Goal: Transaction & Acquisition: Purchase product/service

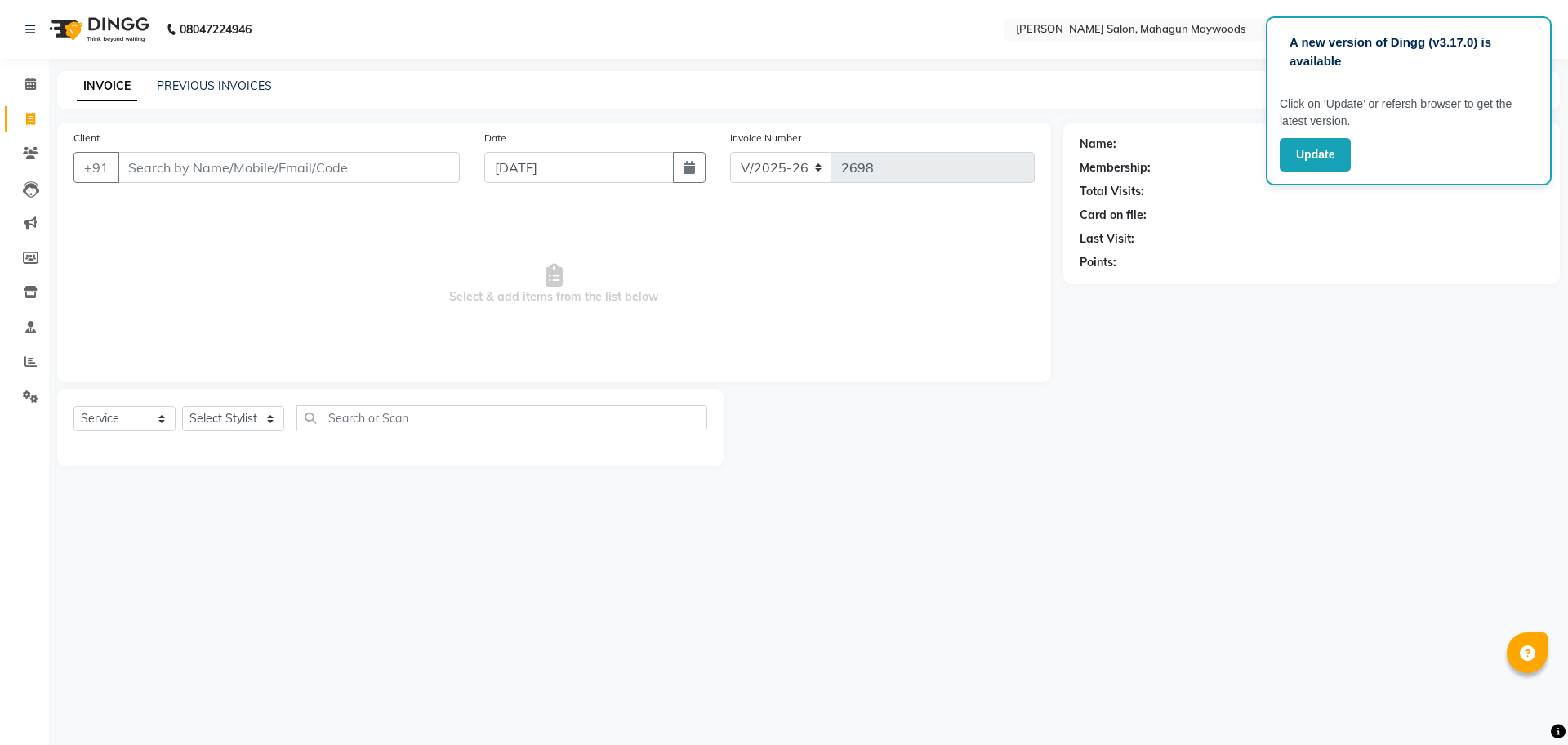
select select "6425"
select select "service"
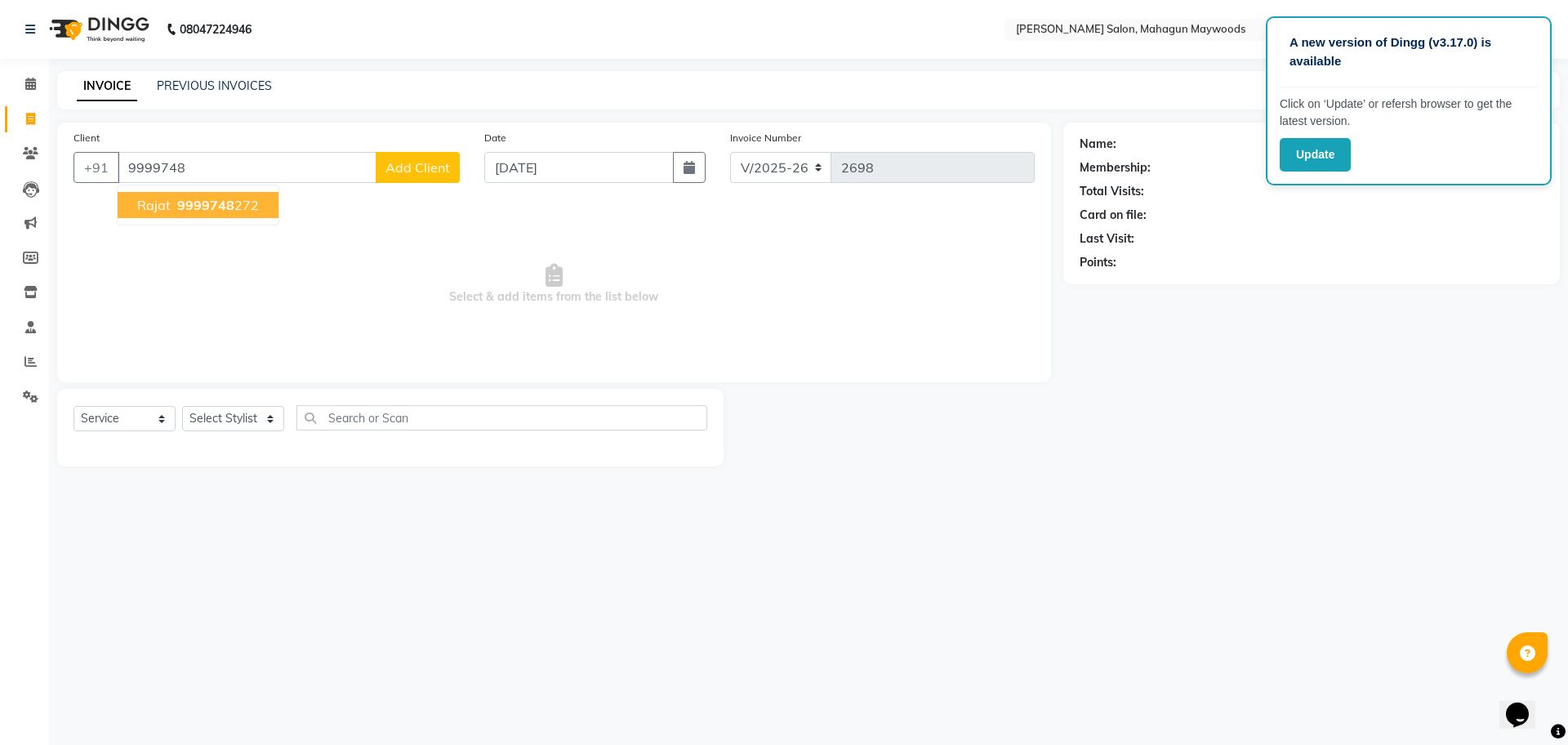
click at [222, 205] on span "9999748" at bounding box center [206, 205] width 58 height 17
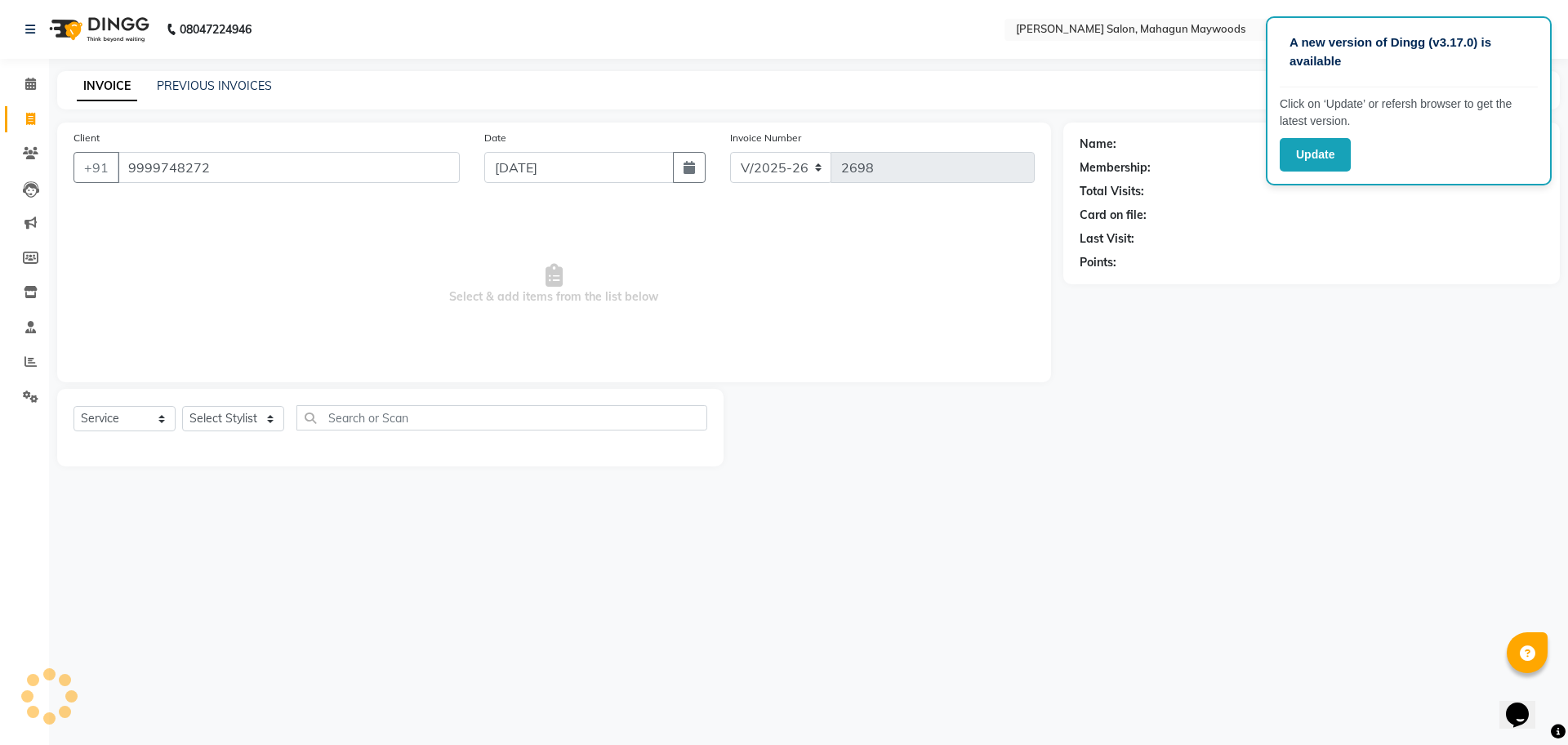
type input "9999748272"
click at [274, 414] on select "Select Stylist Aarti [PERSON_NAME] Manager Pranshant [PERSON_NAME] V Admin" at bounding box center [233, 419] width 103 height 25
select select "48624"
click at [183, 406] on select "Select Stylist Aarti [PERSON_NAME] Manager Pranshant [PERSON_NAME] V Admin" at bounding box center [233, 419] width 103 height 25
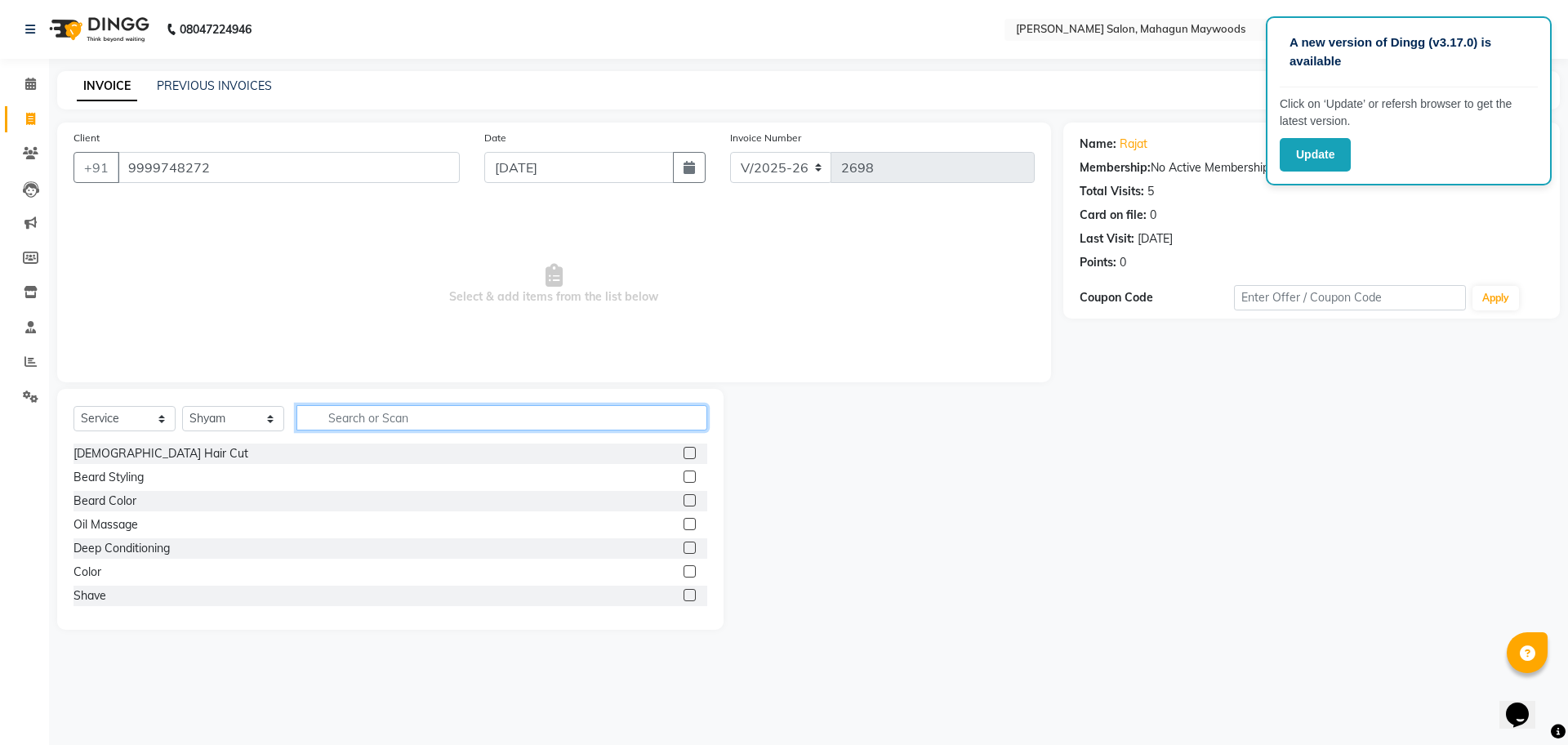
click at [400, 422] on input "text" at bounding box center [502, 418] width 411 height 25
click at [683, 456] on label at bounding box center [689, 453] width 13 height 13
click at [683, 456] on input "checkbox" at bounding box center [688, 453] width 11 height 11
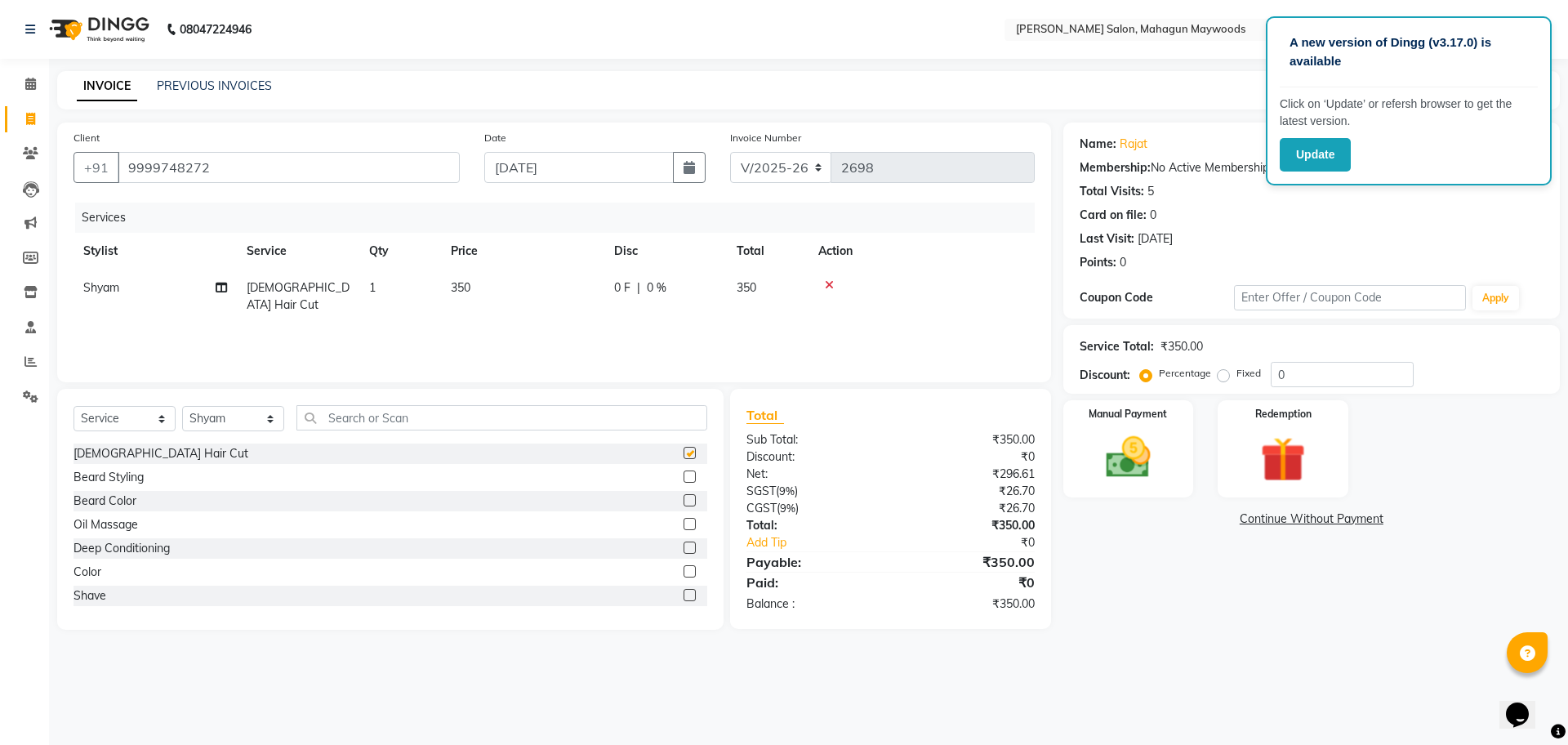
checkbox input "false"
click at [1133, 431] on img at bounding box center [1129, 457] width 76 height 54
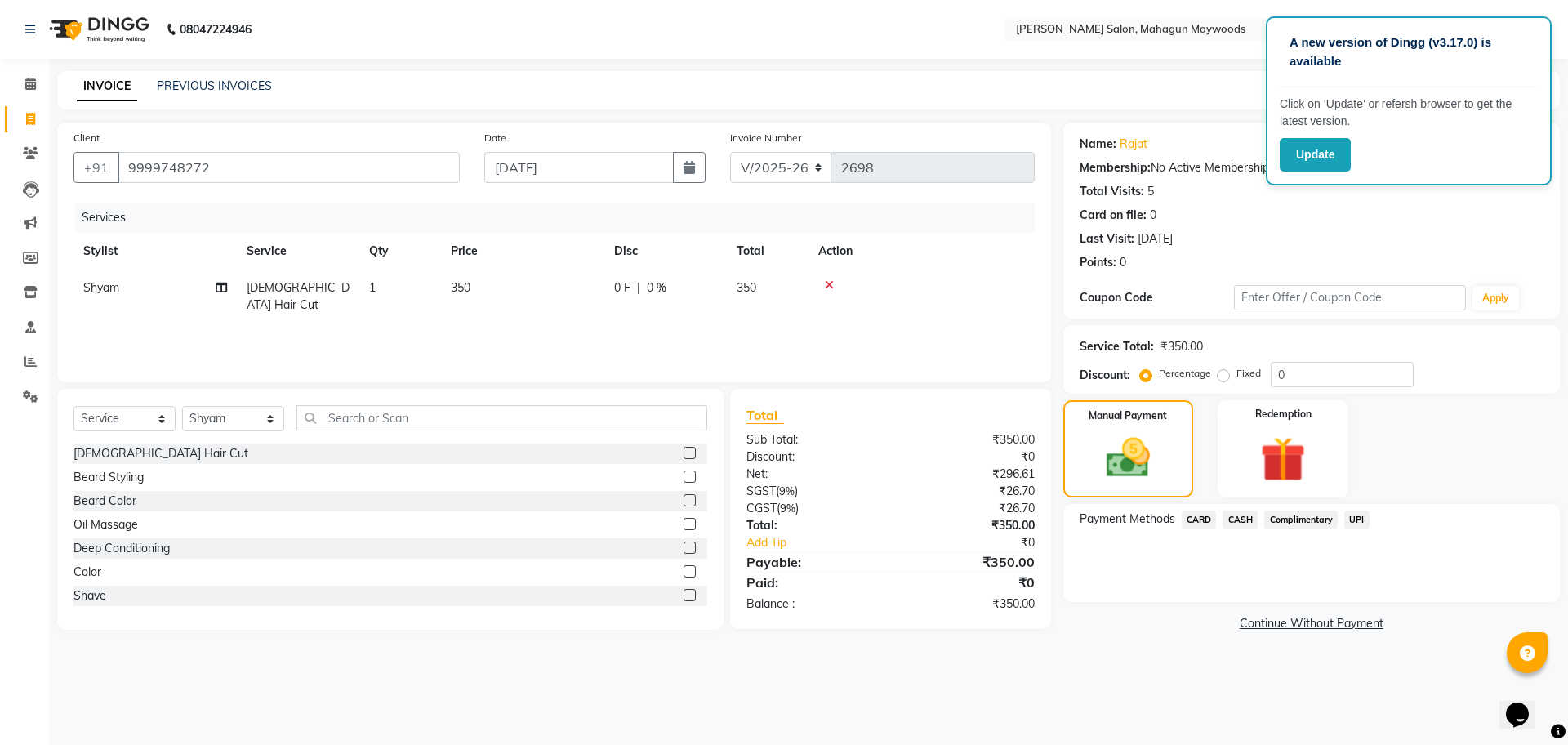
click at [1359, 516] on span "UPI" at bounding box center [1357, 519] width 25 height 19
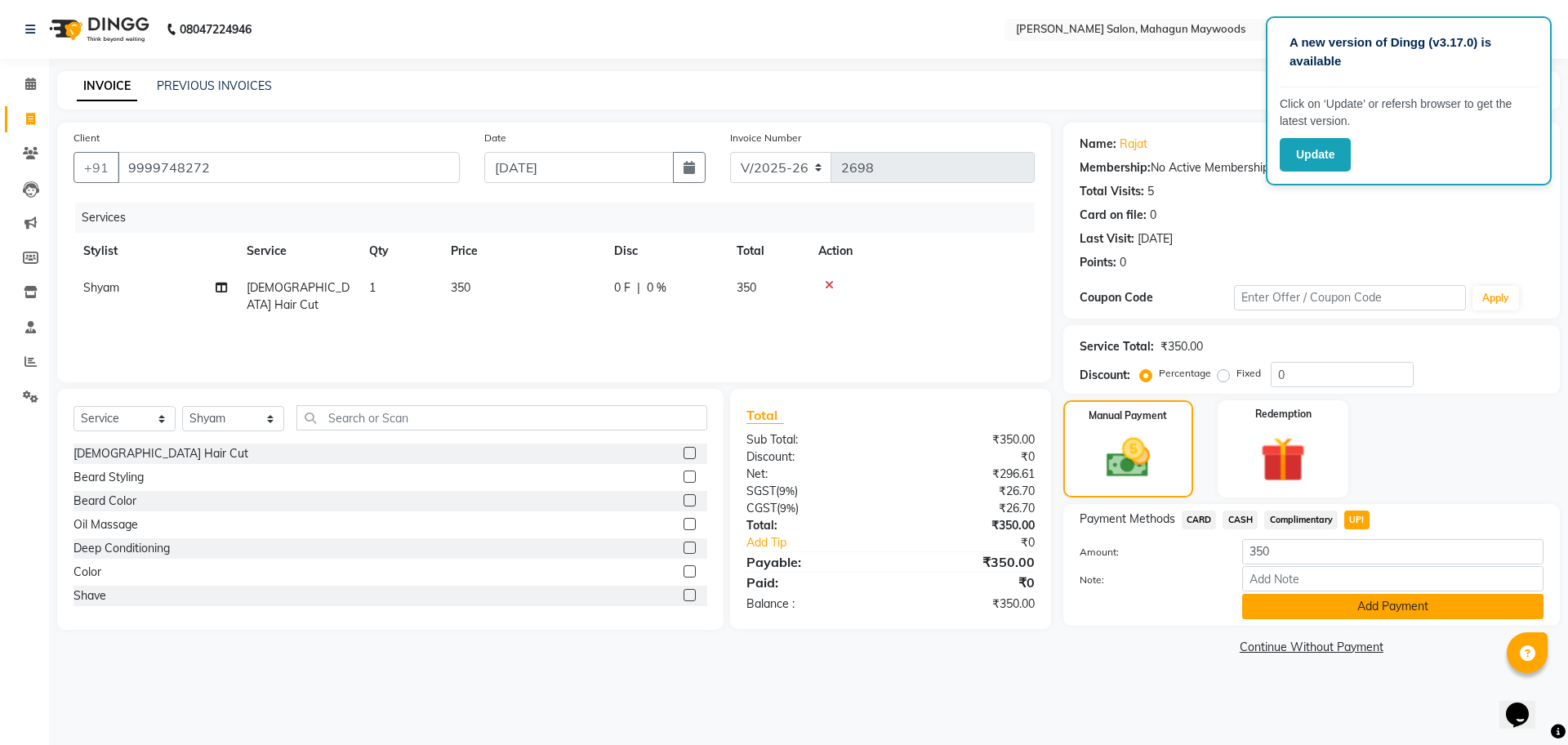
click at [1445, 599] on button "Add Payment" at bounding box center [1392, 606] width 302 height 25
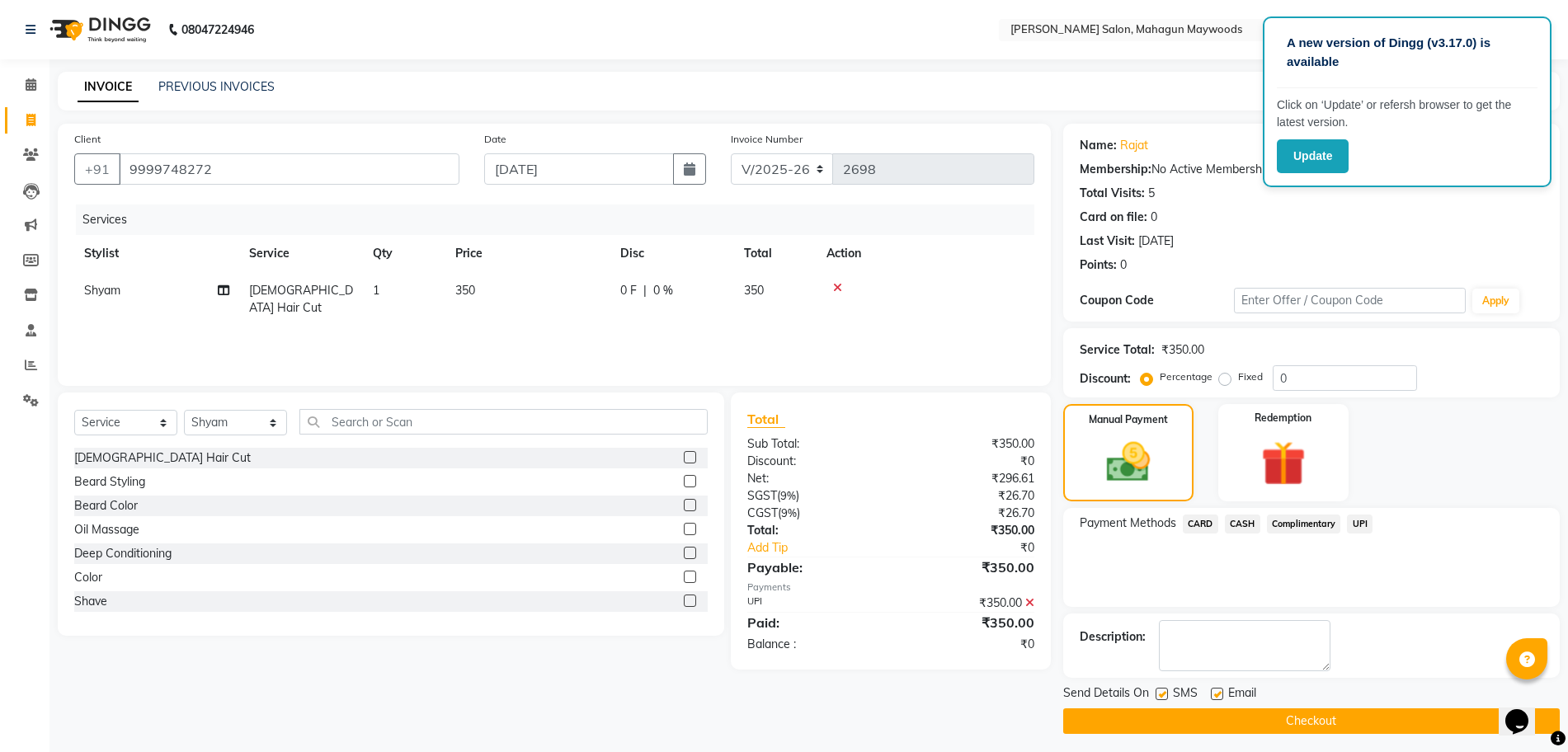
click at [1330, 715] on button "Checkout" at bounding box center [1312, 721] width 497 height 26
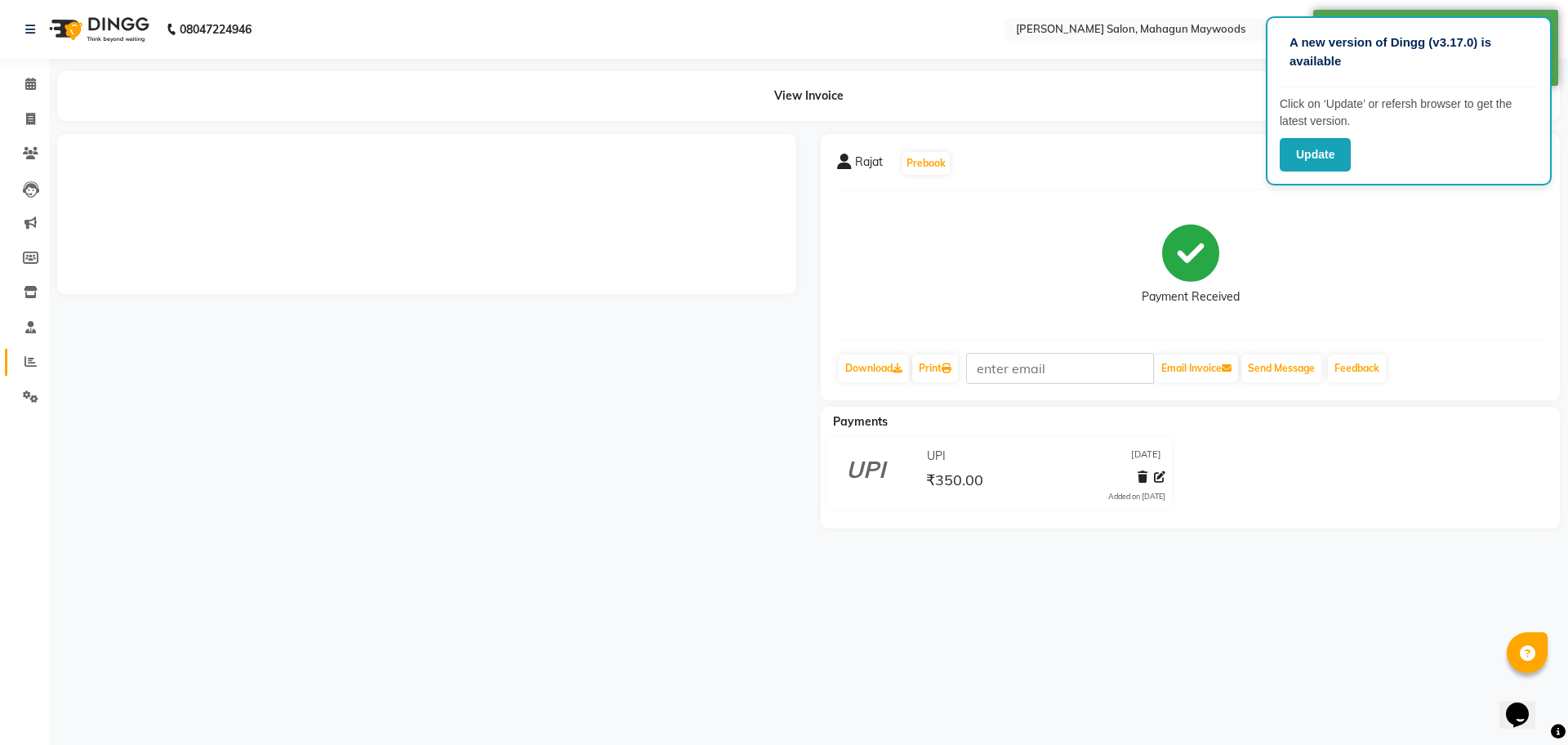
click at [27, 368] on span at bounding box center [30, 361] width 28 height 19
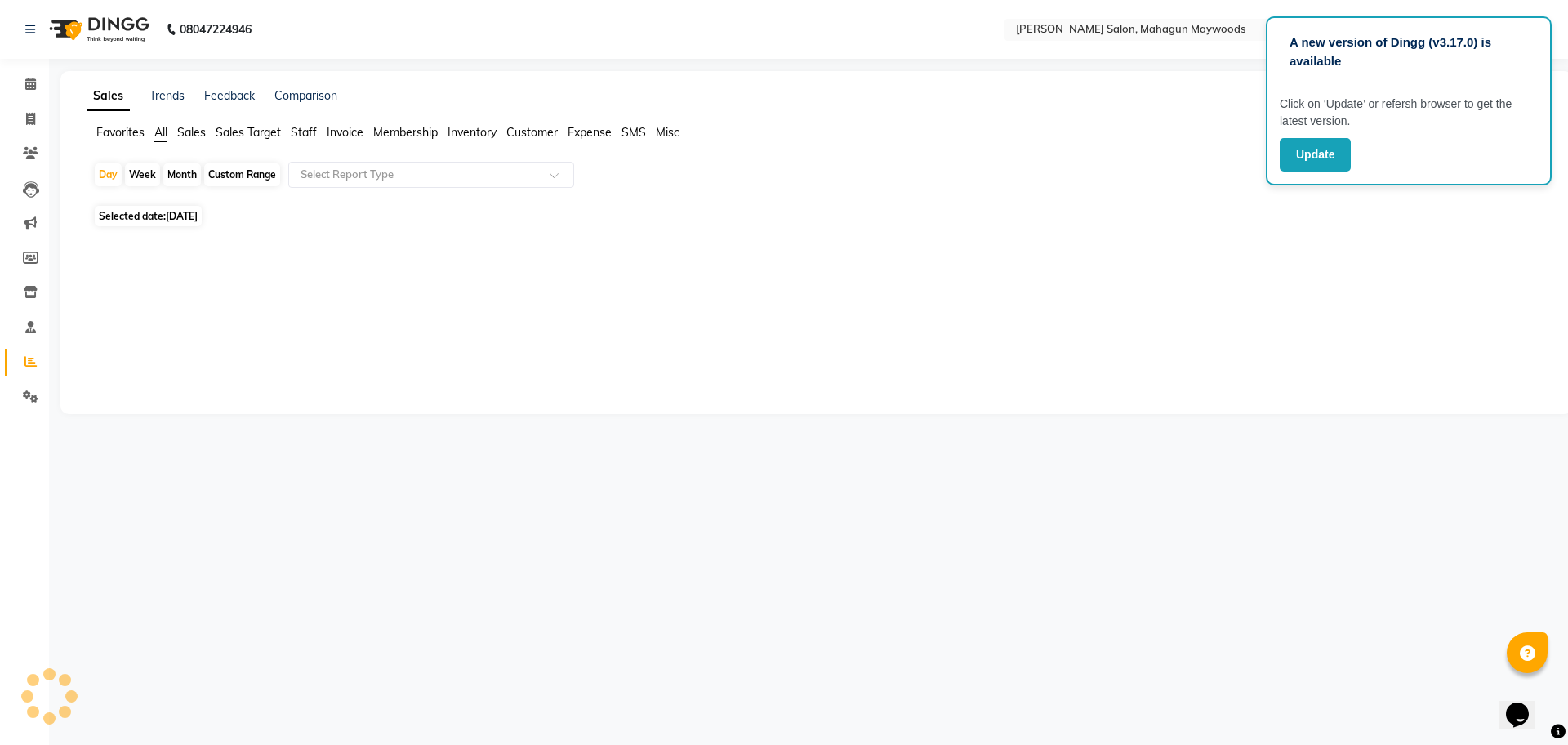
click at [252, 172] on div "Custom Range" at bounding box center [242, 174] width 76 height 22
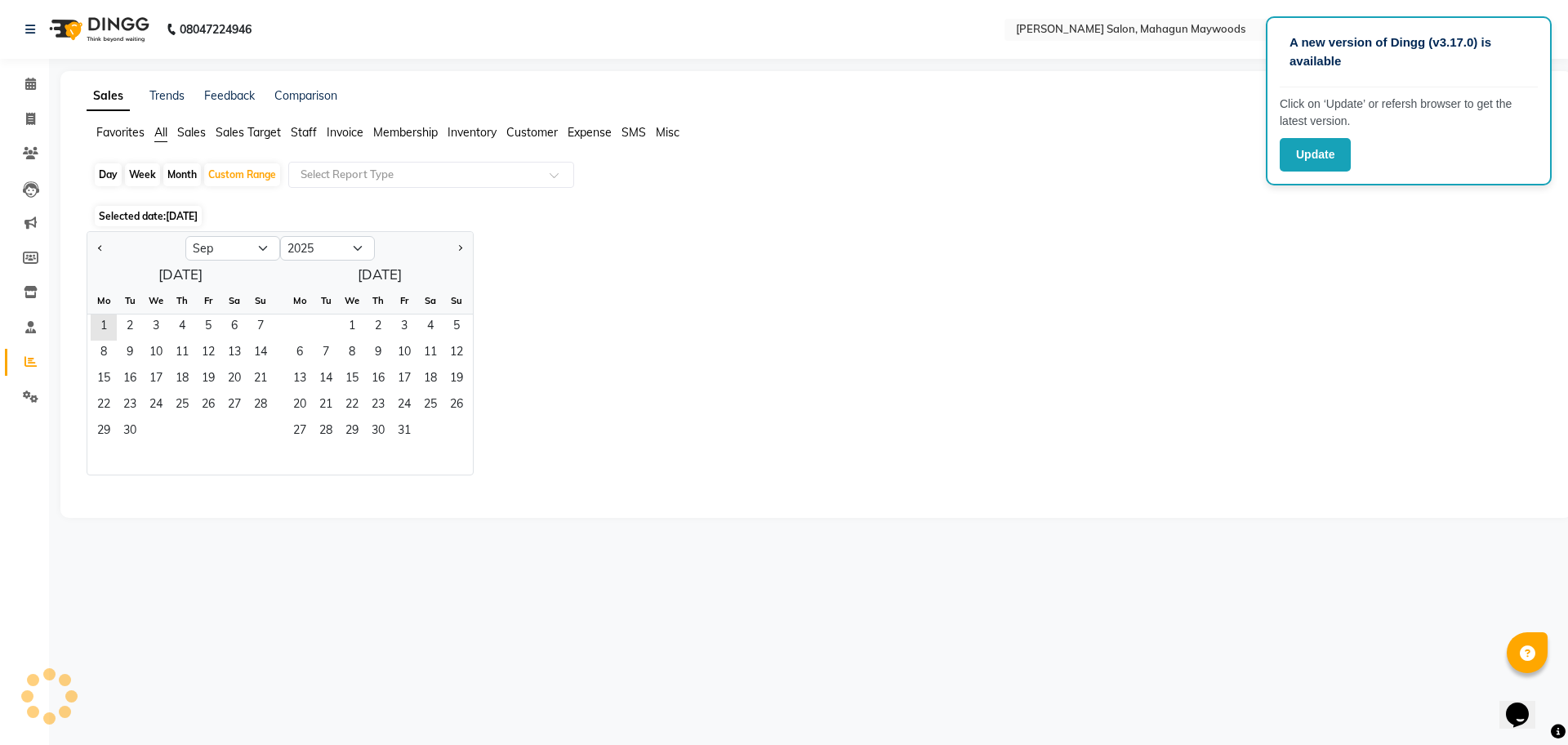
click at [197, 212] on span "[DATE]" at bounding box center [182, 216] width 32 height 13
select select "9"
select select "2025"
click at [262, 248] on select "Jan Feb Mar Apr May Jun [DATE] Aug Sep Oct Nov Dec" at bounding box center [232, 248] width 95 height 24
select select "8"
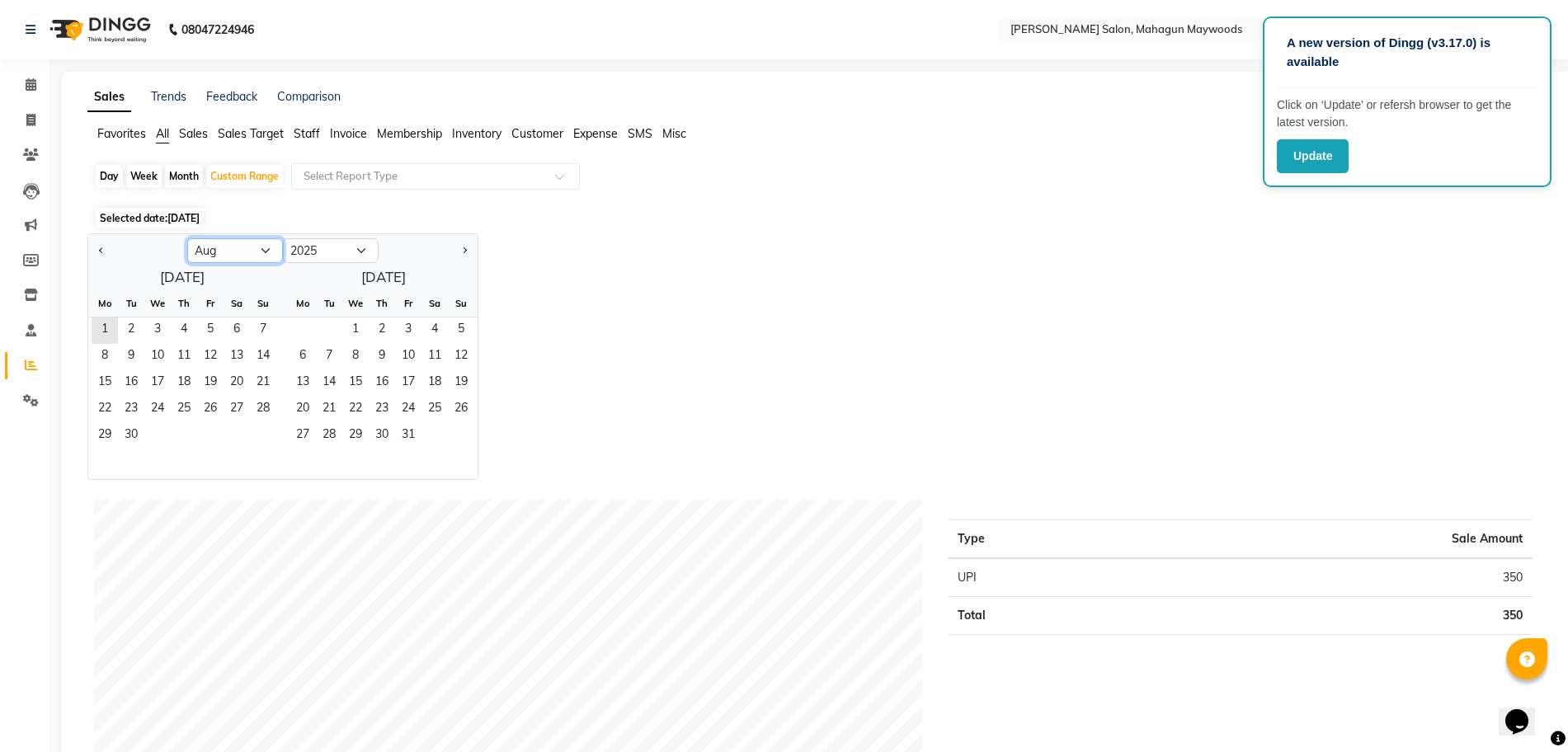
click at [187, 239] on select "Jan Feb Mar Apr May Jun [DATE] Aug Sep Oct Nov Dec" at bounding box center [235, 250] width 96 height 25
click at [206, 323] on span "1" at bounding box center [210, 330] width 27 height 27
click at [261, 444] on span "31" at bounding box center [262, 436] width 27 height 27
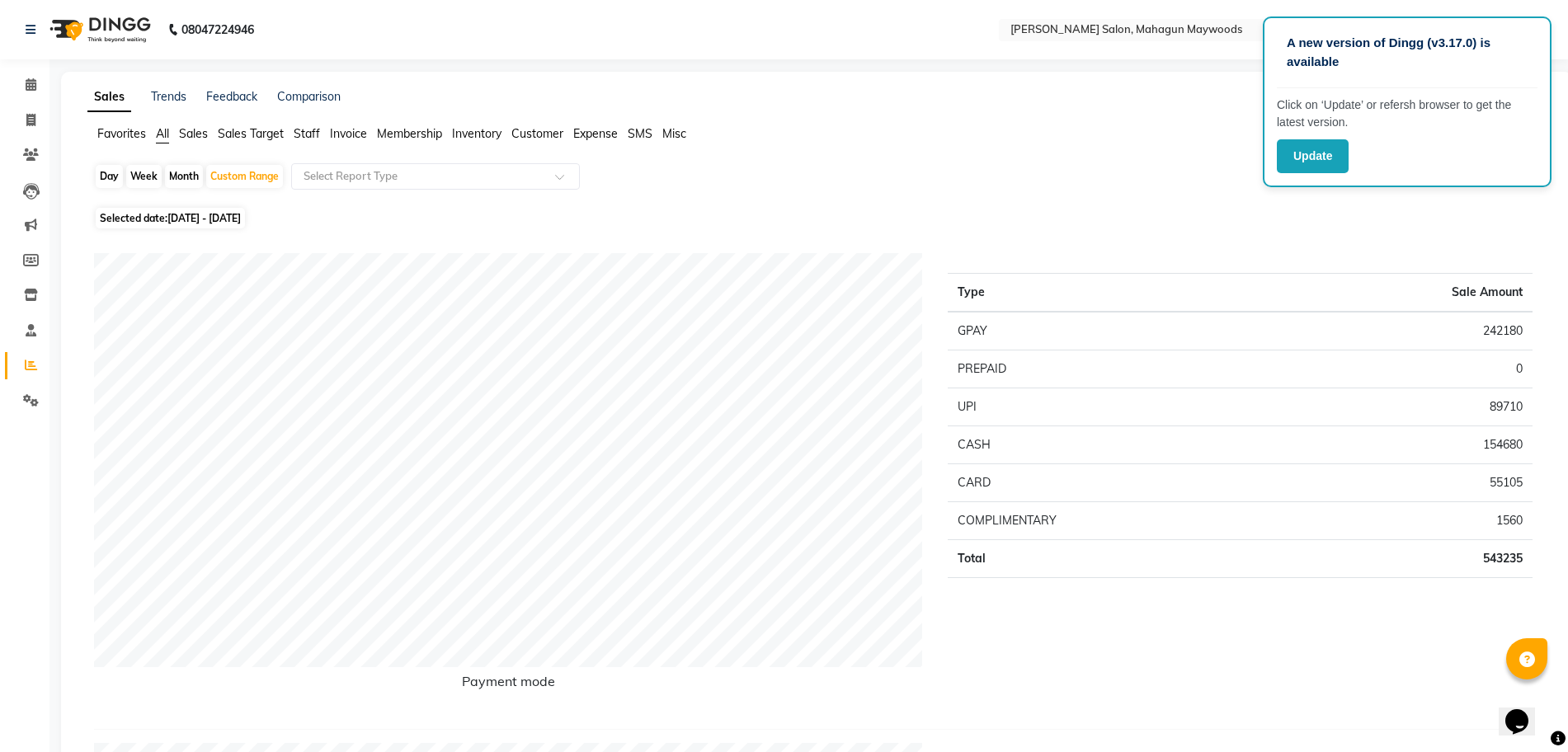
click at [305, 137] on span "Staff" at bounding box center [307, 133] width 27 height 15
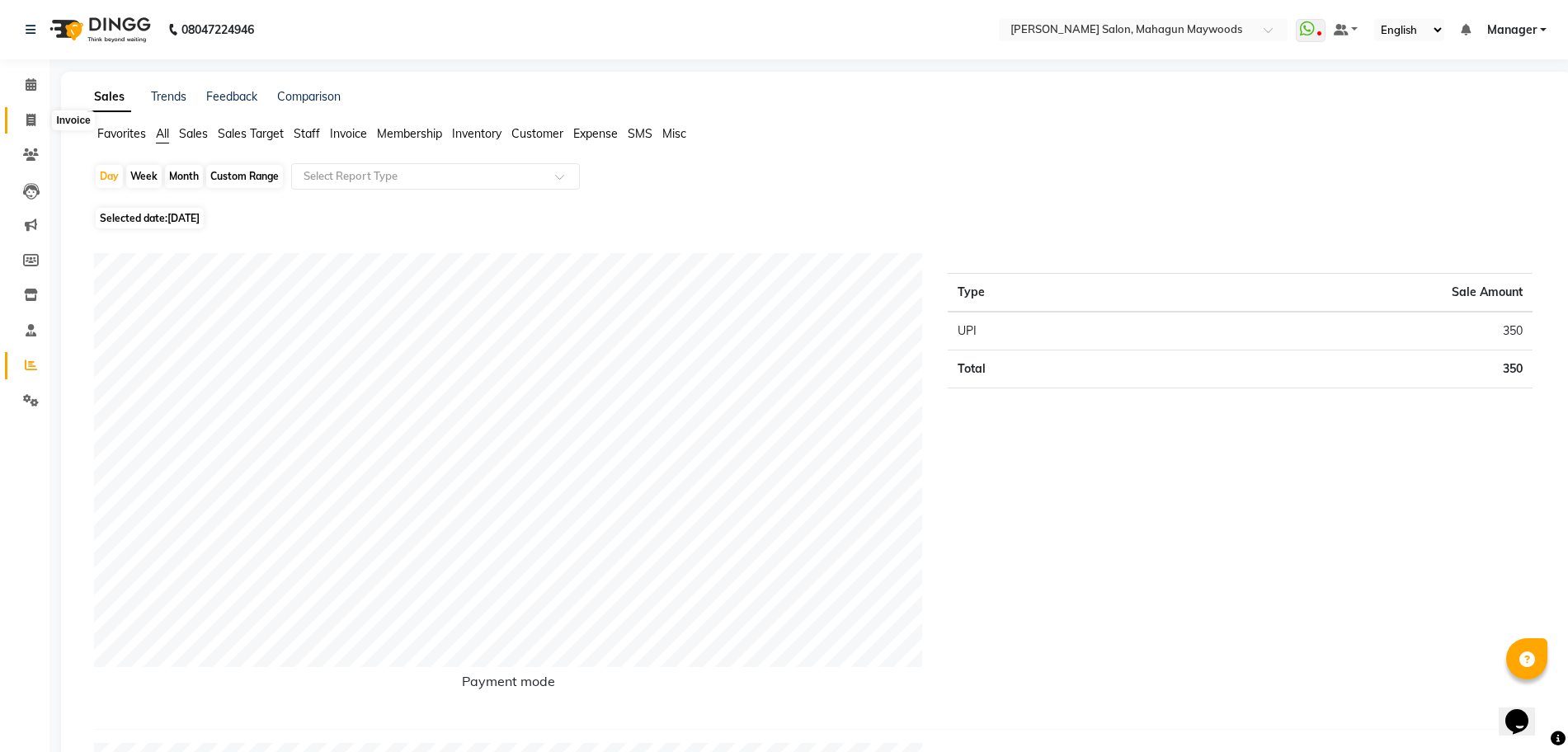
click at [37, 123] on span at bounding box center [31, 120] width 29 height 19
select select "service"
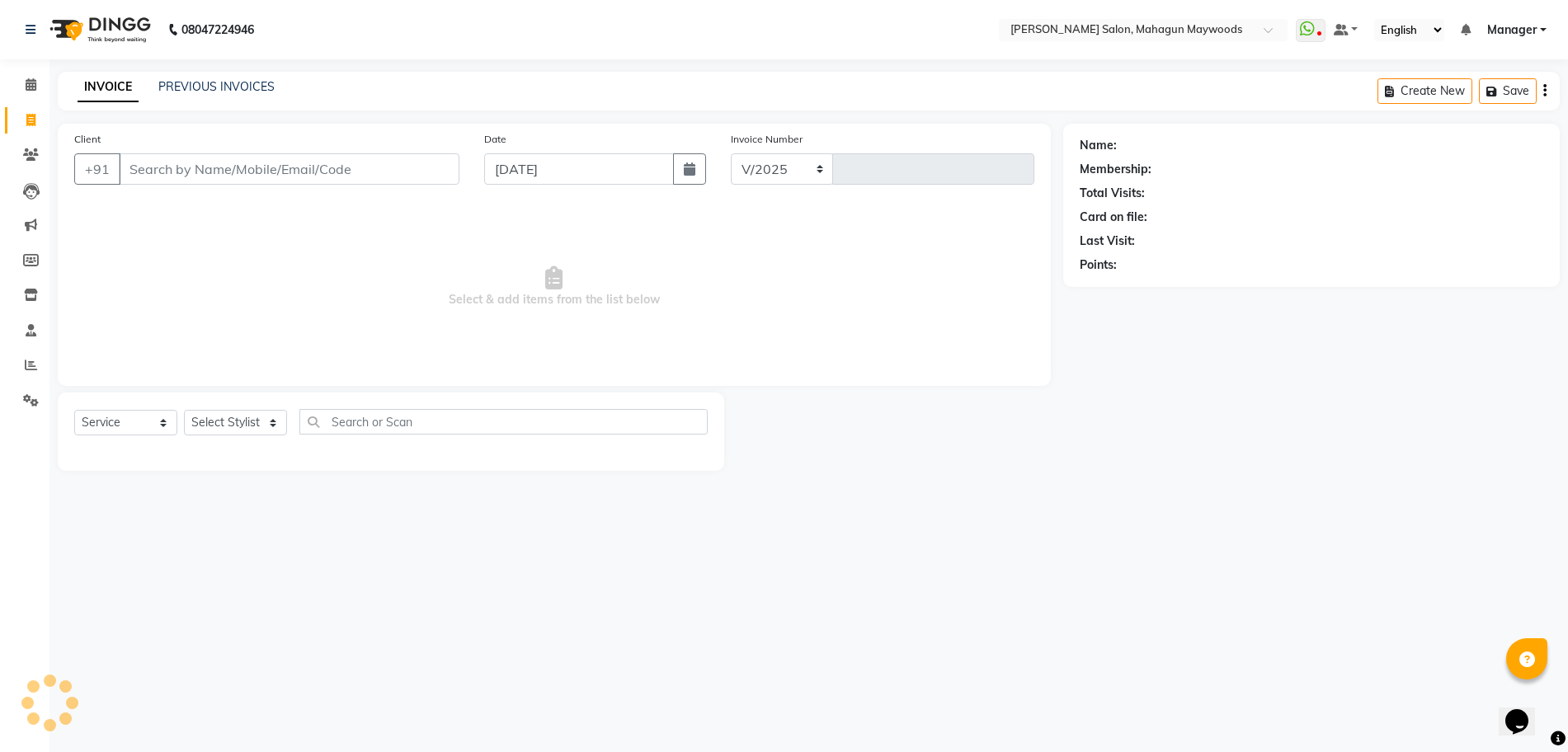
select select "6425"
type input "2699"
click at [223, 171] on input "Client" at bounding box center [291, 170] width 345 height 32
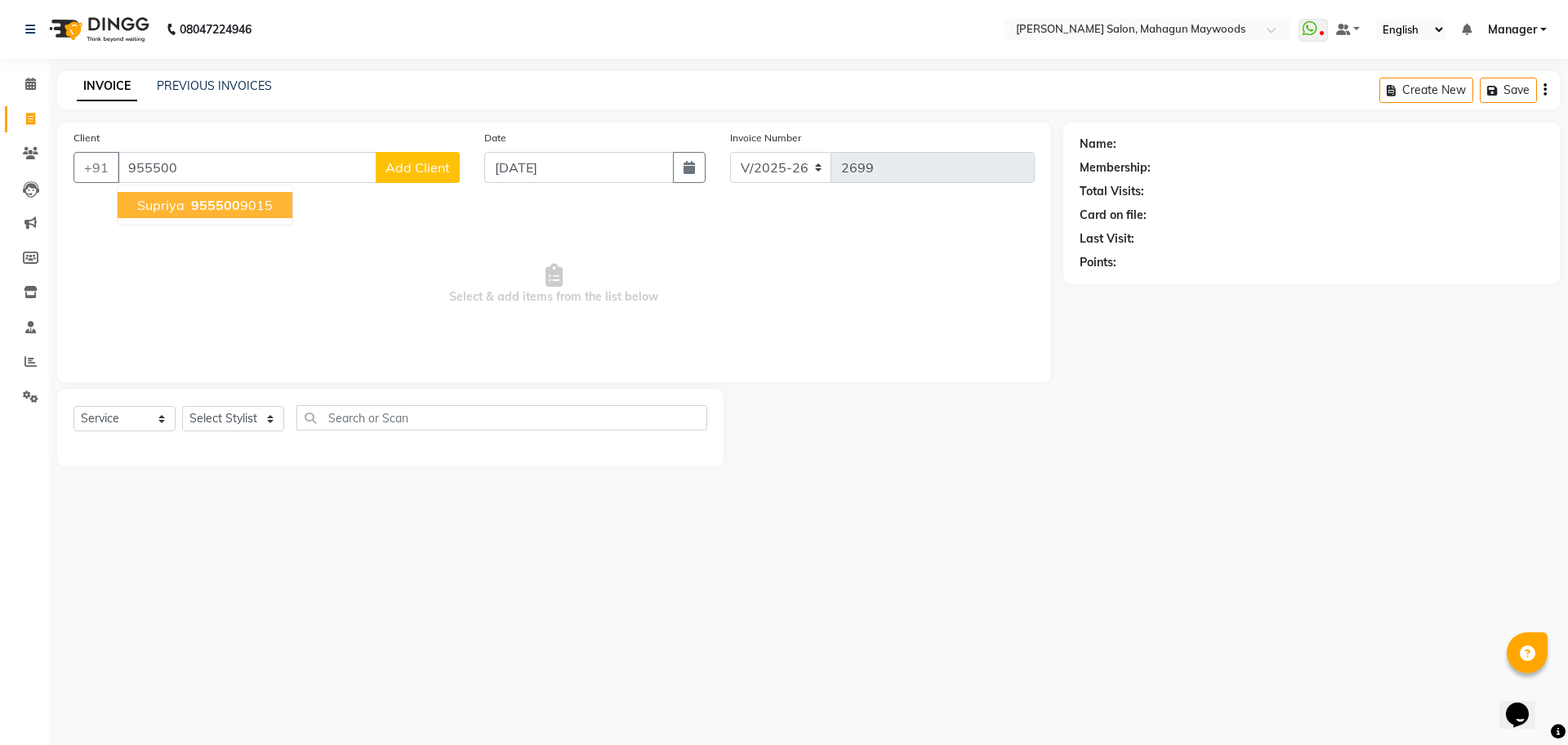
click at [230, 204] on span "955500" at bounding box center [216, 205] width 49 height 17
type input "9555009015"
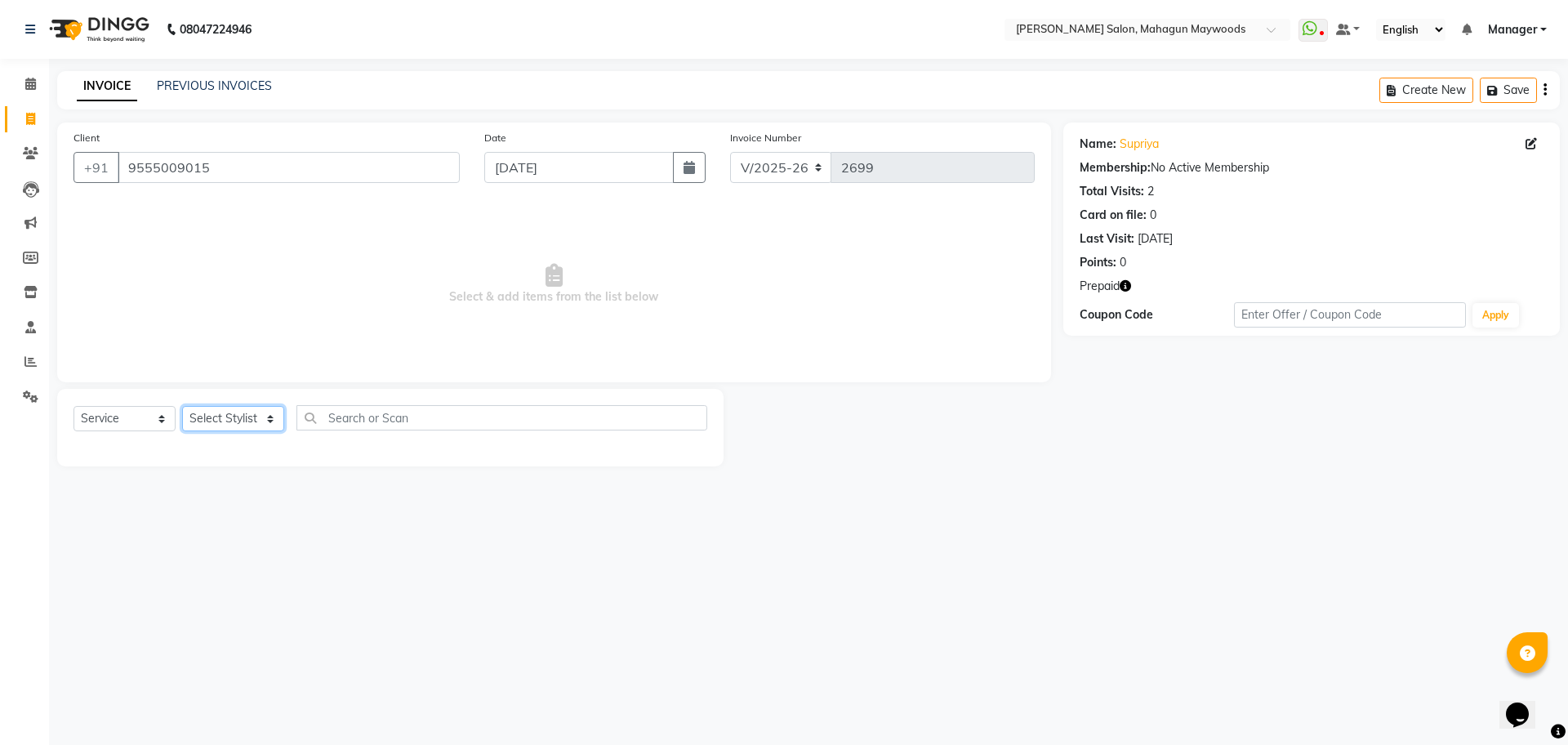
click at [268, 422] on select "Select Stylist Aarti [PERSON_NAME] Manager Pranshant [PERSON_NAME] V Admin" at bounding box center [233, 419] width 103 height 25
select select "48623"
click at [183, 406] on select "Select Stylist Aarti [PERSON_NAME] Manager Pranshant [PERSON_NAME] V Admin" at bounding box center [233, 419] width 103 height 25
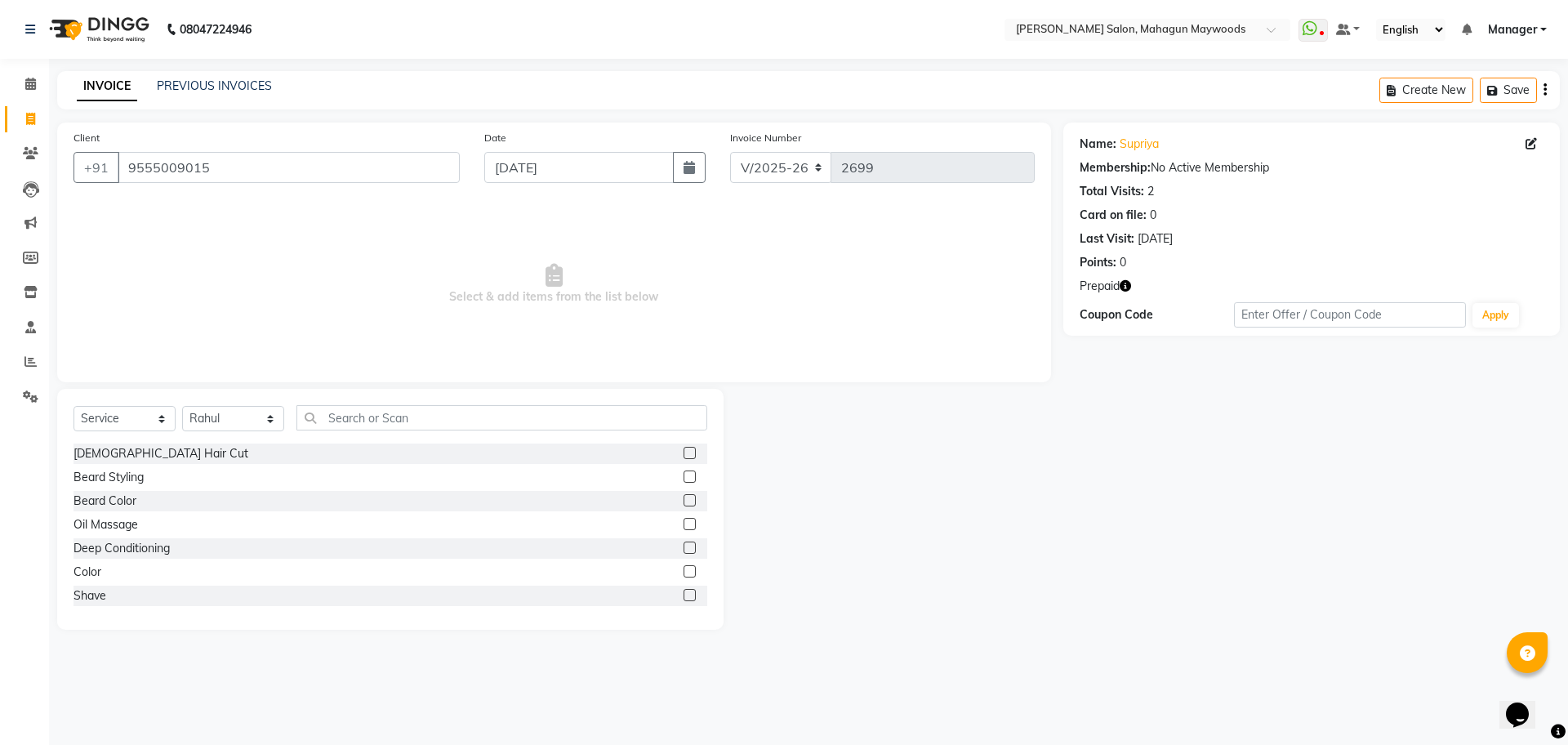
click at [1126, 286] on icon "button" at bounding box center [1126, 286] width 12 height 12
click at [397, 428] on input "text" at bounding box center [502, 418] width 411 height 25
type input "cut"
click at [686, 447] on label at bounding box center [689, 453] width 13 height 13
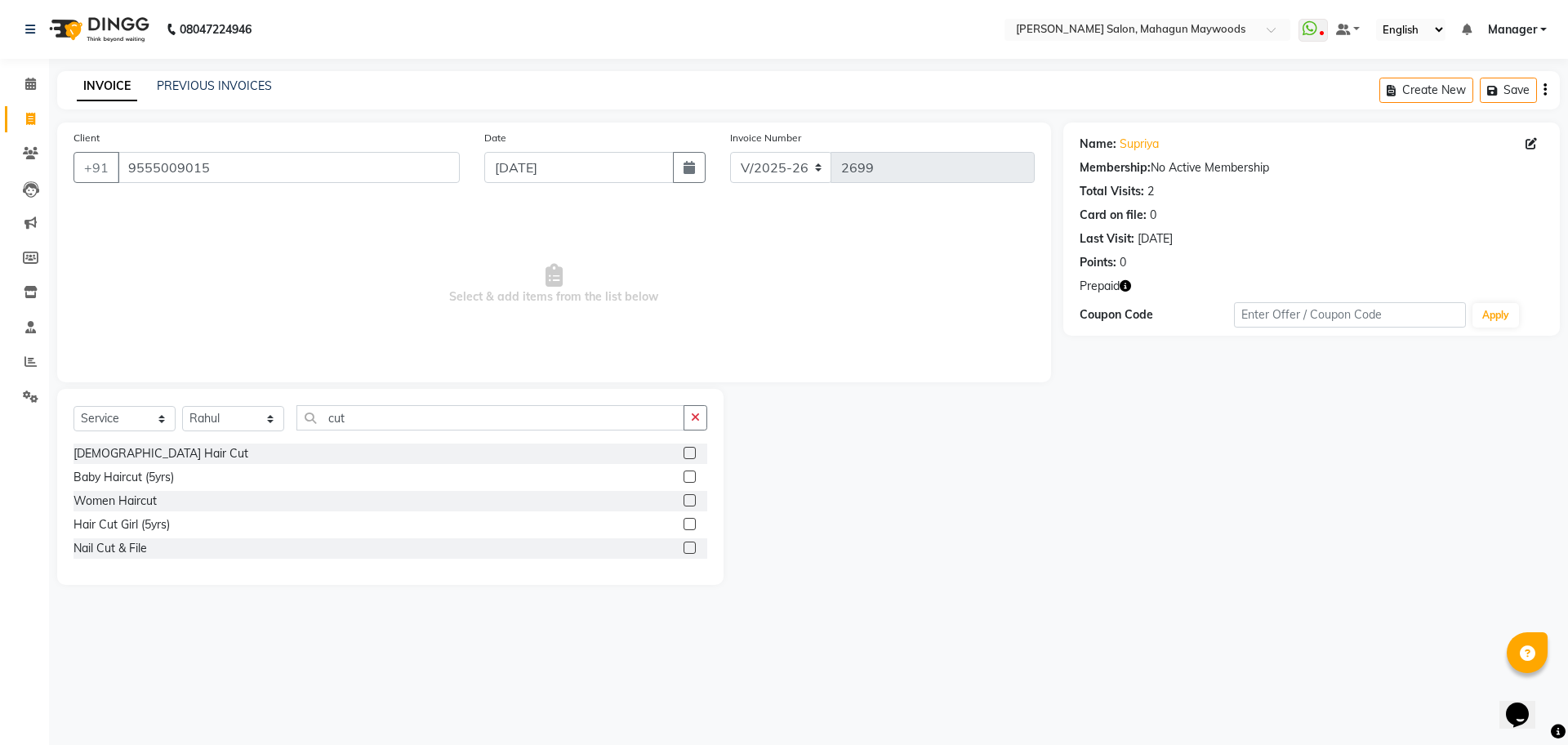
click at [686, 448] on input "checkbox" at bounding box center [688, 453] width 11 height 11
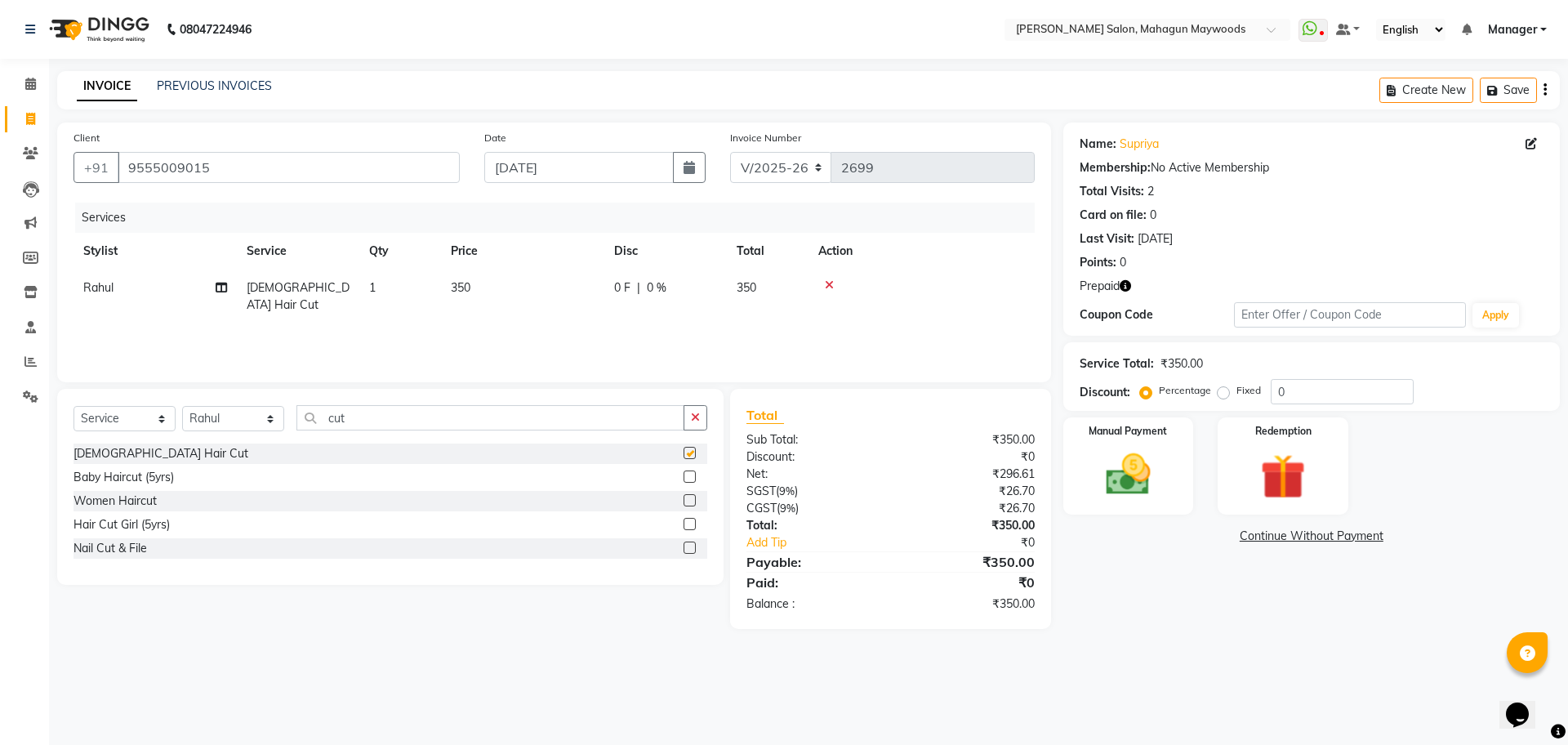
checkbox input "false"
click at [480, 285] on td "350" at bounding box center [522, 296] width 163 height 54
select select "48623"
click at [568, 289] on input "350" at bounding box center [598, 292] width 144 height 25
type input "3"
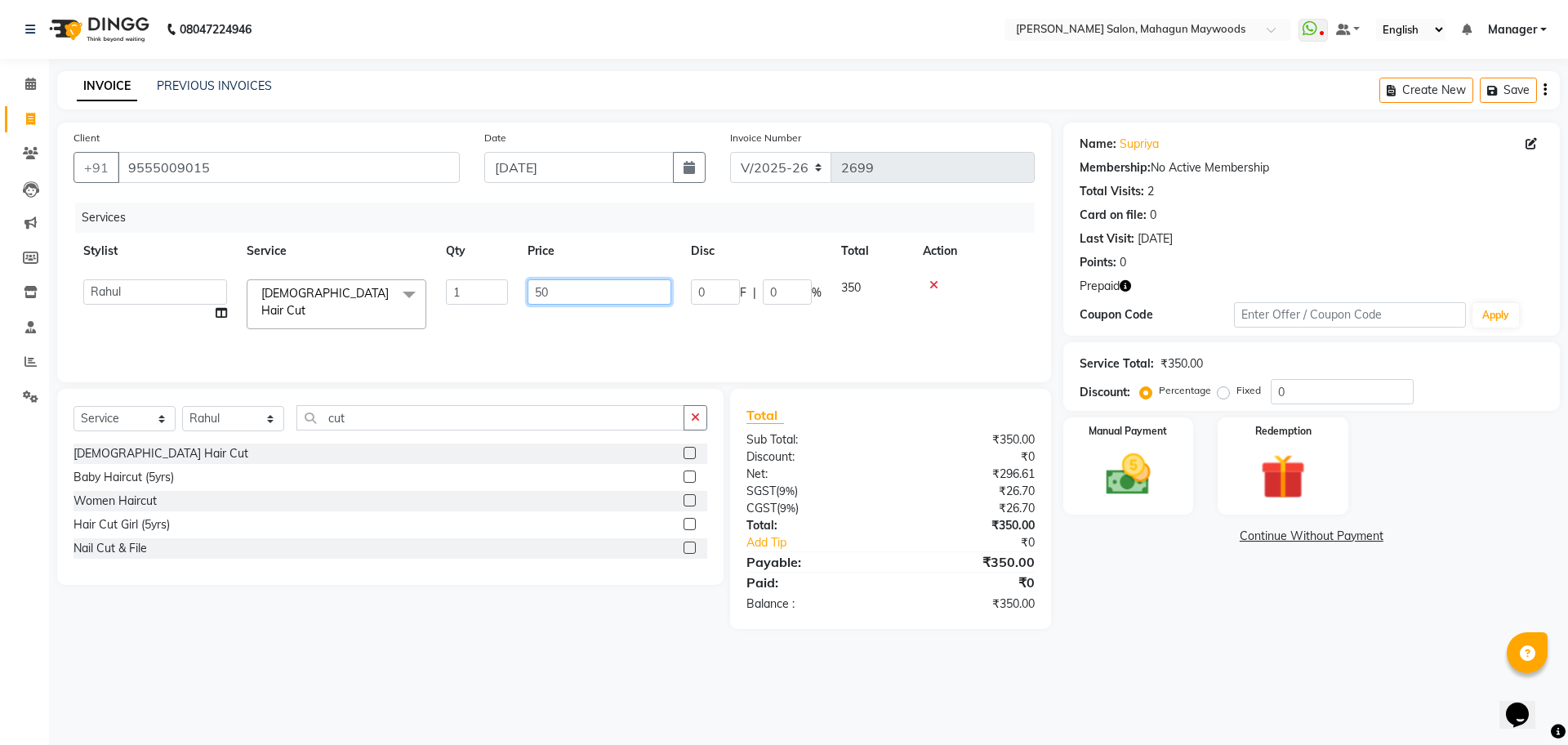
type input "500"
click at [1132, 462] on img at bounding box center [1129, 474] width 76 height 54
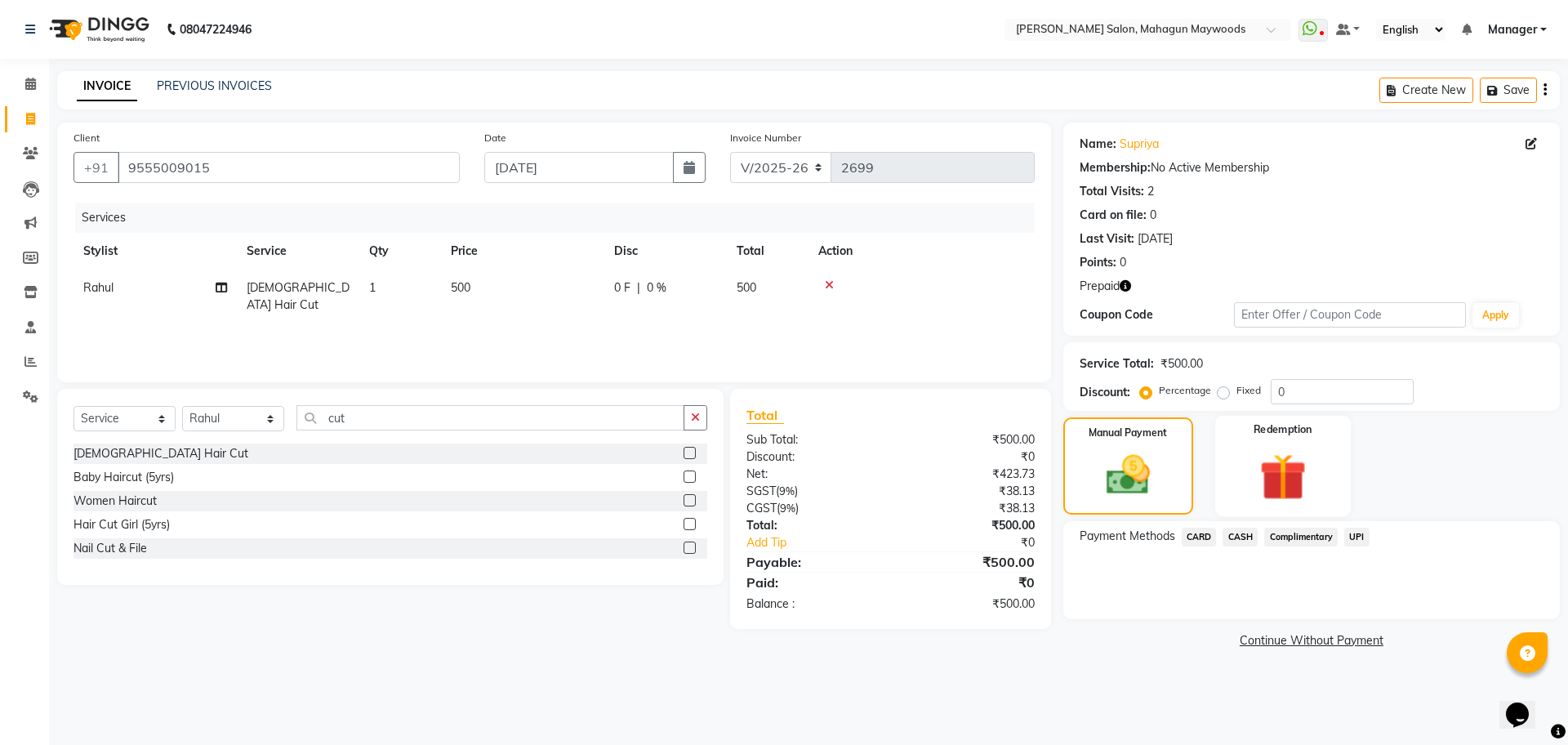
click at [1290, 482] on img at bounding box center [1283, 476] width 76 height 58
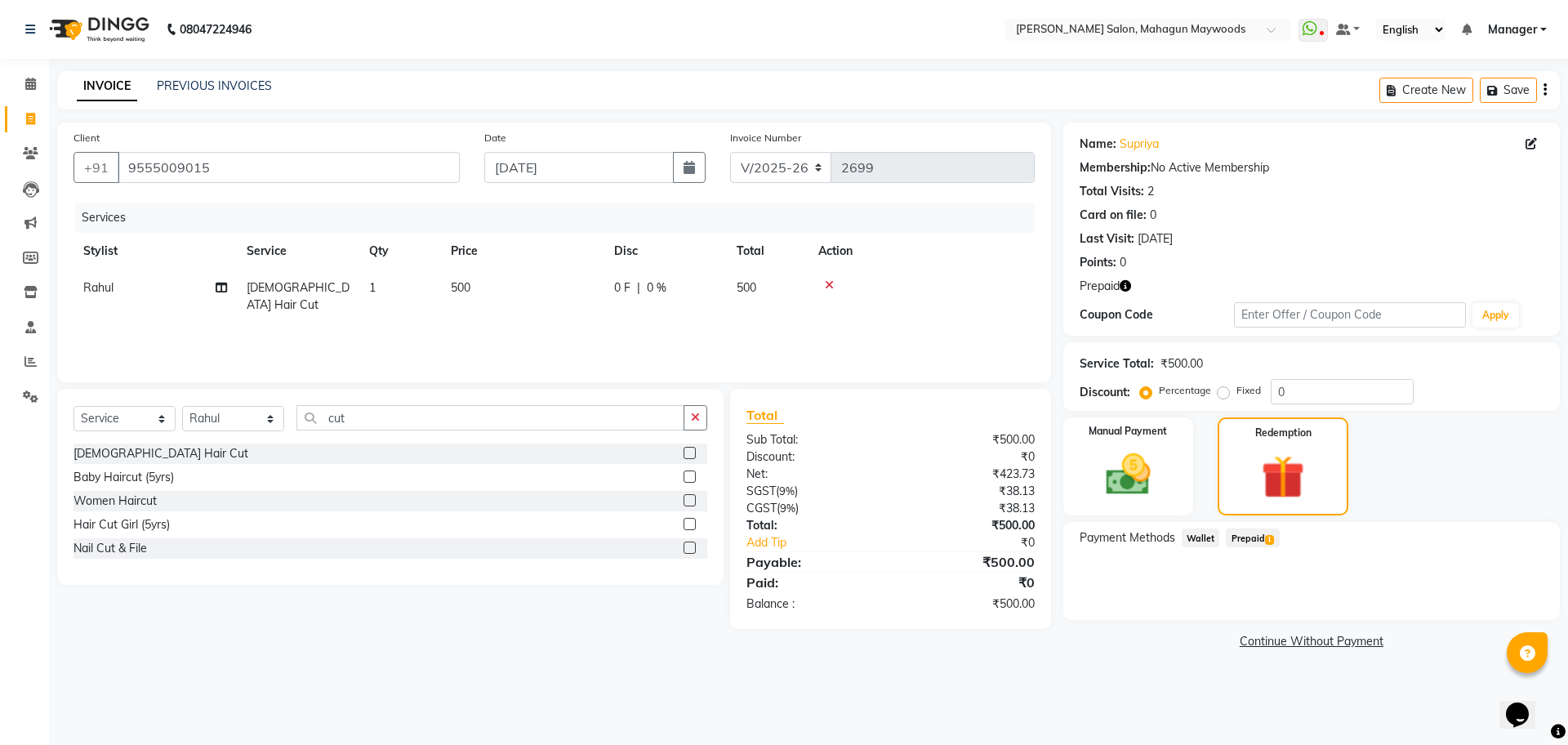
click at [1257, 542] on span "Prepaid 1" at bounding box center [1253, 537] width 53 height 19
click at [1510, 606] on button "Add" at bounding box center [1505, 603] width 60 height 27
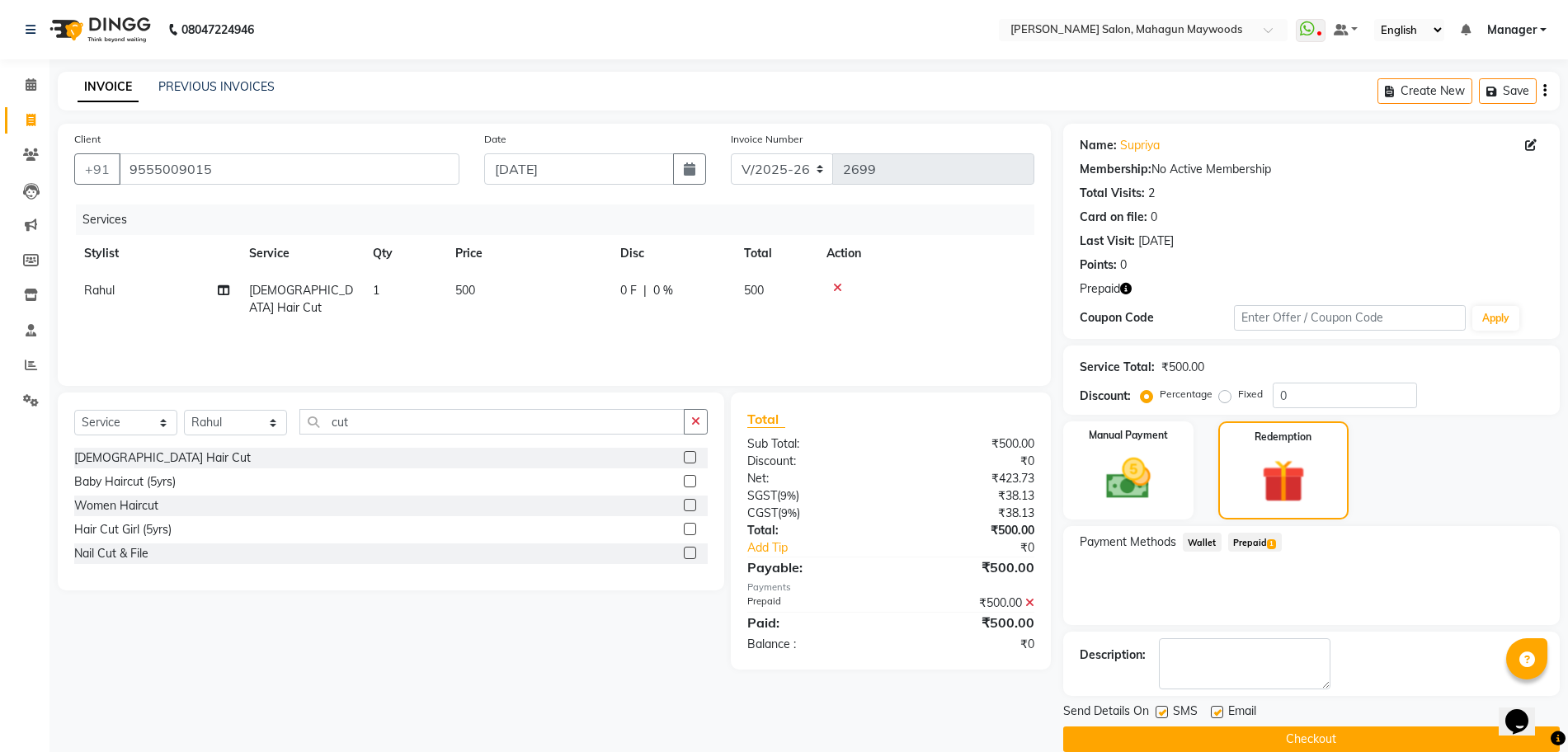
click at [1426, 739] on button "Checkout" at bounding box center [1312, 739] width 497 height 26
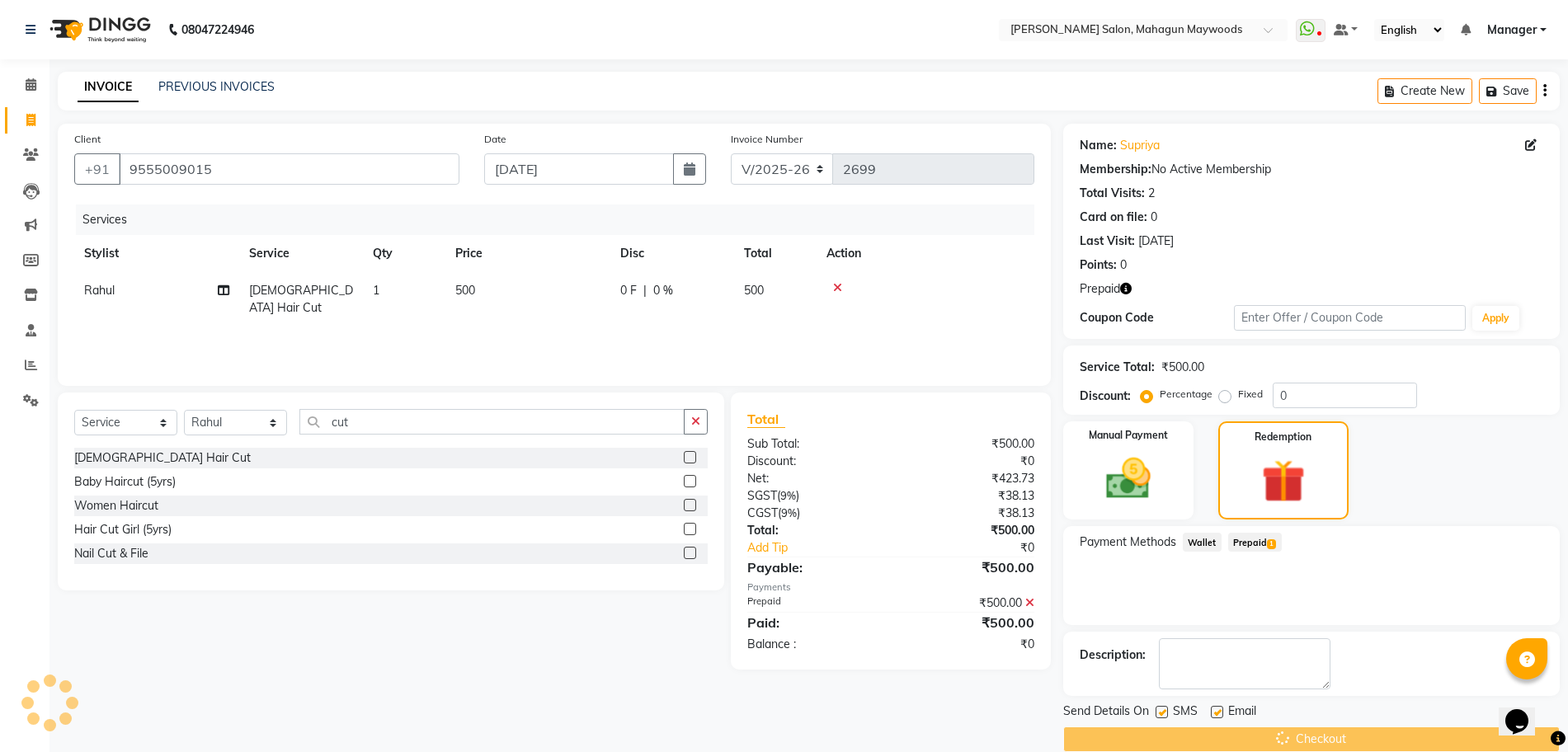
drag, startPoint x: 1380, startPoint y: 730, endPoint x: 1370, endPoint y: 729, distance: 10.0
click at [1370, 729] on div "Checkout" at bounding box center [1312, 739] width 497 height 26
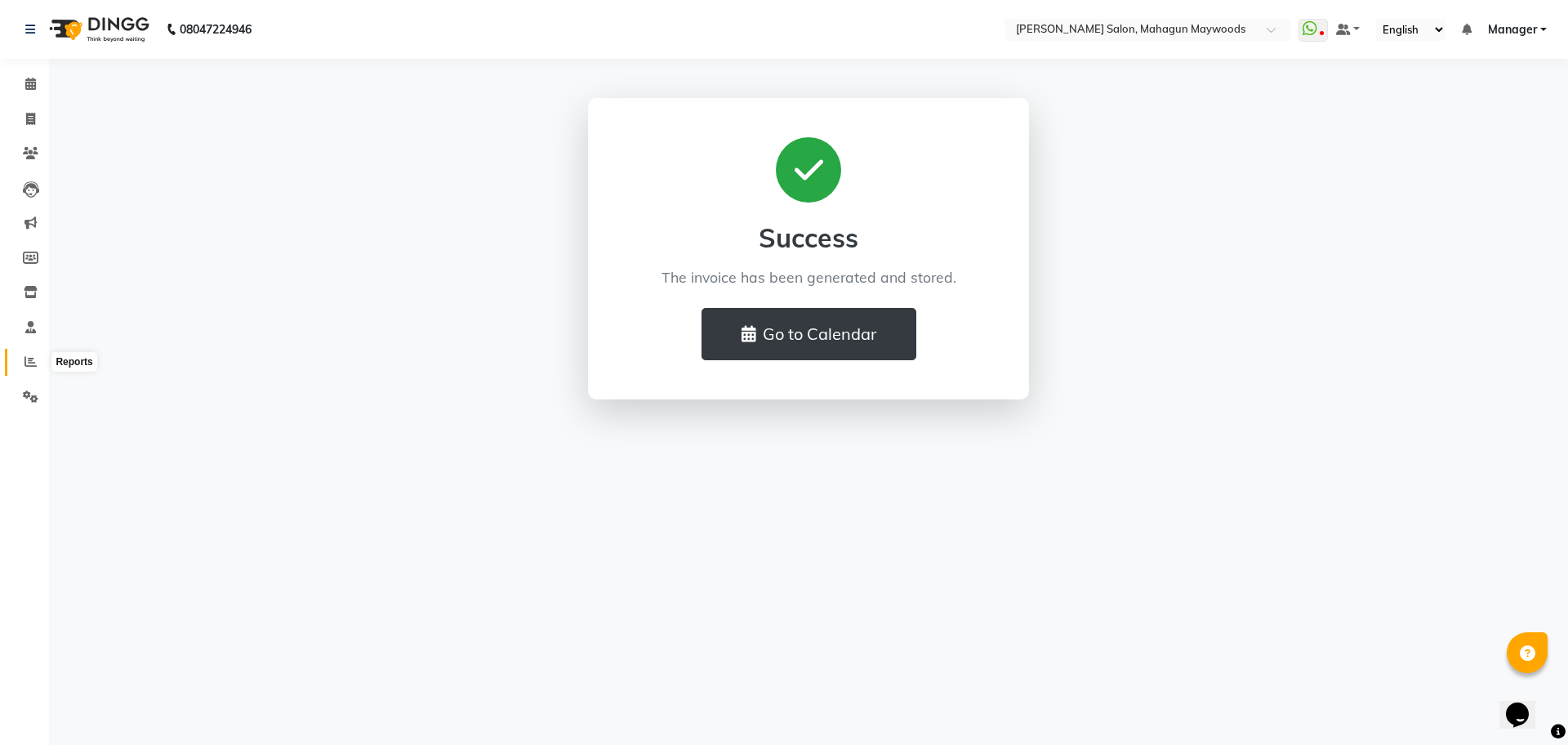
click at [32, 359] on icon at bounding box center [30, 361] width 13 height 13
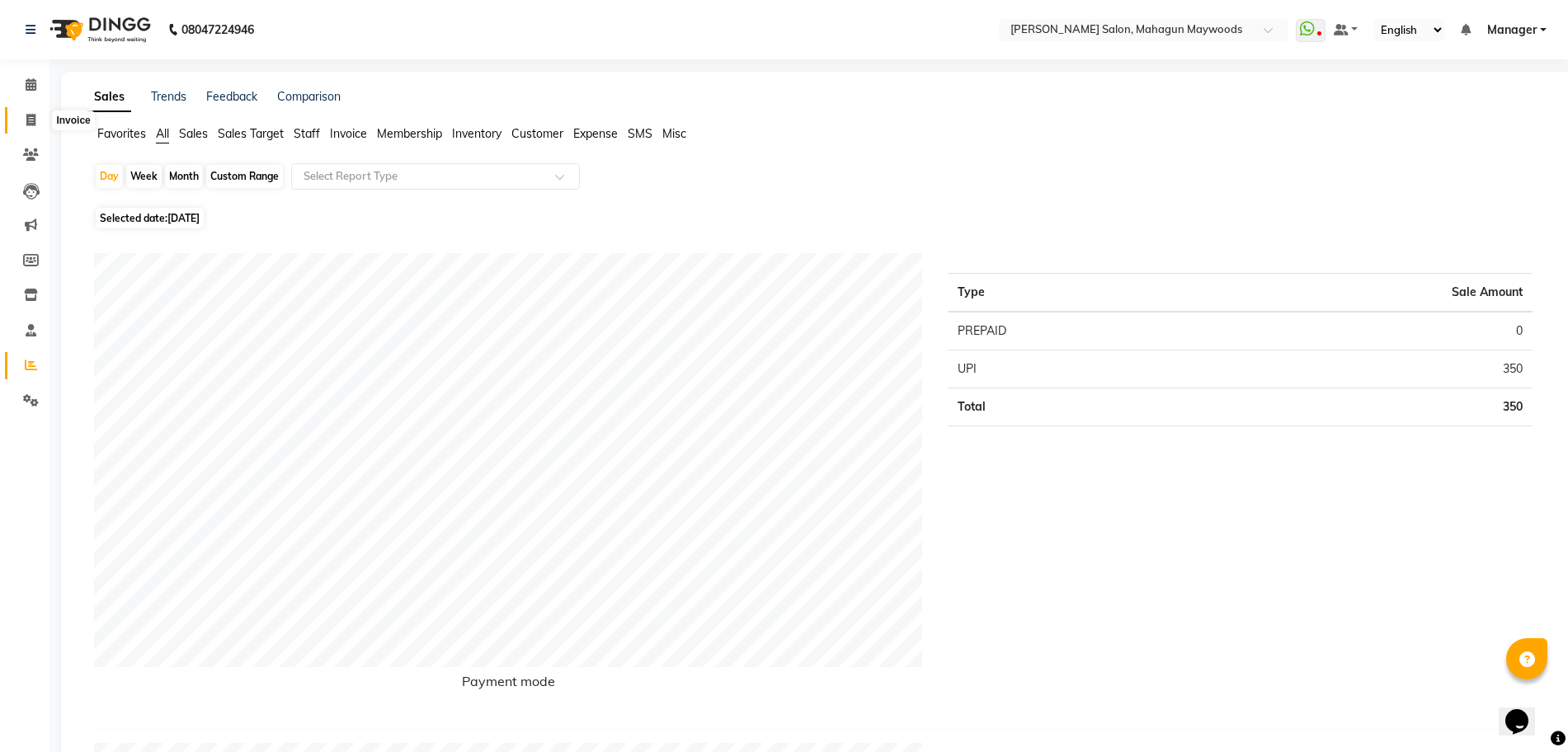
click at [31, 119] on icon at bounding box center [31, 119] width 9 height 13
select select "service"
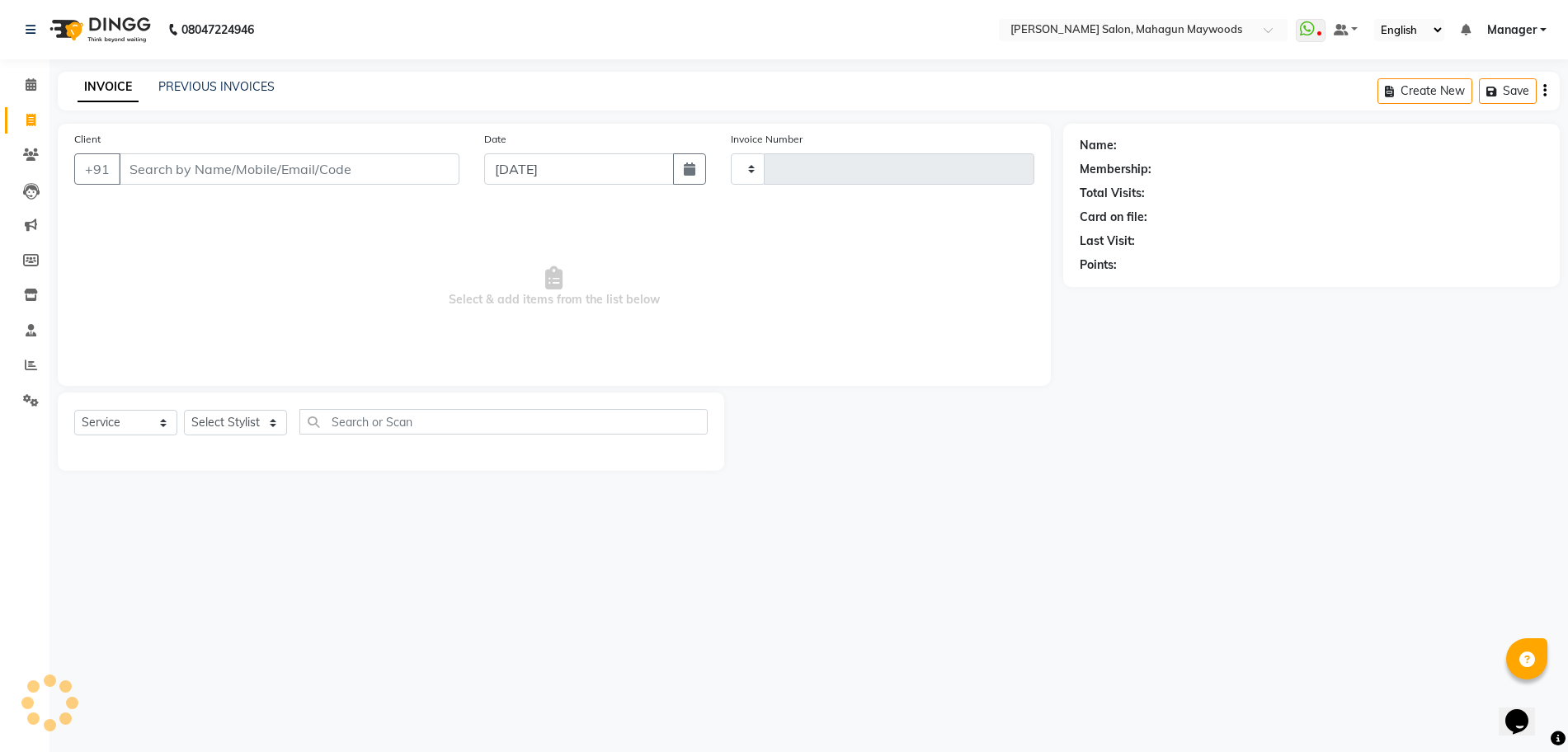
type input "2700"
select select "6425"
click at [249, 169] on input "Client" at bounding box center [291, 170] width 345 height 32
type input "9"
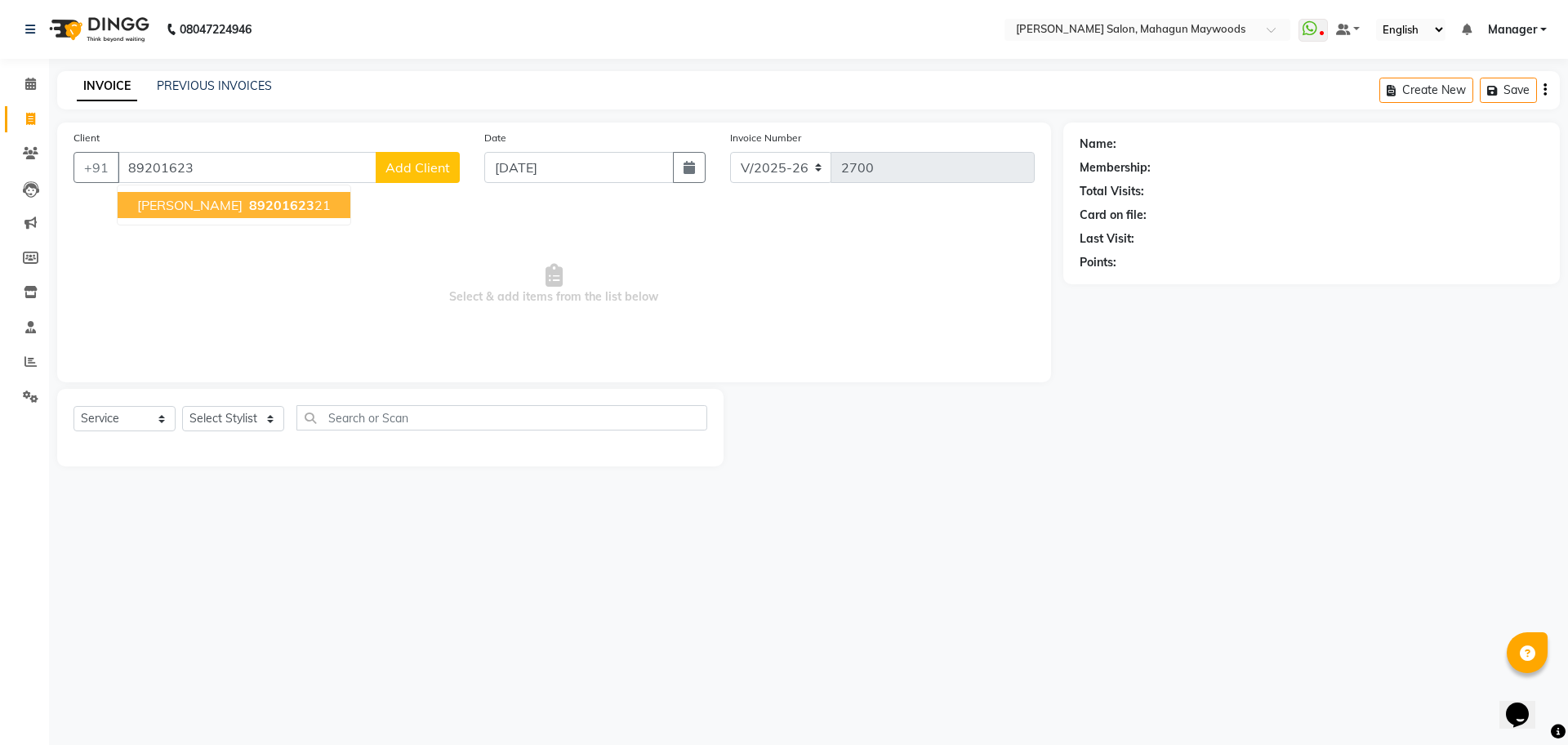
click at [249, 204] on span "89201623" at bounding box center [281, 205] width 65 height 17
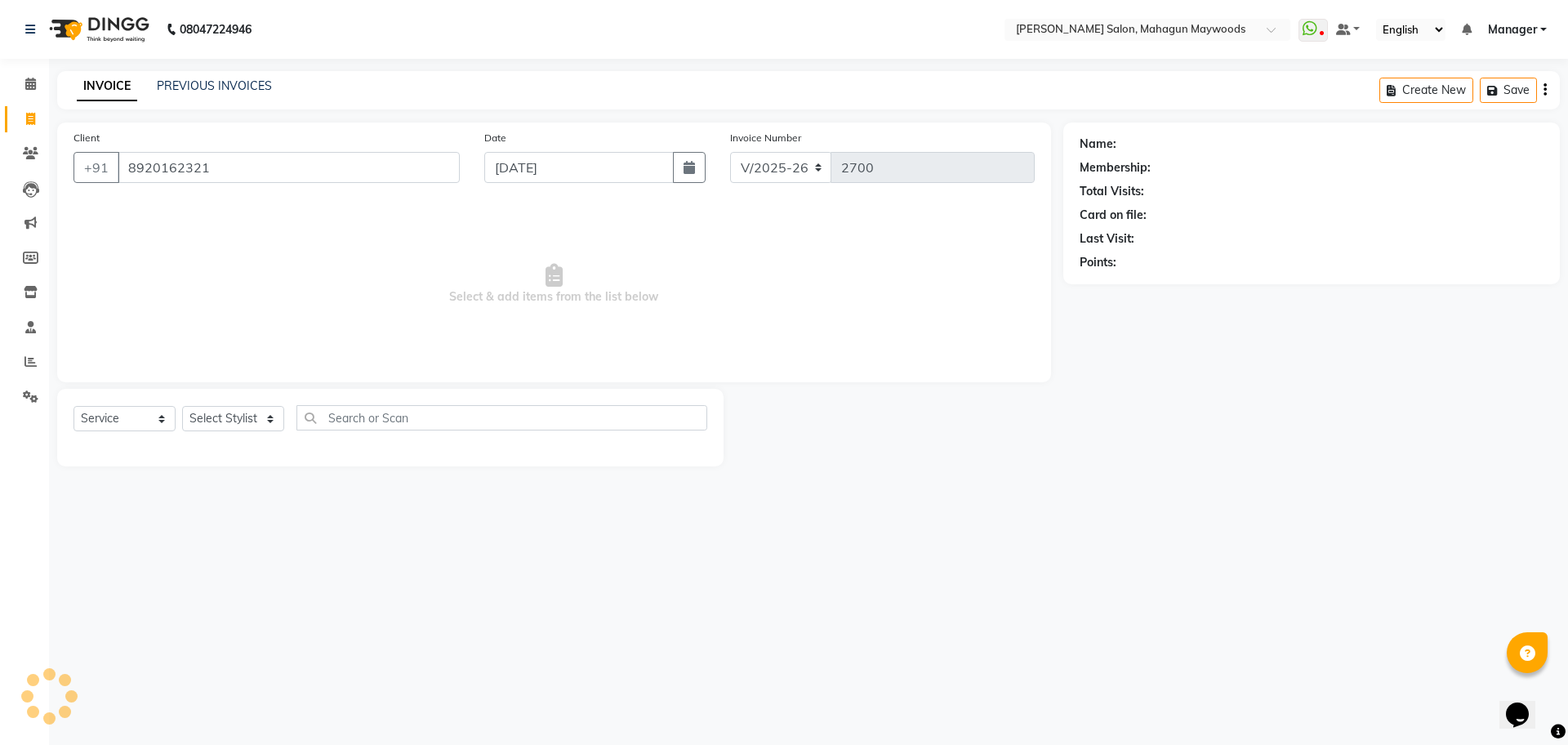
type input "8920162321"
click at [268, 416] on select "Select Stylist Aarti [PERSON_NAME] Manager Pranshant [PERSON_NAME] V Admin" at bounding box center [233, 419] width 103 height 25
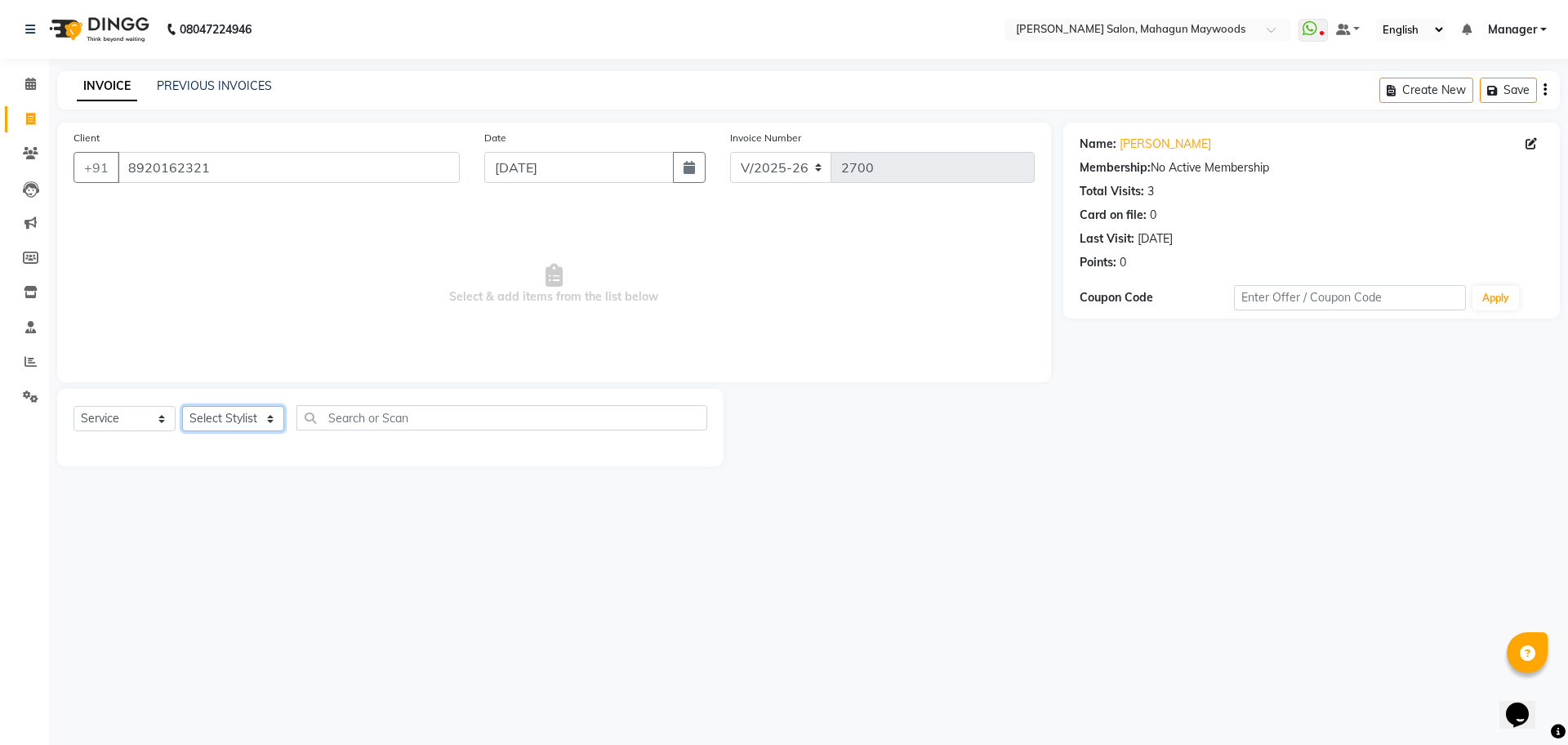
select select "48623"
click at [183, 406] on select "Select Stylist Aarti [PERSON_NAME] Manager Pranshant [PERSON_NAME] V Admin" at bounding box center [233, 419] width 103 height 25
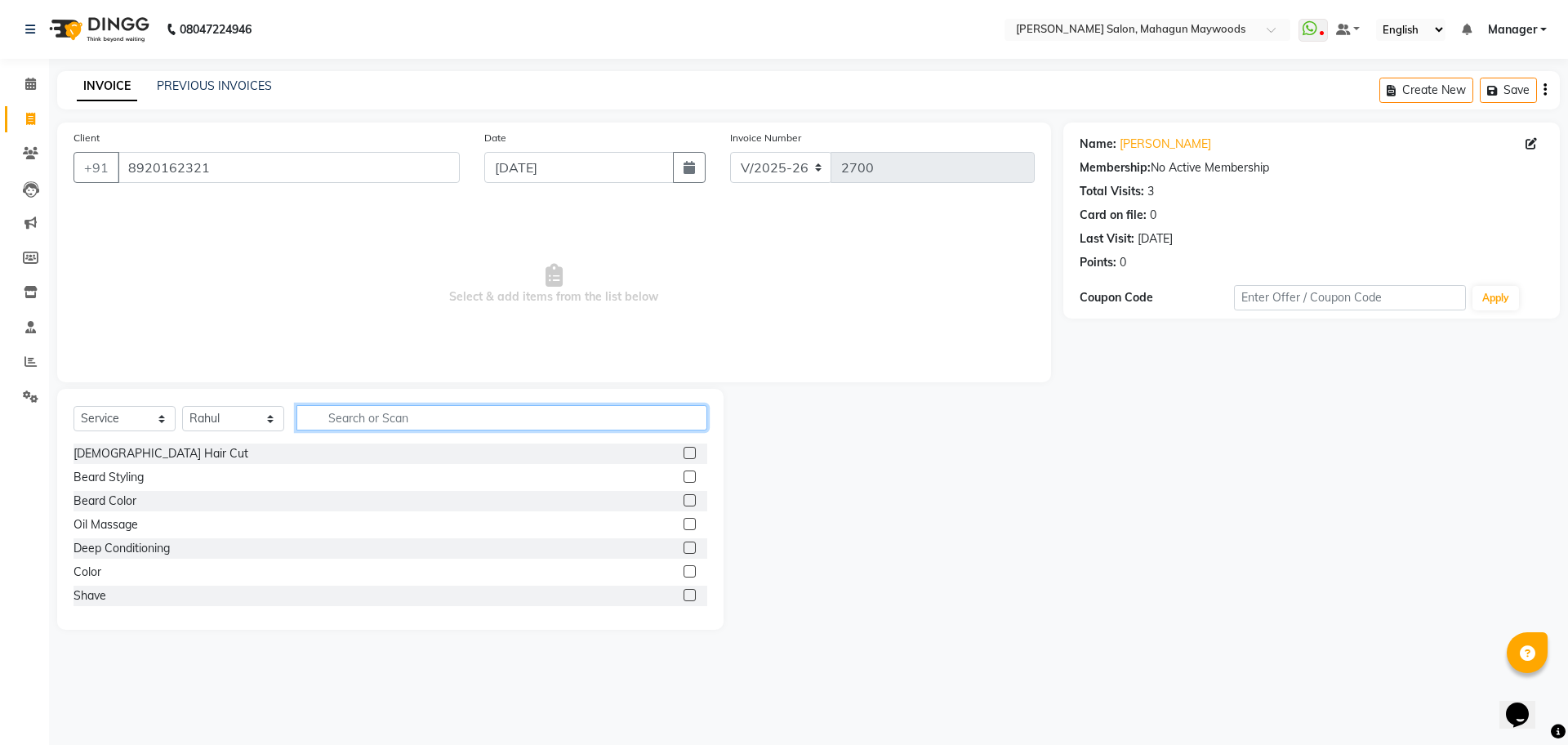
drag, startPoint x: 367, startPoint y: 423, endPoint x: 676, endPoint y: 452, distance: 310.4
click at [676, 452] on div "Select Service Product Membership Package Voucher Prepaid Gift Card Select Styl…" at bounding box center [391, 509] width 667 height 241
click at [683, 452] on label at bounding box center [689, 453] width 13 height 13
click at [683, 452] on input "checkbox" at bounding box center [688, 453] width 11 height 11
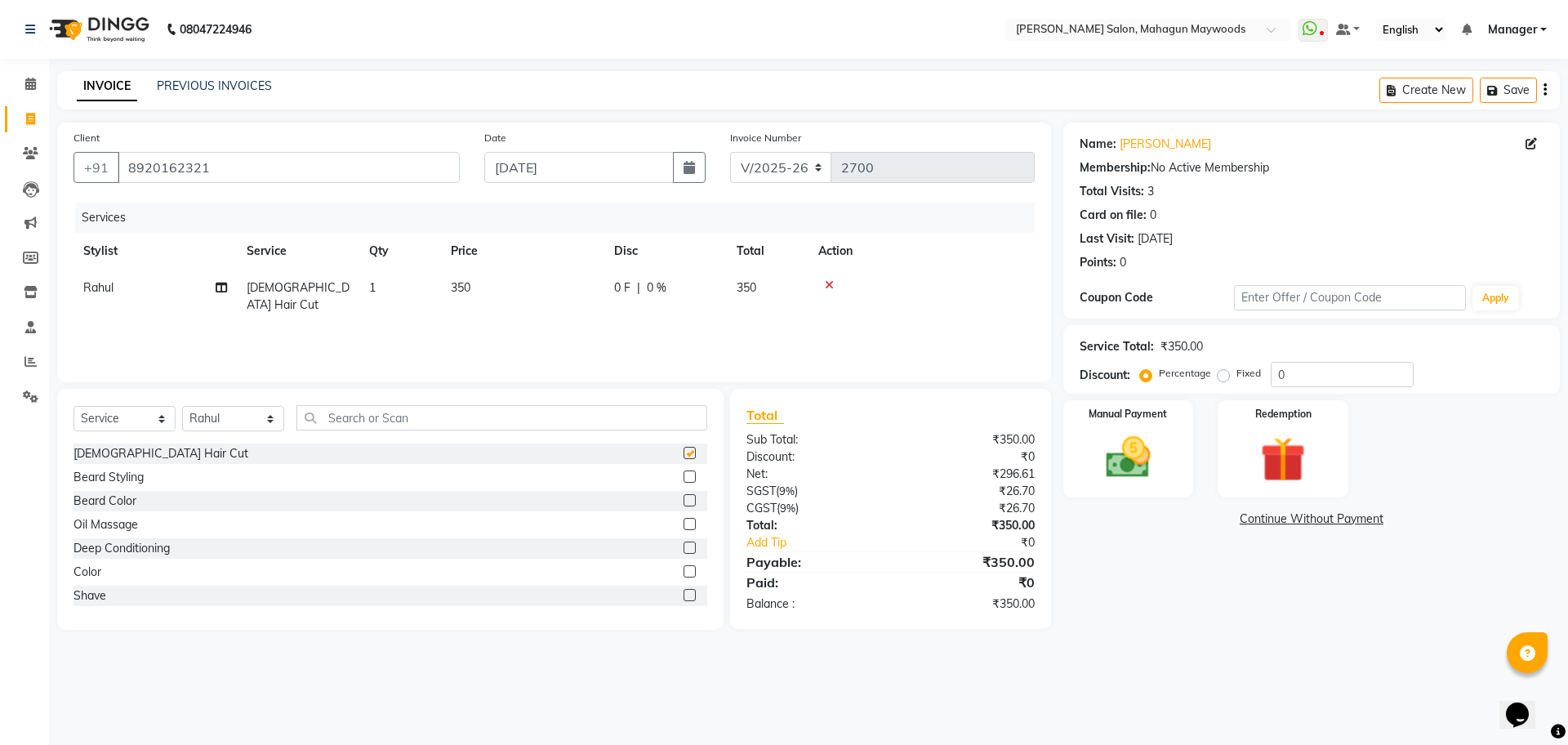
checkbox input "false"
click at [1155, 454] on img at bounding box center [1129, 457] width 76 height 54
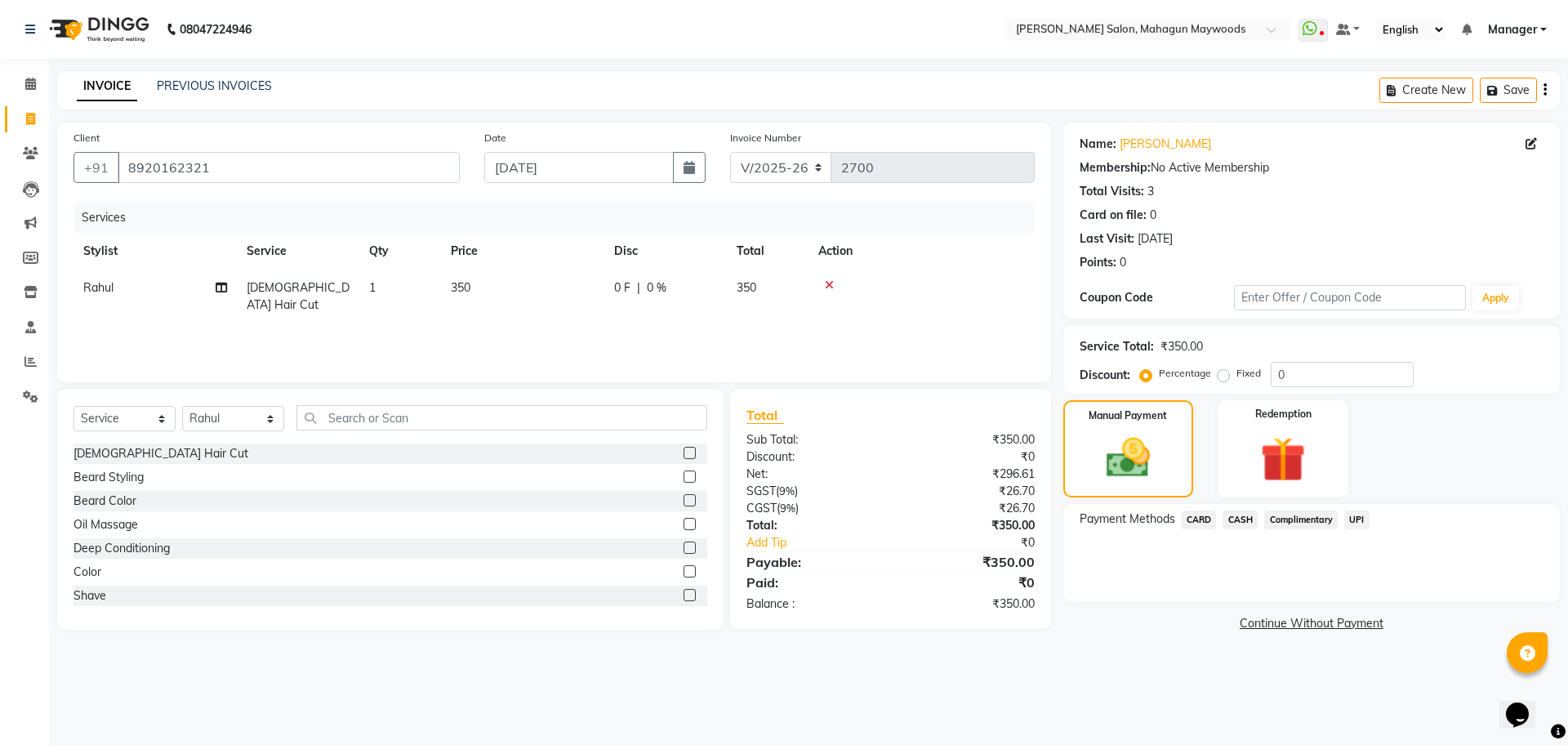
click at [1356, 524] on span "UPI" at bounding box center [1357, 519] width 25 height 19
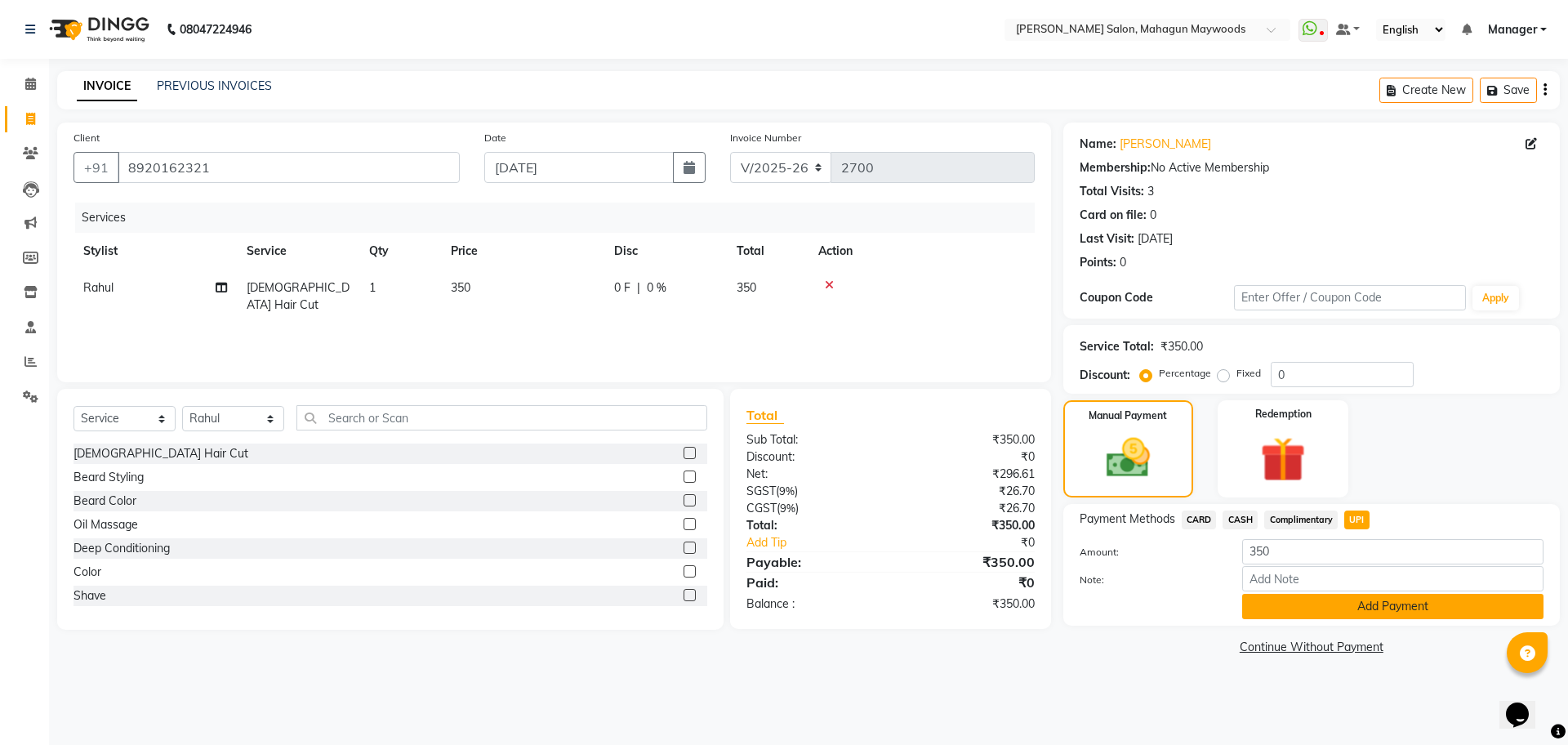
click at [1444, 607] on button "Add Payment" at bounding box center [1392, 606] width 302 height 25
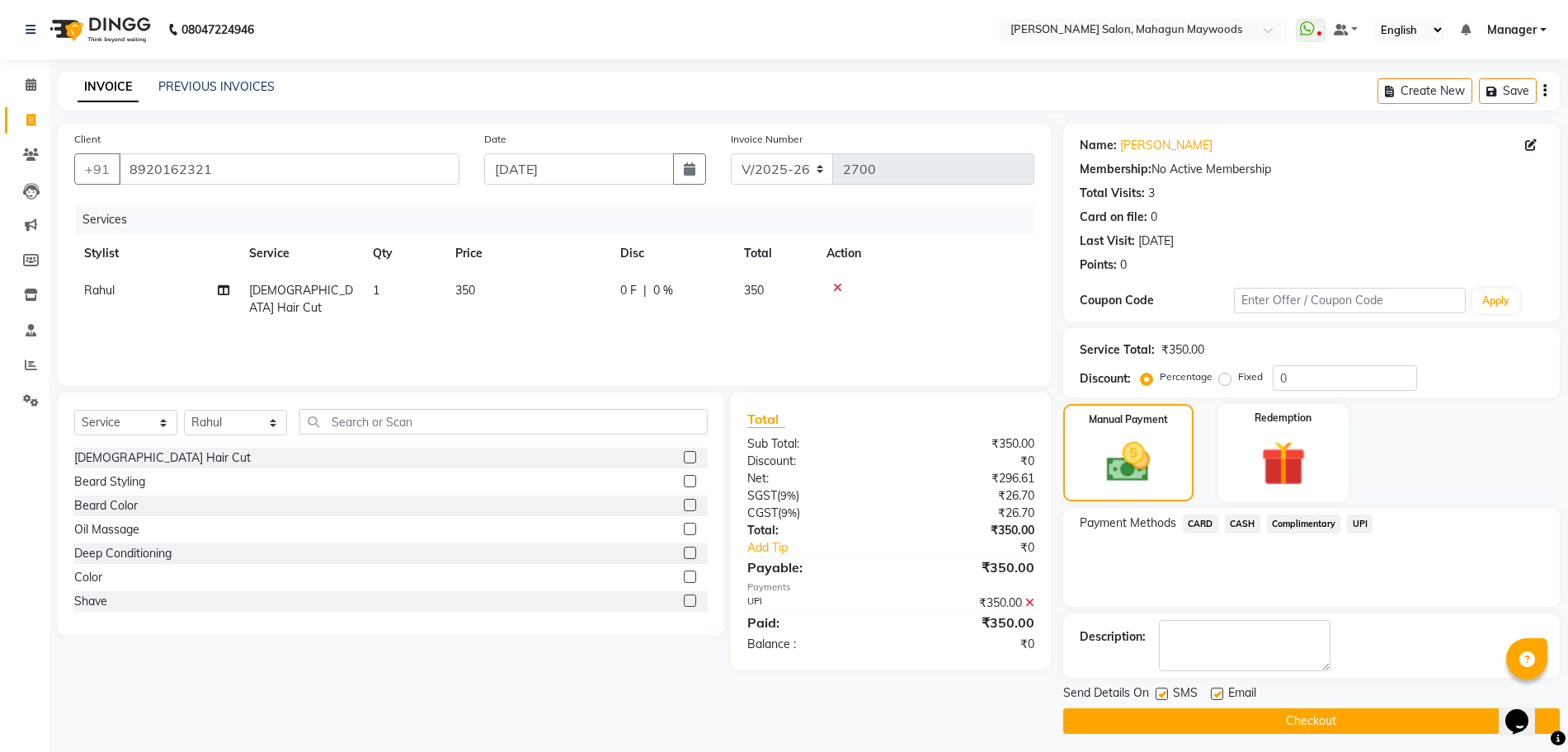
click at [1424, 714] on button "Checkout" at bounding box center [1312, 721] width 497 height 26
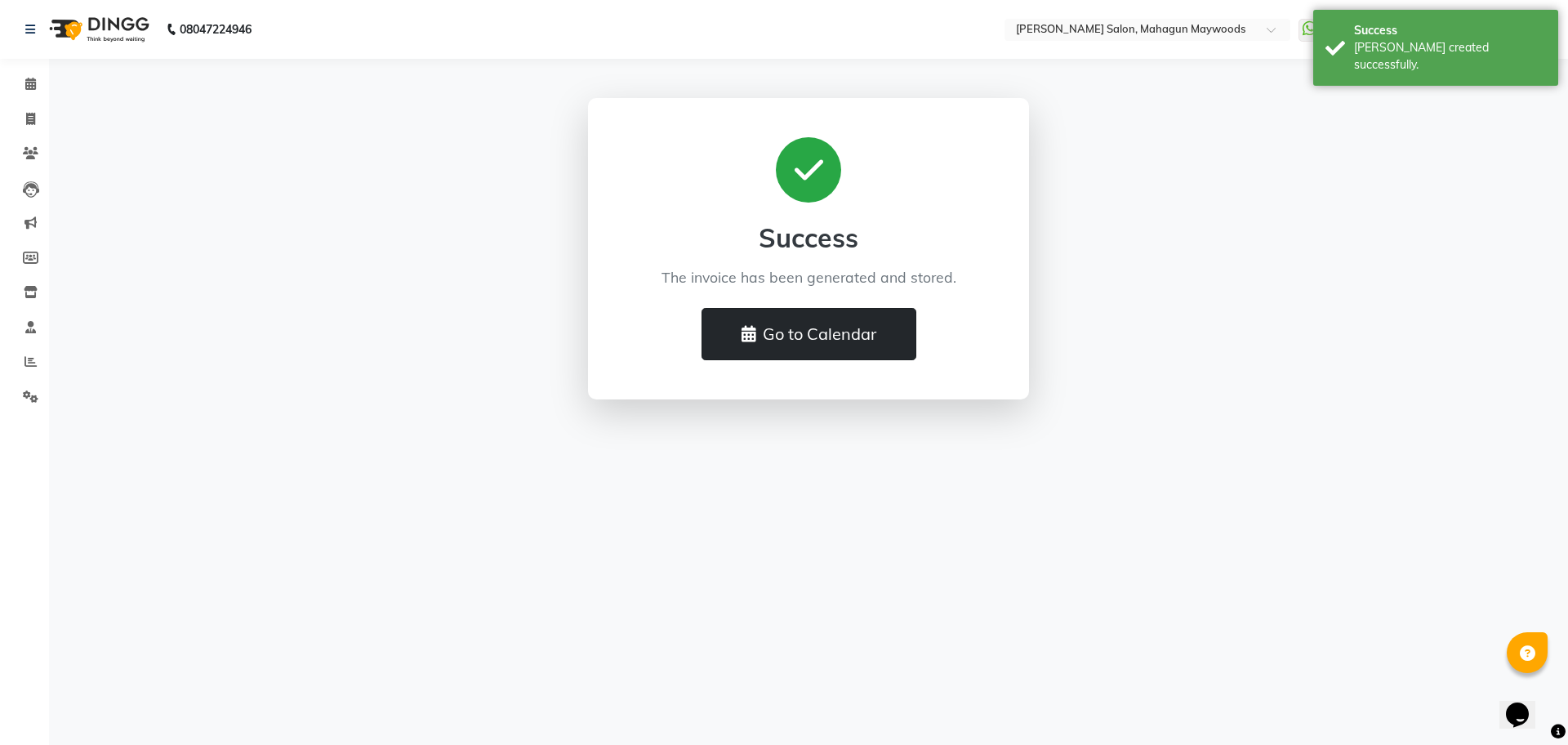
click at [830, 323] on button "Go to Calendar" at bounding box center [809, 334] width 215 height 53
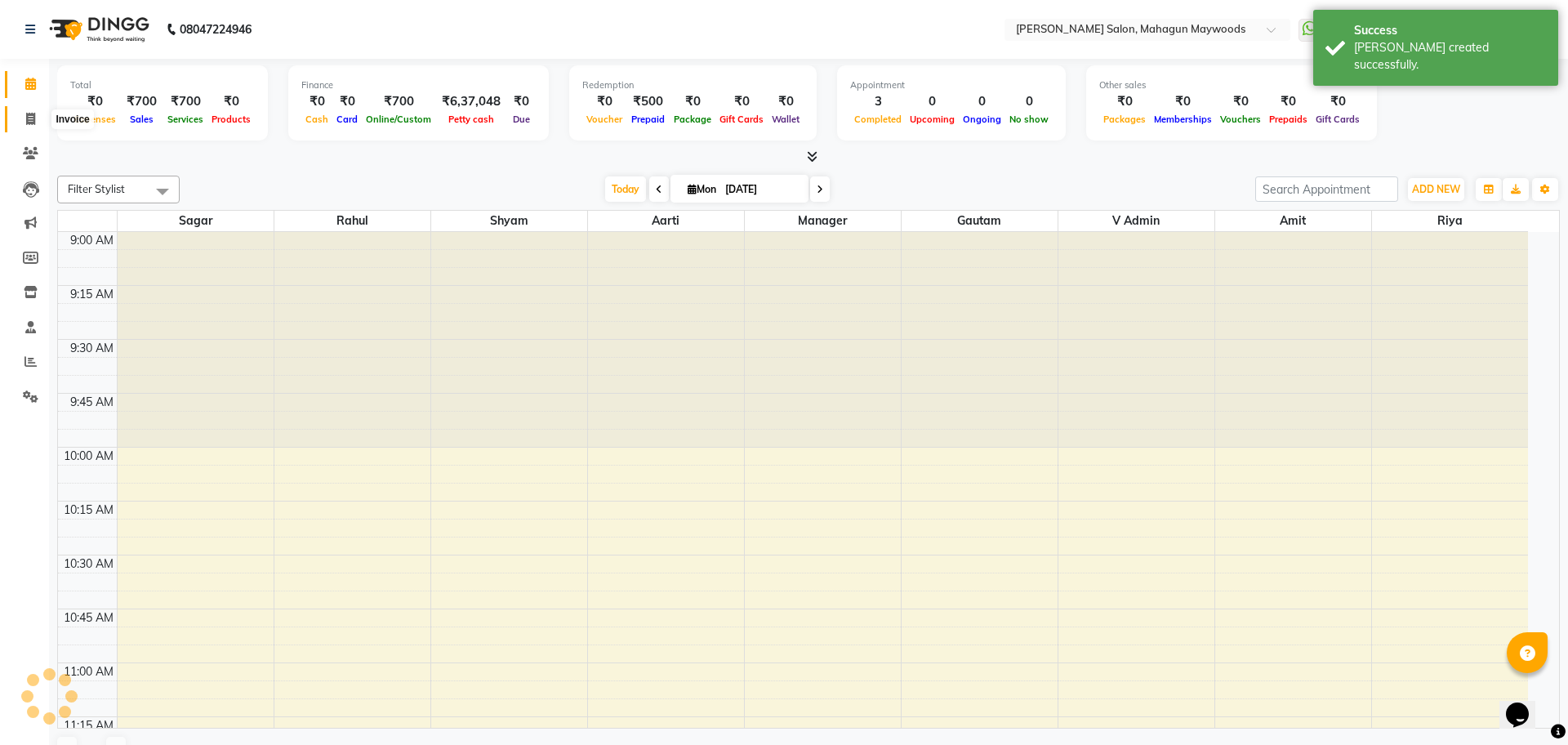
click at [28, 117] on icon at bounding box center [30, 118] width 9 height 13
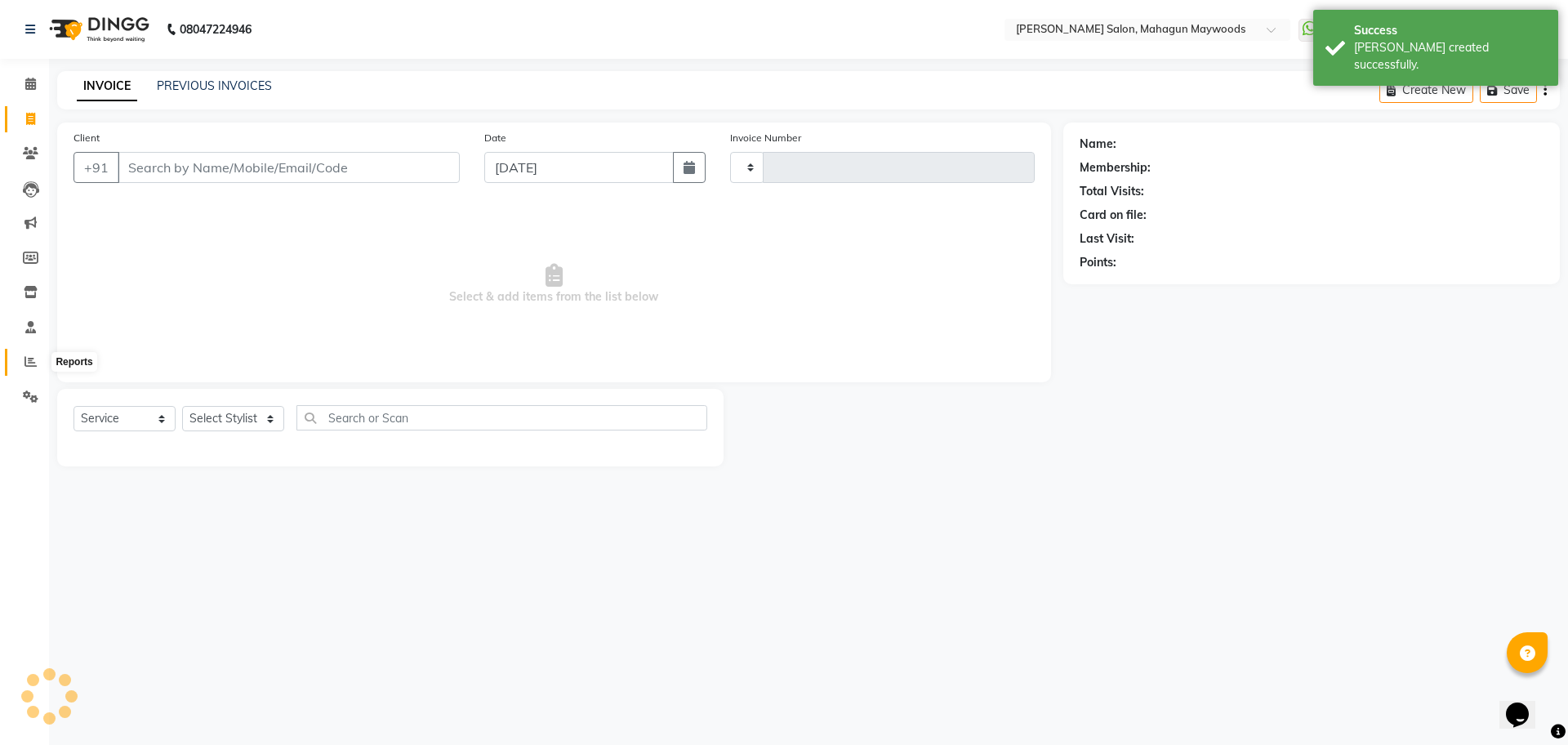
click at [32, 352] on span at bounding box center [30, 361] width 28 height 19
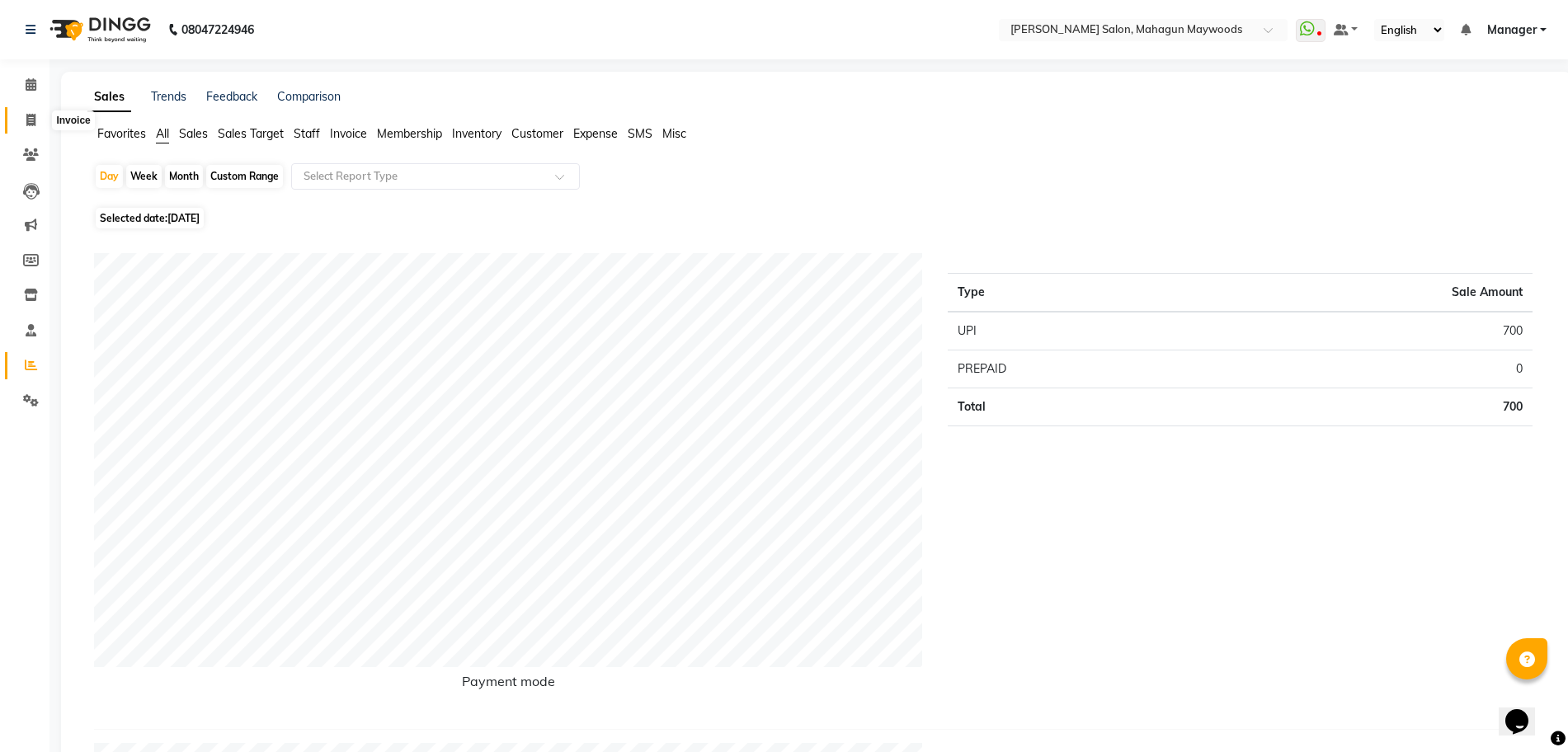
click at [33, 119] on icon at bounding box center [31, 119] width 9 height 13
select select "service"
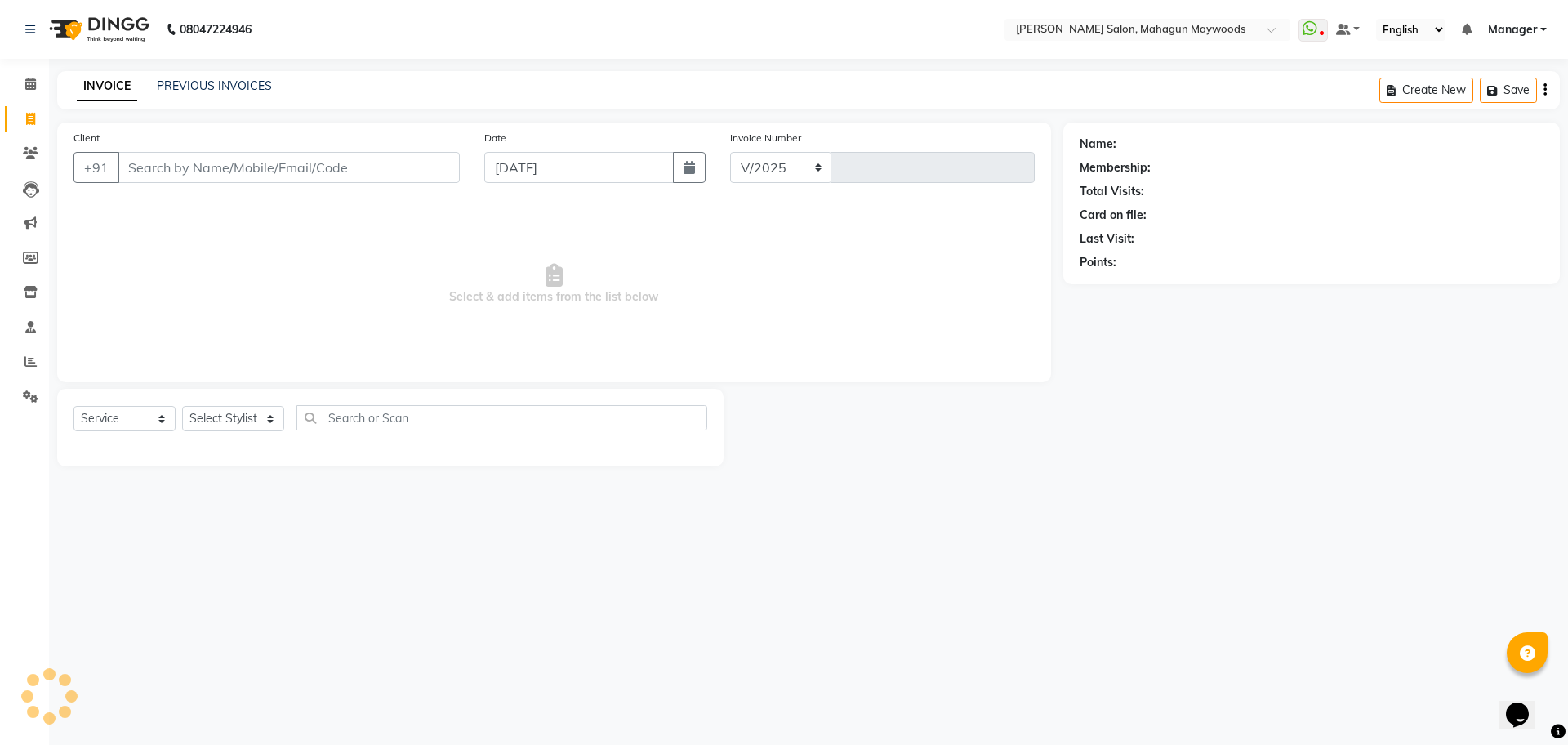
select select "6425"
type input "2701"
click at [242, 168] on input "Client" at bounding box center [288, 168] width 342 height 31
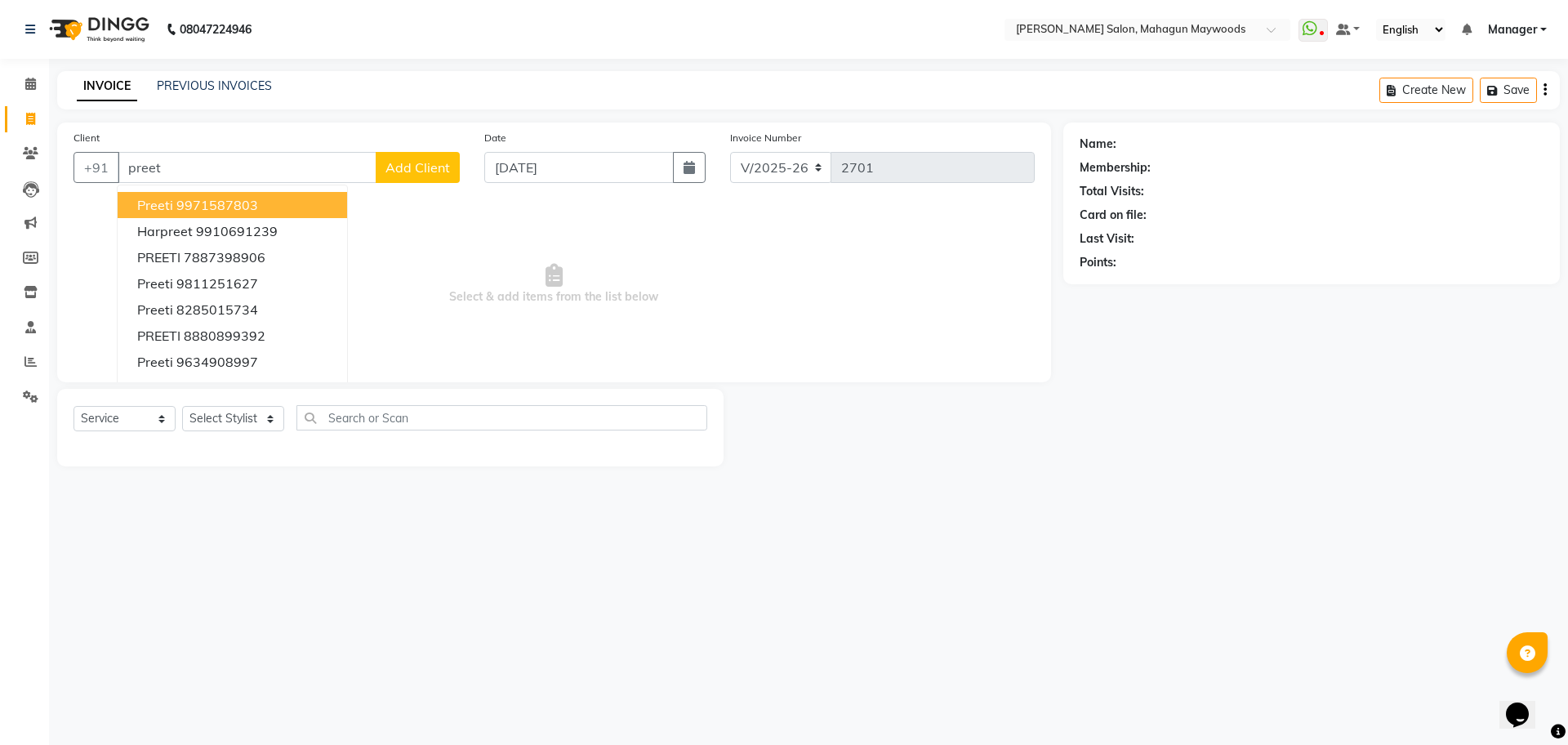
click at [222, 210] on ngb-highlight "9971587803" at bounding box center [218, 205] width 82 height 17
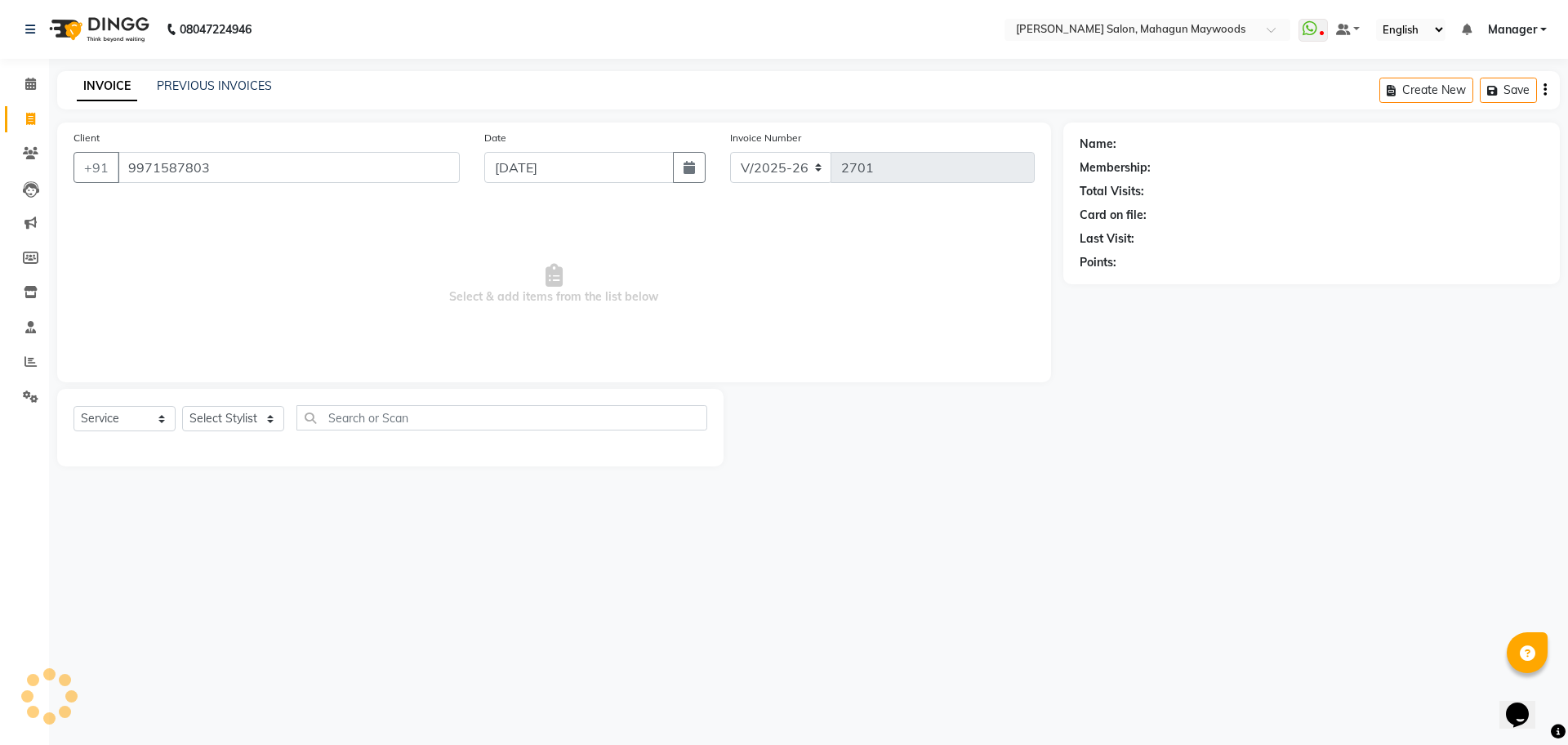
type input "9971587803"
click at [689, 169] on icon "button" at bounding box center [689, 167] width 12 height 13
select select "9"
select select "2025"
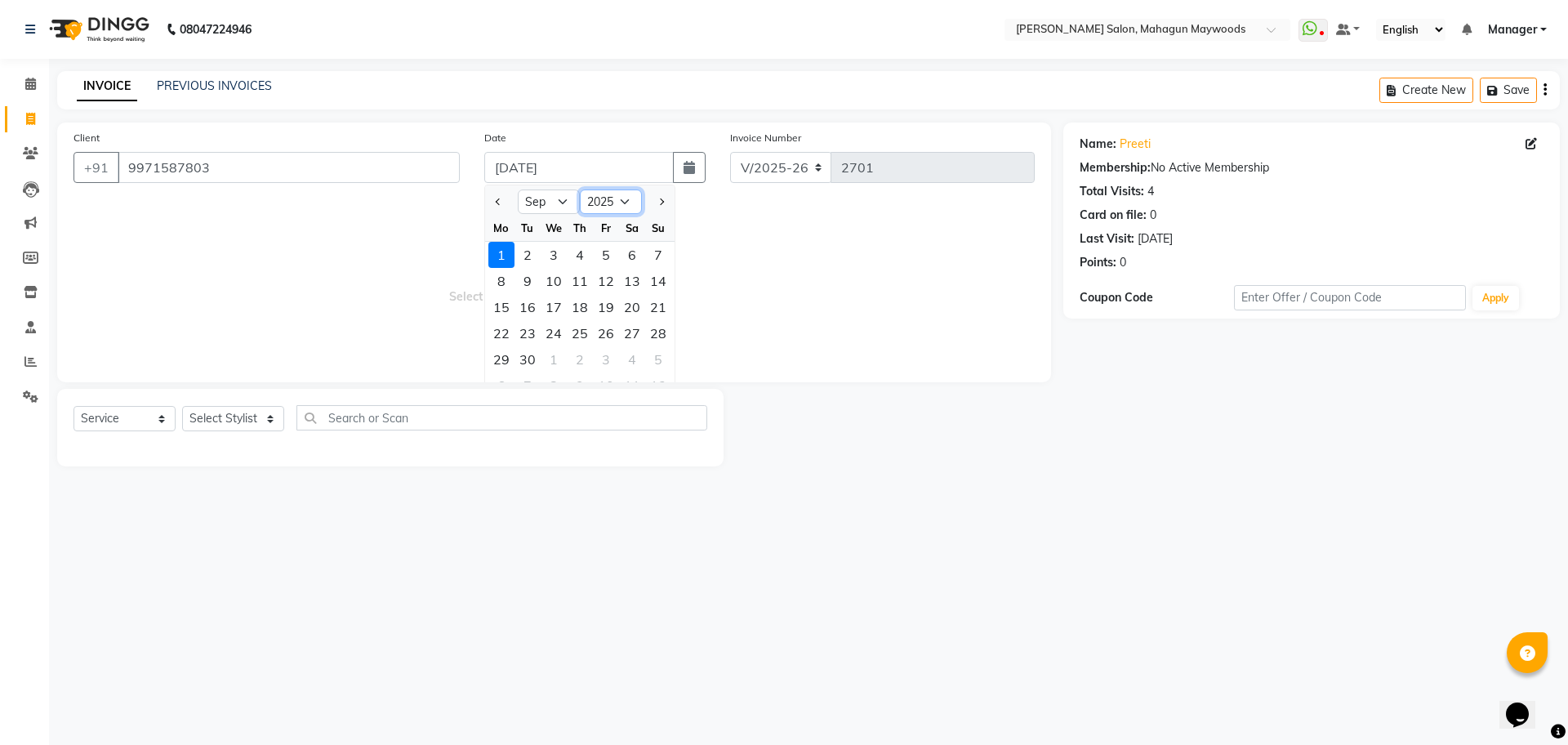
click at [619, 197] on select "2015 2016 2017 2018 2019 2020 2021 2022 2023 2024 2025 2026 2027 2028 2029 2030…" at bounding box center [611, 201] width 62 height 24
click at [557, 197] on select "Jan Feb Mar Apr May Jun [DATE] Aug Sep Oct Nov Dec" at bounding box center [549, 201] width 62 height 24
select select "8"
click at [517, 189] on select "Jan Feb Mar Apr May Jun [DATE] Aug Sep Oct Nov Dec" at bounding box center [549, 201] width 62 height 24
click at [660, 352] on div "31" at bounding box center [658, 359] width 26 height 26
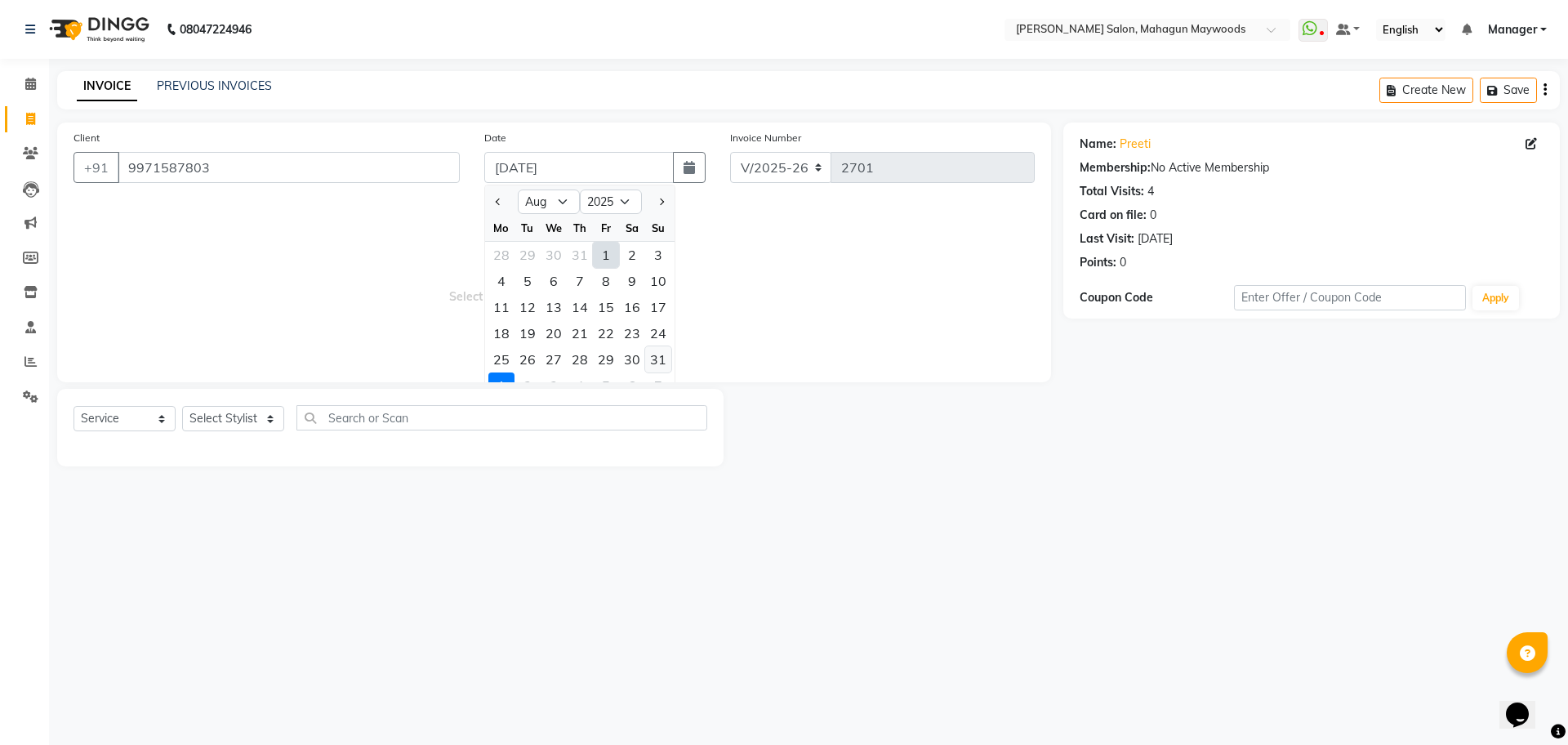
type input "[DATE]"
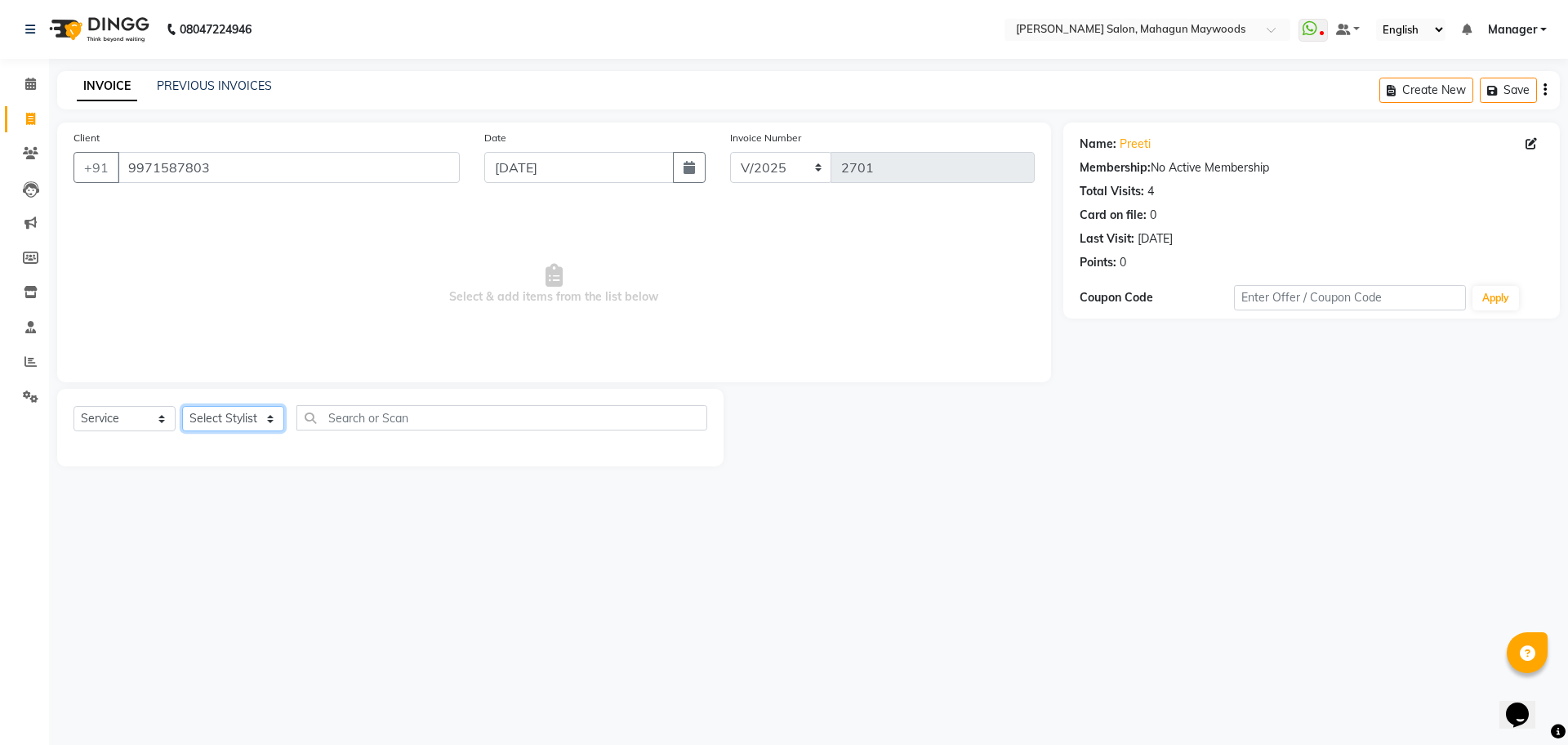
click at [219, 421] on select "Select Stylist Aarti [PERSON_NAME] Manager Pranshant [PERSON_NAME] V Admin" at bounding box center [233, 419] width 103 height 25
select select "48622"
click at [183, 406] on select "Select Stylist Aarti [PERSON_NAME] Manager Pranshant [PERSON_NAME] V Admin" at bounding box center [233, 419] width 103 height 25
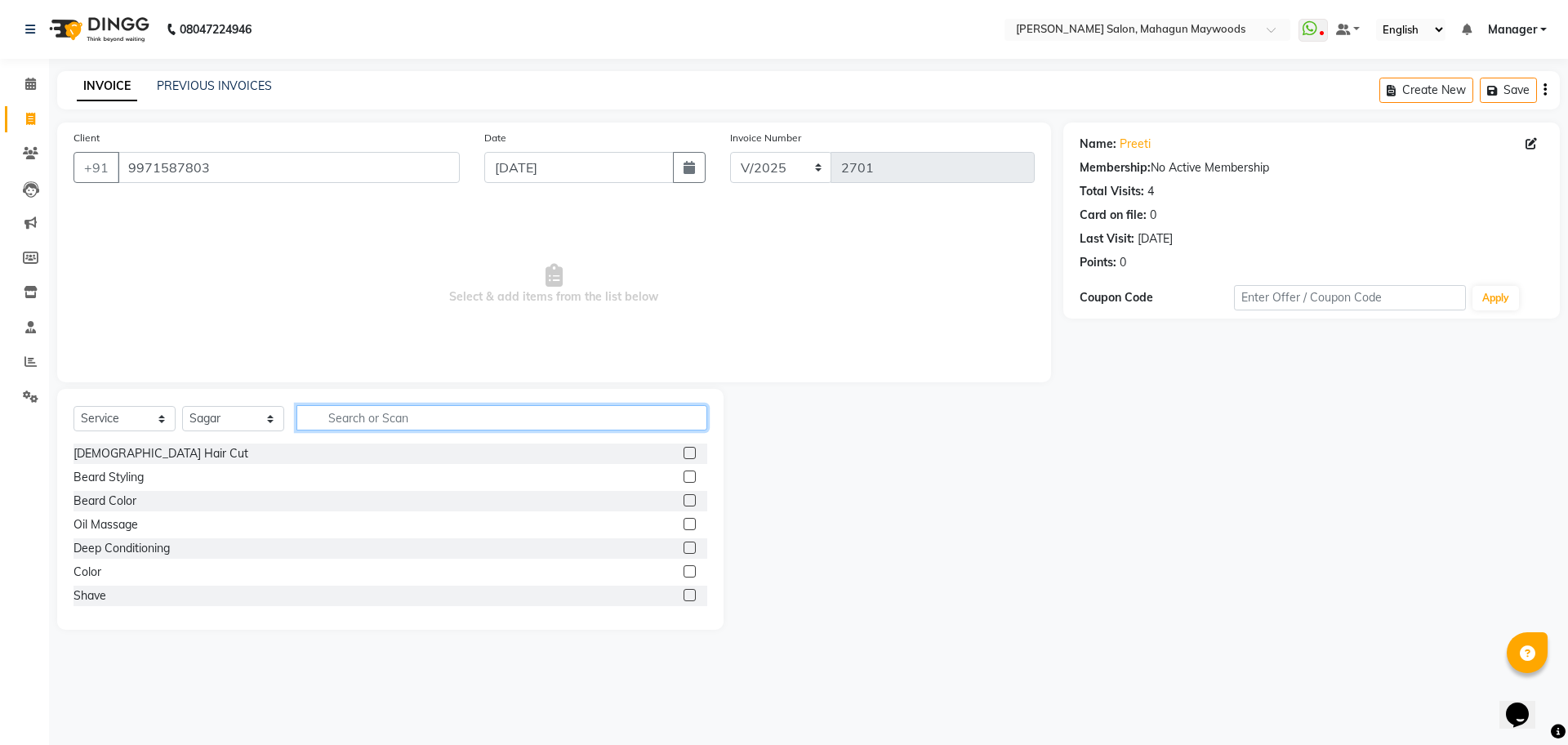
click at [424, 405] on input "text" at bounding box center [502, 418] width 411 height 25
type input "na"
click at [683, 454] on label at bounding box center [689, 453] width 13 height 13
click at [683, 454] on input "checkbox" at bounding box center [688, 453] width 11 height 11
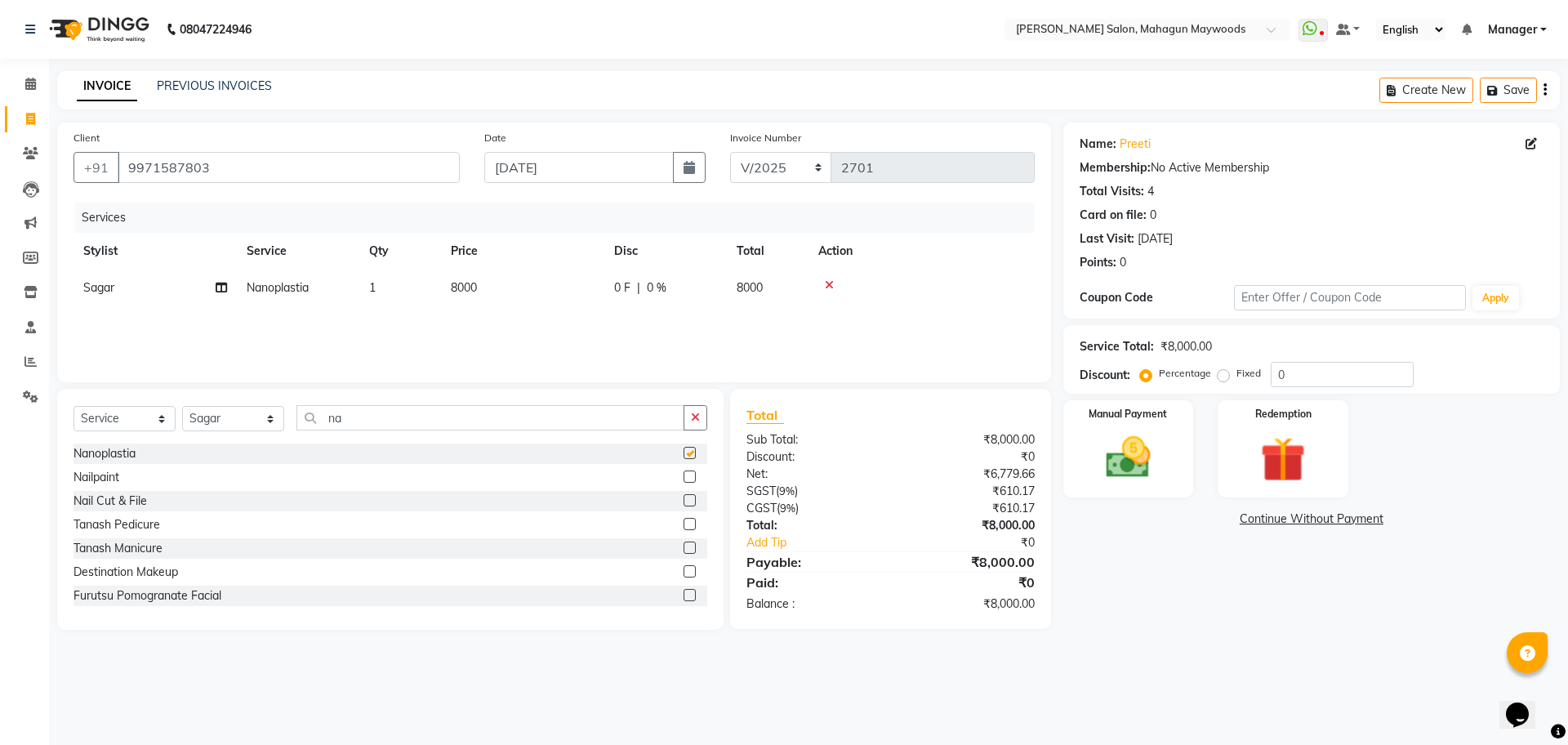
checkbox input "false"
click at [490, 288] on td "8000" at bounding box center [522, 288] width 163 height 37
select select "48622"
click at [573, 289] on input "8000" at bounding box center [598, 292] width 144 height 25
type input "8"
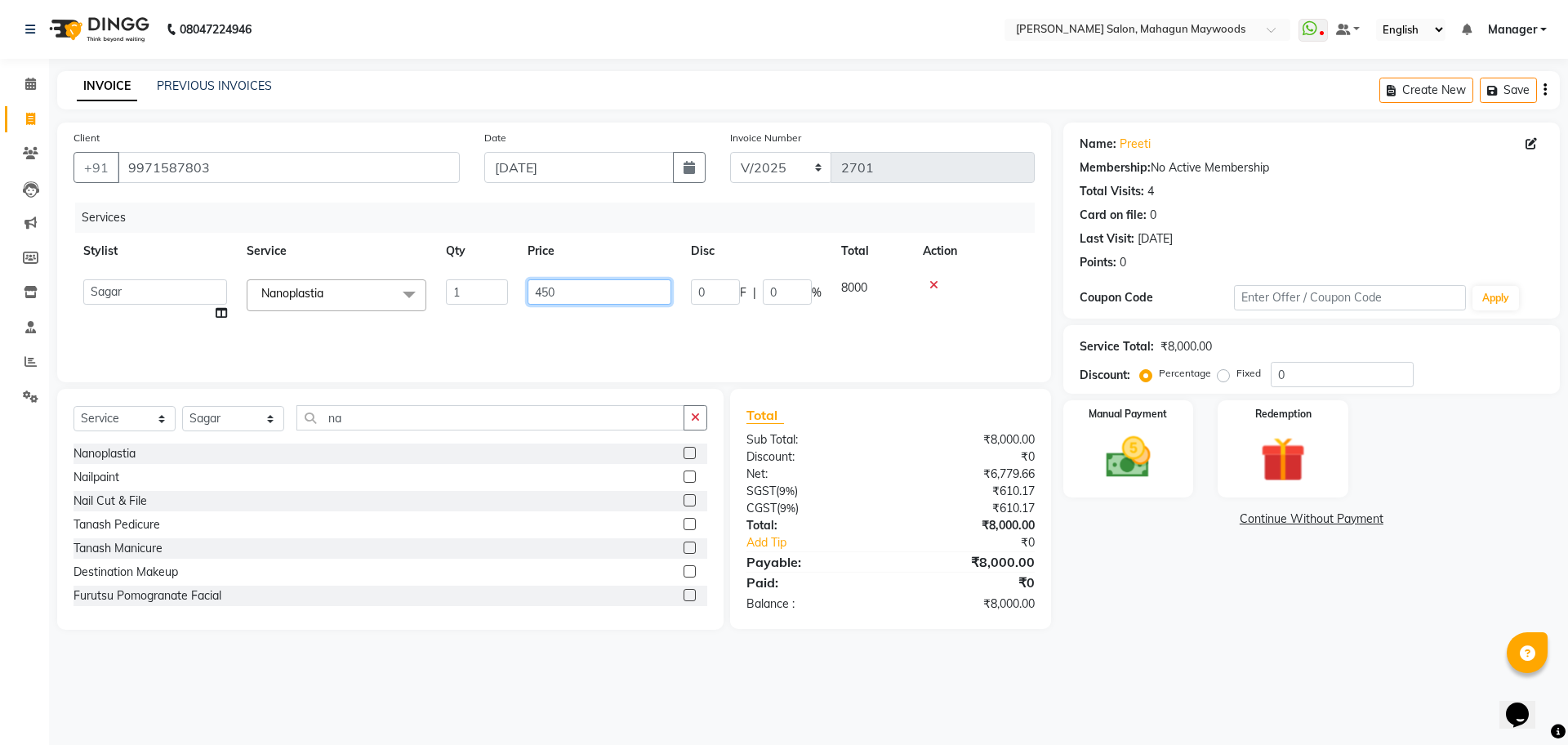
type input "4500"
click at [1071, 603] on div "Name: Preeti Membership: No Active Membership Total Visits: 4 Card on file: 0 L…" at bounding box center [1317, 375] width 509 height 507
click at [1127, 442] on img at bounding box center [1129, 457] width 76 height 54
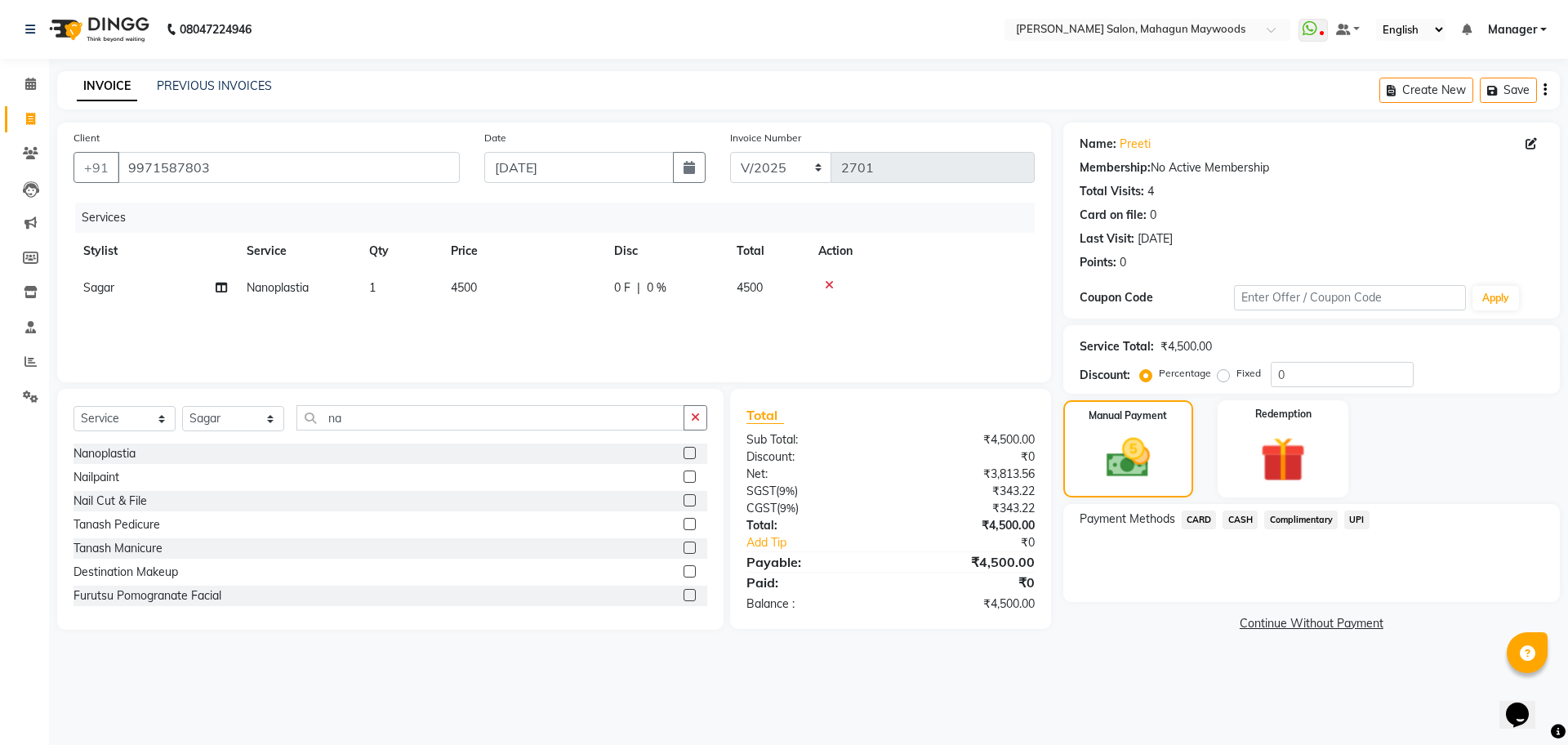
click at [1236, 512] on span "CASH" at bounding box center [1240, 519] width 35 height 19
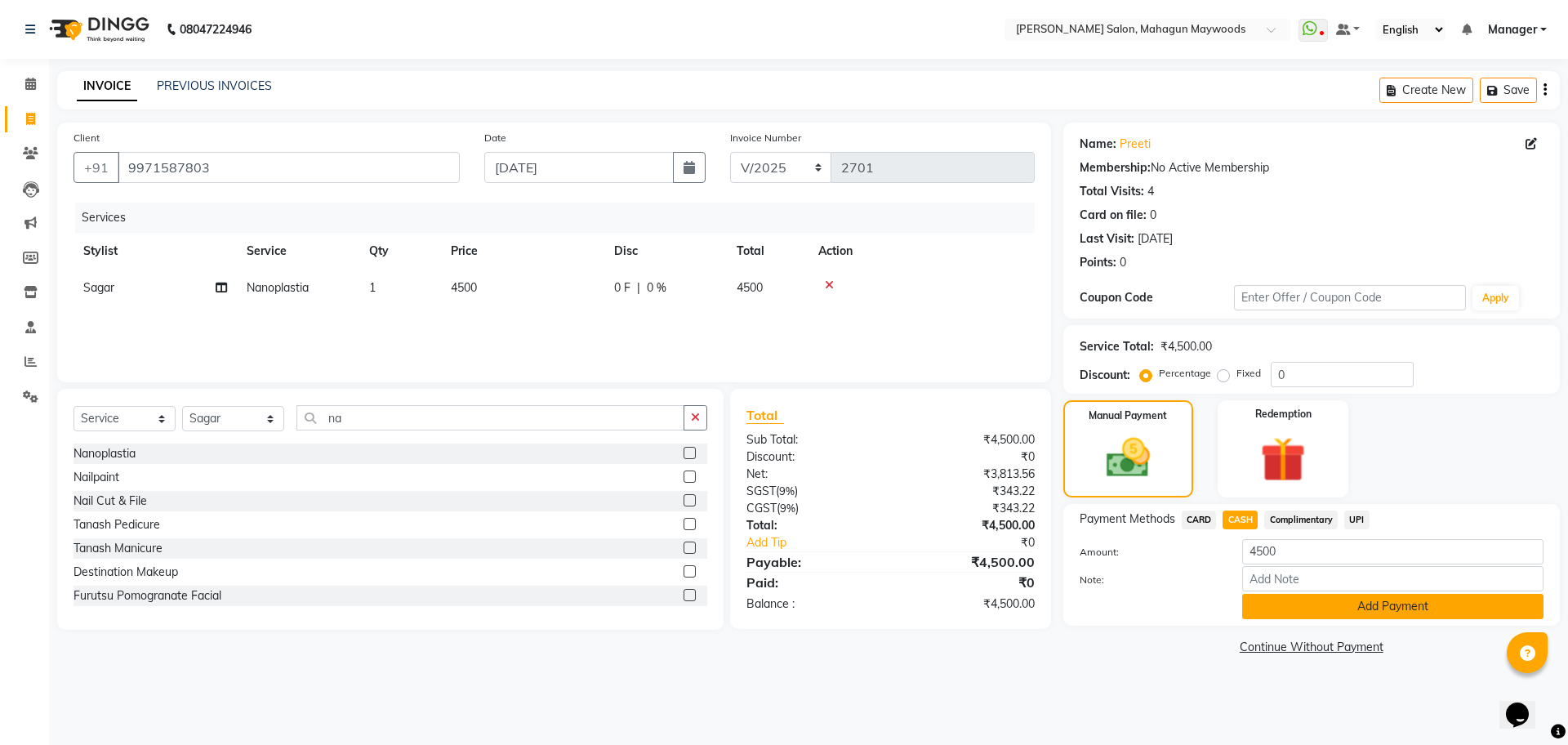
click at [1278, 600] on button "Add Payment" at bounding box center [1392, 606] width 302 height 25
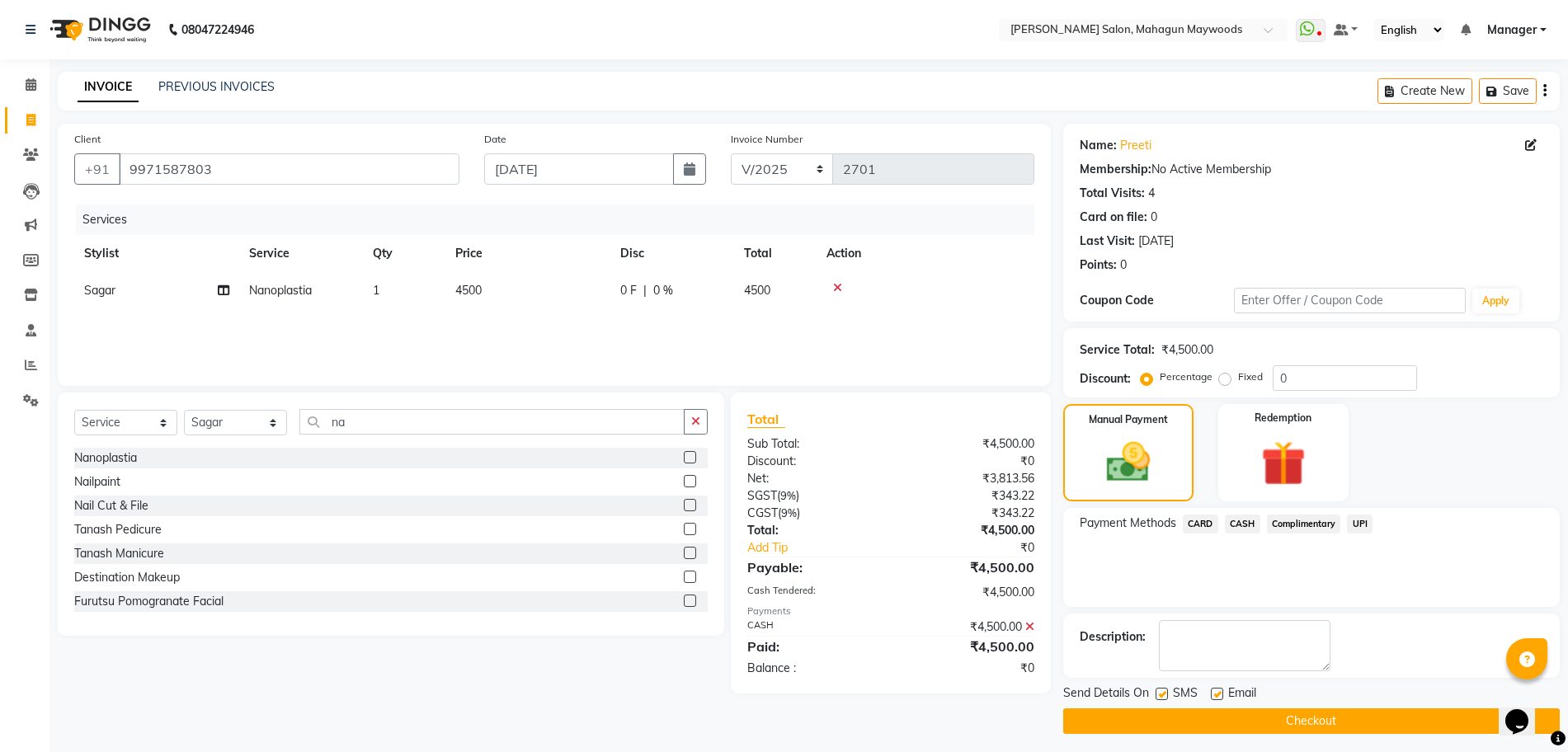
click at [1190, 724] on button "Checkout" at bounding box center [1312, 721] width 497 height 26
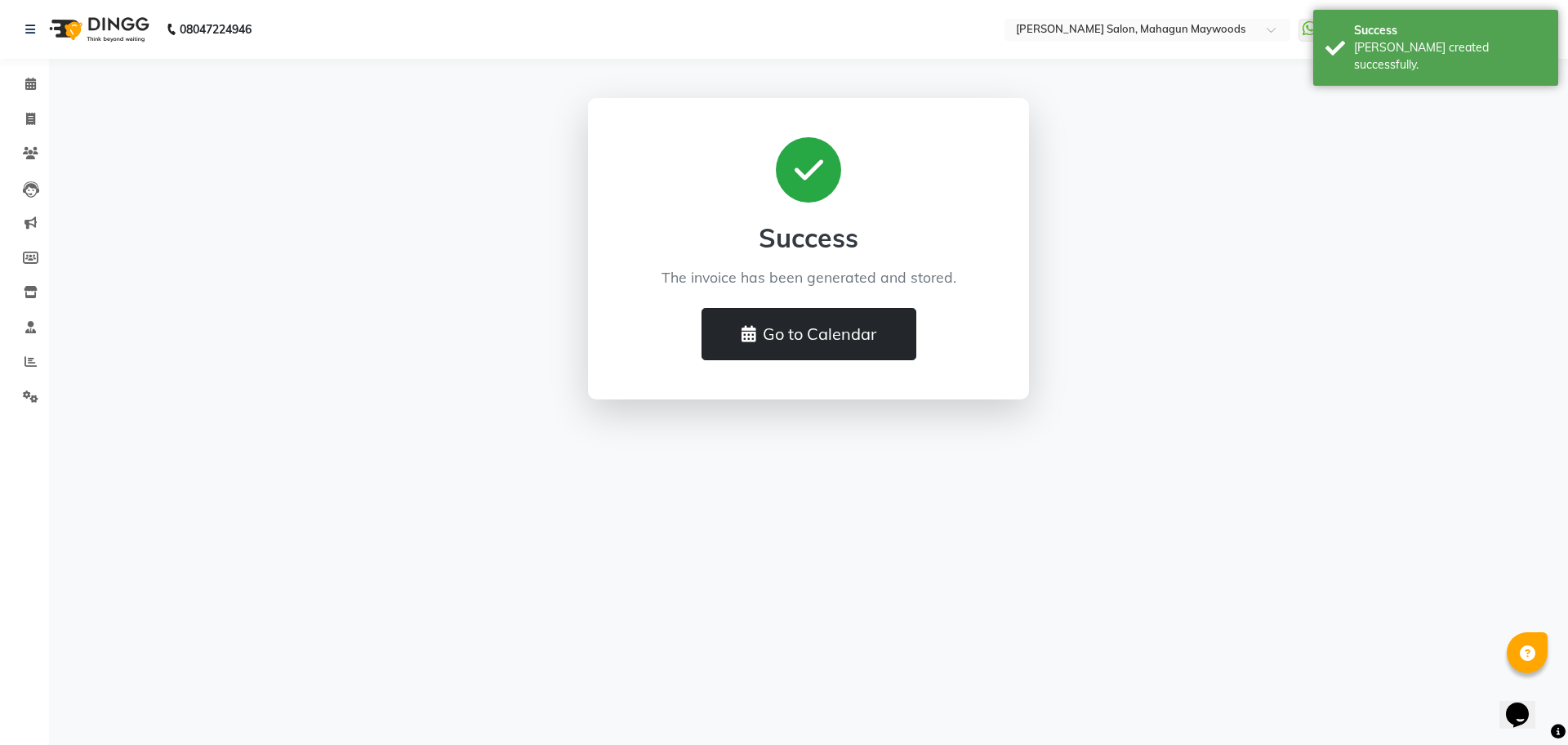
click at [811, 339] on button "Go to Calendar" at bounding box center [809, 334] width 215 height 53
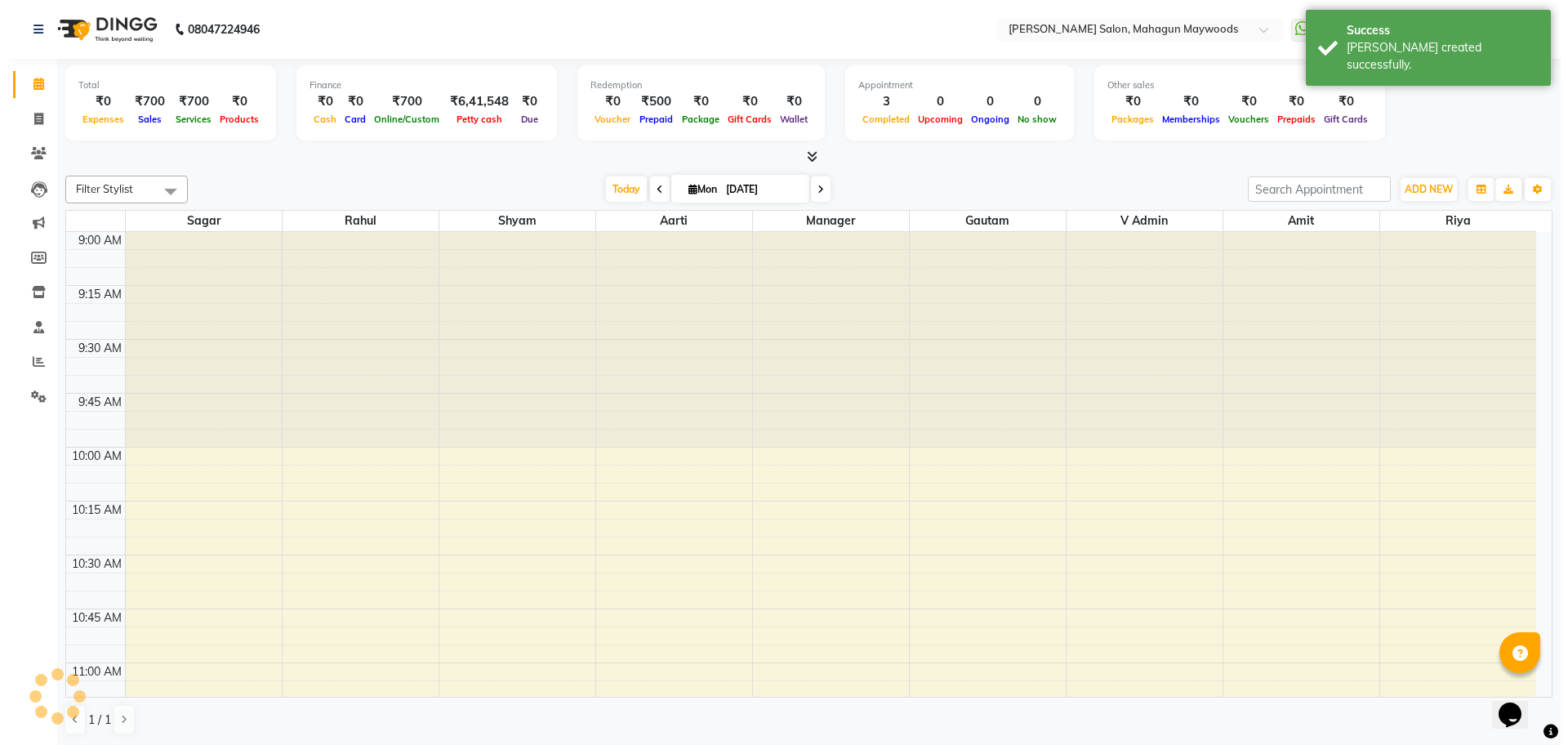
scroll to position [1295, 0]
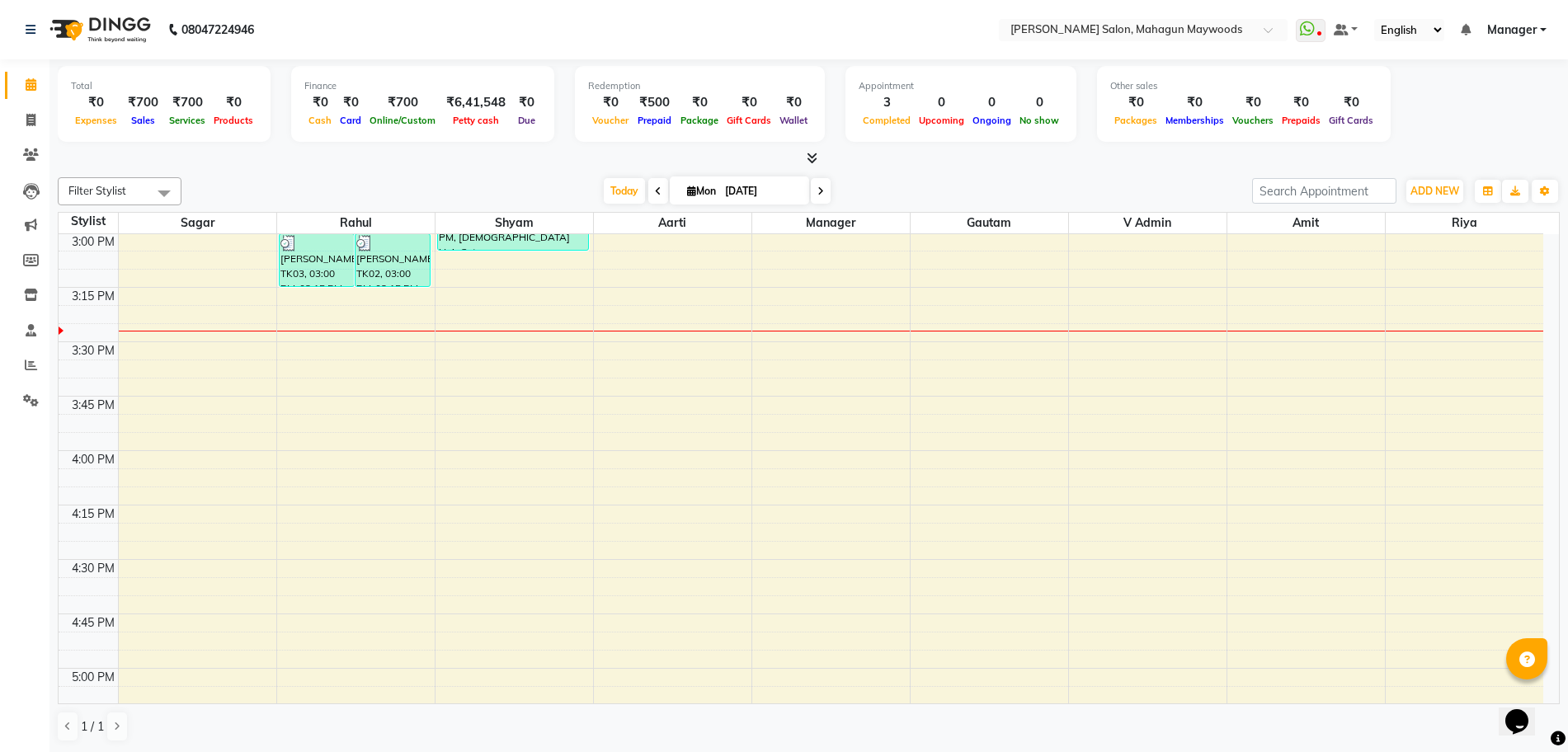
click at [22, 105] on li "Invoice" at bounding box center [25, 121] width 49 height 35
click at [24, 133] on link "Invoice" at bounding box center [25, 121] width 39 height 28
select select "service"
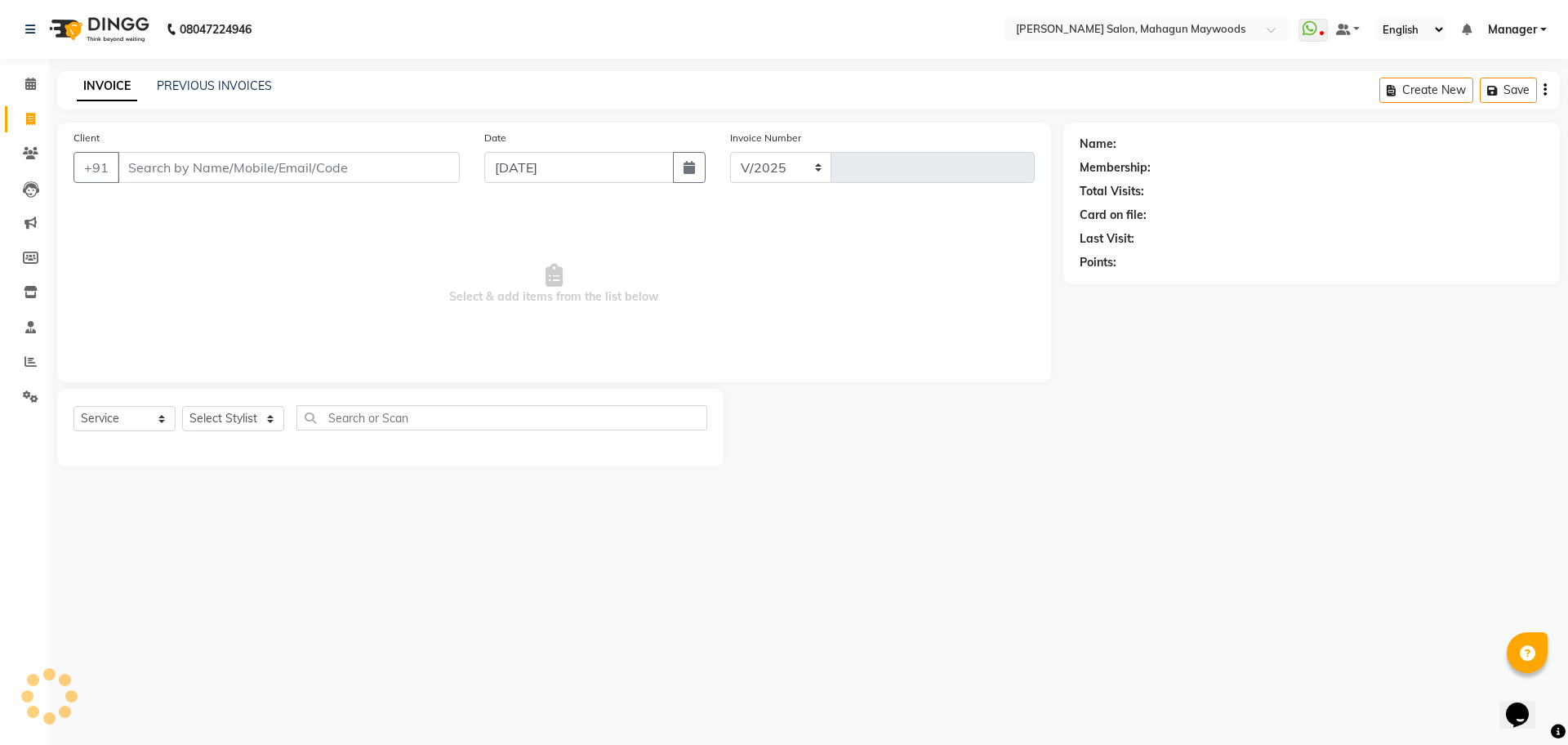
select select "6425"
type input "2702"
click at [30, 83] on icon at bounding box center [30, 83] width 11 height 13
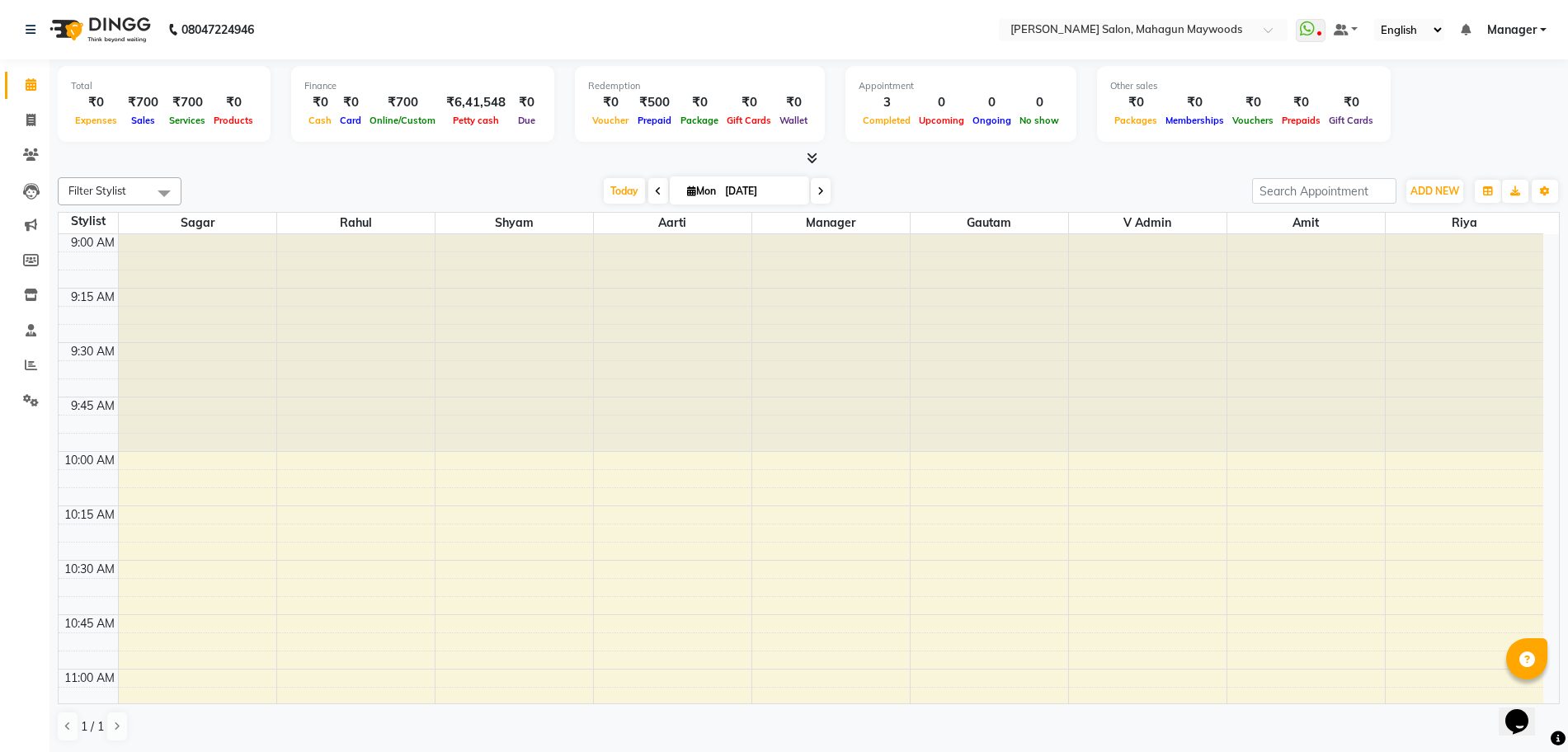
click at [128, 346] on div at bounding box center [197, 343] width 158 height 218
click at [38, 366] on span at bounding box center [31, 365] width 29 height 19
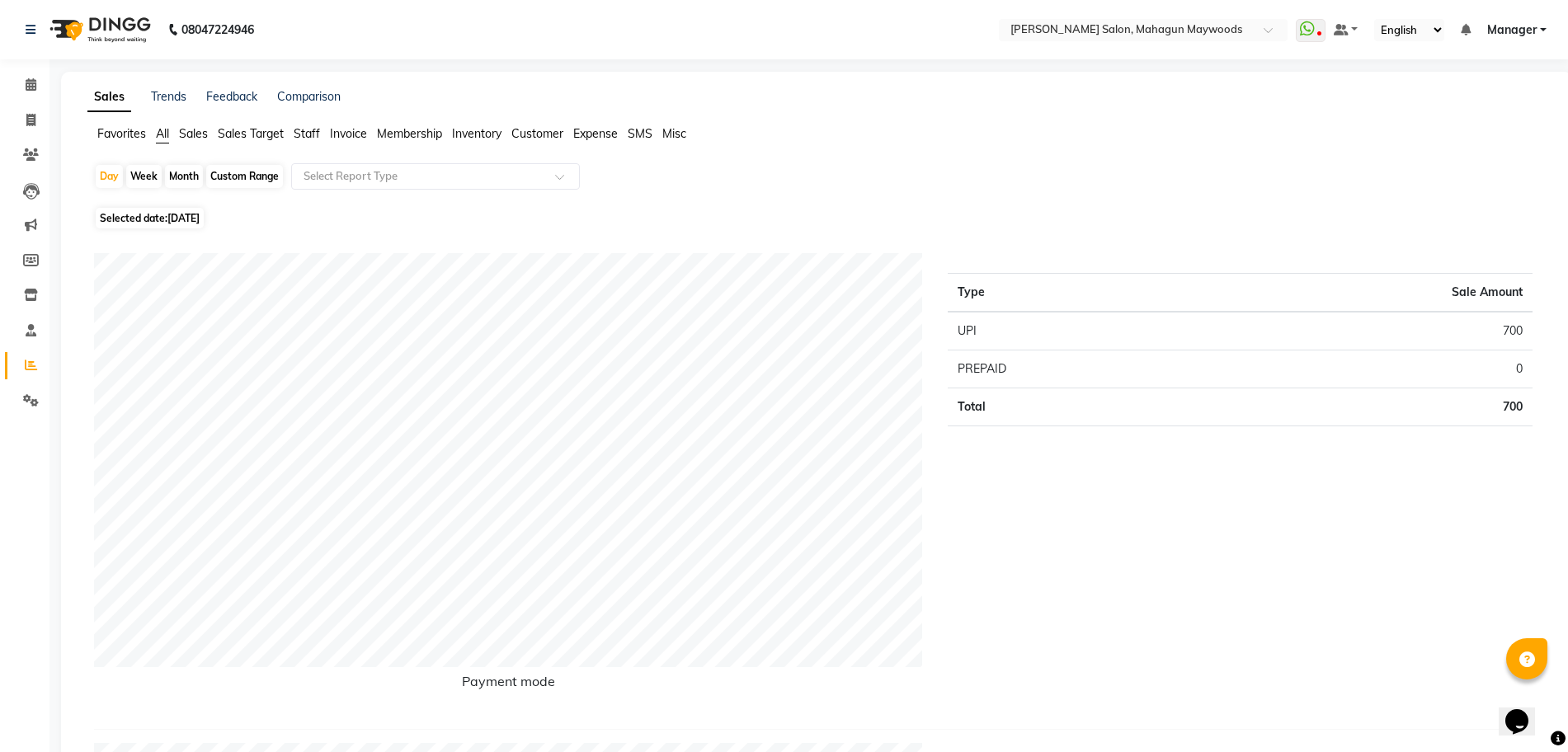
click at [178, 219] on span "[DATE]" at bounding box center [183, 218] width 33 height 13
select select "9"
select select "2025"
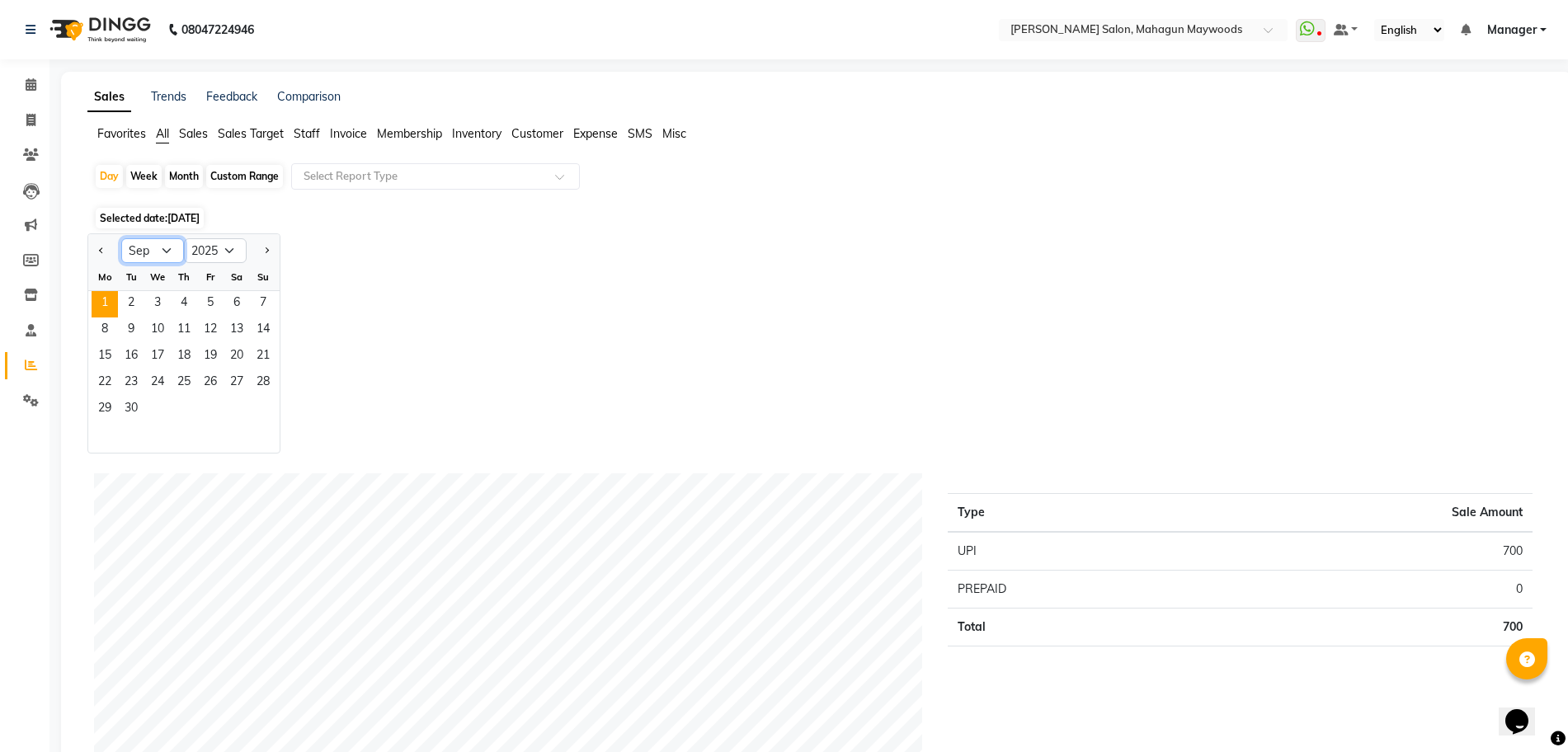
click at [167, 253] on select "Jan Feb Mar Apr May Jun [DATE] Aug Sep Oct Nov Dec" at bounding box center [153, 250] width 63 height 25
select select "8"
click at [121, 239] on select "Jan Feb Mar Apr May Jun [DATE] Aug Sep Oct Nov Dec" at bounding box center [153, 250] width 63 height 25
click at [29, 87] on icon at bounding box center [31, 84] width 11 height 13
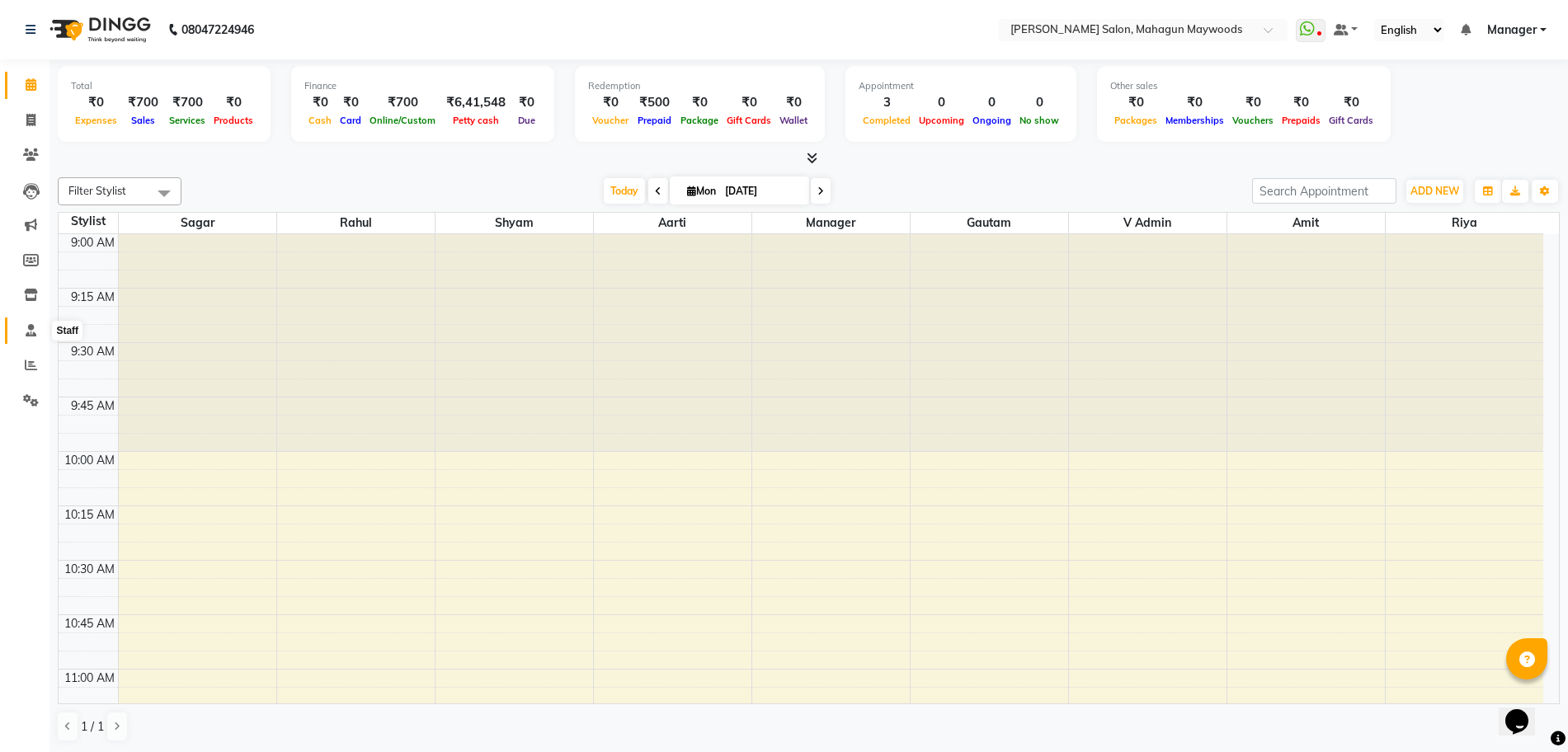
click at [42, 329] on span at bounding box center [31, 330] width 29 height 19
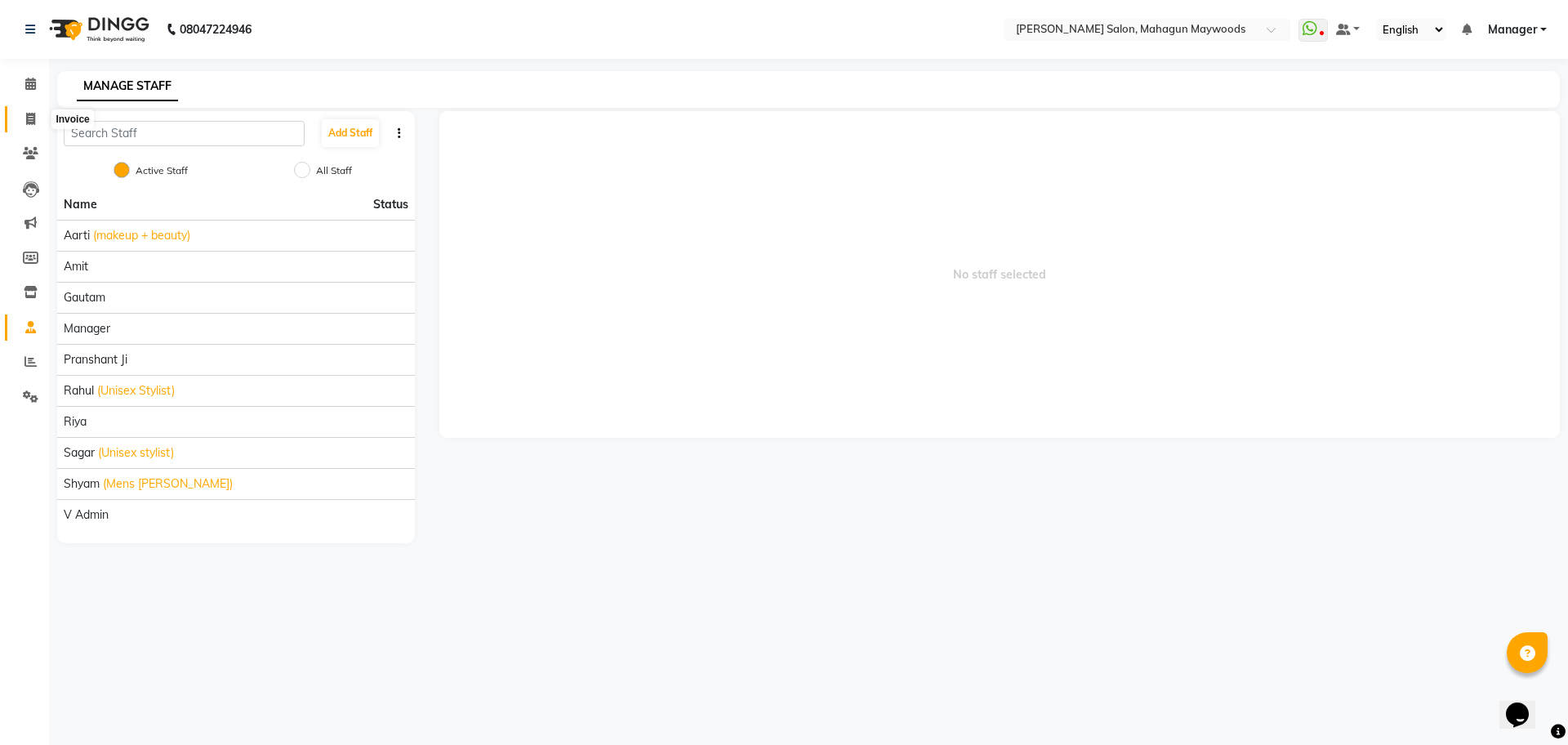
click at [40, 114] on span at bounding box center [30, 119] width 28 height 19
select select "service"
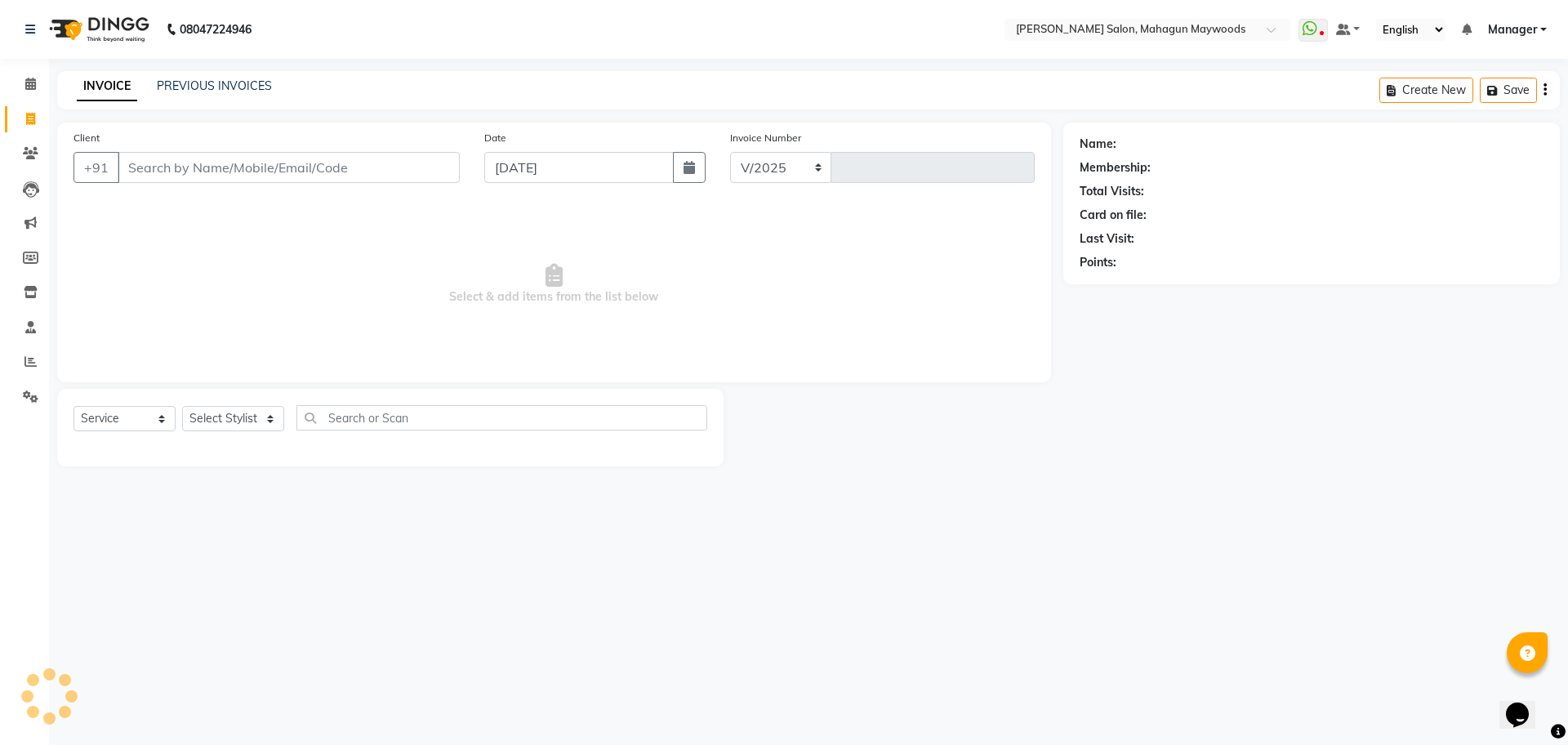
select select "6425"
type input "2702"
click at [193, 172] on input "Client" at bounding box center [288, 168] width 342 height 31
type input "7"
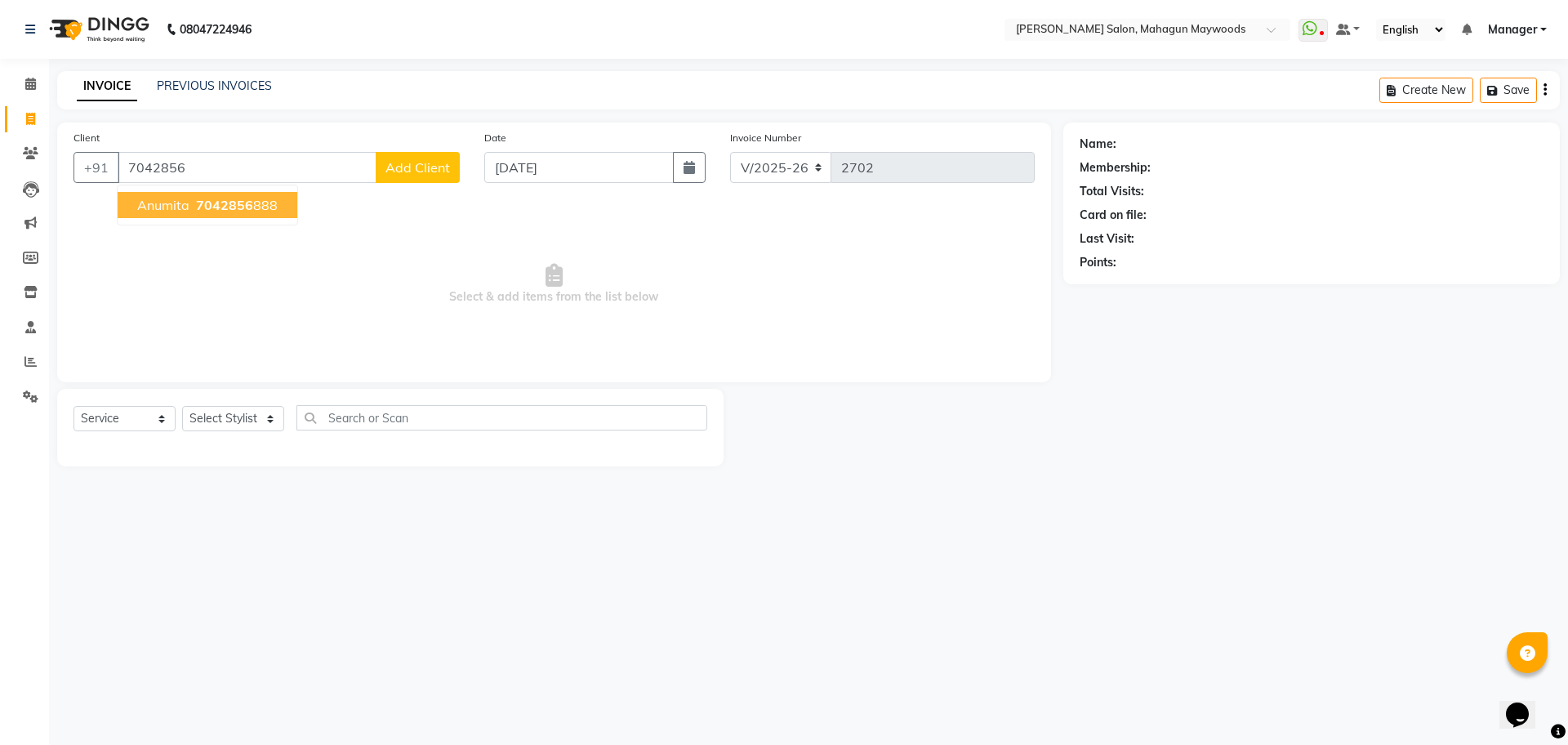
click at [233, 200] on span "7042856" at bounding box center [225, 205] width 58 height 17
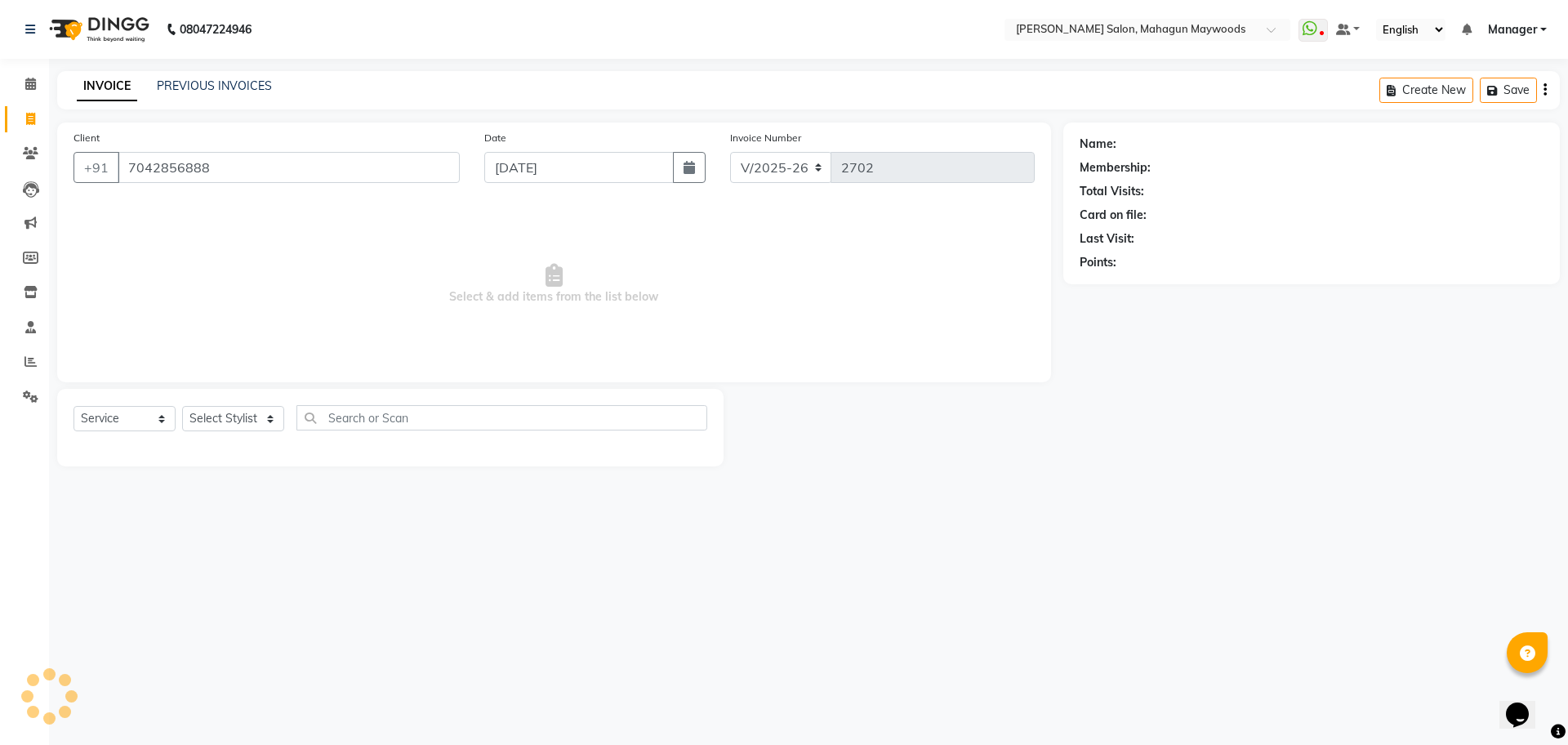
type input "7042856888"
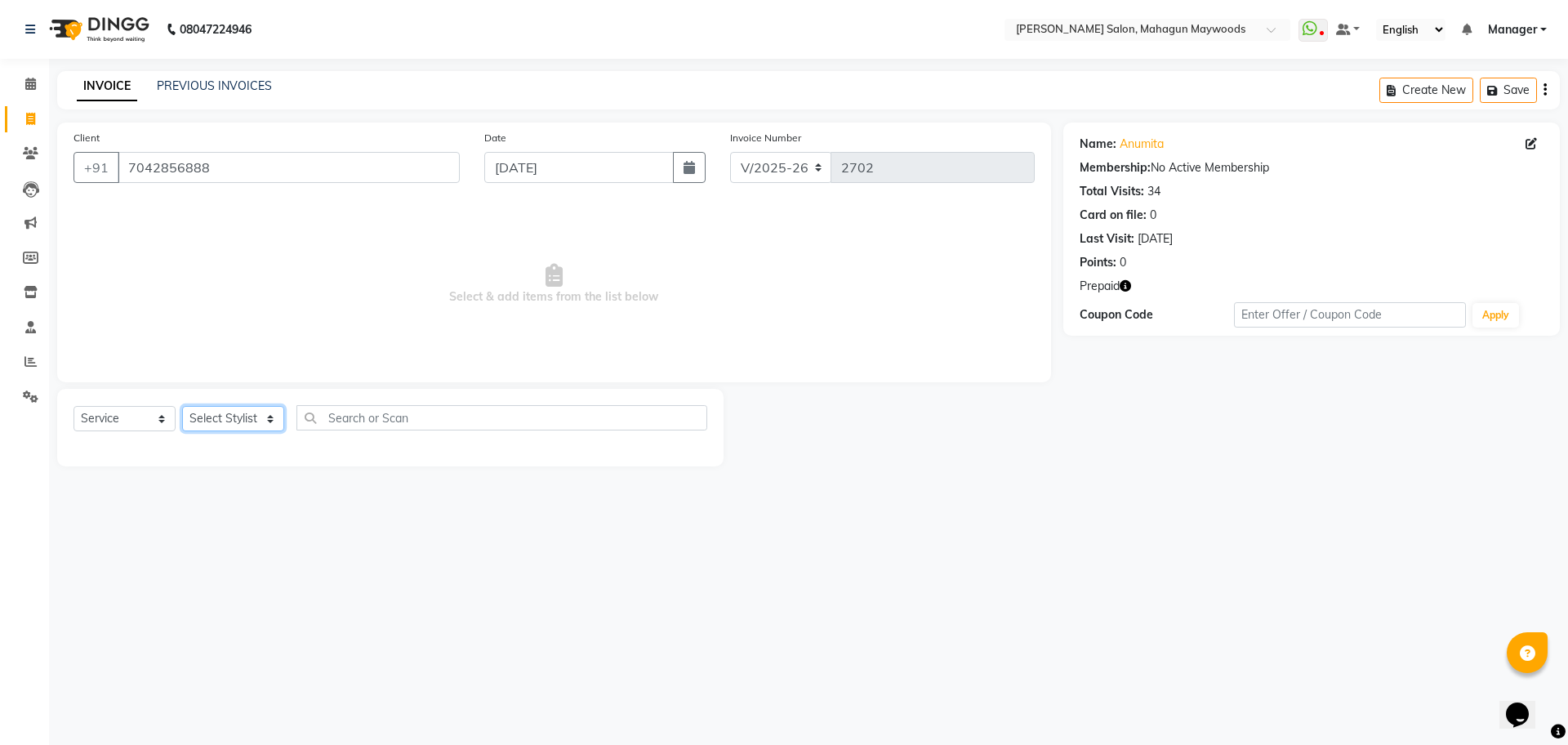
click at [202, 417] on select "Select Stylist Aarti [PERSON_NAME] Manager Pranshant [PERSON_NAME] V Admin" at bounding box center [233, 419] width 103 height 25
select select "75081"
click at [183, 406] on select "Select Stylist Aarti [PERSON_NAME] Manager Pranshant [PERSON_NAME] V Admin" at bounding box center [233, 419] width 103 height 25
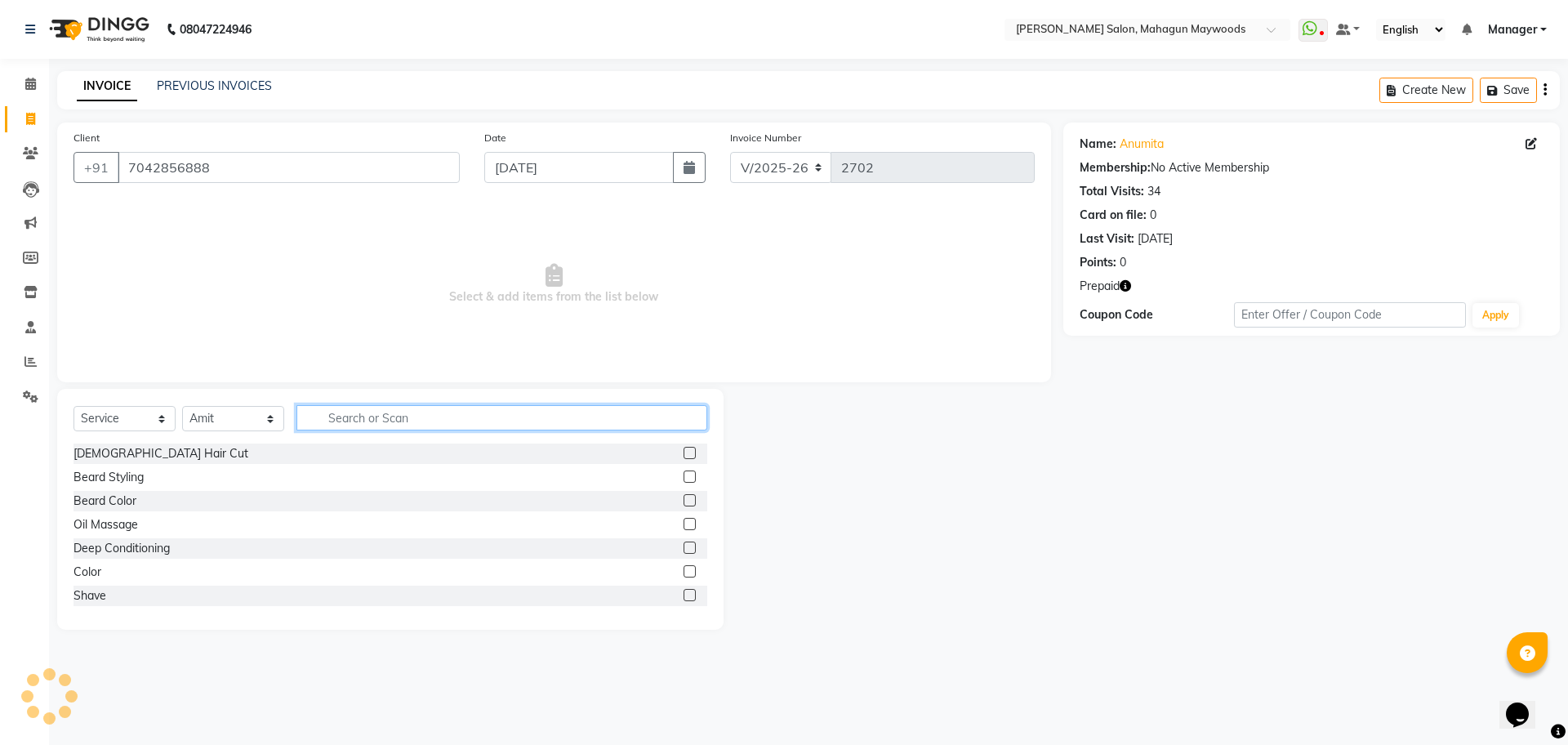
click at [382, 415] on input "text" at bounding box center [502, 418] width 411 height 25
click at [683, 519] on div at bounding box center [695, 524] width 23 height 21
click at [683, 521] on label at bounding box center [689, 523] width 13 height 13
click at [683, 521] on input "checkbox" at bounding box center [688, 524] width 11 height 11
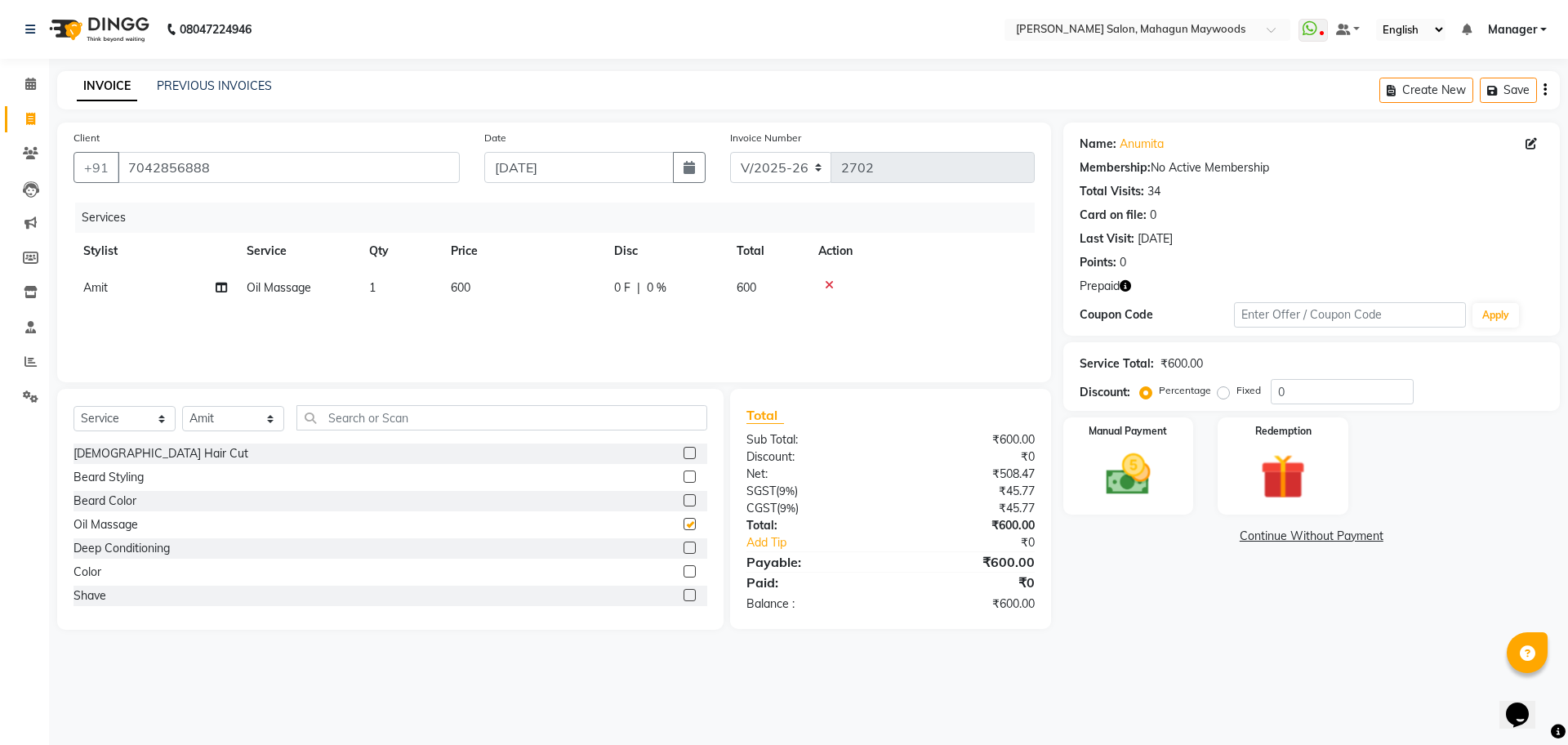
checkbox input "false"
click at [416, 413] on input "text" at bounding box center [502, 418] width 411 height 25
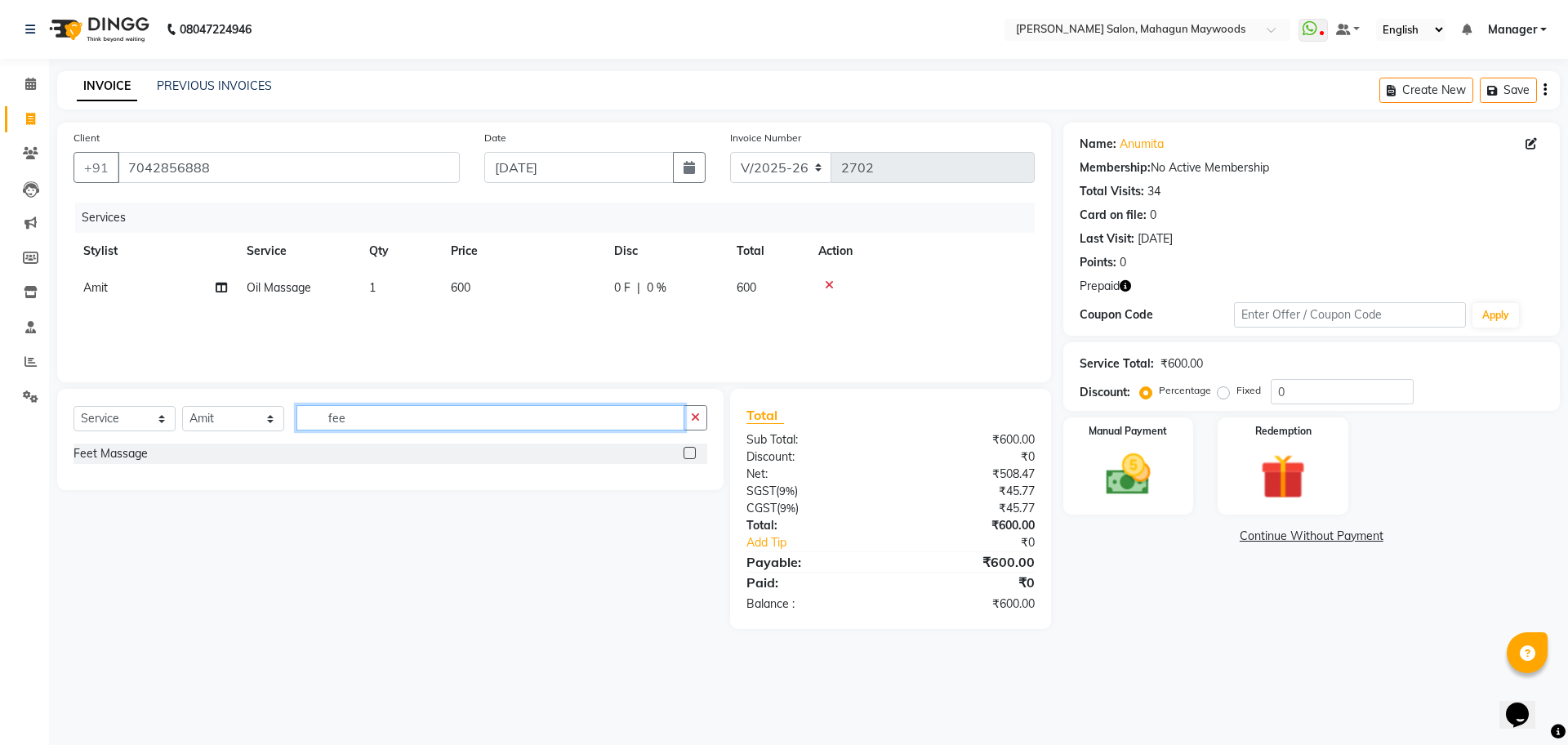
type input "fee"
click at [690, 452] on label at bounding box center [689, 453] width 13 height 13
click at [690, 452] on input "checkbox" at bounding box center [688, 453] width 11 height 11
checkbox input "false"
click at [230, 424] on select "Select Stylist Aarti [PERSON_NAME] Manager Pranshant [PERSON_NAME] V Admin" at bounding box center [233, 419] width 103 height 25
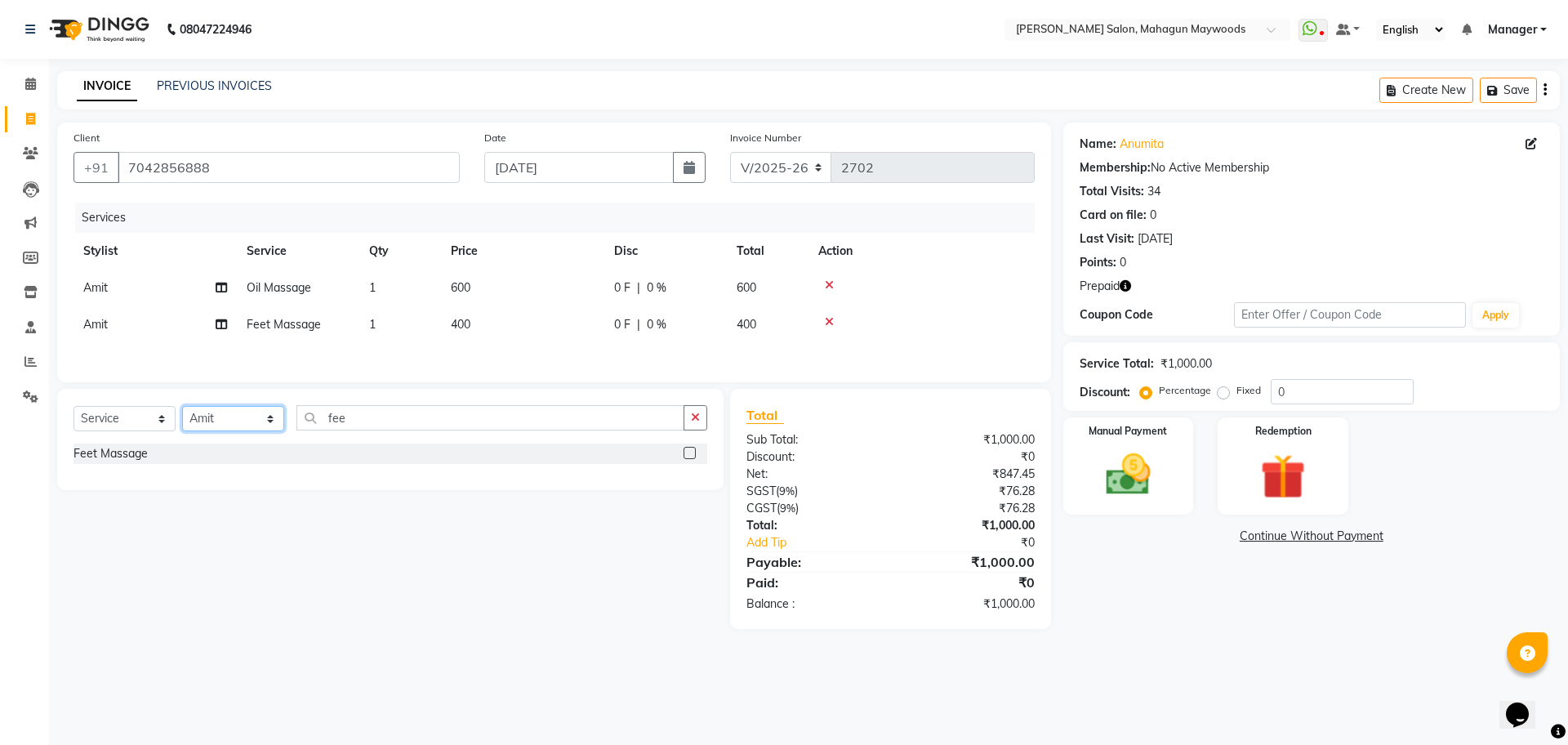
select select "48623"
click at [183, 412] on select "Select Stylist Aarti [PERSON_NAME] Manager Pranshant [PERSON_NAME] V Admin" at bounding box center [233, 419] width 103 height 25
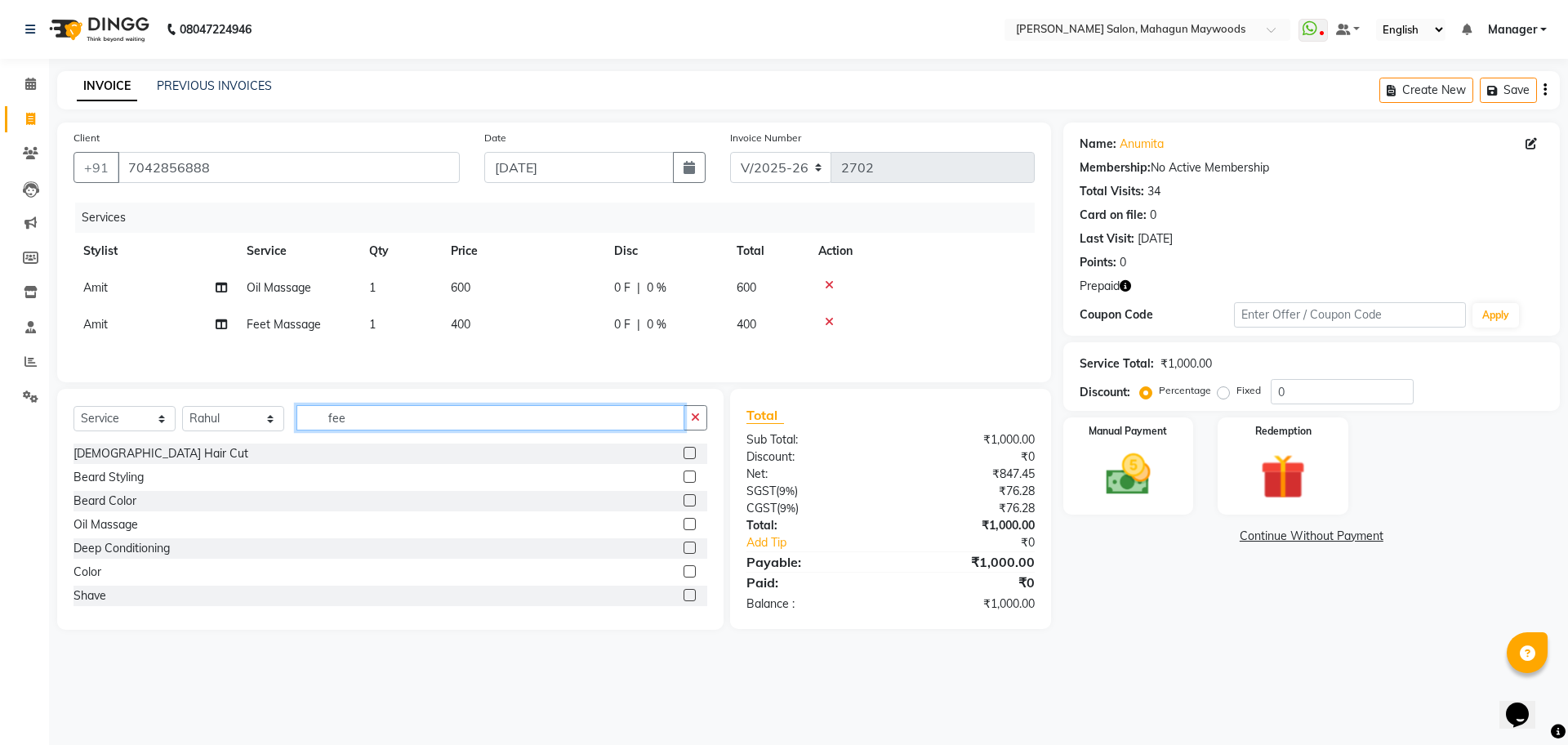
click at [368, 422] on input "fee" at bounding box center [490, 418] width 388 height 25
type input "f"
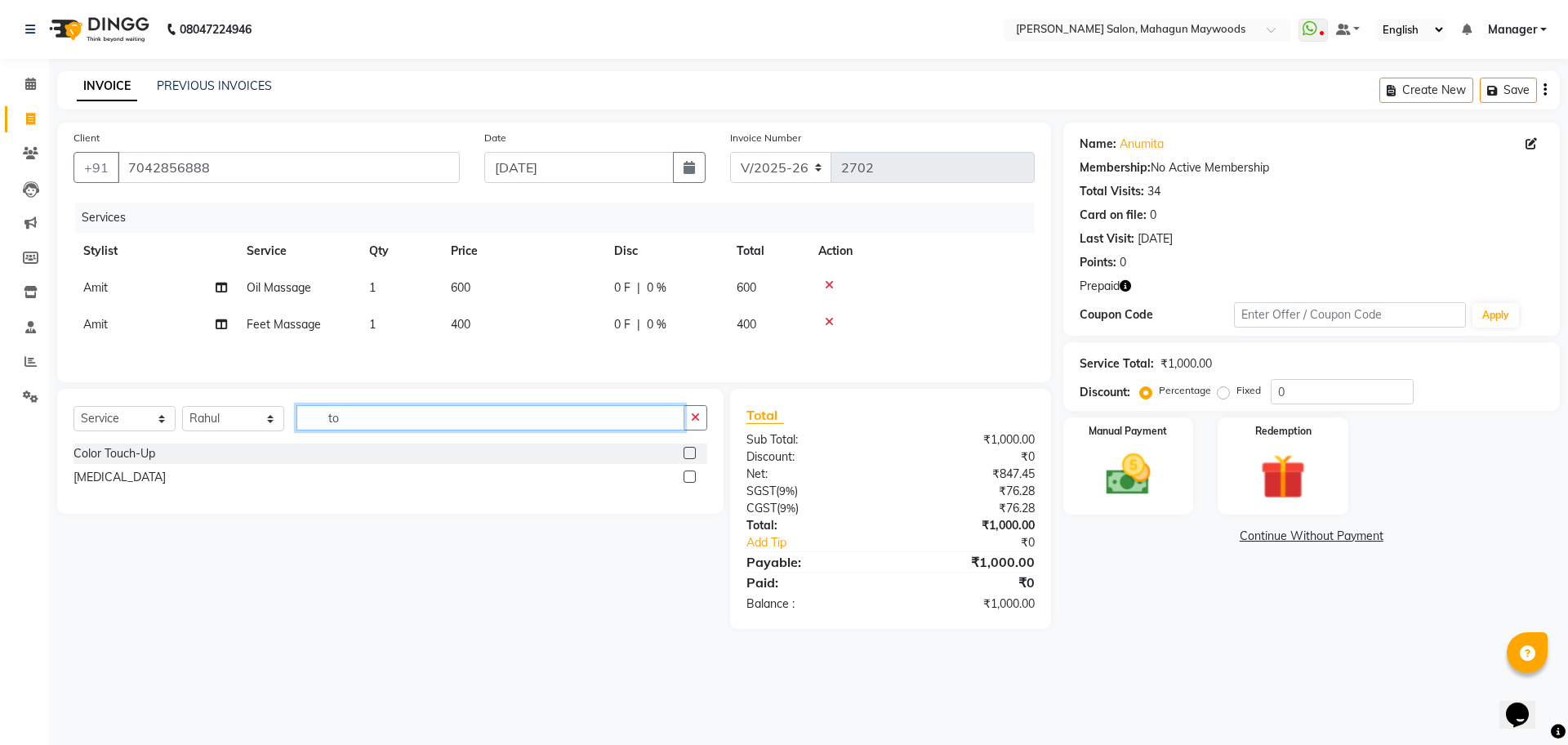
type input "to"
click at [692, 455] on label at bounding box center [689, 453] width 13 height 13
click at [692, 455] on input "checkbox" at bounding box center [688, 453] width 11 height 11
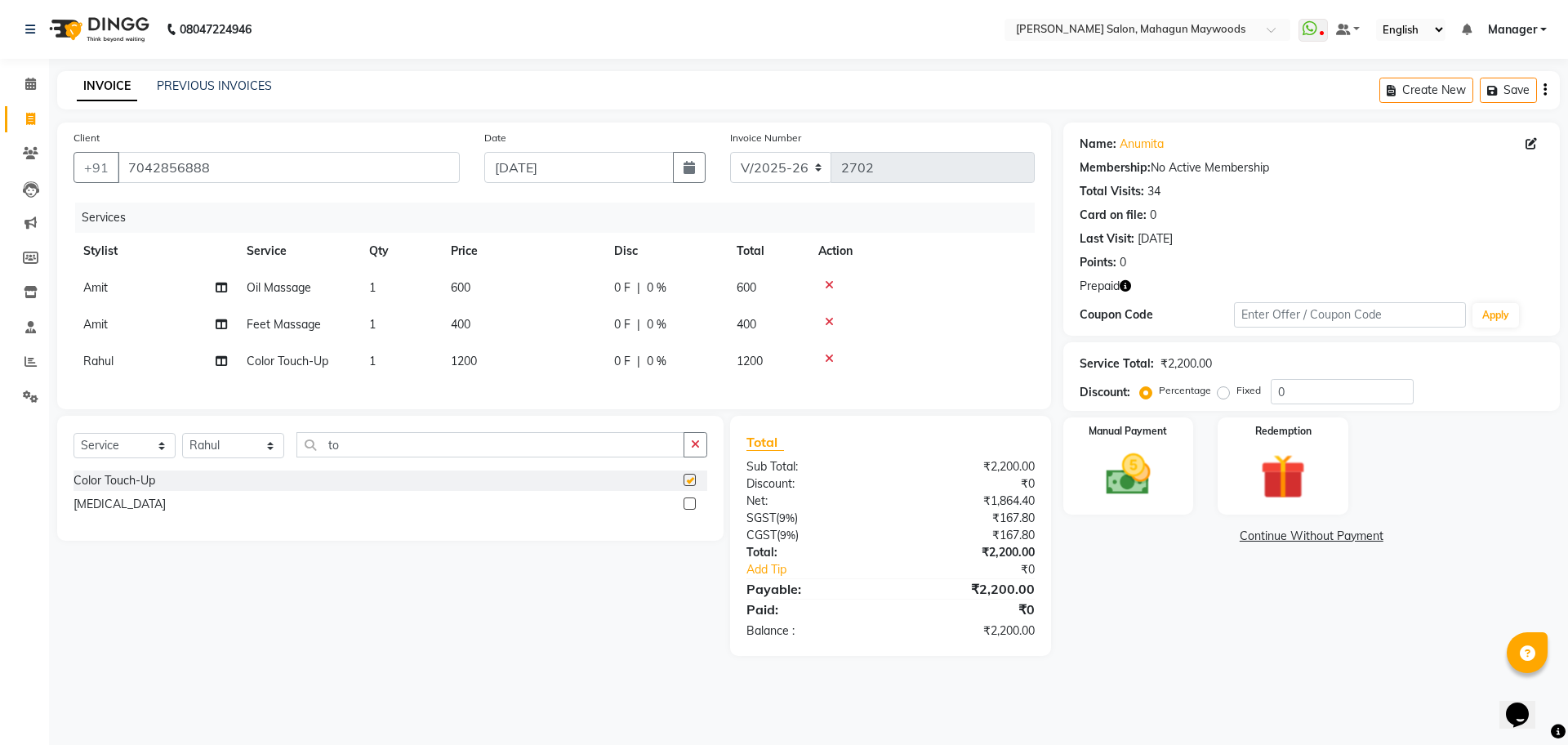
checkbox input "false"
click at [513, 365] on td "1200" at bounding box center [522, 361] width 163 height 37
select select "48623"
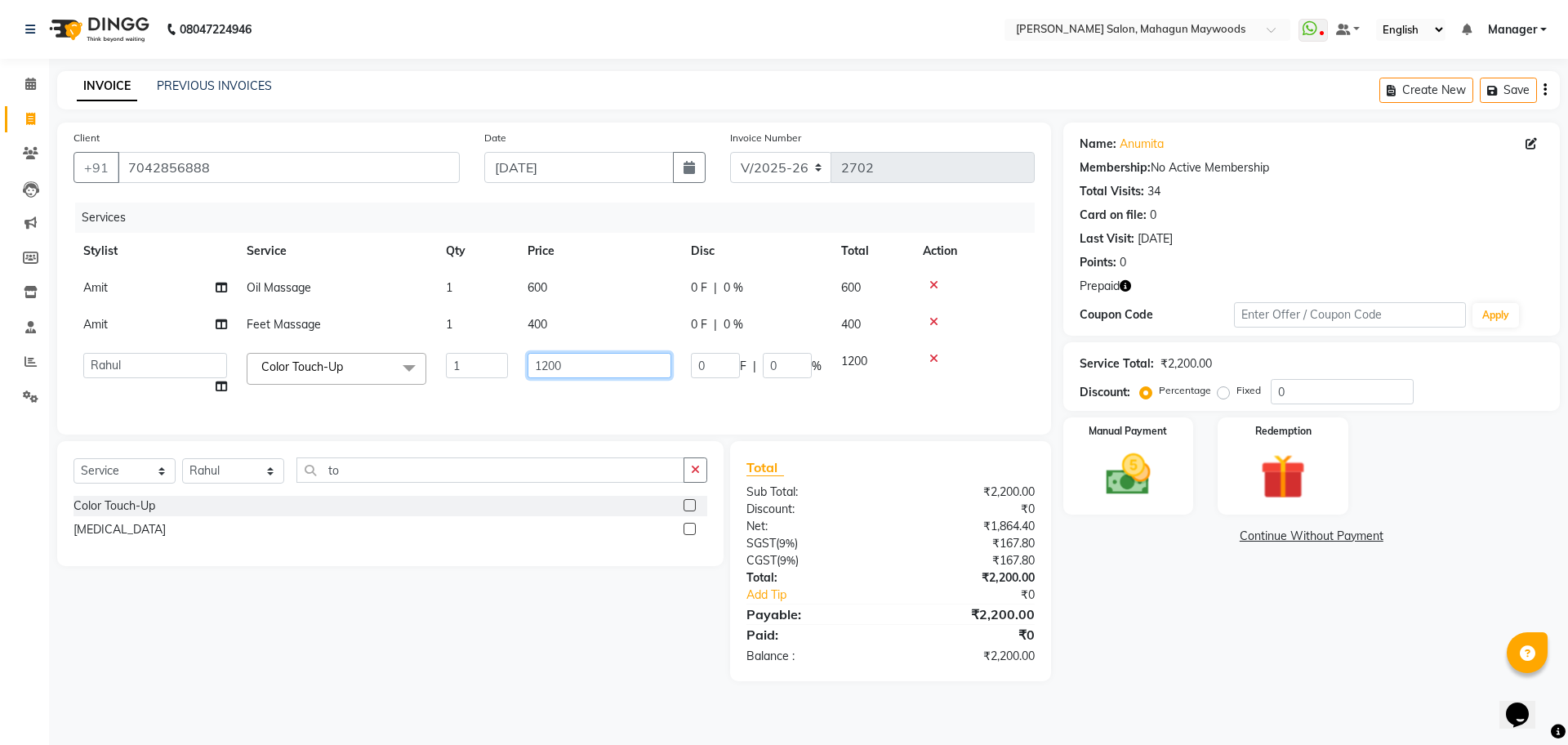
click at [562, 372] on input "1200" at bounding box center [598, 365] width 144 height 25
type input "1"
type input "4"
type input "700"
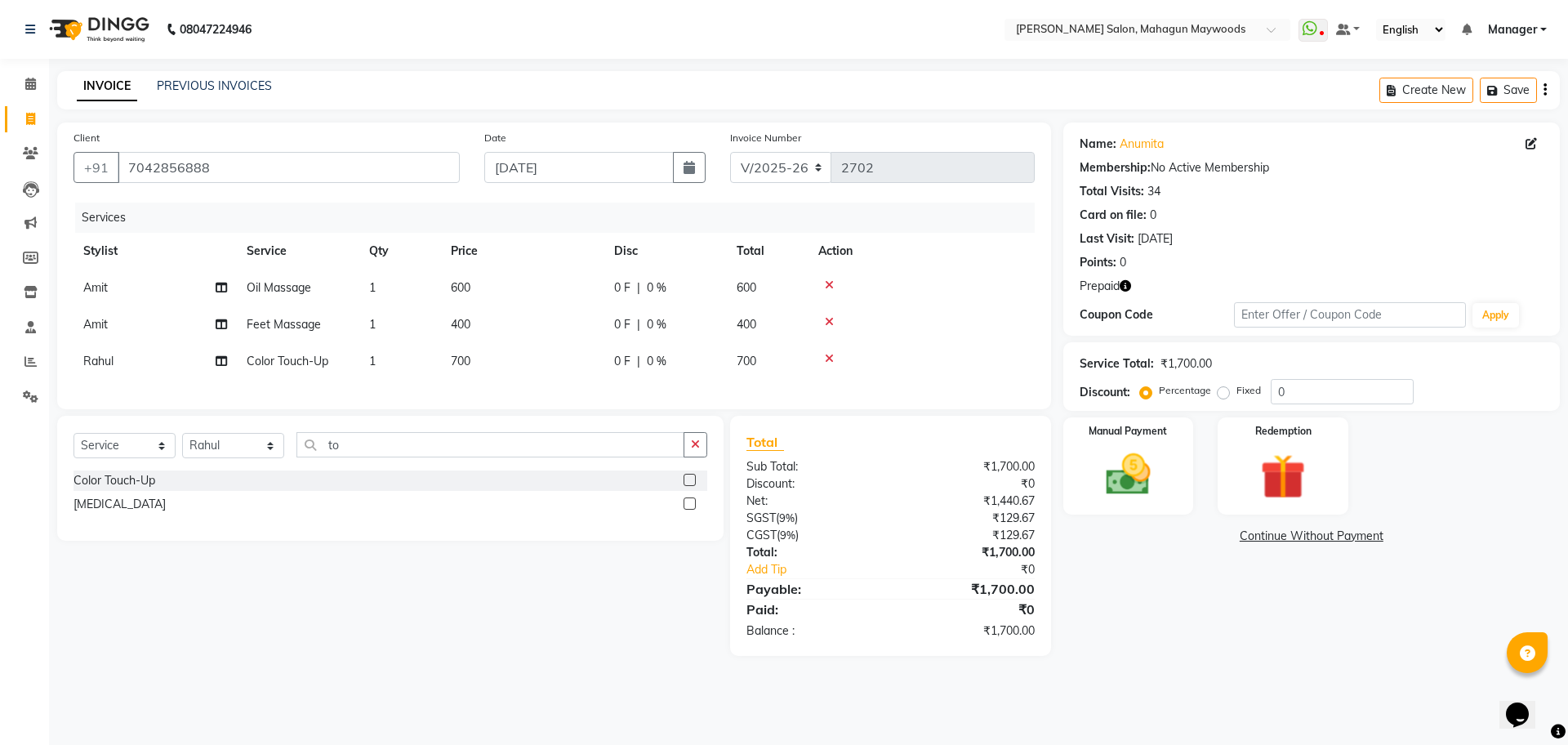
click at [1116, 632] on div "Name: Anumita Membership: No Active Membership Total Visits: 34 Card on file: 0…" at bounding box center [1317, 389] width 509 height 533
click at [462, 317] on span "400" at bounding box center [461, 324] width 20 height 15
select select "75081"
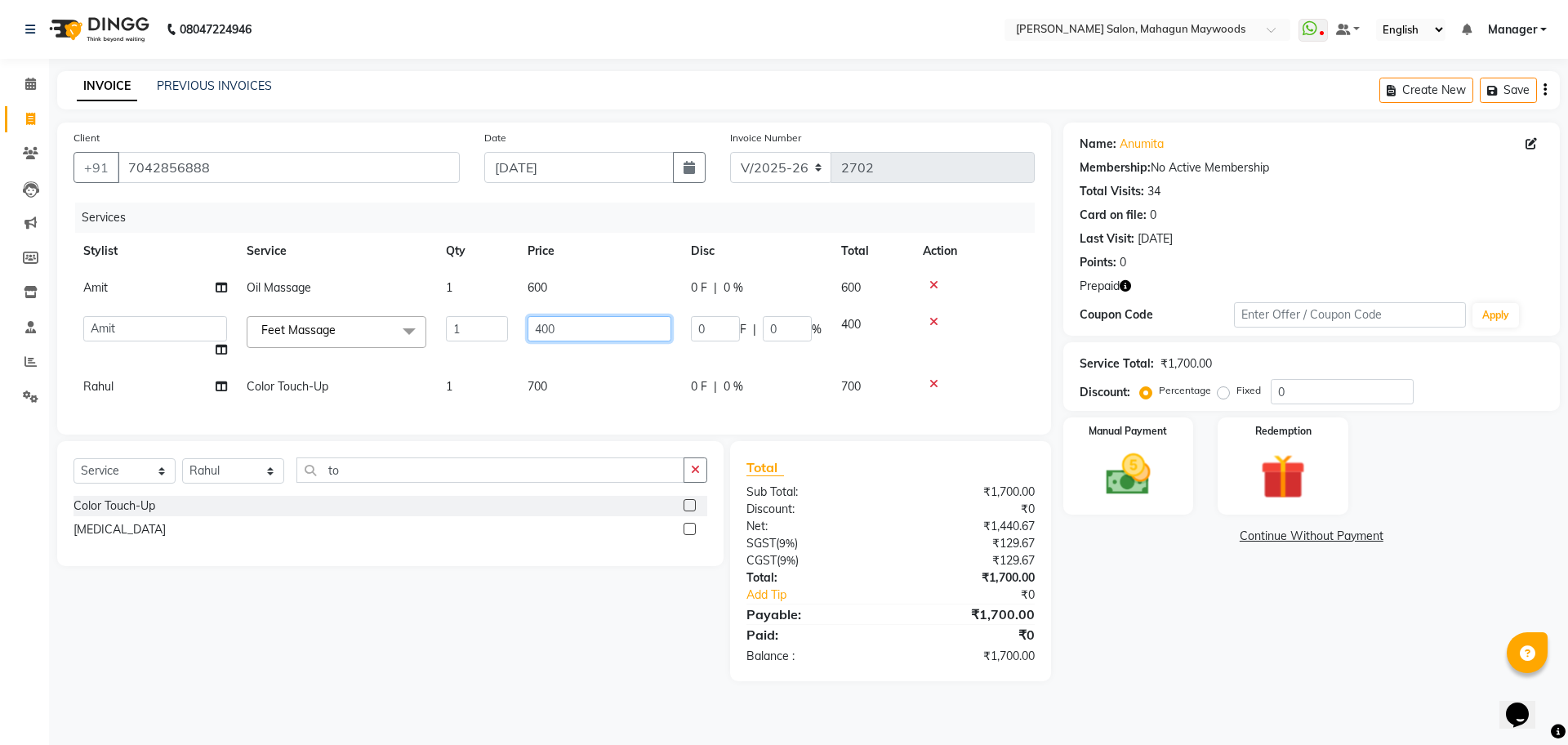
click at [542, 328] on input "400" at bounding box center [598, 329] width 144 height 25
type input "500"
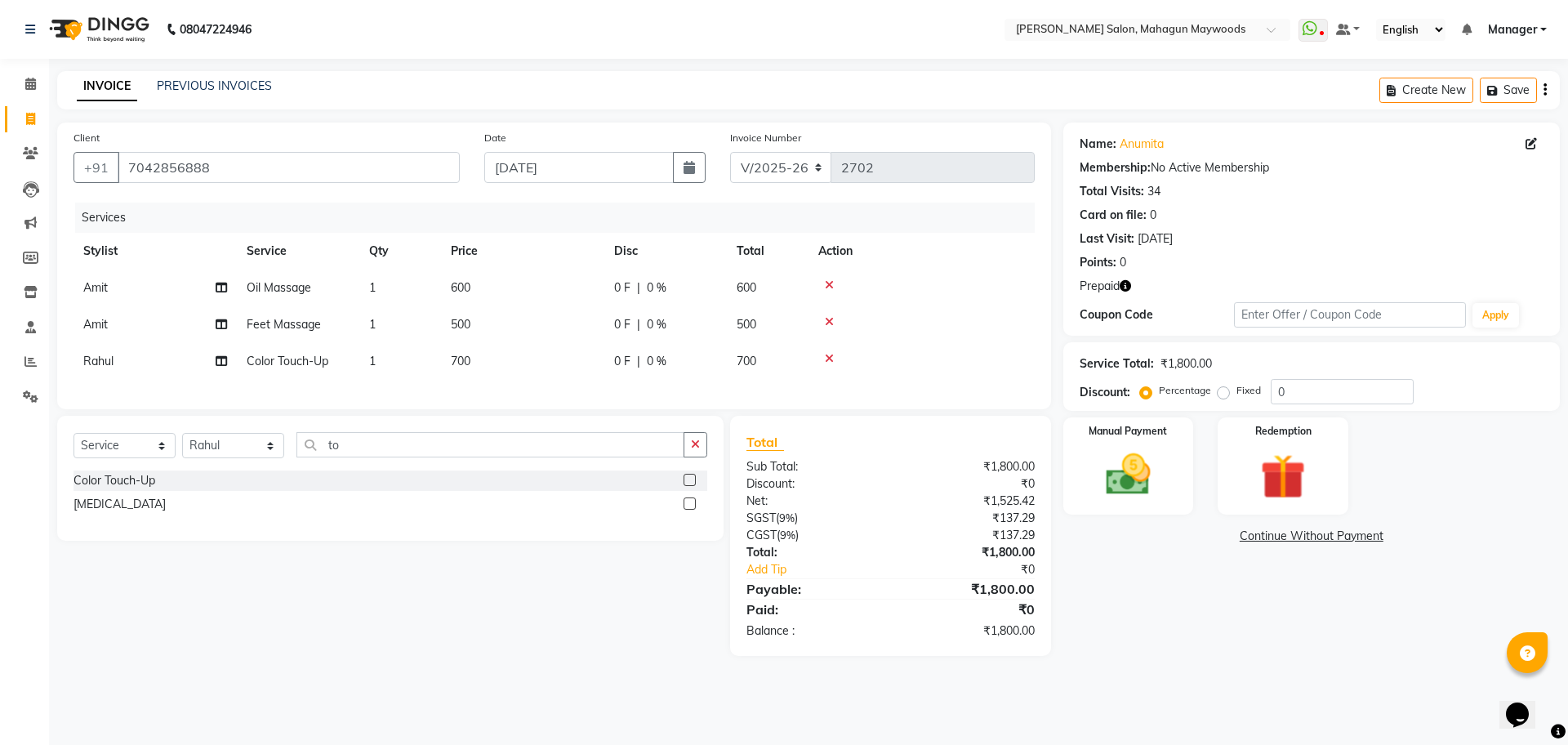
click at [1208, 564] on div "Name: Anumita Membership: No Active Membership Total Visits: 34 Card on file: 0…" at bounding box center [1317, 389] width 509 height 533
click at [1276, 482] on img at bounding box center [1283, 476] width 76 height 58
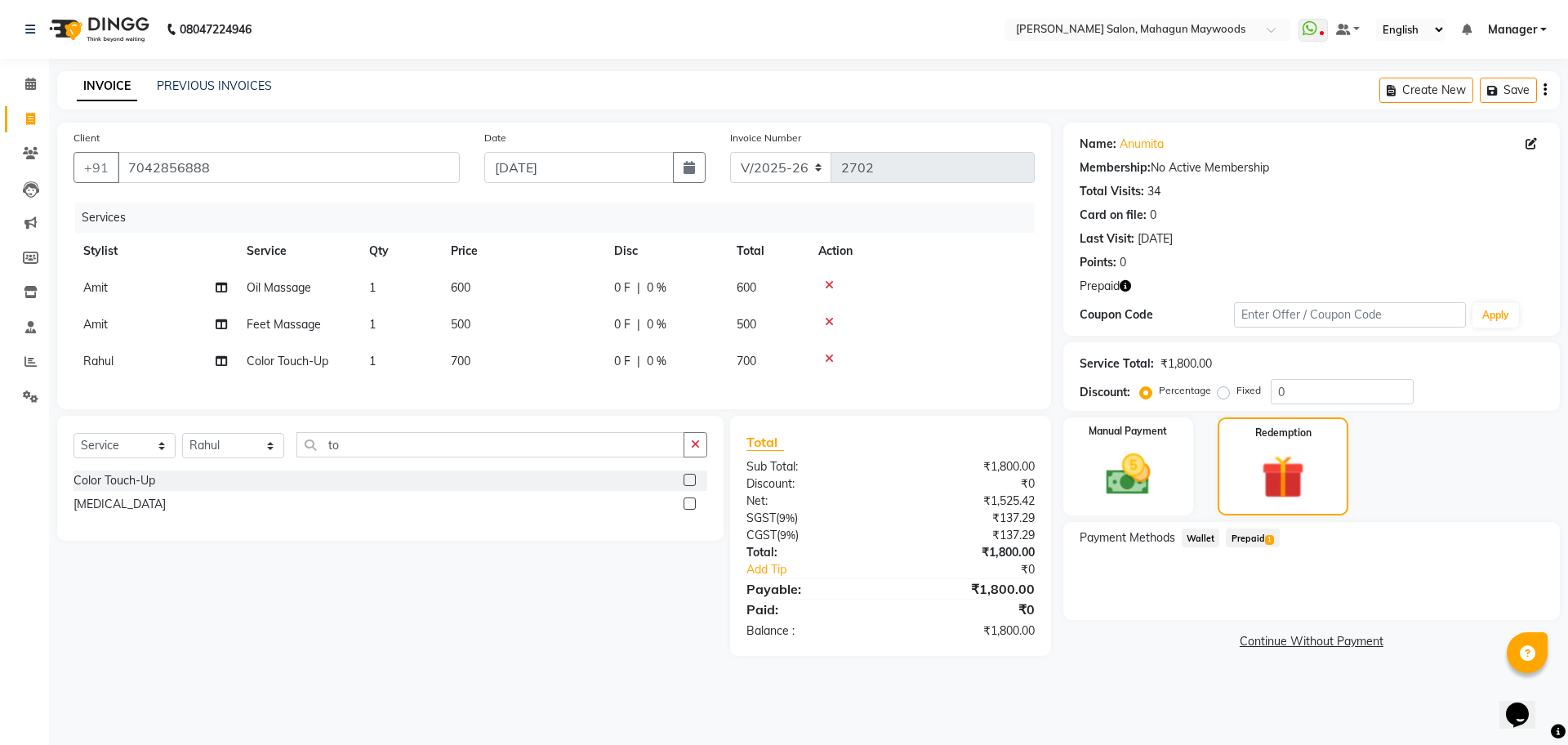
click at [1249, 532] on span "Prepaid 1" at bounding box center [1253, 537] width 53 height 19
click at [1487, 601] on button "Add" at bounding box center [1505, 603] width 60 height 27
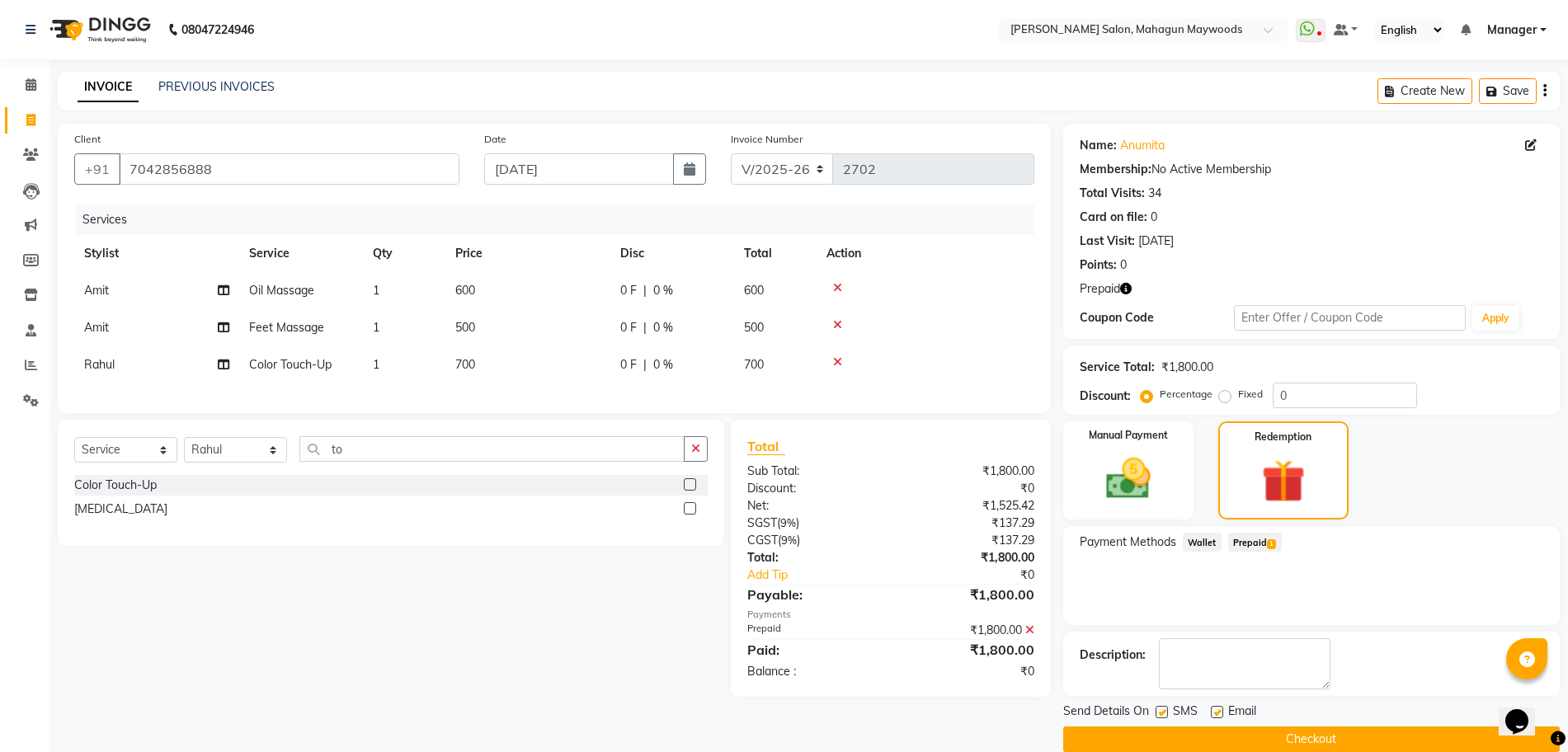
click at [1292, 732] on button "Checkout" at bounding box center [1312, 739] width 497 height 26
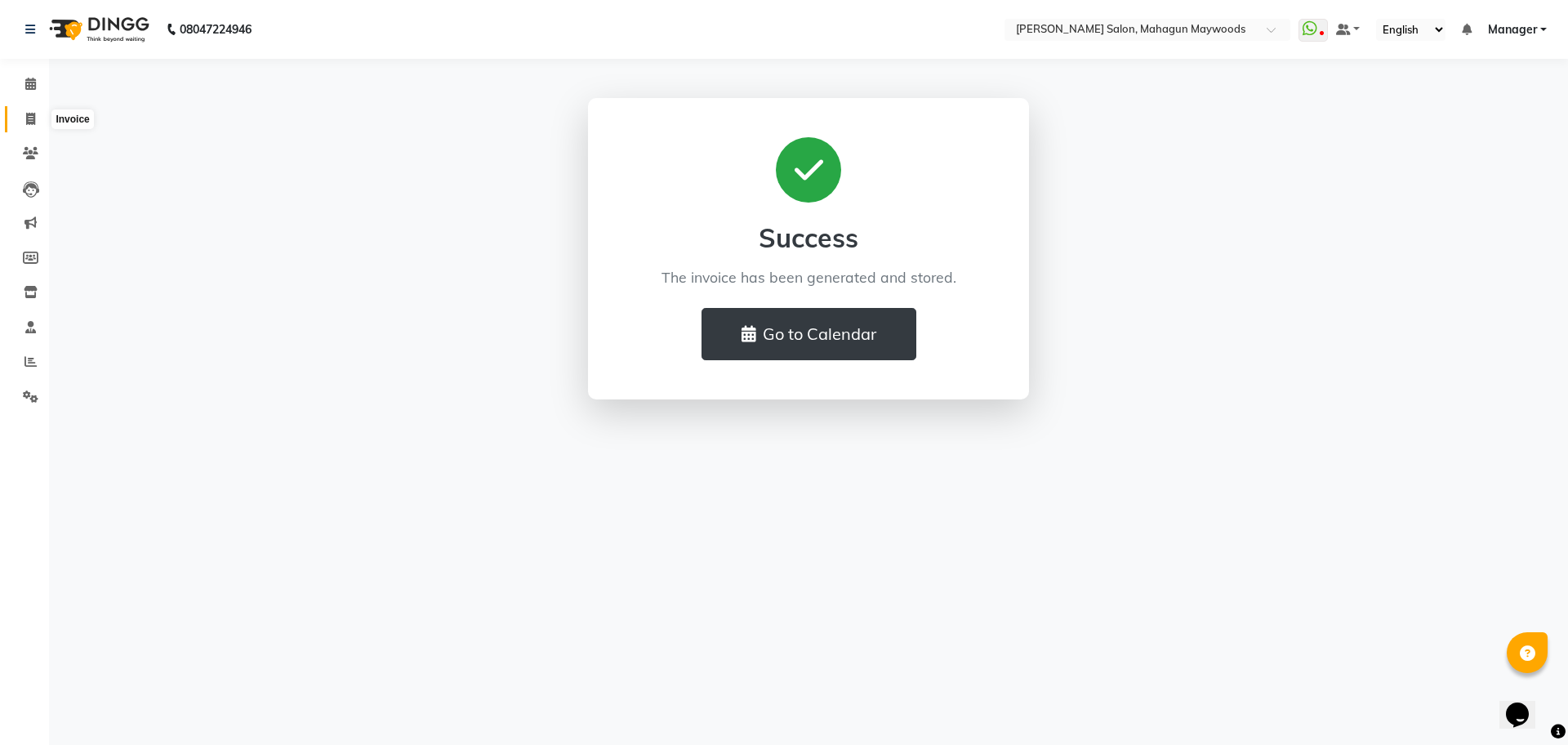
click at [27, 122] on icon at bounding box center [30, 118] width 9 height 13
select select "service"
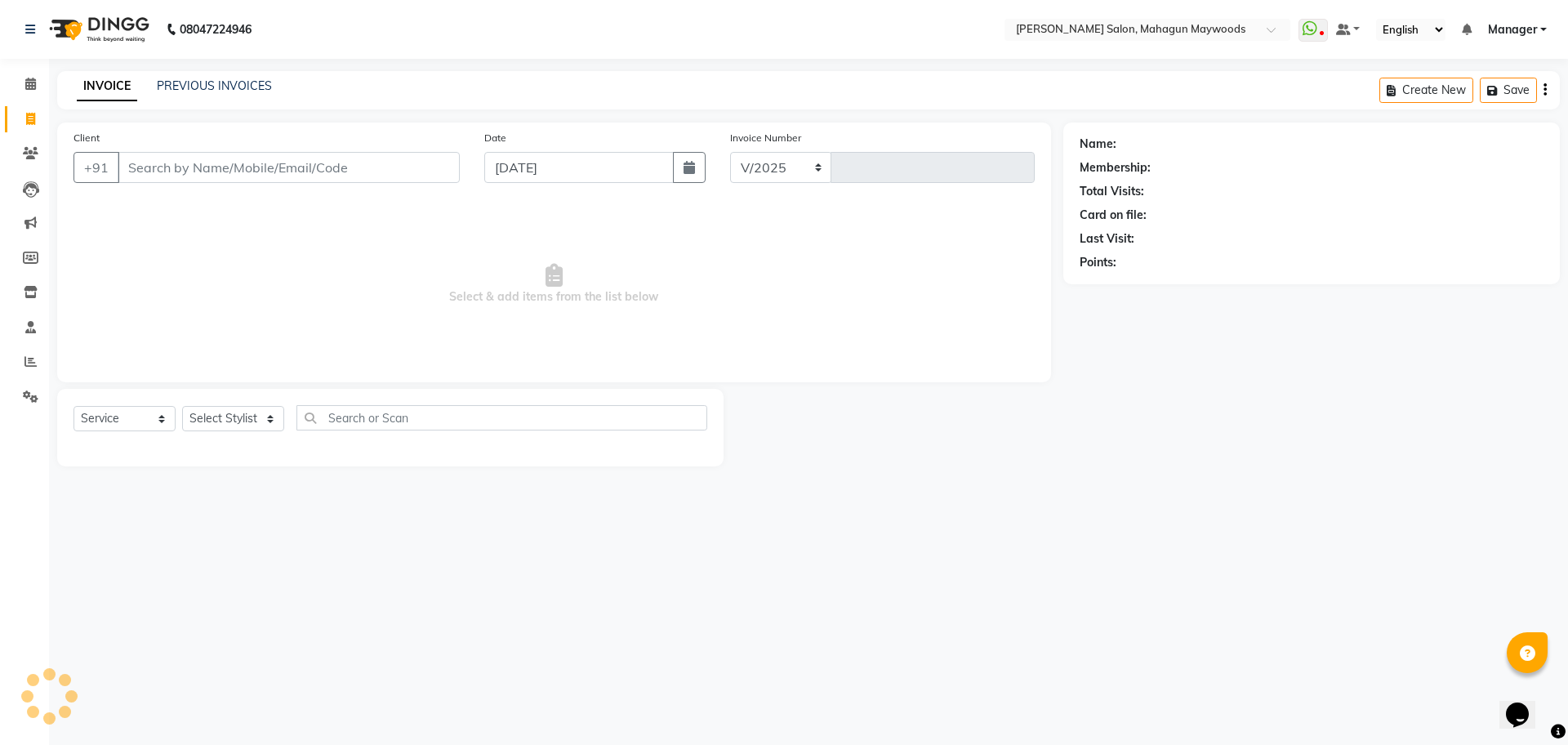
select select "6425"
type input "2703"
click at [151, 175] on input "Client" at bounding box center [288, 168] width 342 height 31
click at [140, 176] on input "Client" at bounding box center [288, 168] width 342 height 31
type input "9891621184"
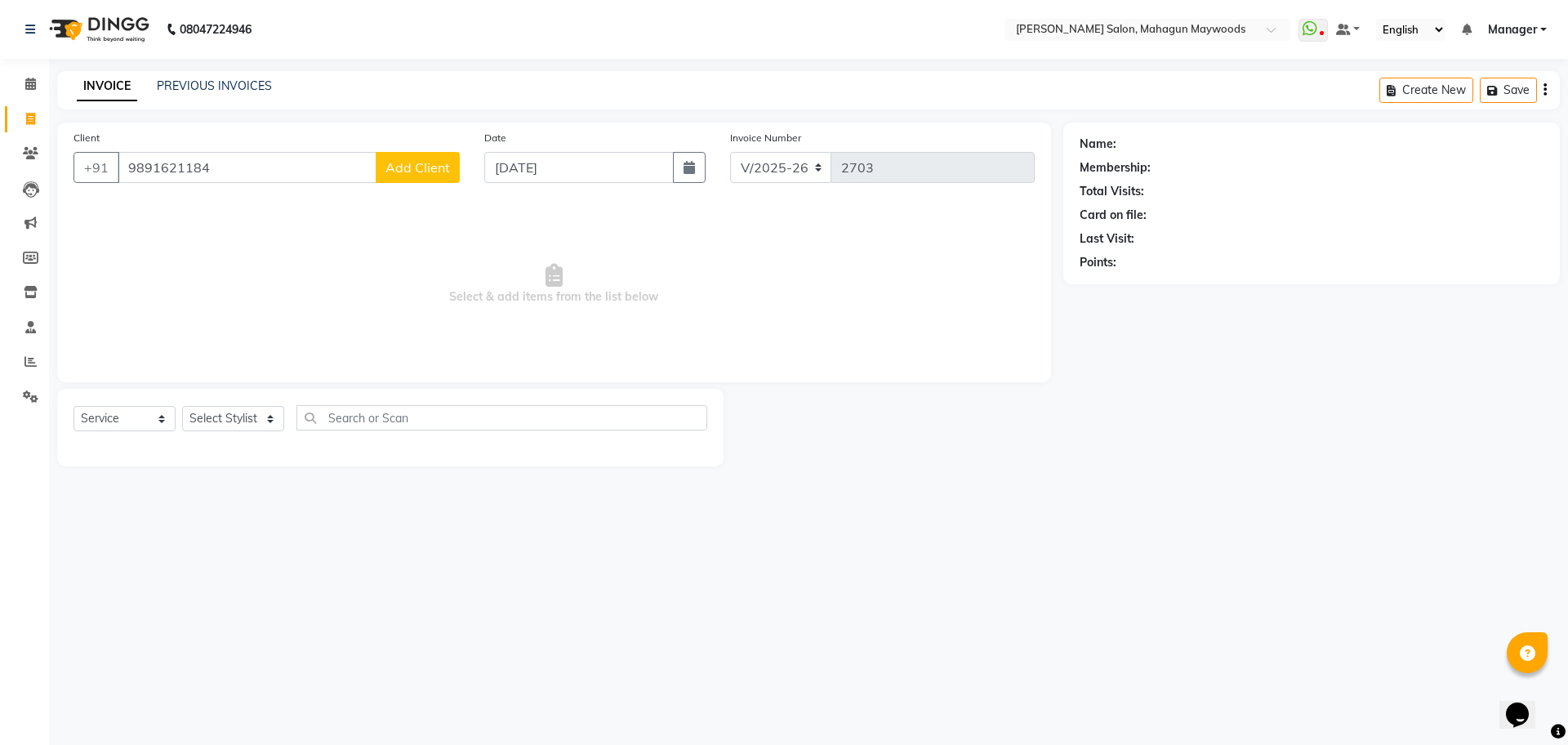
click at [410, 174] on span "Add Client" at bounding box center [418, 167] width 64 height 17
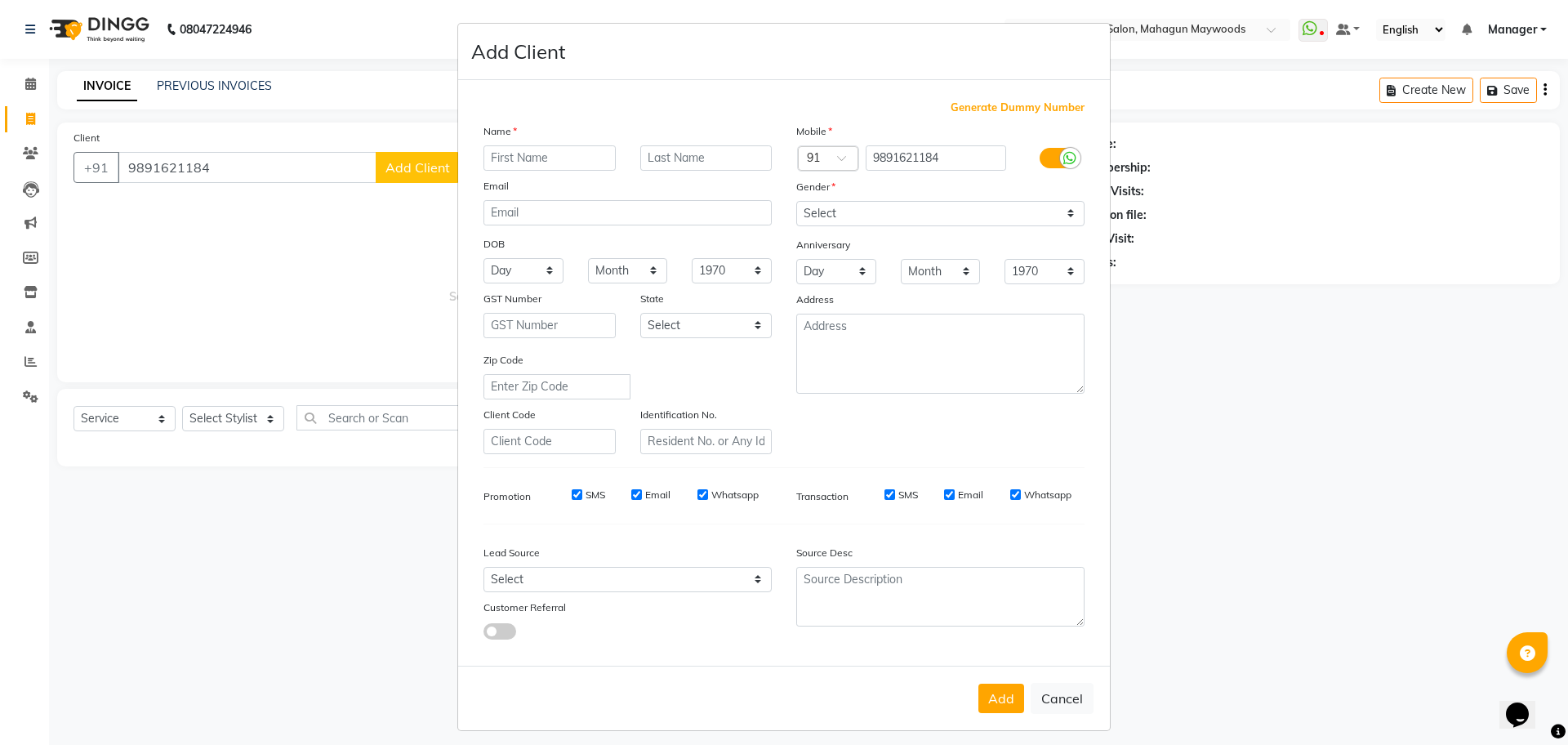
click at [511, 139] on div "Name" at bounding box center [498, 133] width 53 height 22
click at [590, 165] on input "text" at bounding box center [550, 158] width 133 height 25
type input "sanjuka"
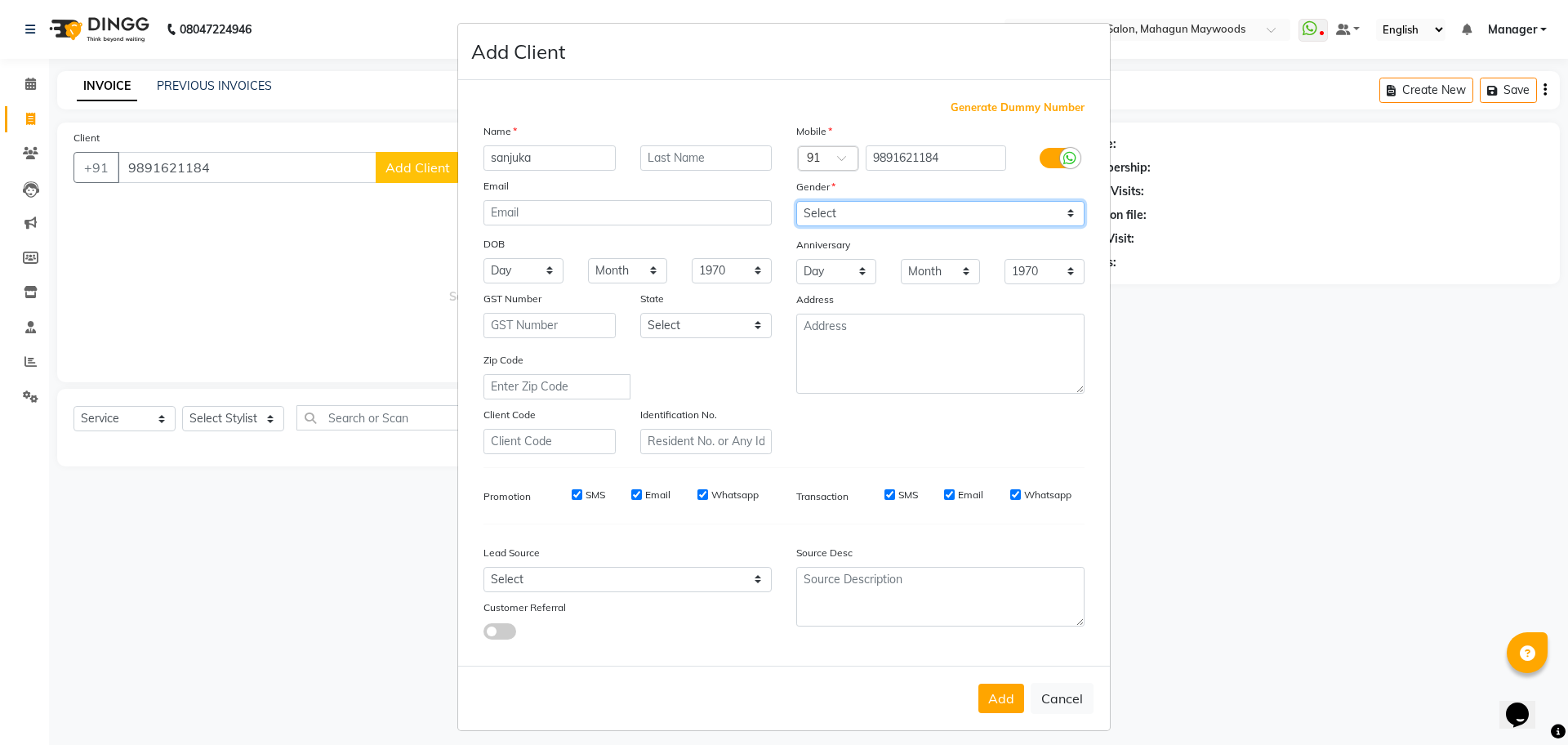
click at [1046, 218] on select "Select [DEMOGRAPHIC_DATA] [DEMOGRAPHIC_DATA] Other Prefer Not To Say" at bounding box center [940, 214] width 288 height 25
select select "[DEMOGRAPHIC_DATA]"
click at [797, 201] on select "Select [DEMOGRAPHIC_DATA] [DEMOGRAPHIC_DATA] Other Prefer Not To Say" at bounding box center [940, 214] width 288 height 25
click at [996, 706] on button "Add" at bounding box center [1001, 698] width 46 height 29
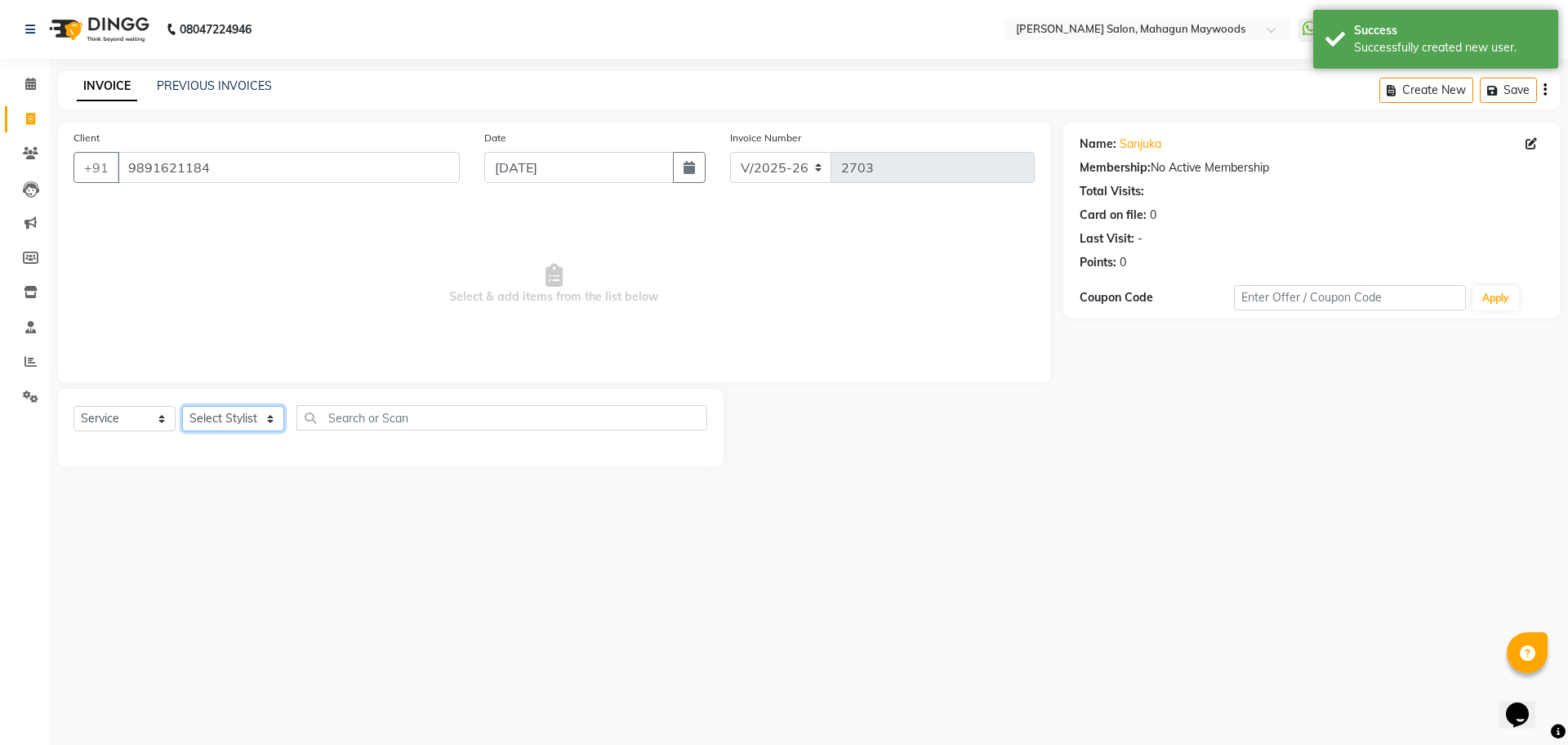
click at [204, 418] on select "Select Stylist Aarti [PERSON_NAME] Manager Pranshant [PERSON_NAME] V Admin" at bounding box center [233, 419] width 103 height 25
select select "83791"
click at [183, 406] on select "Select Stylist Aarti [PERSON_NAME] Manager Pranshant [PERSON_NAME] V Admin" at bounding box center [233, 419] width 103 height 25
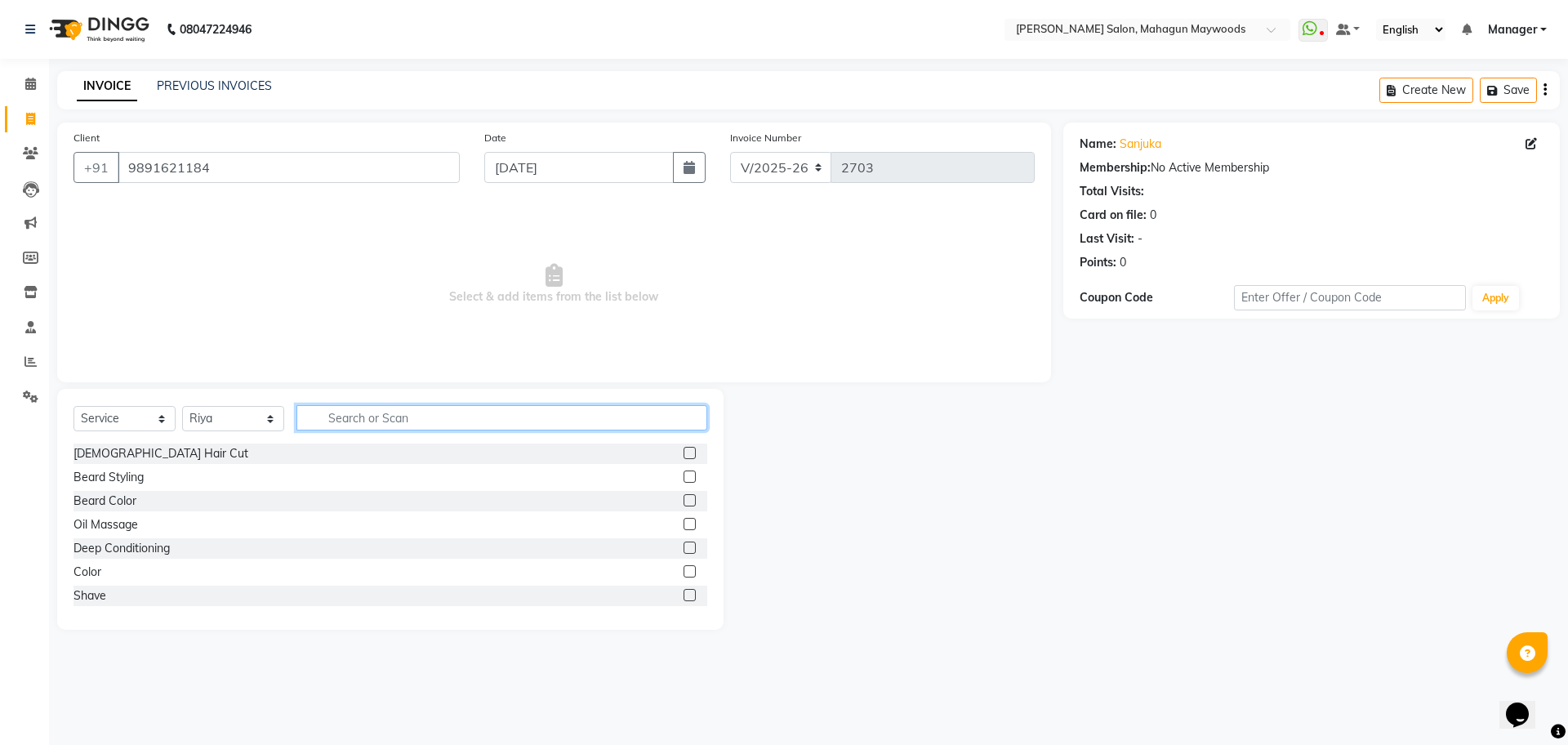
click at [346, 414] on input "text" at bounding box center [502, 418] width 411 height 25
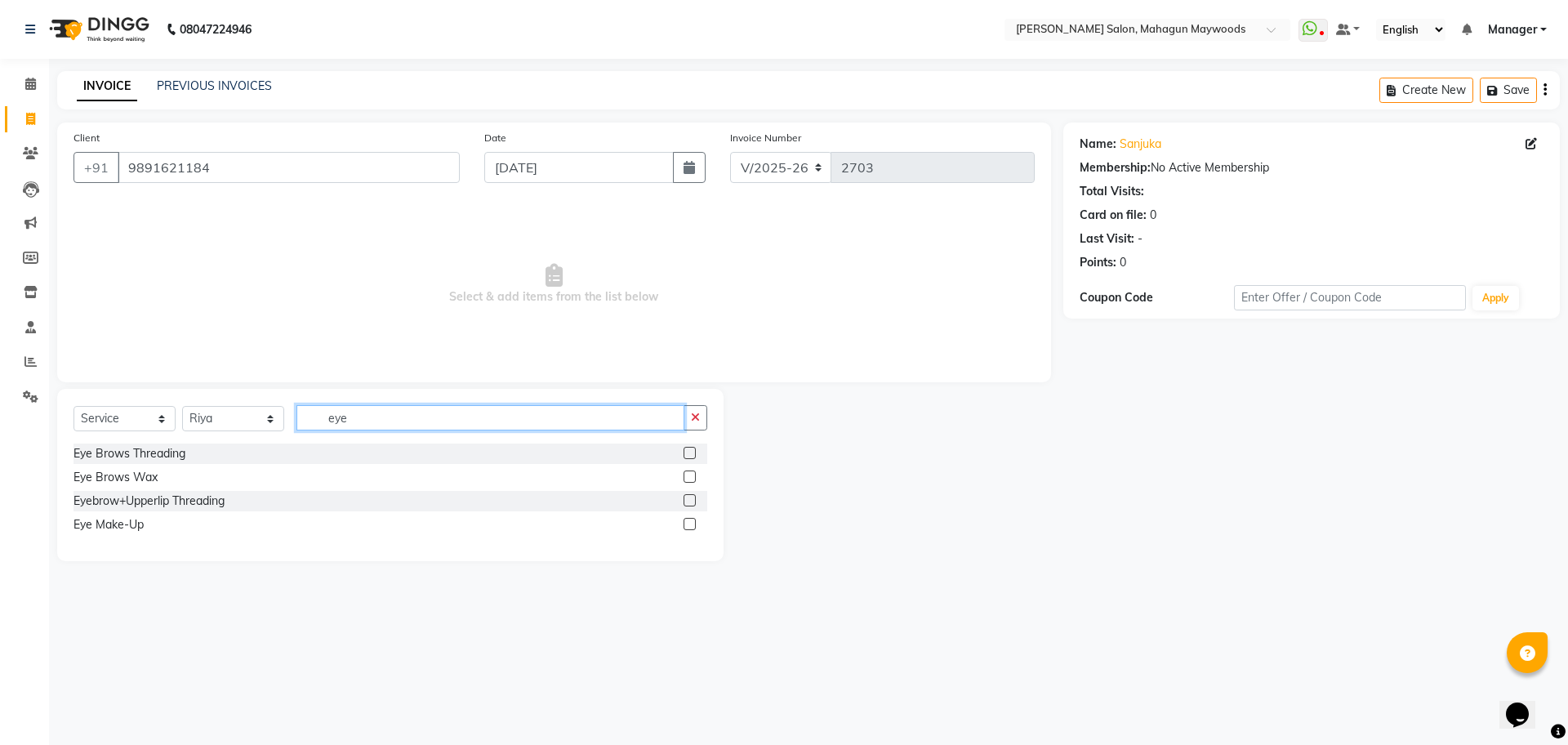
type input "eye"
click at [691, 503] on label at bounding box center [689, 500] width 13 height 13
click at [691, 503] on input "checkbox" at bounding box center [688, 501] width 11 height 11
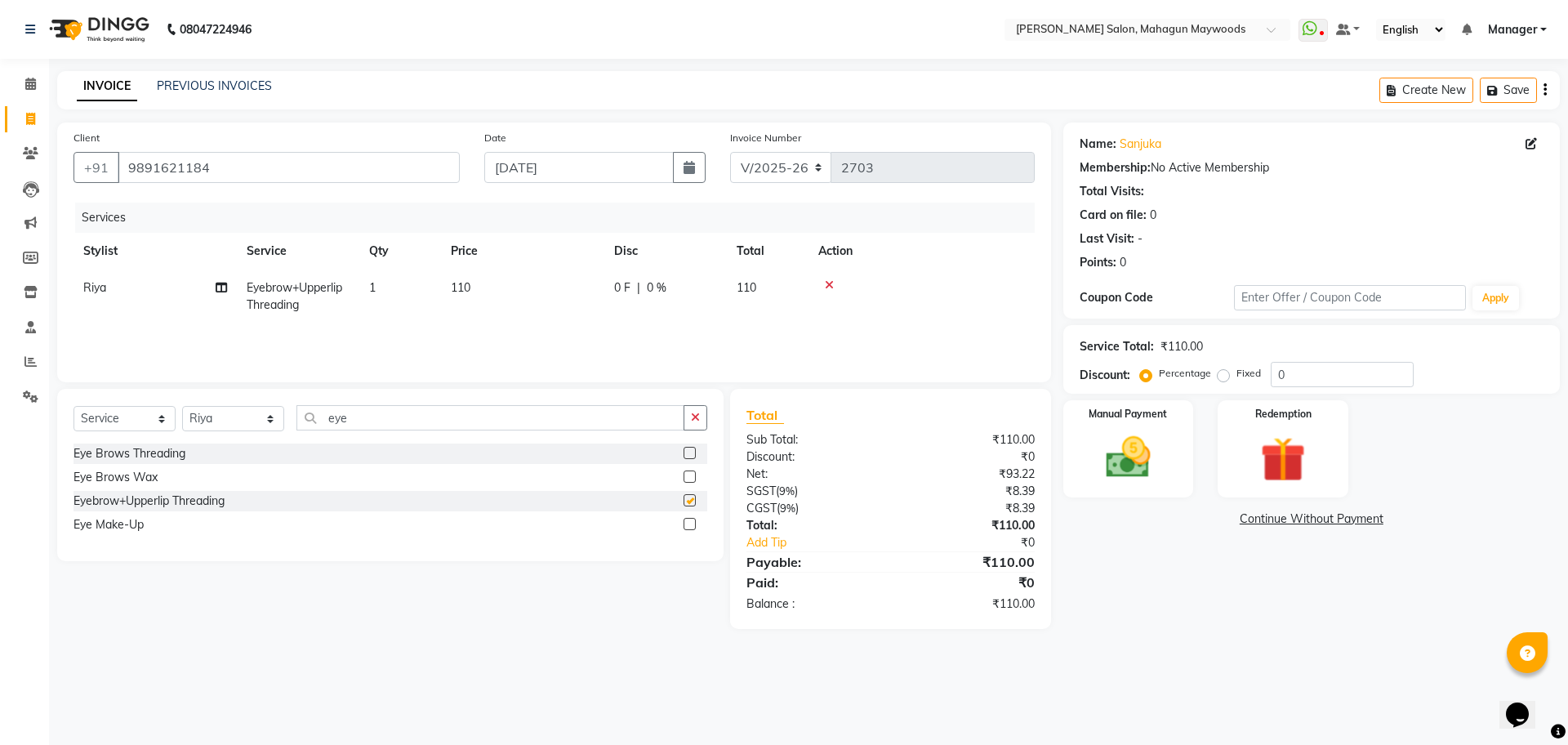
checkbox input "false"
click at [1113, 485] on div "Manual Payment" at bounding box center [1128, 448] width 136 height 101
click at [1359, 512] on span "UPI" at bounding box center [1357, 519] width 25 height 19
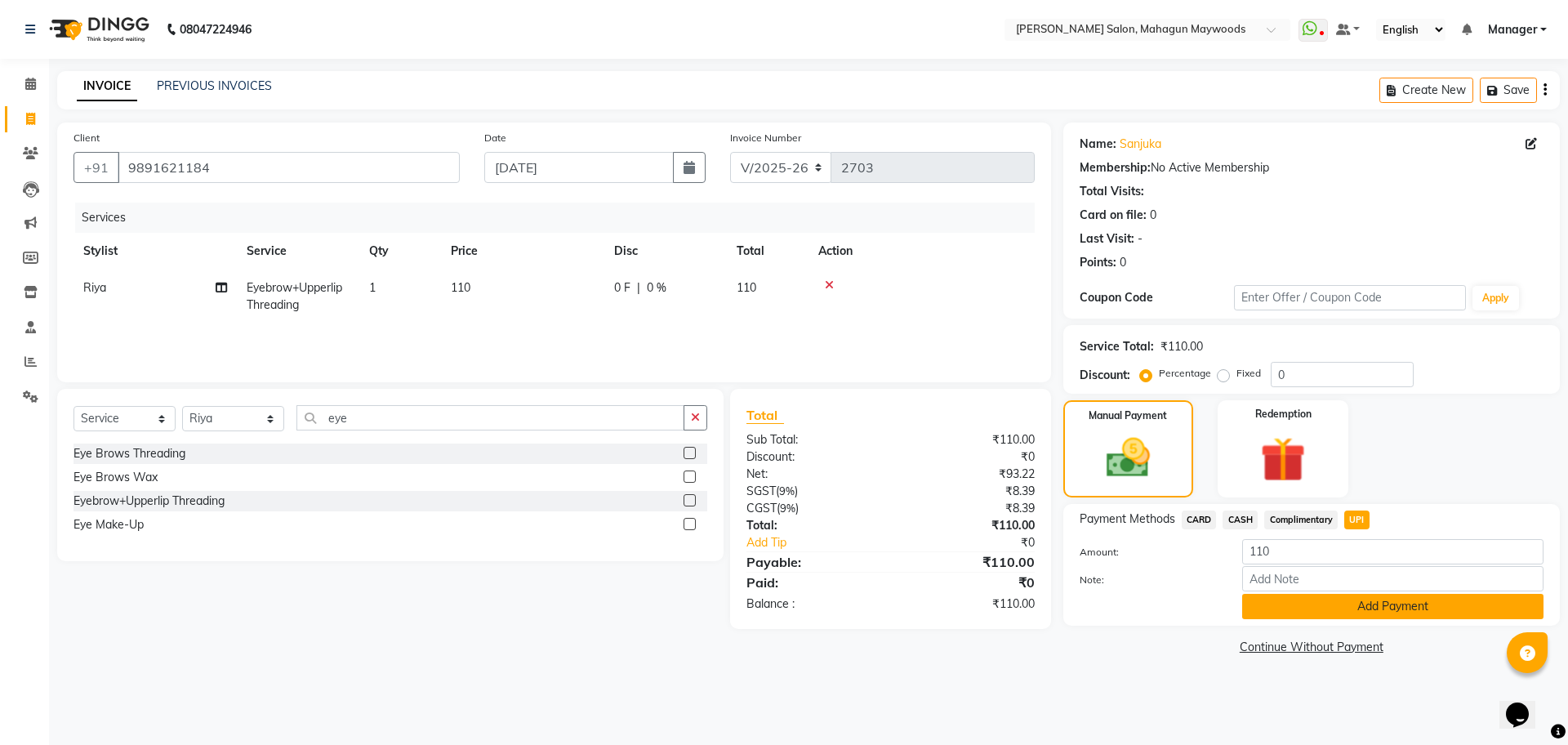
click at [1301, 616] on button "Add Payment" at bounding box center [1392, 606] width 302 height 25
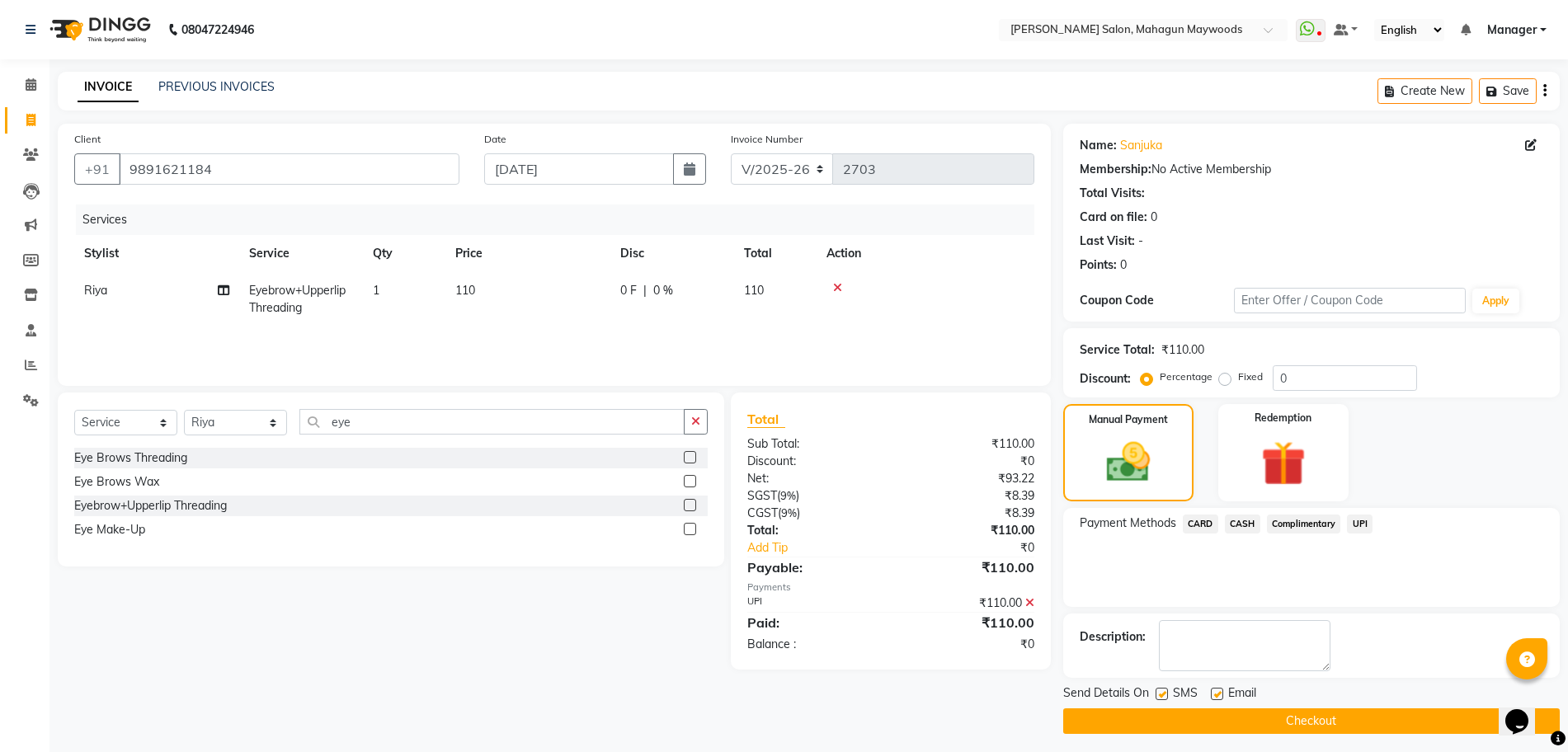
click at [1150, 722] on button "Checkout" at bounding box center [1312, 721] width 497 height 26
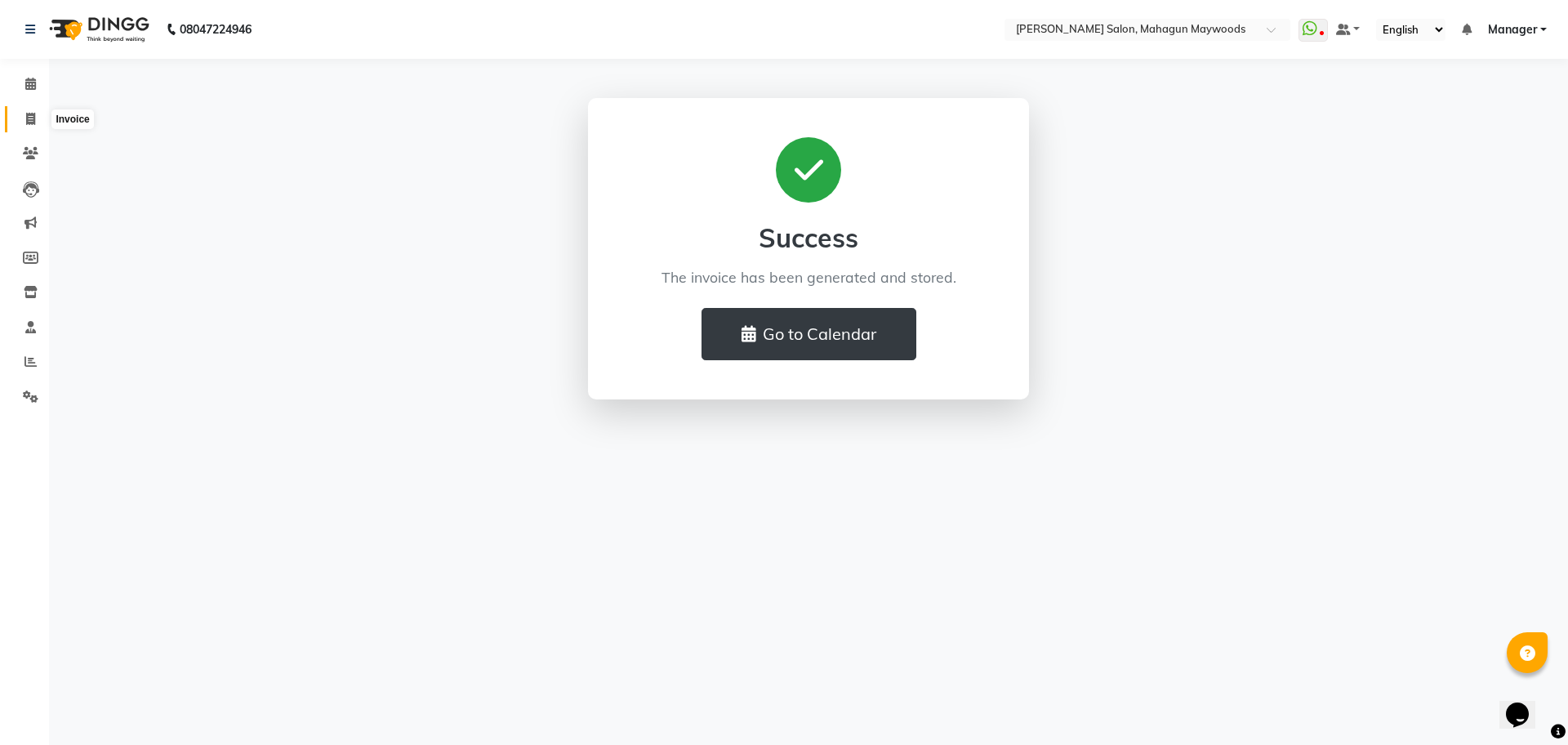
click at [23, 118] on span at bounding box center [30, 119] width 28 height 19
select select "service"
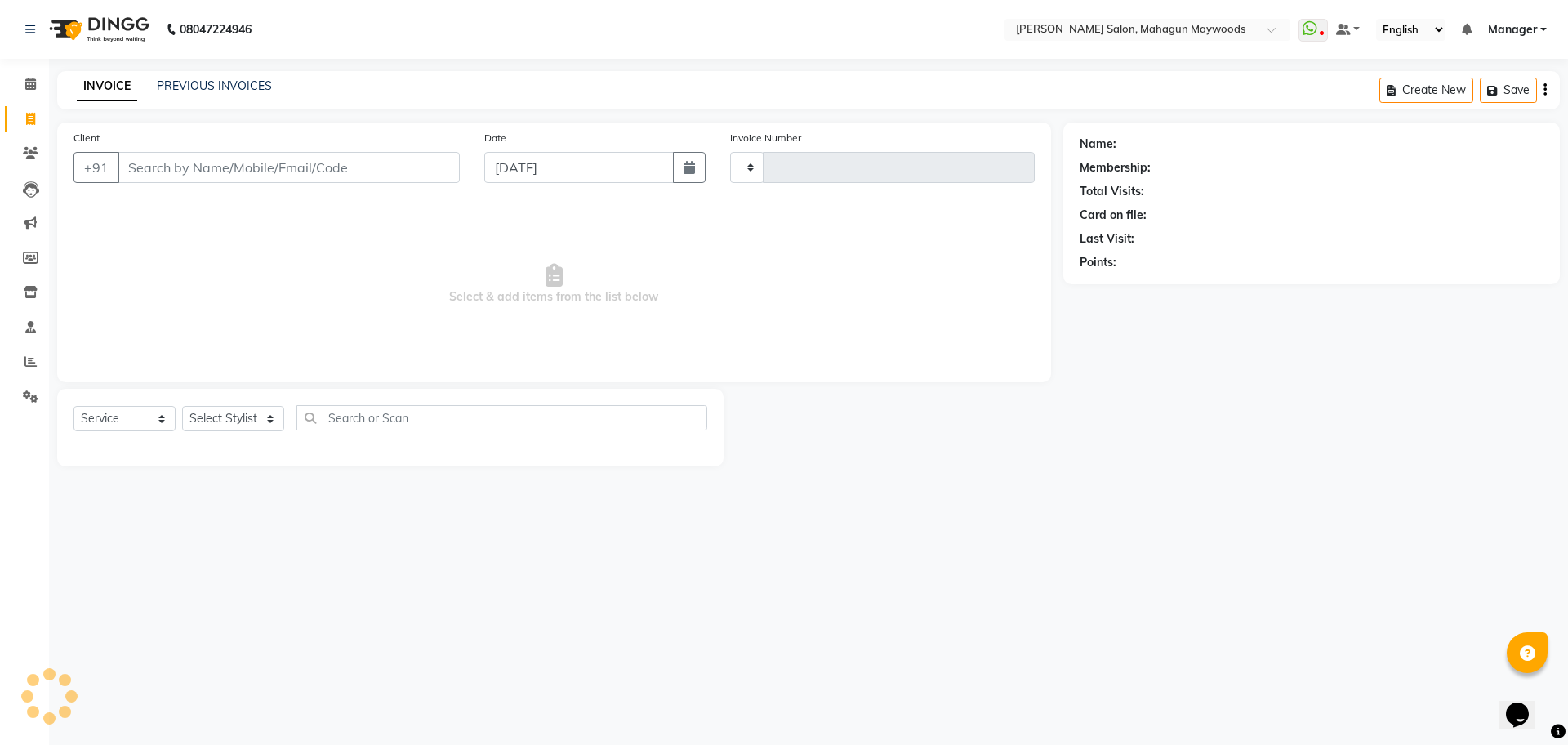
type input "2704"
select select "6425"
click at [190, 174] on input "Client" at bounding box center [288, 168] width 342 height 31
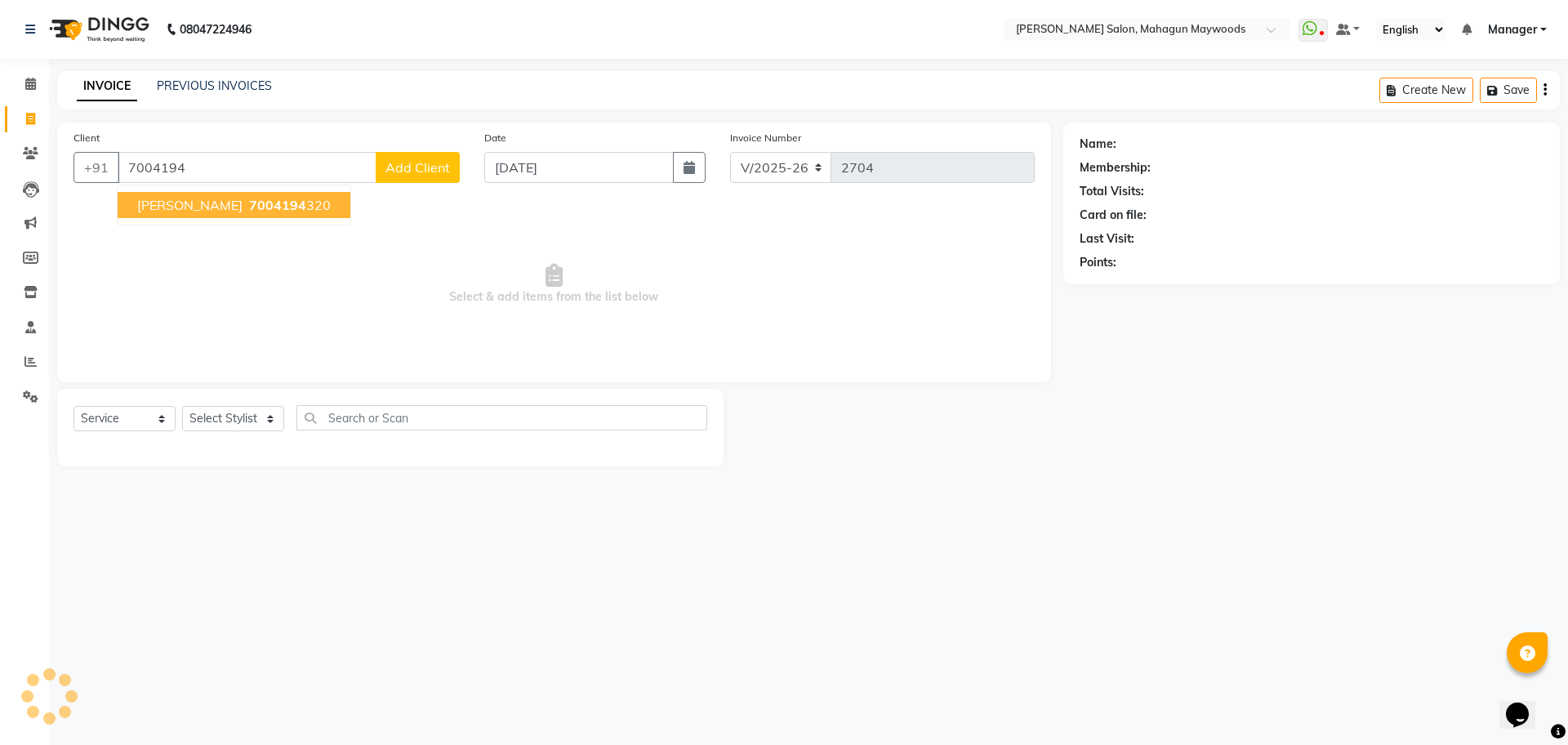
click at [249, 201] on span "7004194" at bounding box center [277, 205] width 58 height 17
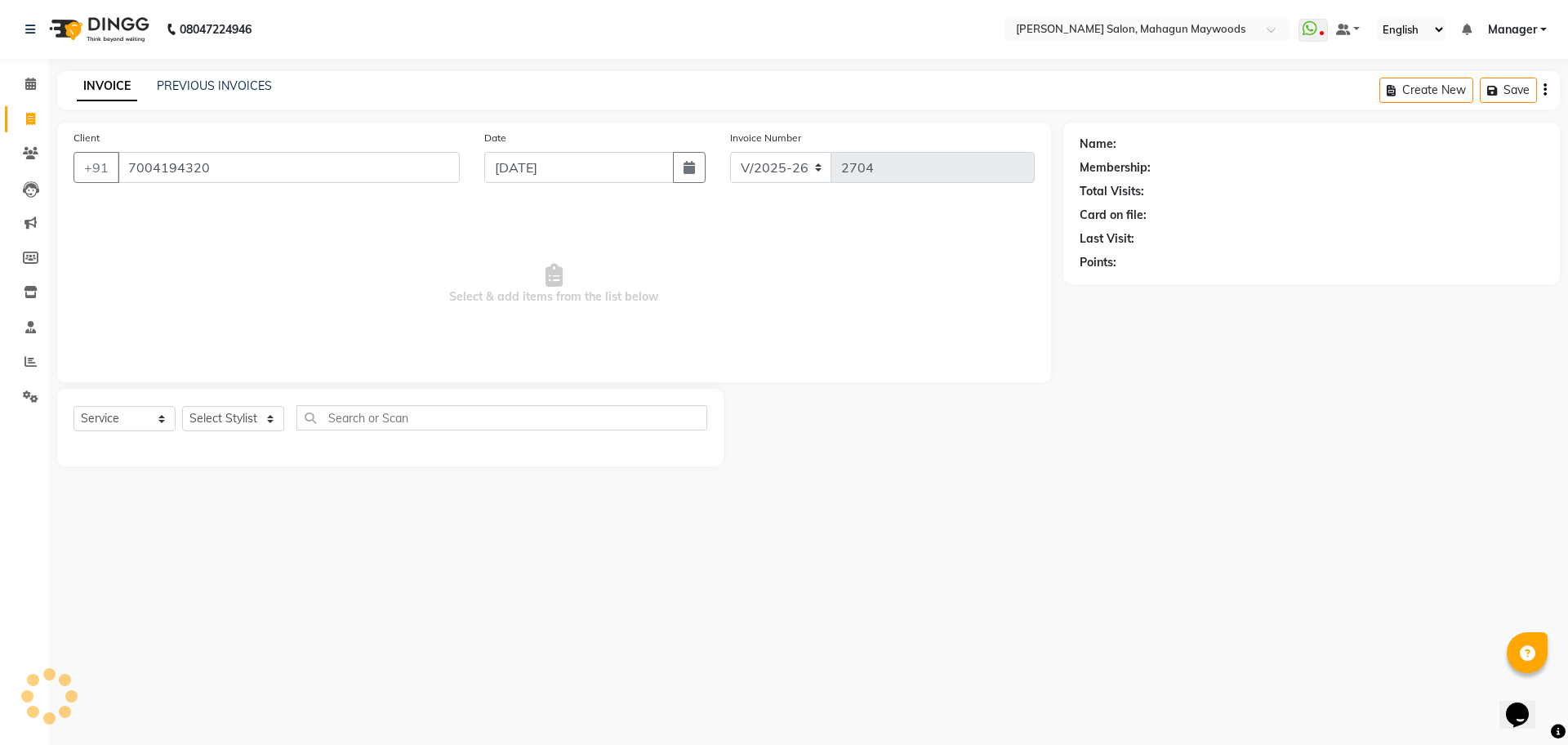
type input "7004194320"
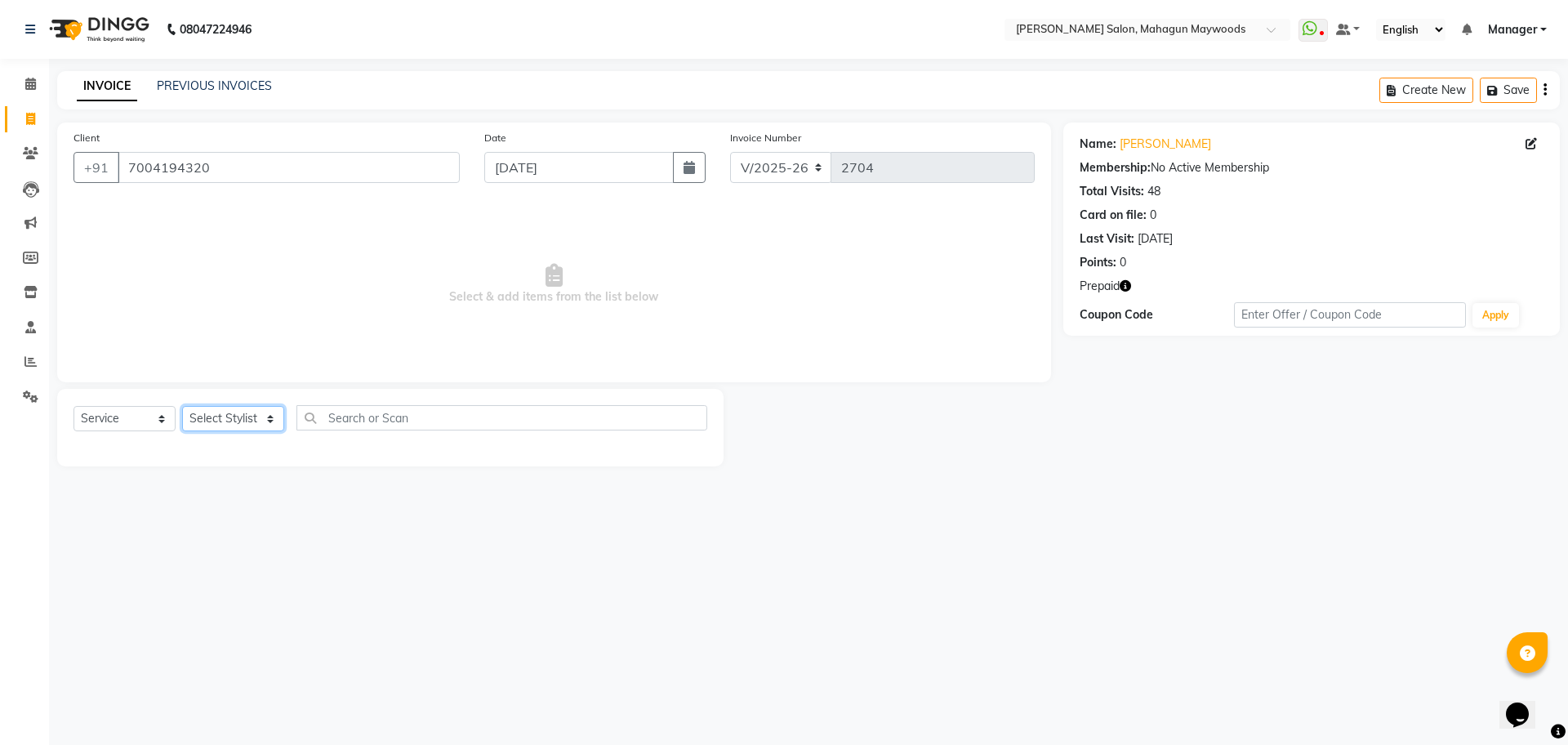
click at [220, 420] on select "Select Stylist Aarti [PERSON_NAME] Manager Pranshant [PERSON_NAME] V Admin" at bounding box center [233, 419] width 103 height 25
click at [183, 406] on select "Select Stylist Aarti [PERSON_NAME] Manager Pranshant [PERSON_NAME] V Admin" at bounding box center [233, 419] width 103 height 25
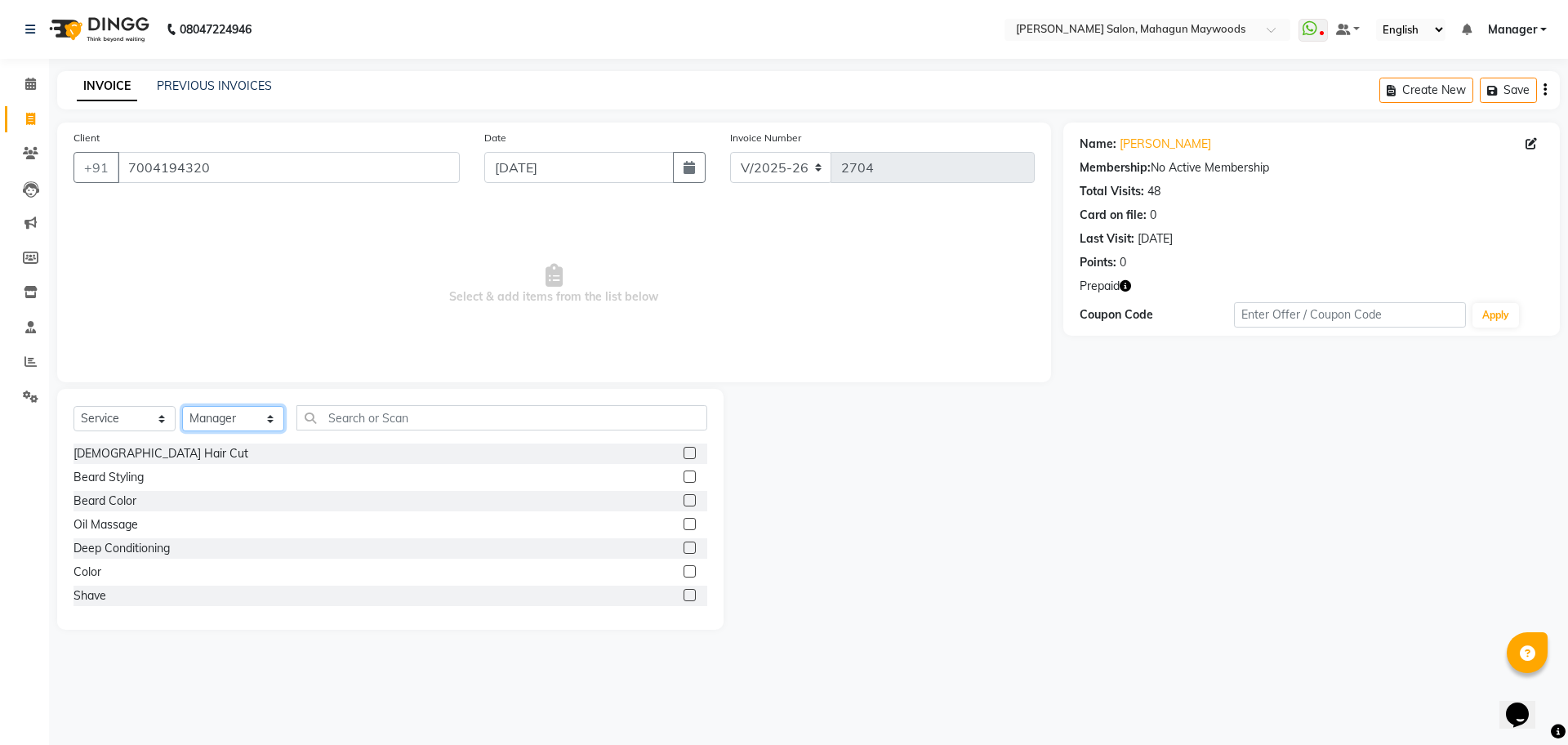
click at [239, 430] on select "Select Stylist Aarti [PERSON_NAME] Manager Pranshant [PERSON_NAME] V Admin" at bounding box center [233, 419] width 103 height 25
select select "75081"
click at [183, 406] on select "Select Stylist Aarti [PERSON_NAME] Manager Pranshant [PERSON_NAME] V Admin" at bounding box center [233, 419] width 103 height 25
click at [362, 422] on input "text" at bounding box center [502, 418] width 411 height 25
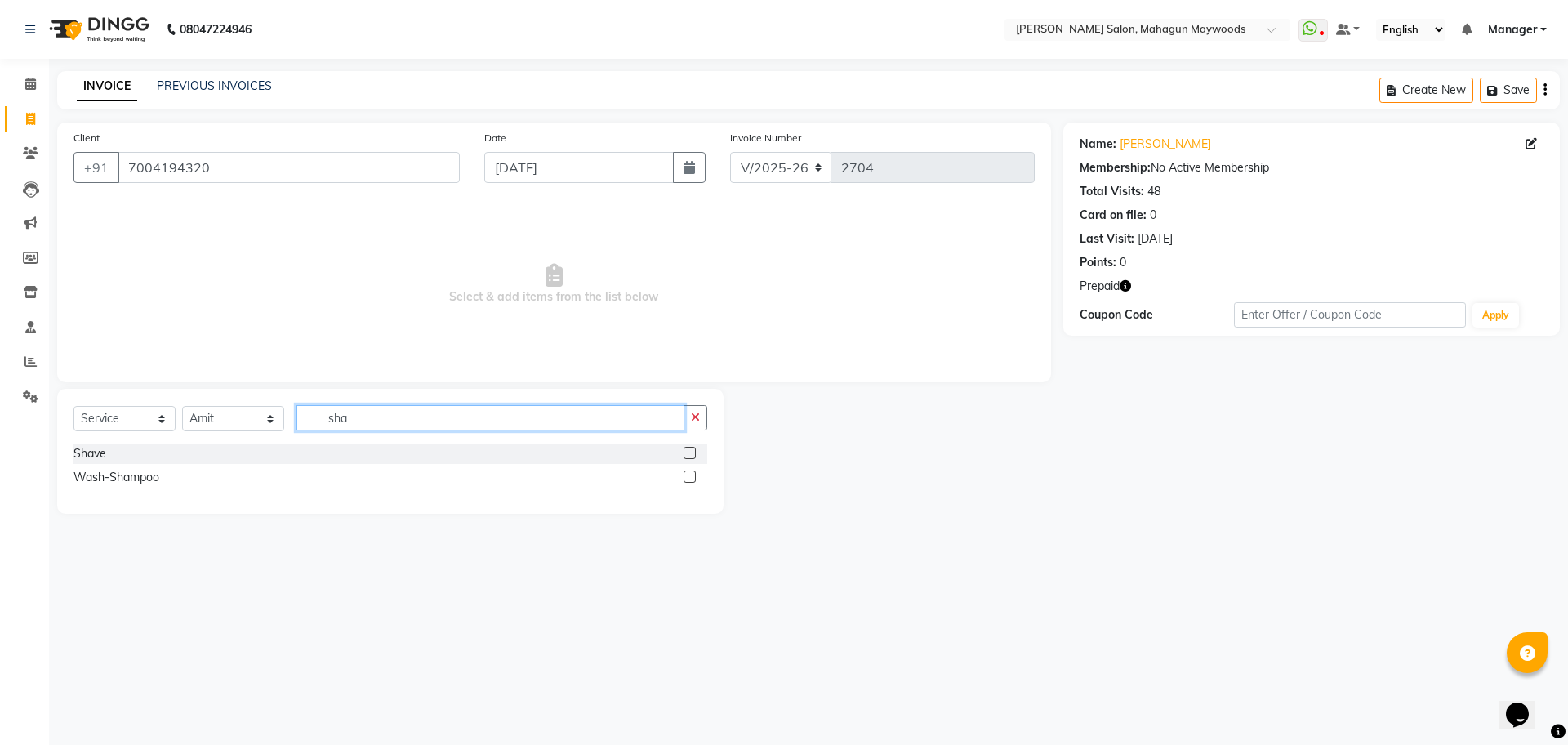
type input "sha"
click at [686, 480] on label at bounding box center [689, 476] width 13 height 13
click at [686, 480] on input "checkbox" at bounding box center [688, 476] width 11 height 11
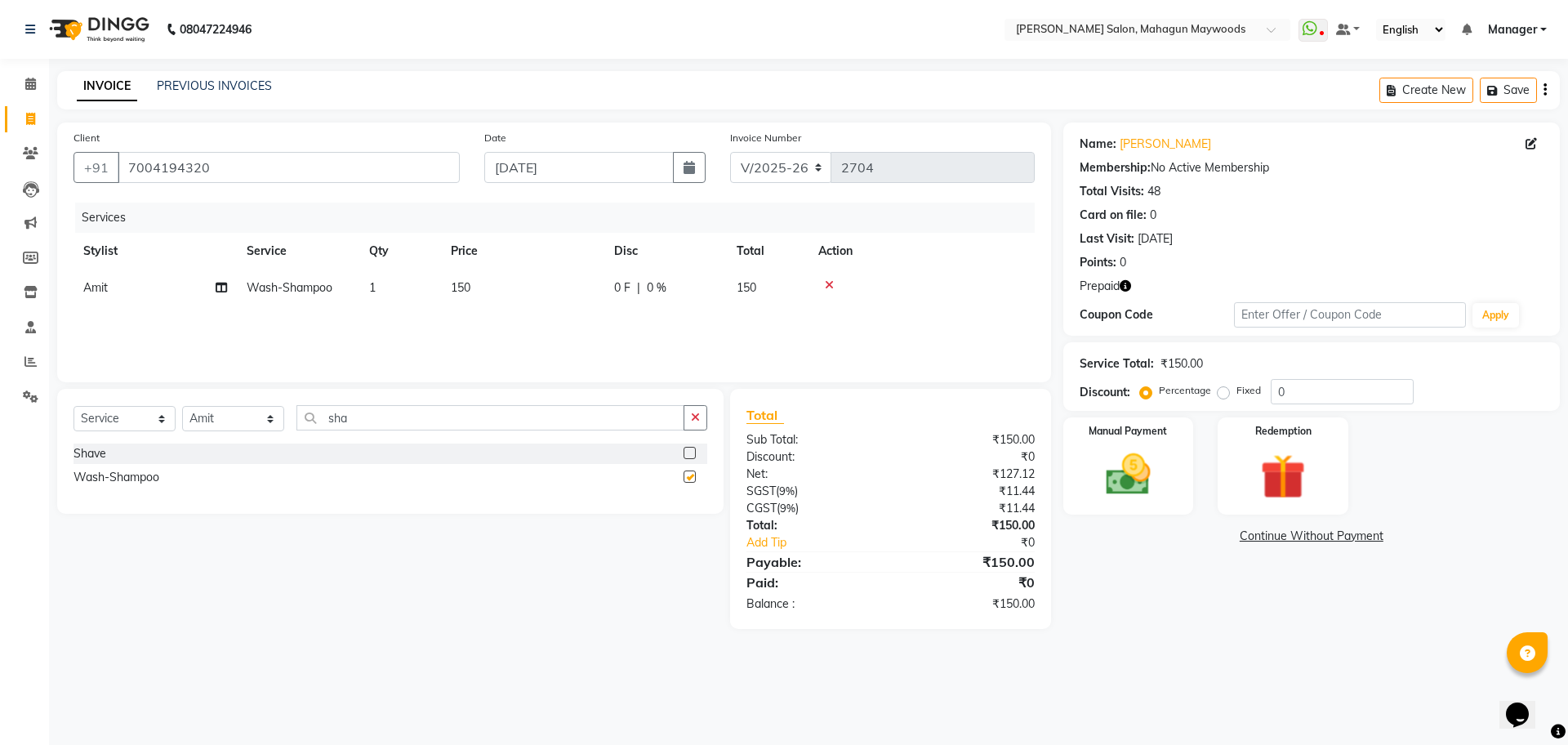
checkbox input "false"
click at [533, 275] on td "150" at bounding box center [522, 288] width 163 height 37
select select "75081"
click at [588, 293] on input "150" at bounding box center [598, 292] width 144 height 25
type input "1"
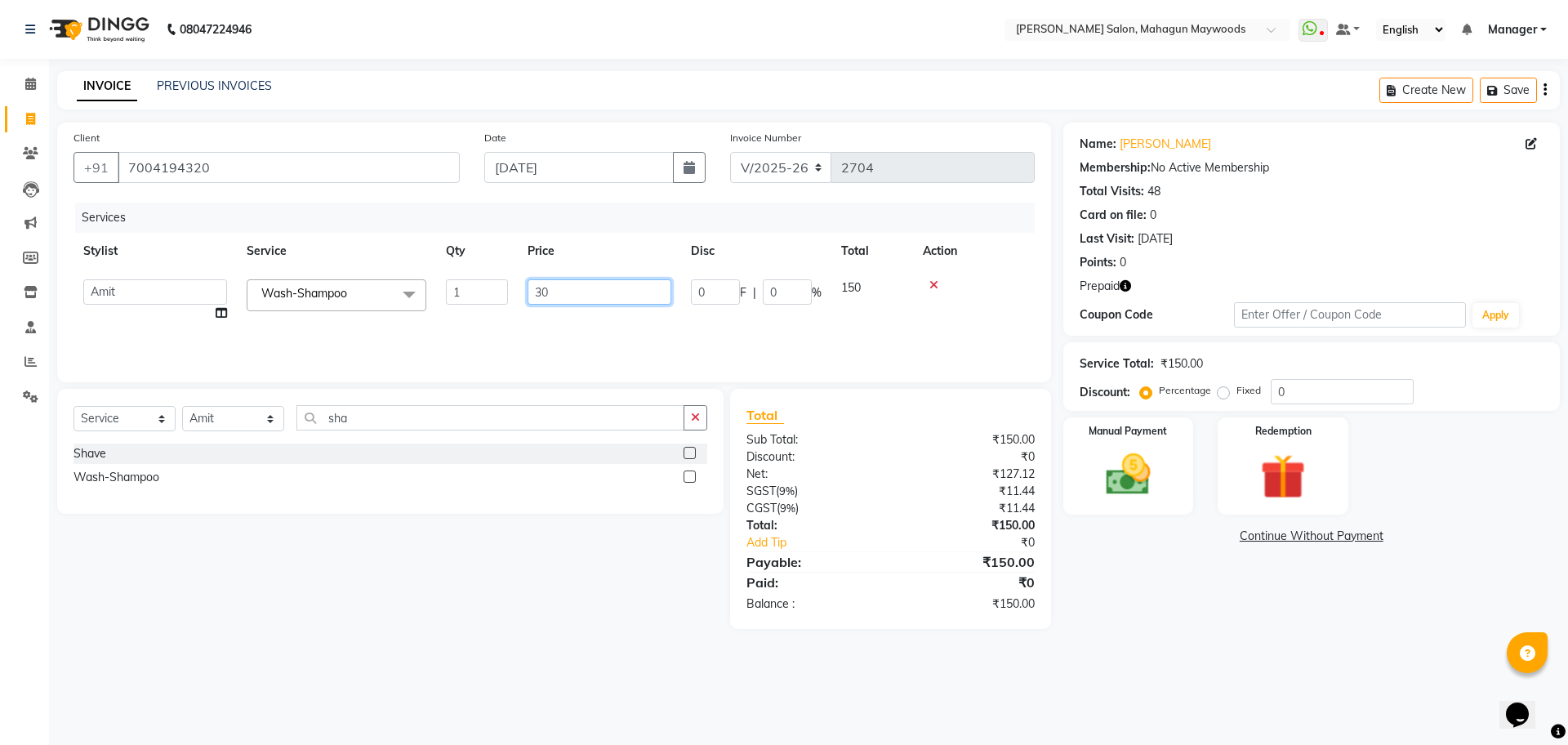
type input "300"
click at [1070, 731] on div "08047224946 Select Location × [PERSON_NAME] Salon, Mahagun Maywoods WhatsApp St…" at bounding box center [784, 372] width 1568 height 745
click at [1141, 470] on img at bounding box center [1129, 474] width 76 height 54
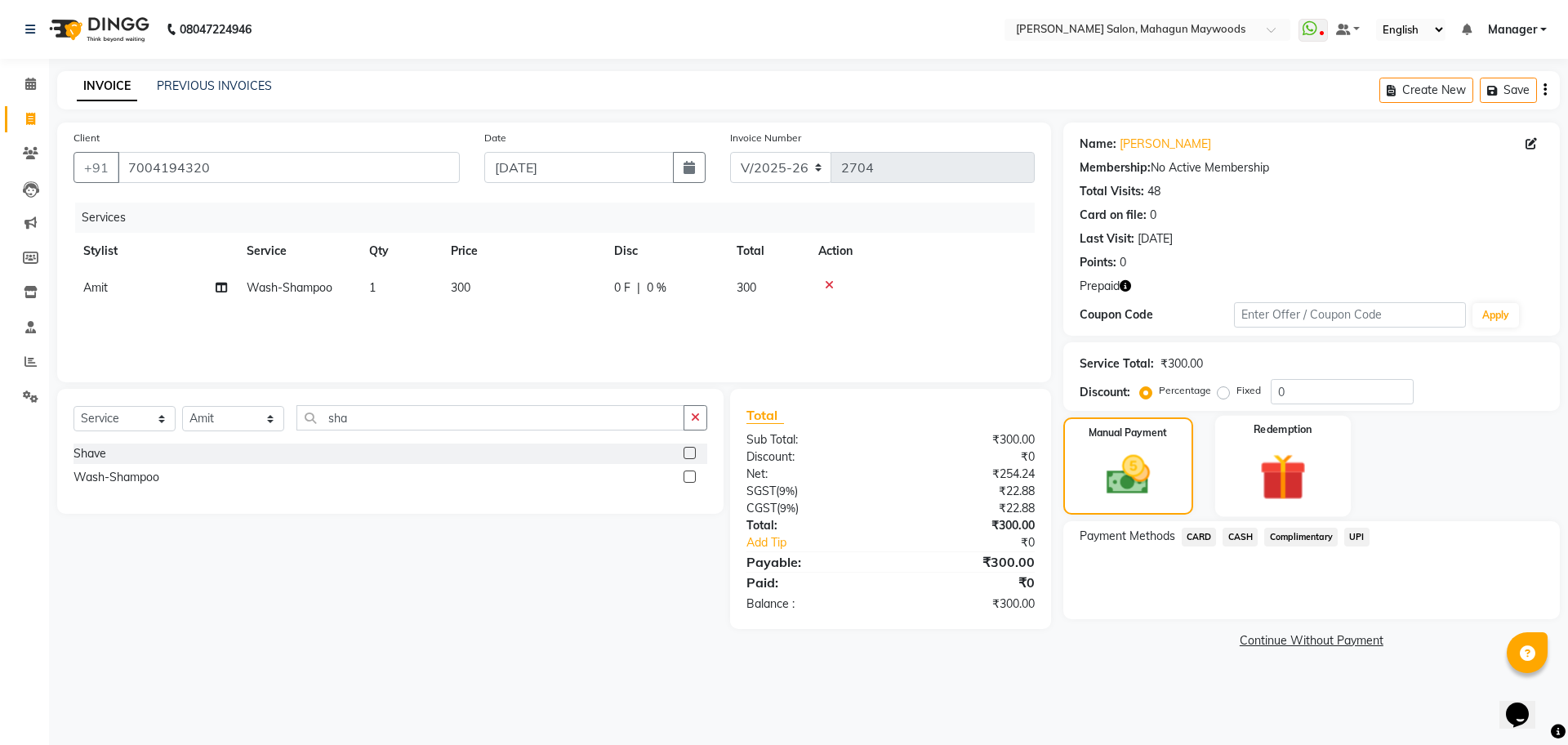
click at [1297, 468] on img at bounding box center [1283, 476] width 76 height 58
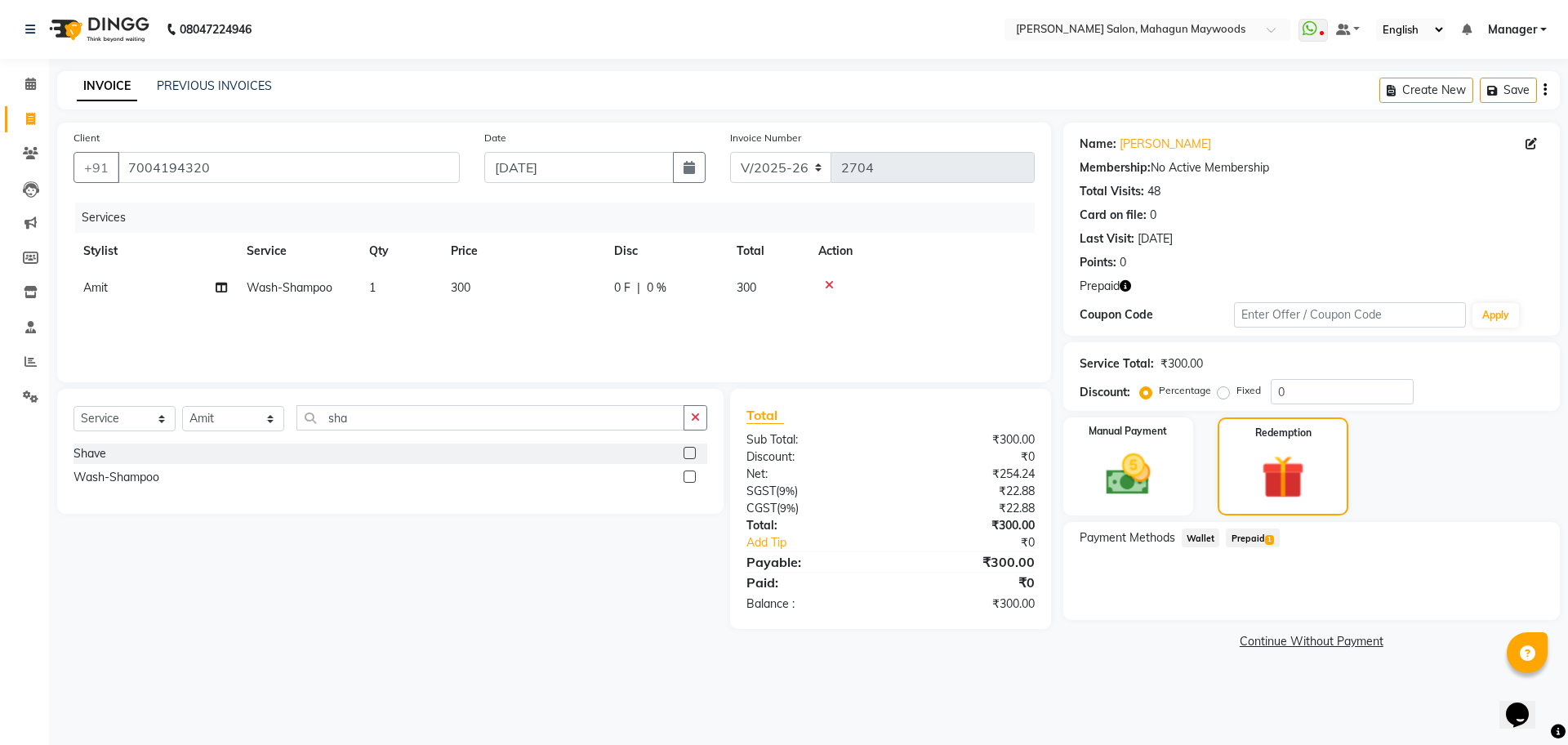
click at [1254, 535] on span "Prepaid 1" at bounding box center [1253, 537] width 53 height 19
click at [1509, 607] on button "Add" at bounding box center [1505, 603] width 60 height 27
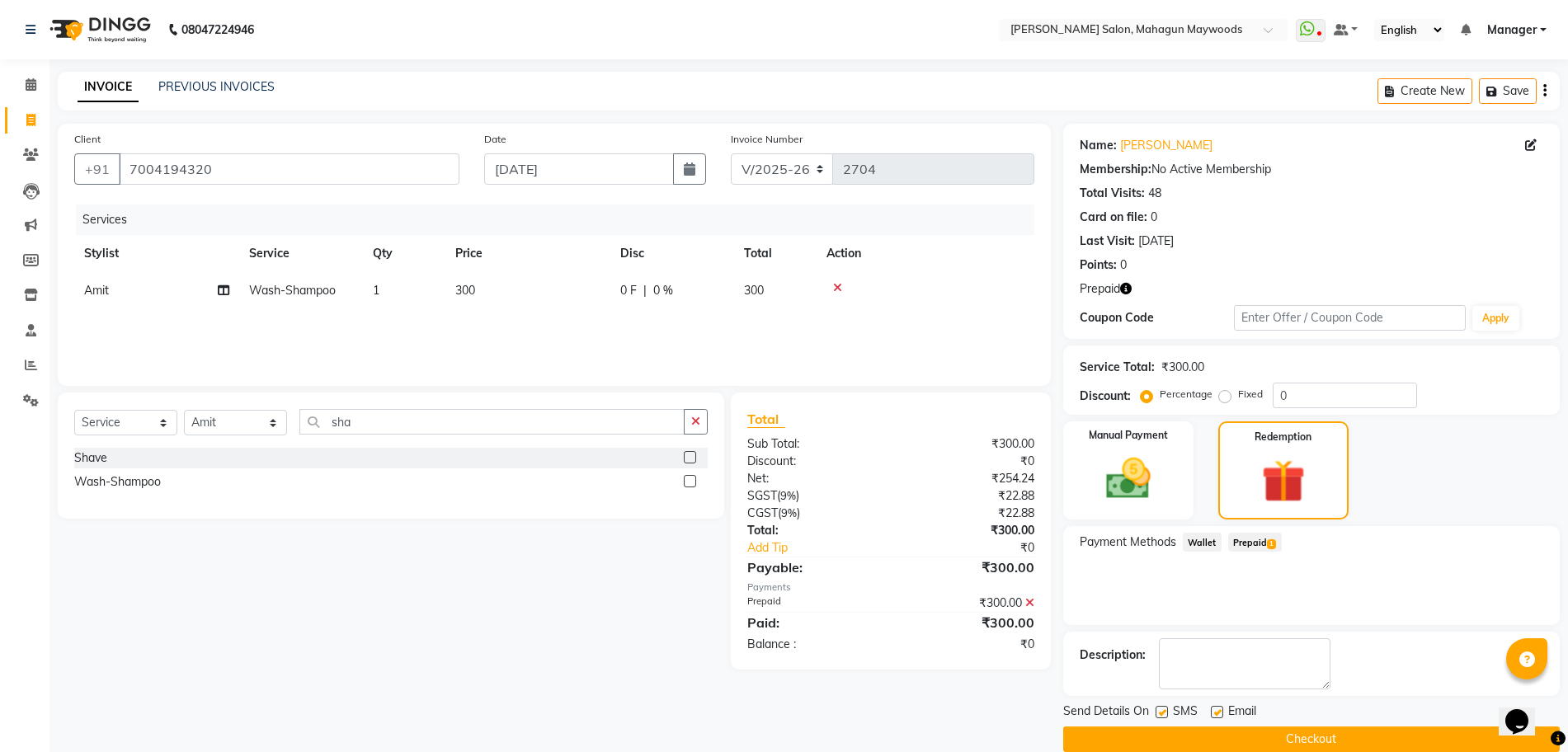
click at [1373, 737] on button "Checkout" at bounding box center [1312, 739] width 497 height 26
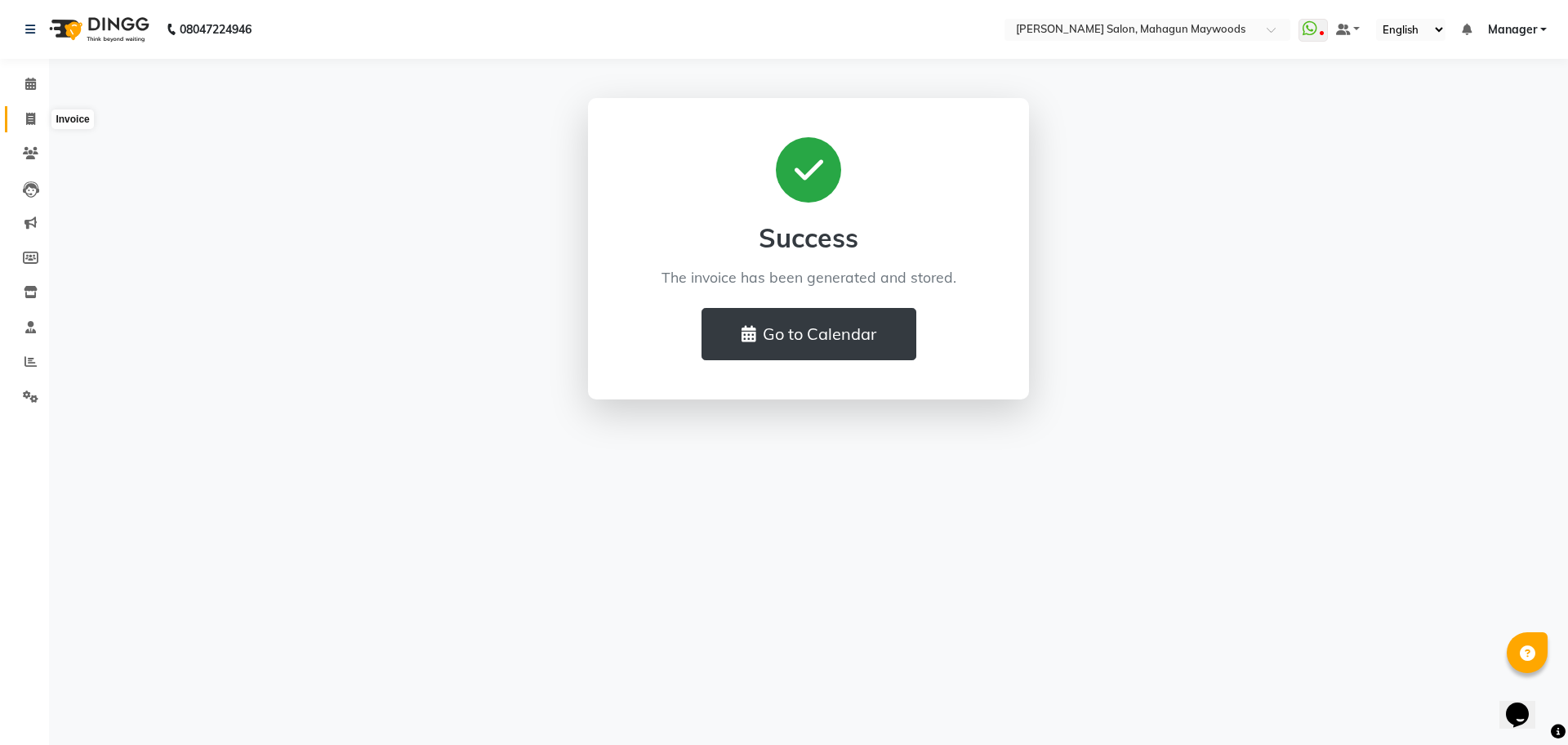
click at [22, 117] on span at bounding box center [30, 119] width 28 height 19
select select "service"
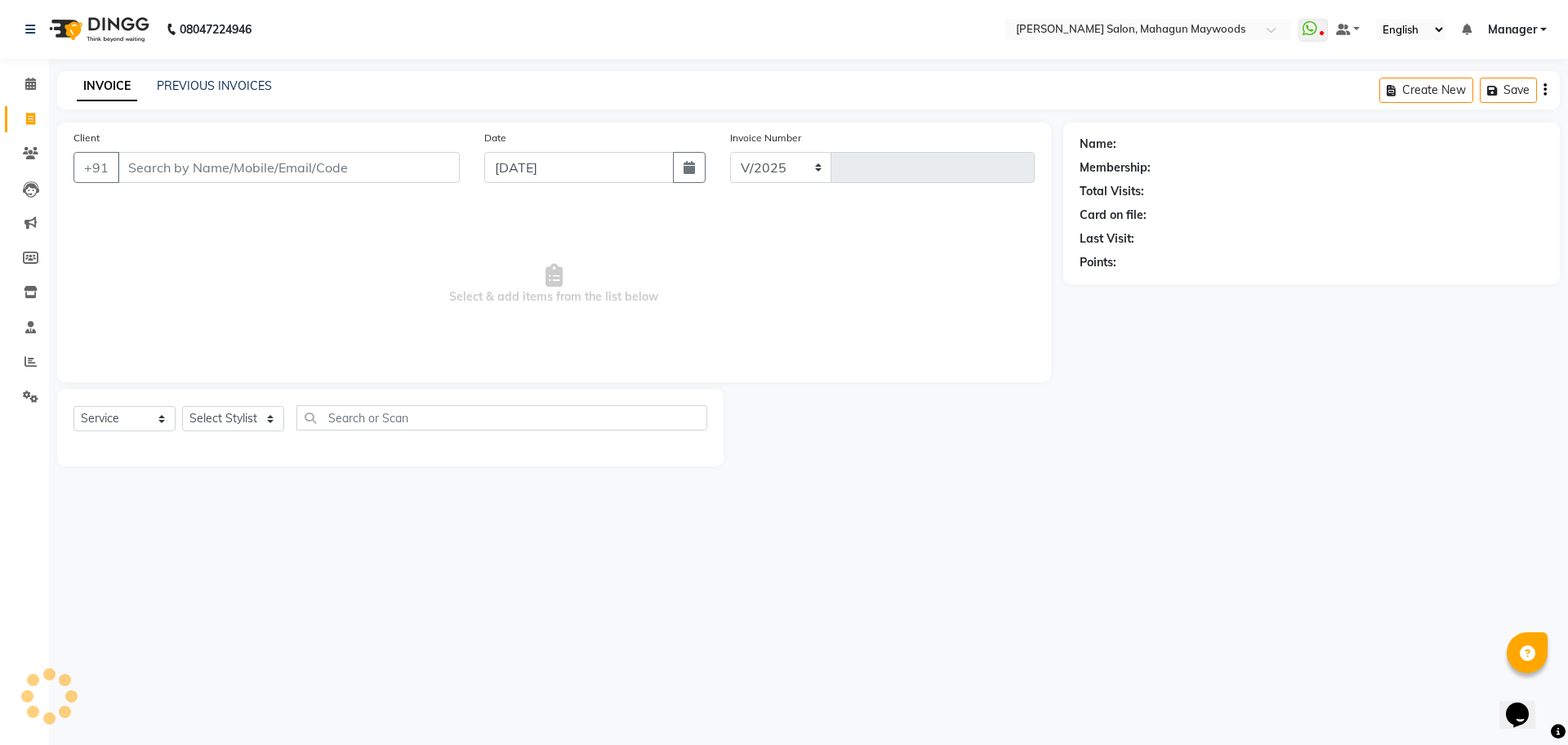
select select "6425"
type input "2705"
click at [144, 170] on input "Client" at bounding box center [288, 168] width 342 height 31
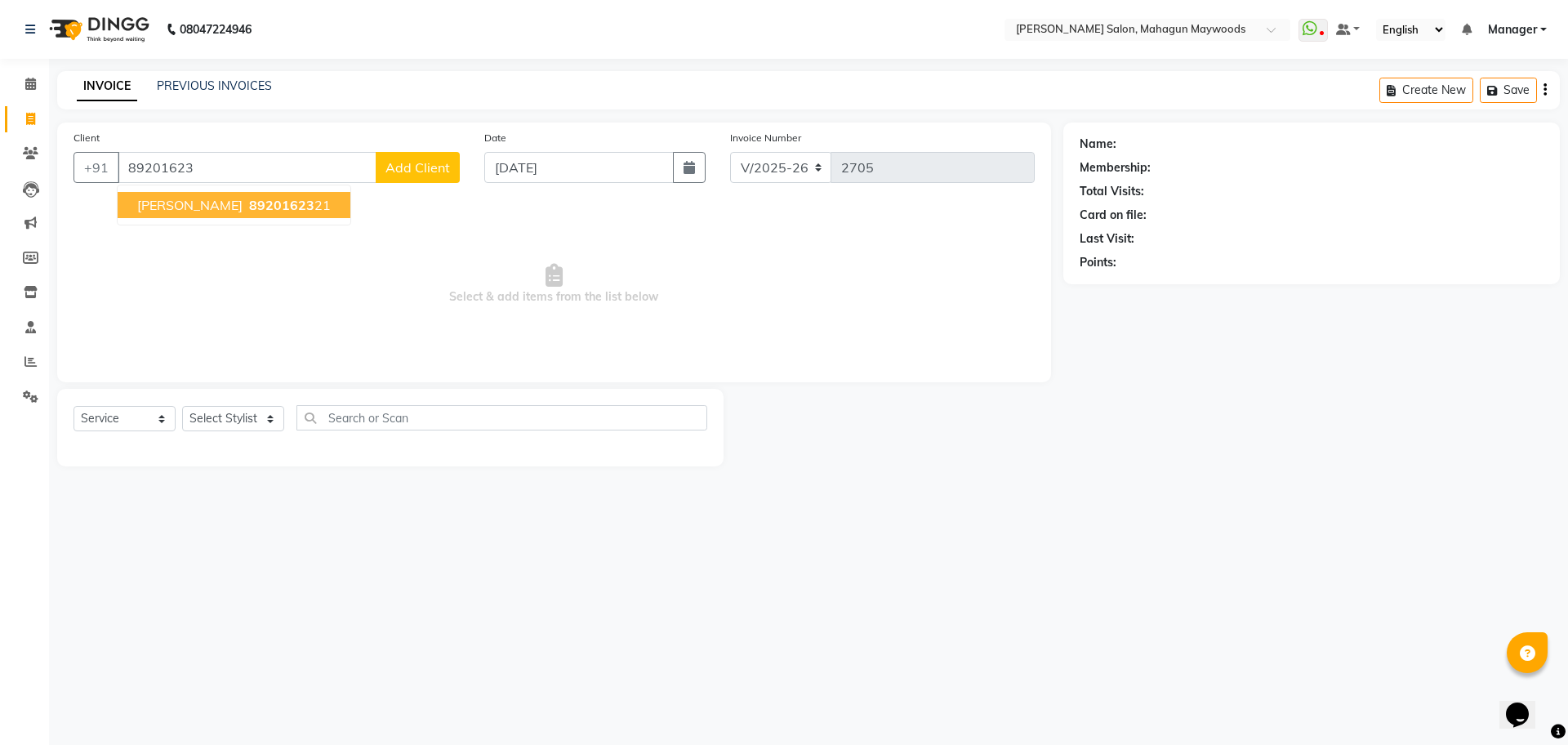
click at [249, 211] on span "89201623" at bounding box center [281, 205] width 65 height 17
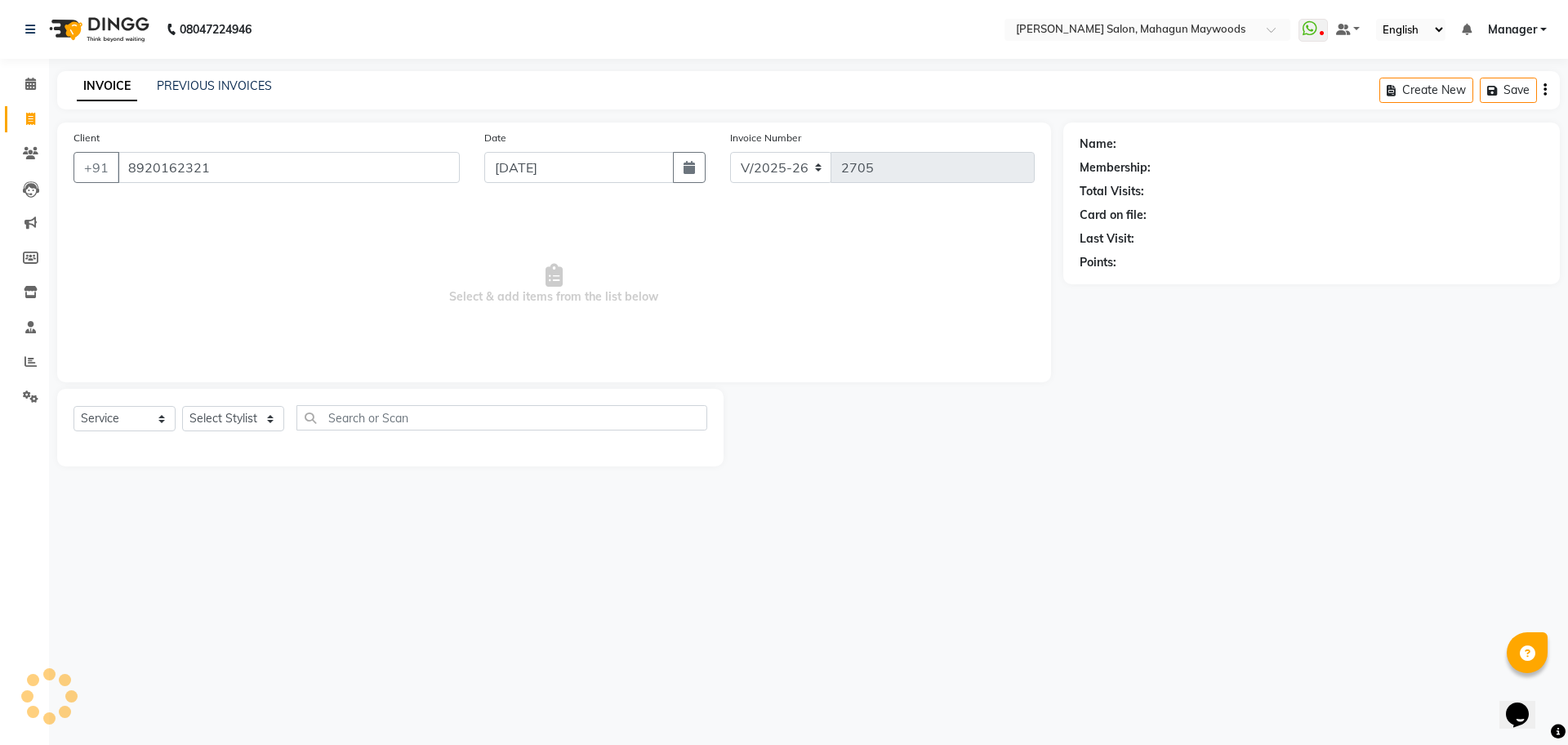
type input "8920162321"
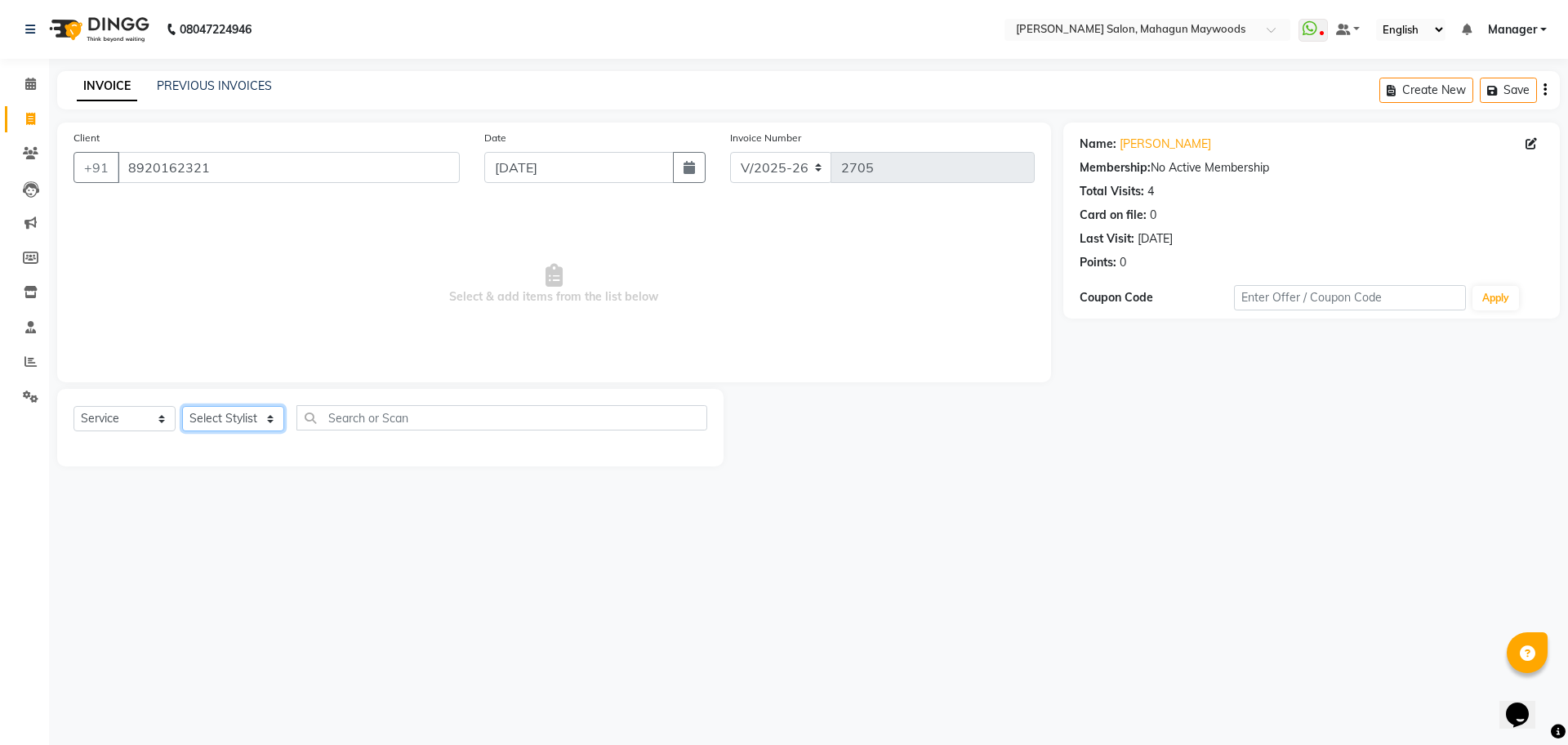
click at [237, 411] on select "Select Stylist Aarti [PERSON_NAME] Manager Pranshant [PERSON_NAME] V Admin" at bounding box center [233, 419] width 103 height 25
select select "48623"
click at [183, 406] on select "Select Stylist Aarti [PERSON_NAME] Manager Pranshant [PERSON_NAME] V Admin" at bounding box center [233, 419] width 103 height 25
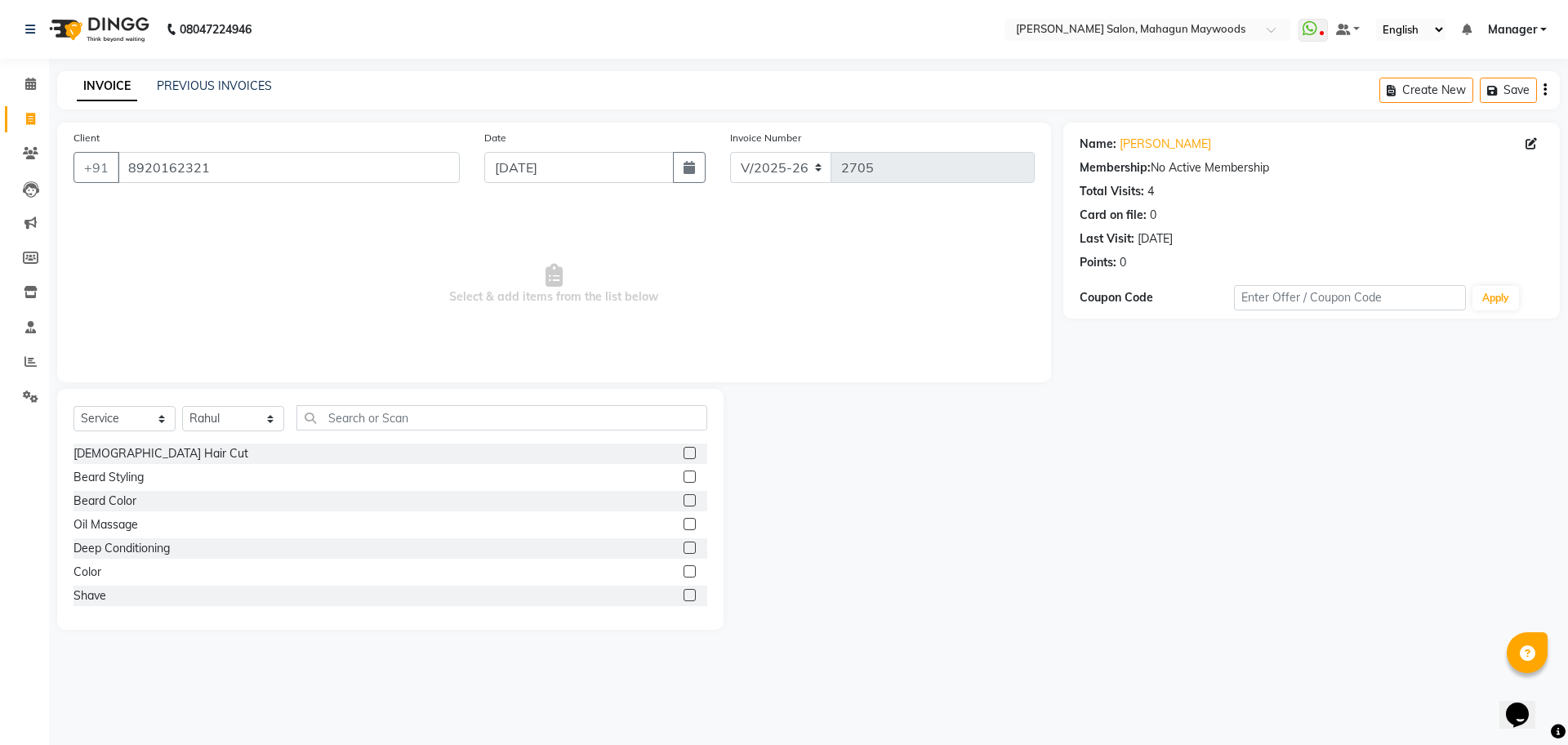
click at [683, 449] on label at bounding box center [689, 453] width 13 height 13
click at [683, 449] on input "checkbox" at bounding box center [688, 453] width 11 height 11
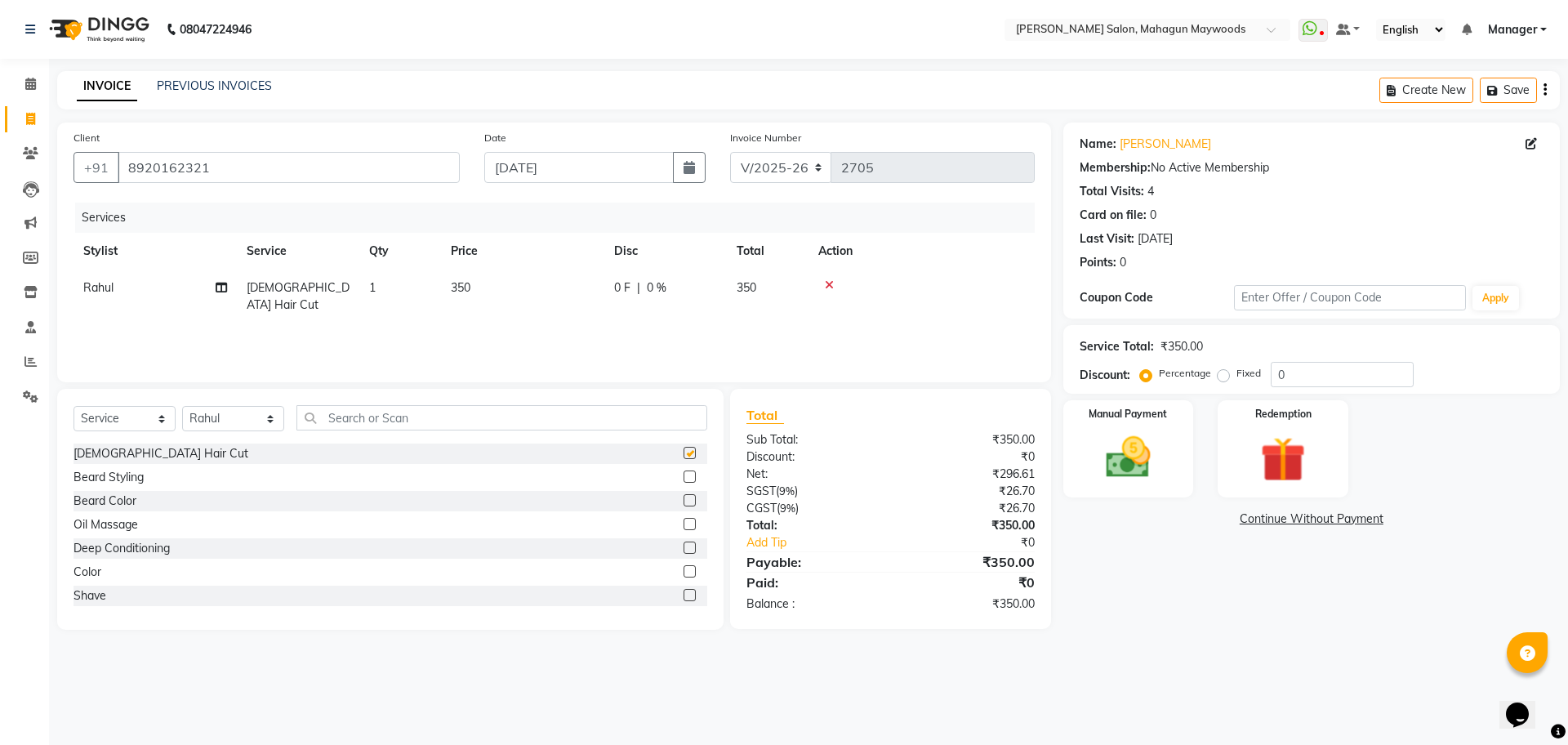
checkbox input "false"
click at [257, 429] on select "Select Stylist Aarti [PERSON_NAME] Manager Pranshant [PERSON_NAME] V Admin" at bounding box center [233, 419] width 103 height 25
select select "83791"
click at [183, 406] on select "Select Stylist Aarti [PERSON_NAME] Manager Pranshant [PERSON_NAME] V Admin" at bounding box center [233, 419] width 103 height 25
click at [329, 412] on input "text" at bounding box center [502, 418] width 411 height 25
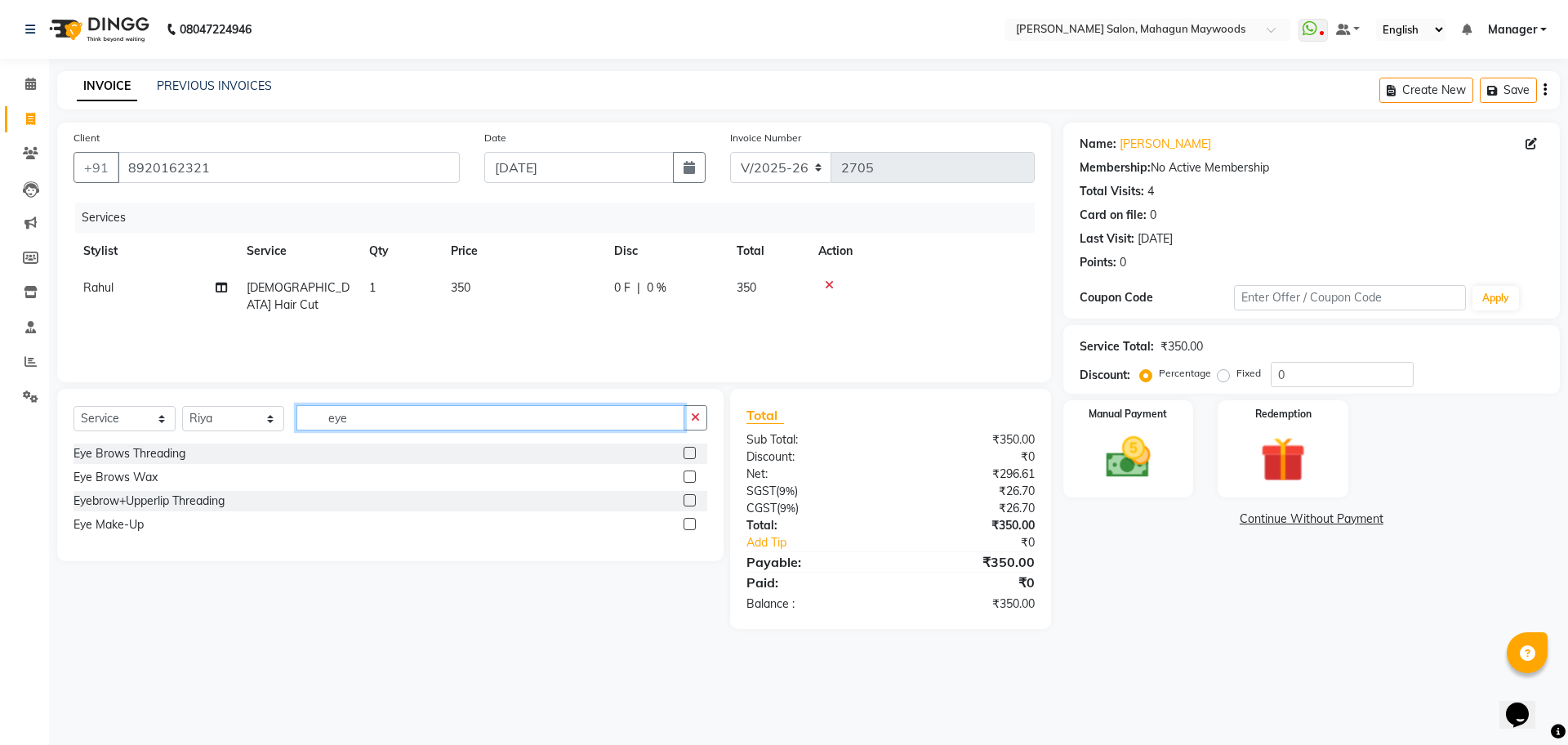
type input "eye"
click at [691, 497] on label at bounding box center [689, 500] width 13 height 13
click at [691, 497] on input "checkbox" at bounding box center [688, 501] width 11 height 11
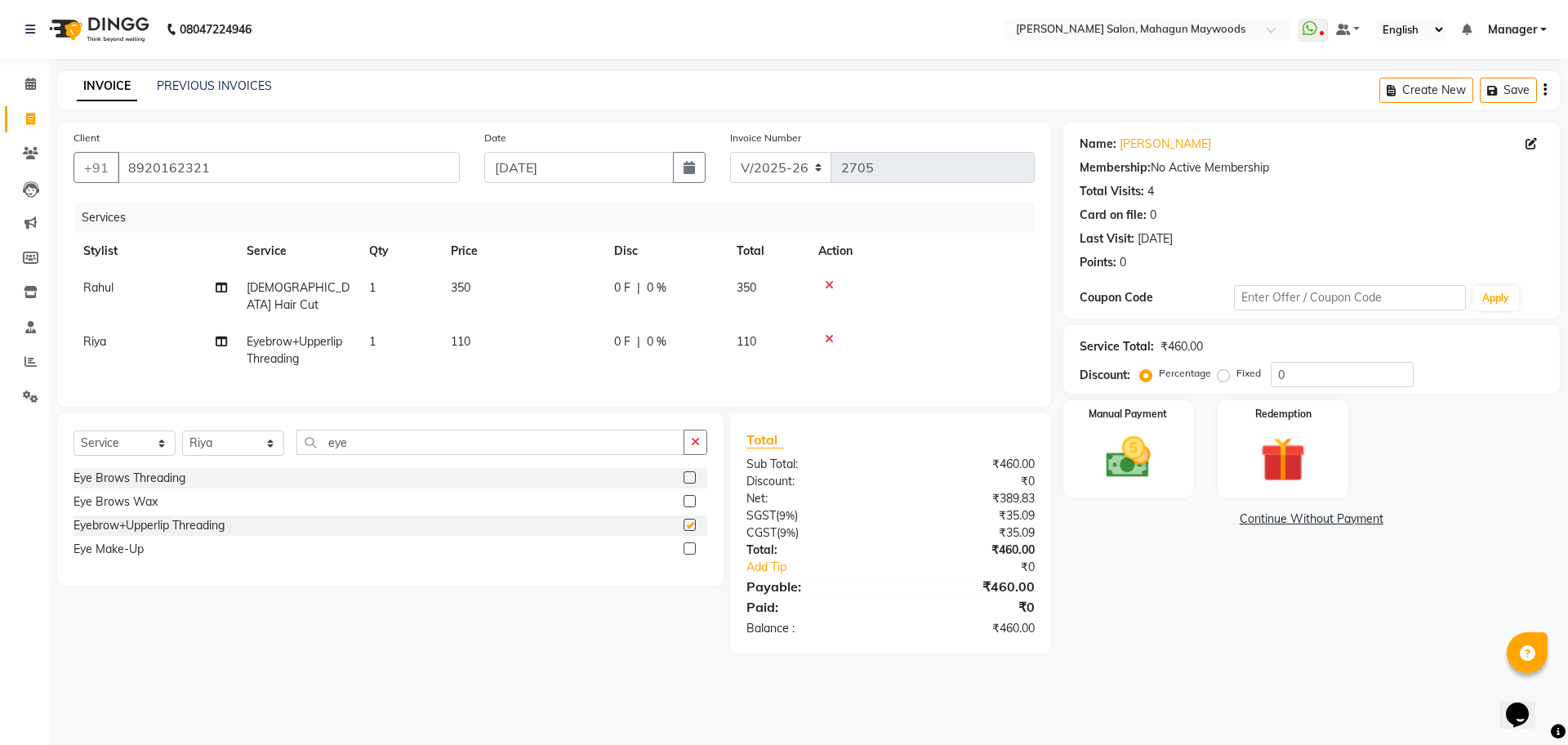
checkbox input "false"
click at [1156, 482] on img at bounding box center [1129, 457] width 76 height 54
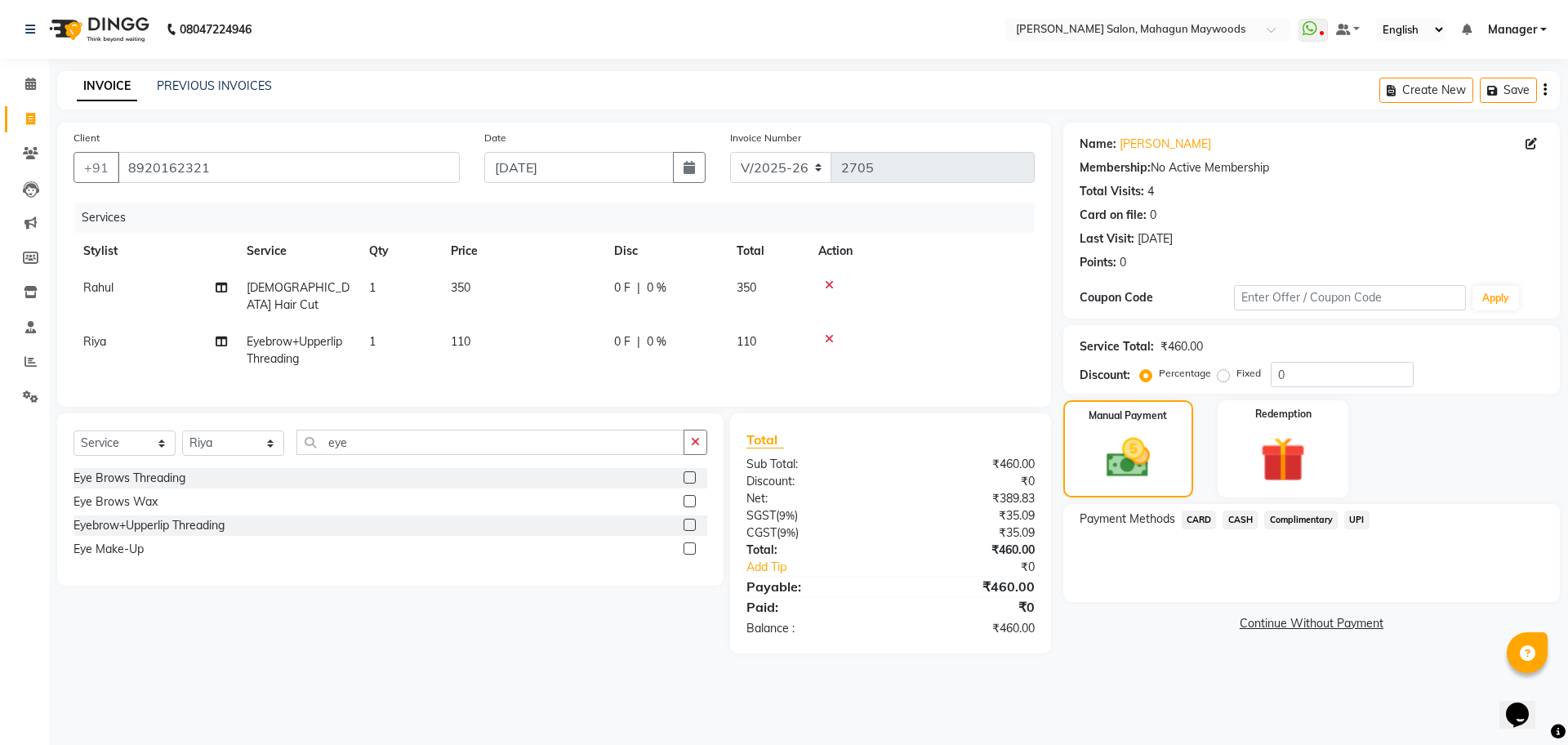
click at [1361, 518] on span "UPI" at bounding box center [1357, 519] width 25 height 19
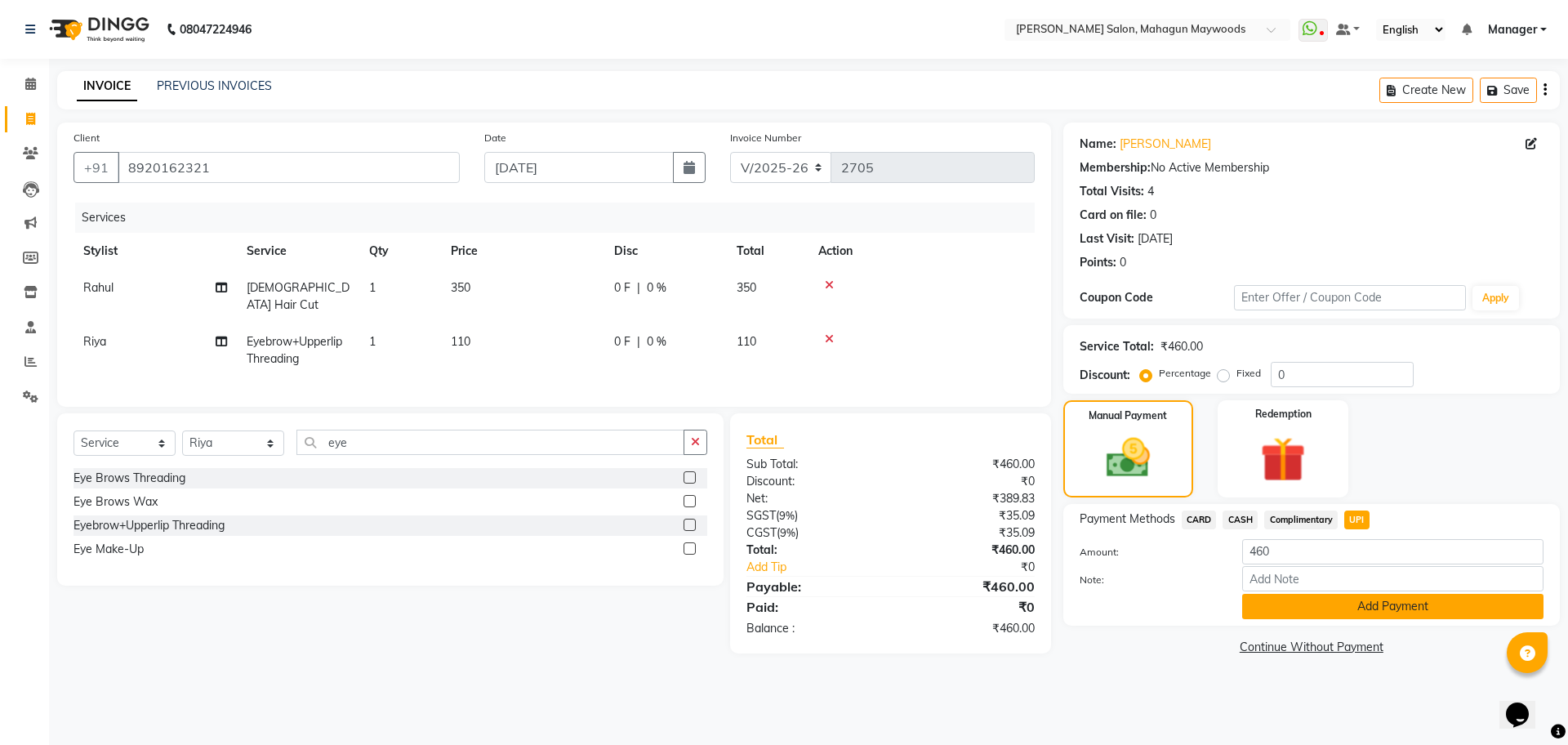
click at [1270, 610] on button "Add Payment" at bounding box center [1392, 606] width 302 height 25
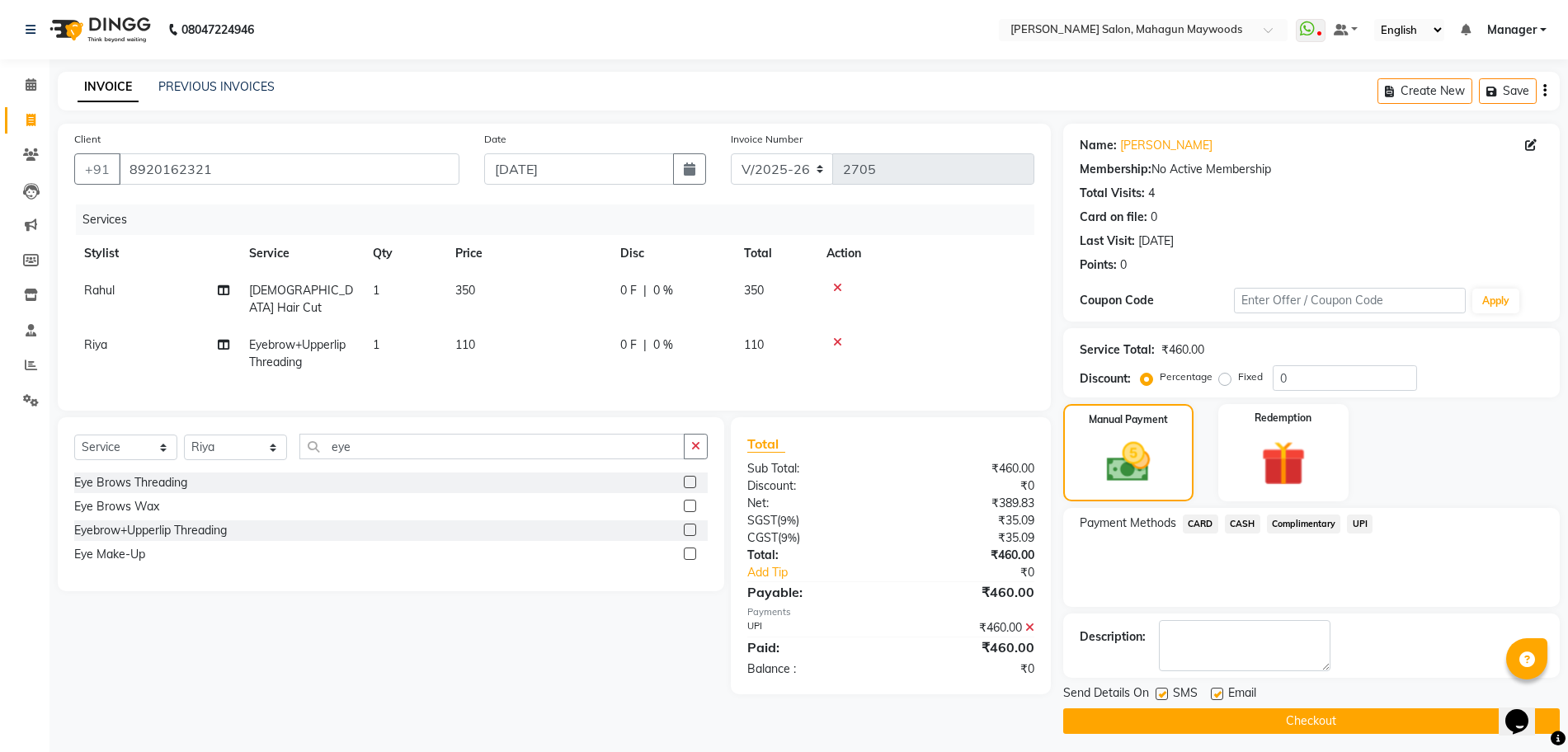
click at [1168, 693] on label at bounding box center [1162, 694] width 13 height 13
click at [1167, 693] on input "checkbox" at bounding box center [1161, 694] width 11 height 11
checkbox input "false"
click at [1155, 718] on button "Checkout" at bounding box center [1312, 721] width 497 height 26
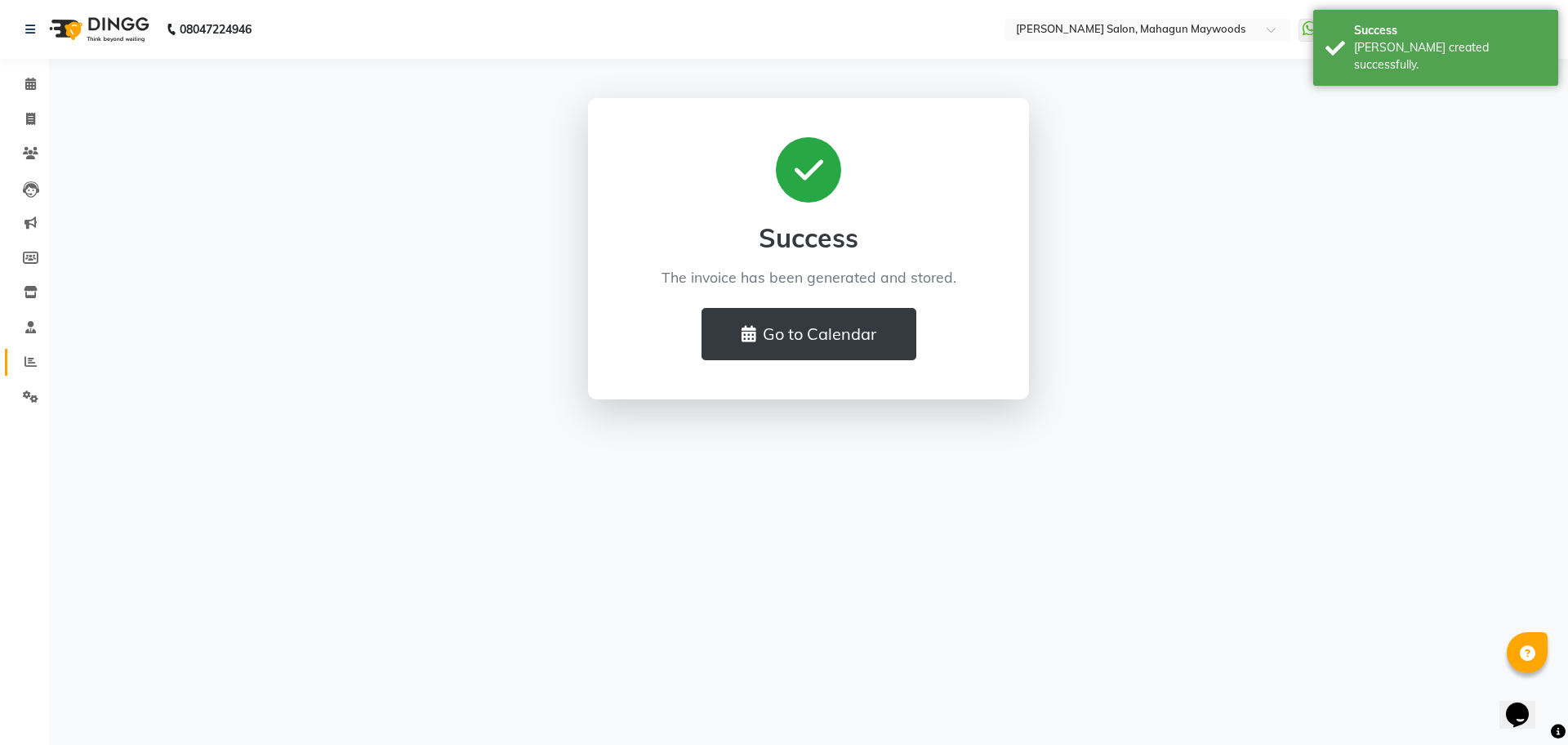
click at [22, 351] on link "Reports" at bounding box center [24, 362] width 39 height 27
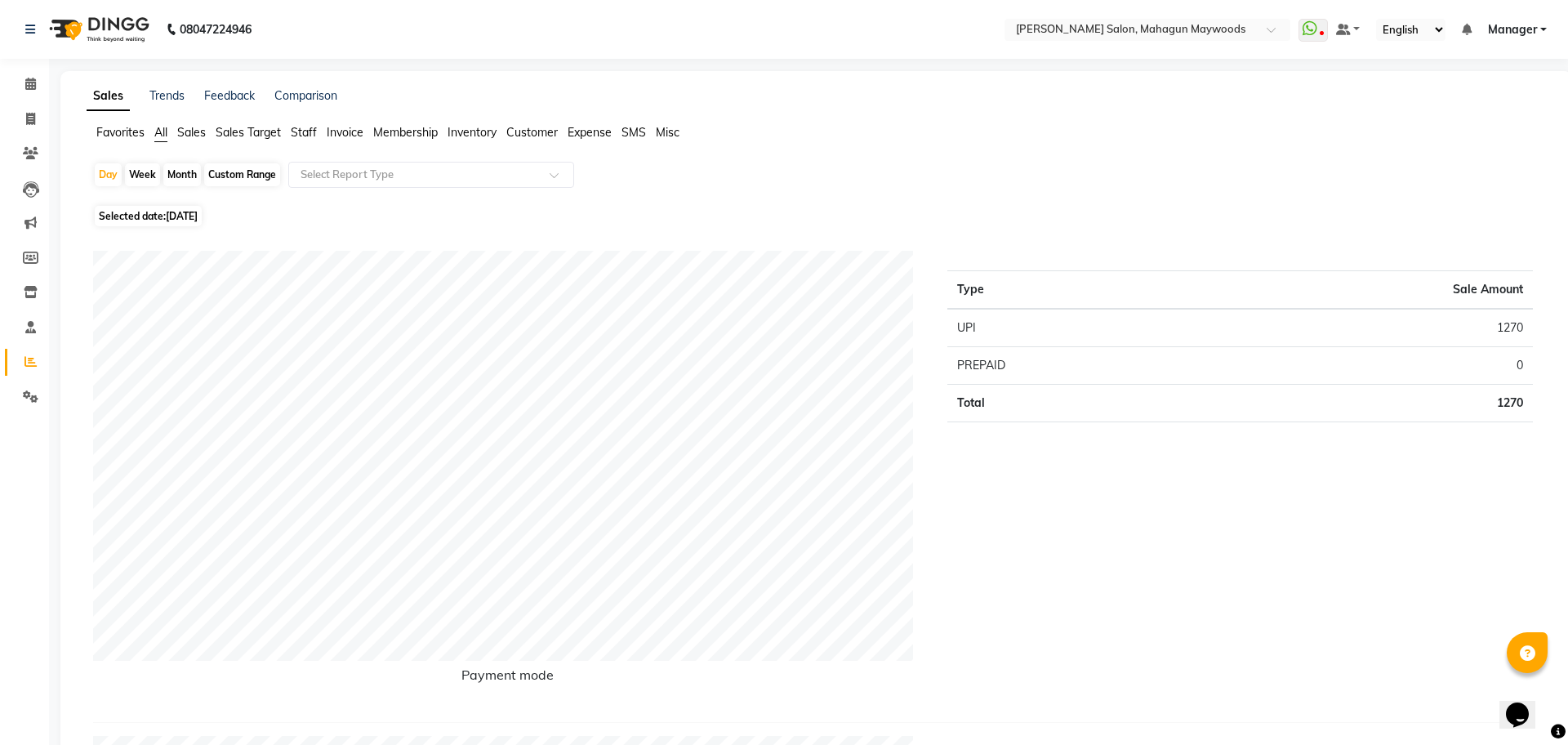
click at [309, 127] on span "Staff" at bounding box center [304, 132] width 26 height 15
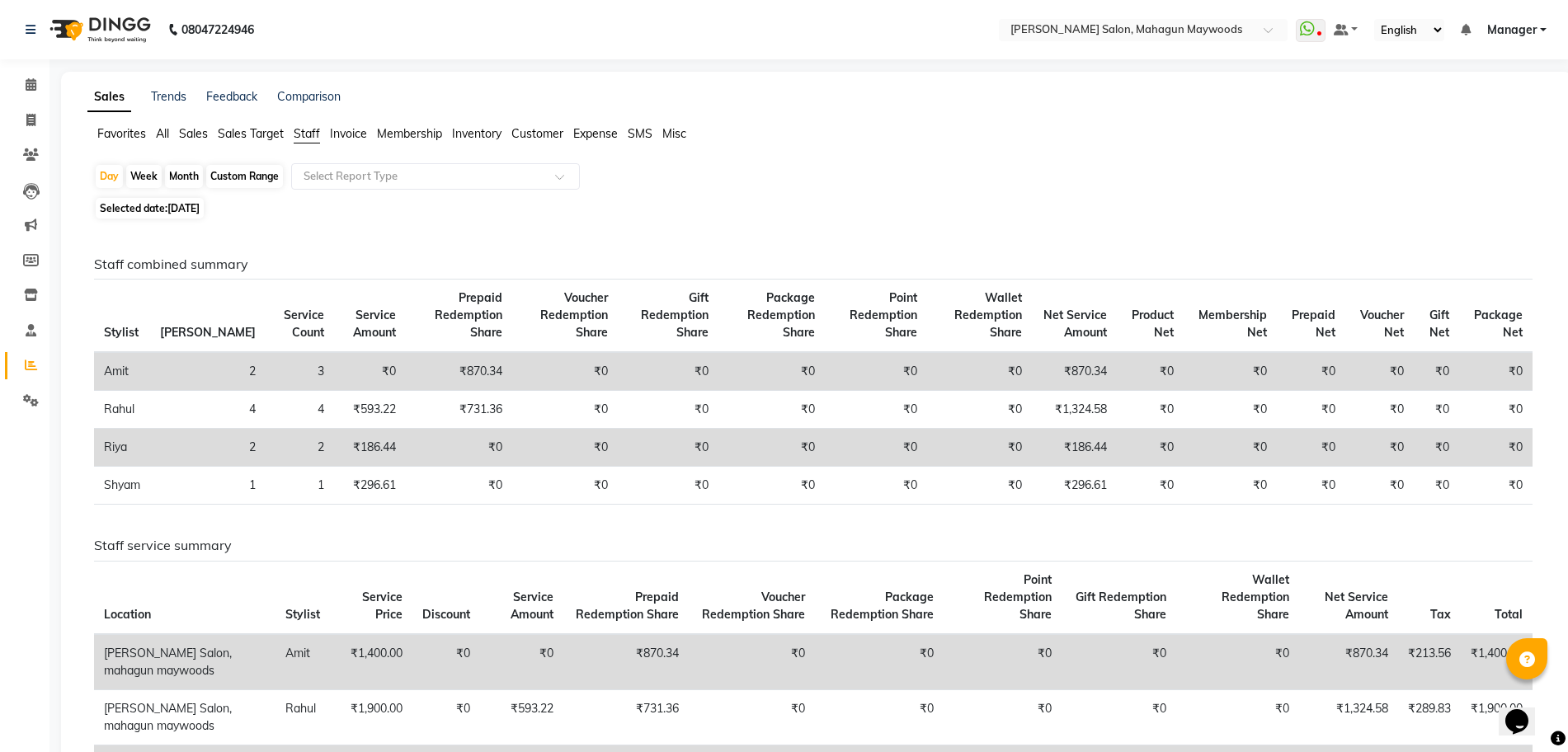
click at [190, 176] on div "Month" at bounding box center [183, 175] width 37 height 23
select select "9"
select select "2025"
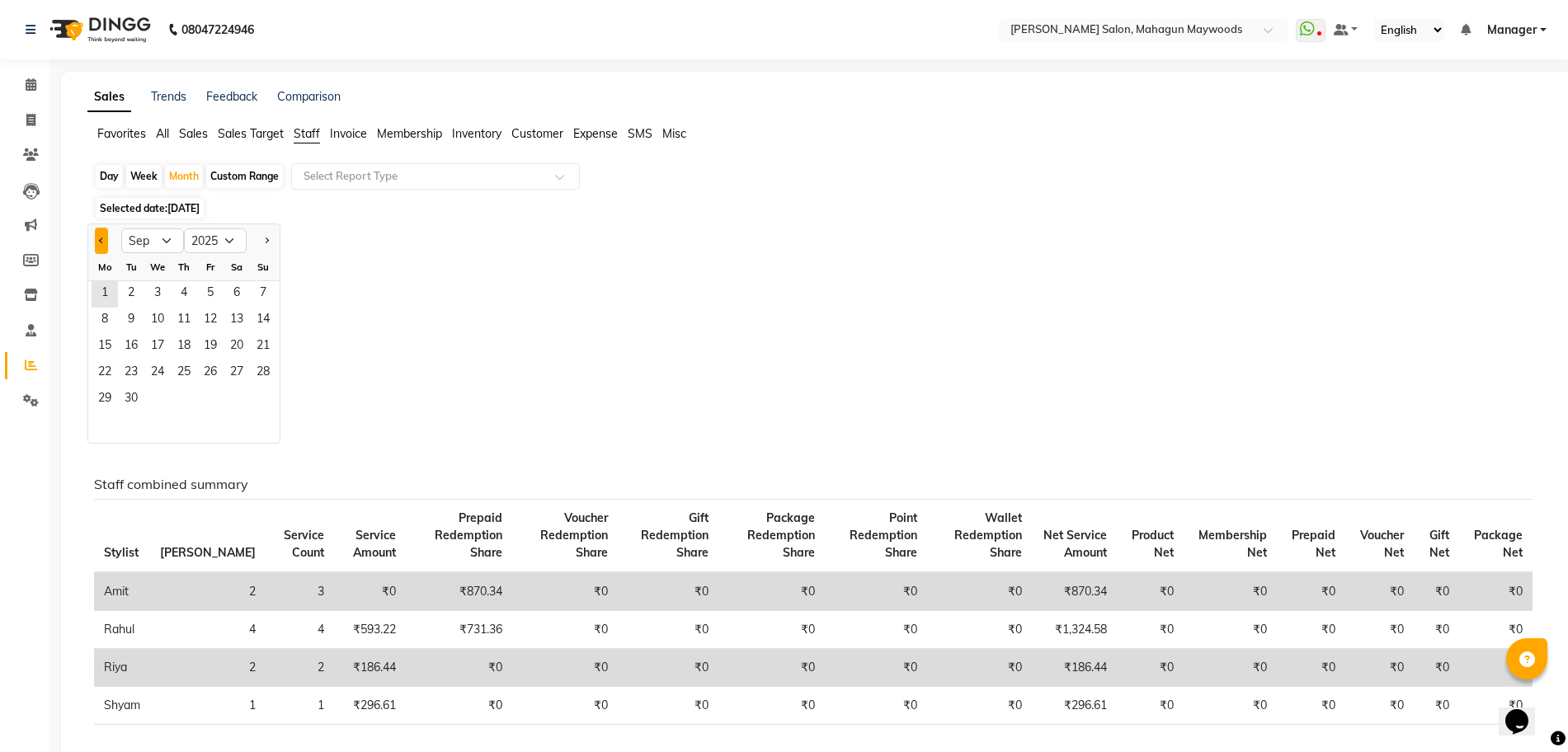
click at [99, 244] on button "Previous month" at bounding box center [101, 240] width 13 height 27
select select "8"
click at [212, 298] on span "1" at bounding box center [210, 294] width 27 height 27
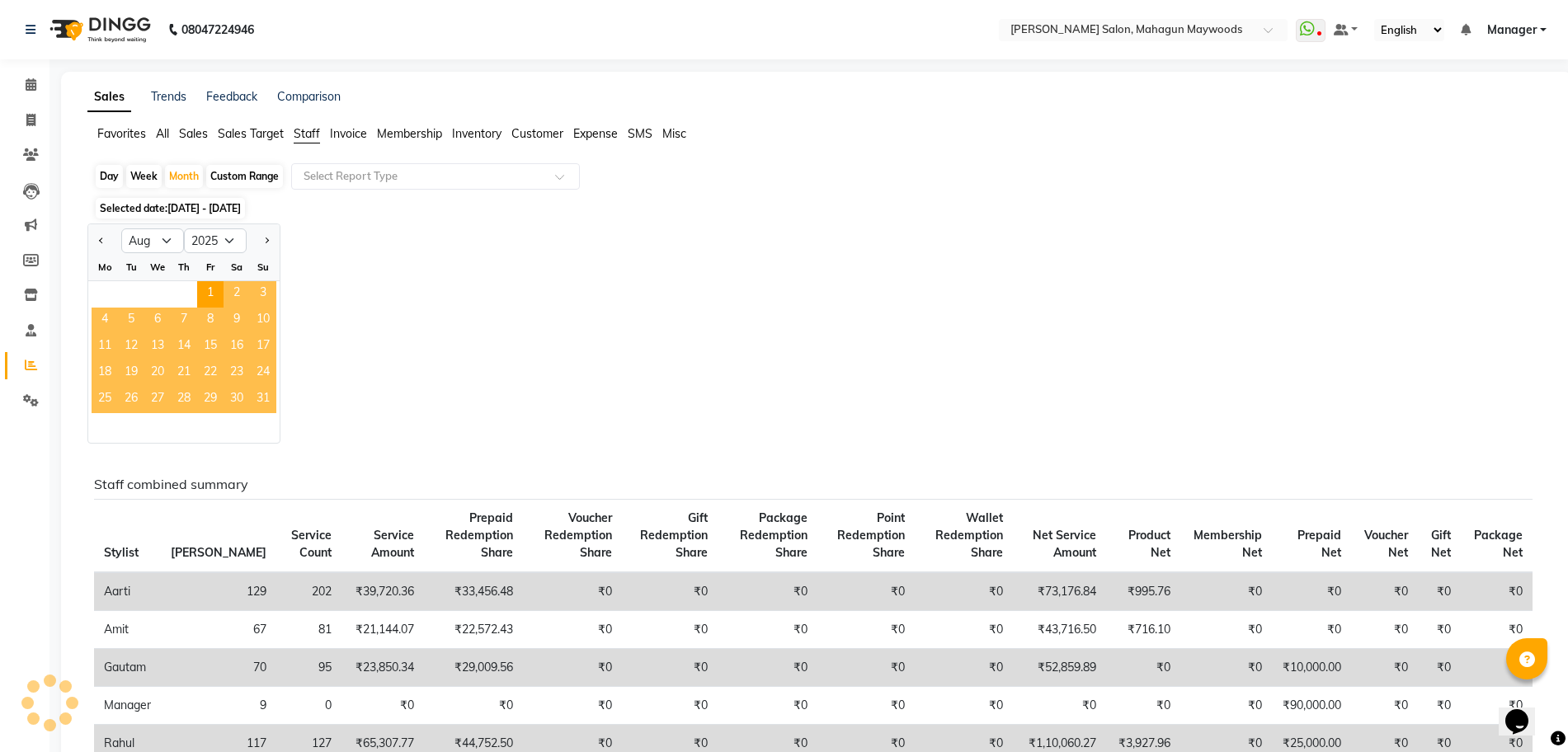
click at [259, 396] on span "31" at bounding box center [262, 399] width 27 height 27
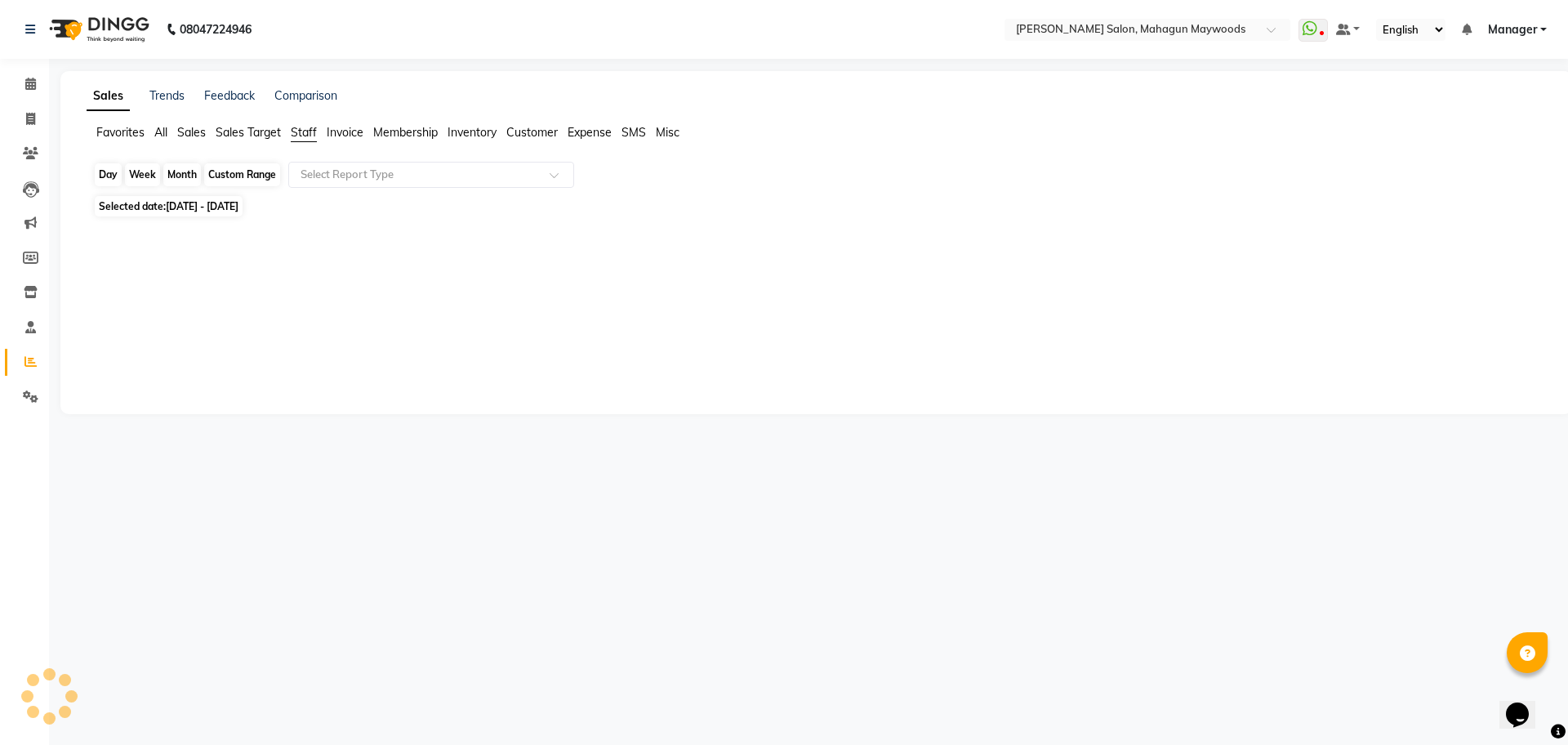
click at [197, 178] on div "Month" at bounding box center [182, 174] width 37 height 22
select select "8"
select select "2025"
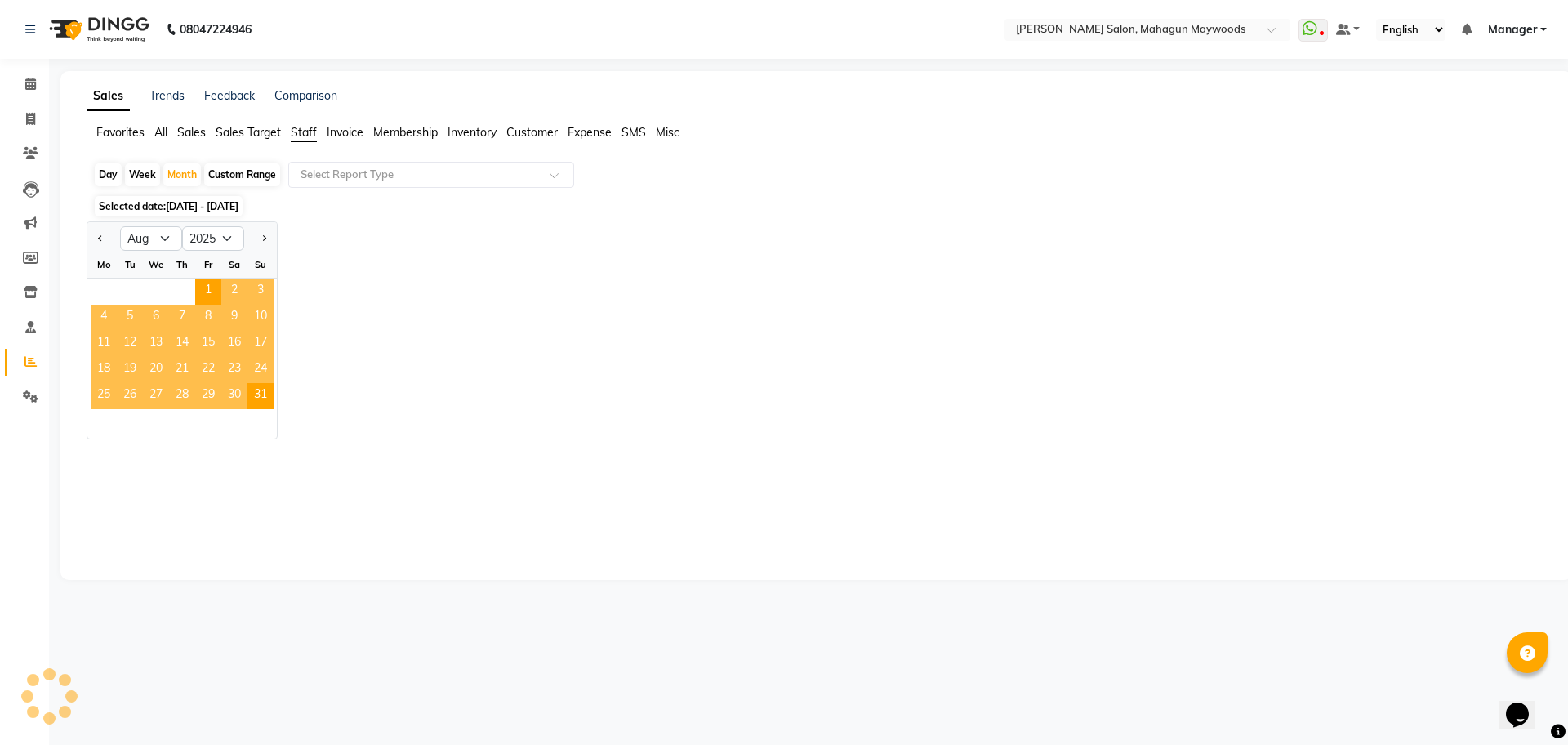
click at [209, 612] on div "08047224946 Select Location × [PERSON_NAME] Salon, Mahagun Maywoods WhatsApp St…" at bounding box center [784, 372] width 1568 height 745
click at [264, 397] on span "31" at bounding box center [260, 395] width 26 height 26
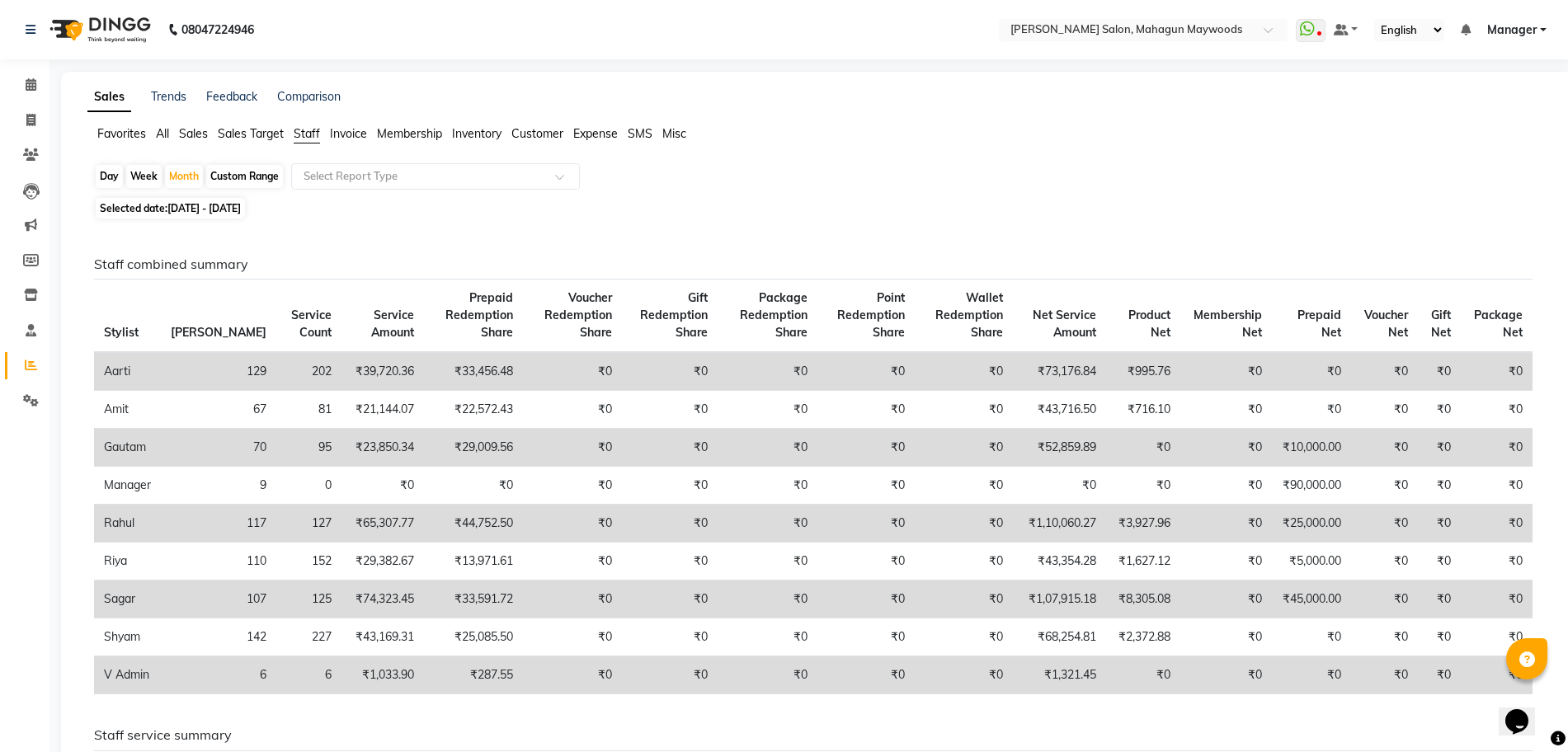
click at [311, 128] on span "Staff" at bounding box center [307, 133] width 27 height 15
click at [183, 173] on div "Month" at bounding box center [183, 175] width 37 height 23
select select "8"
select select "2025"
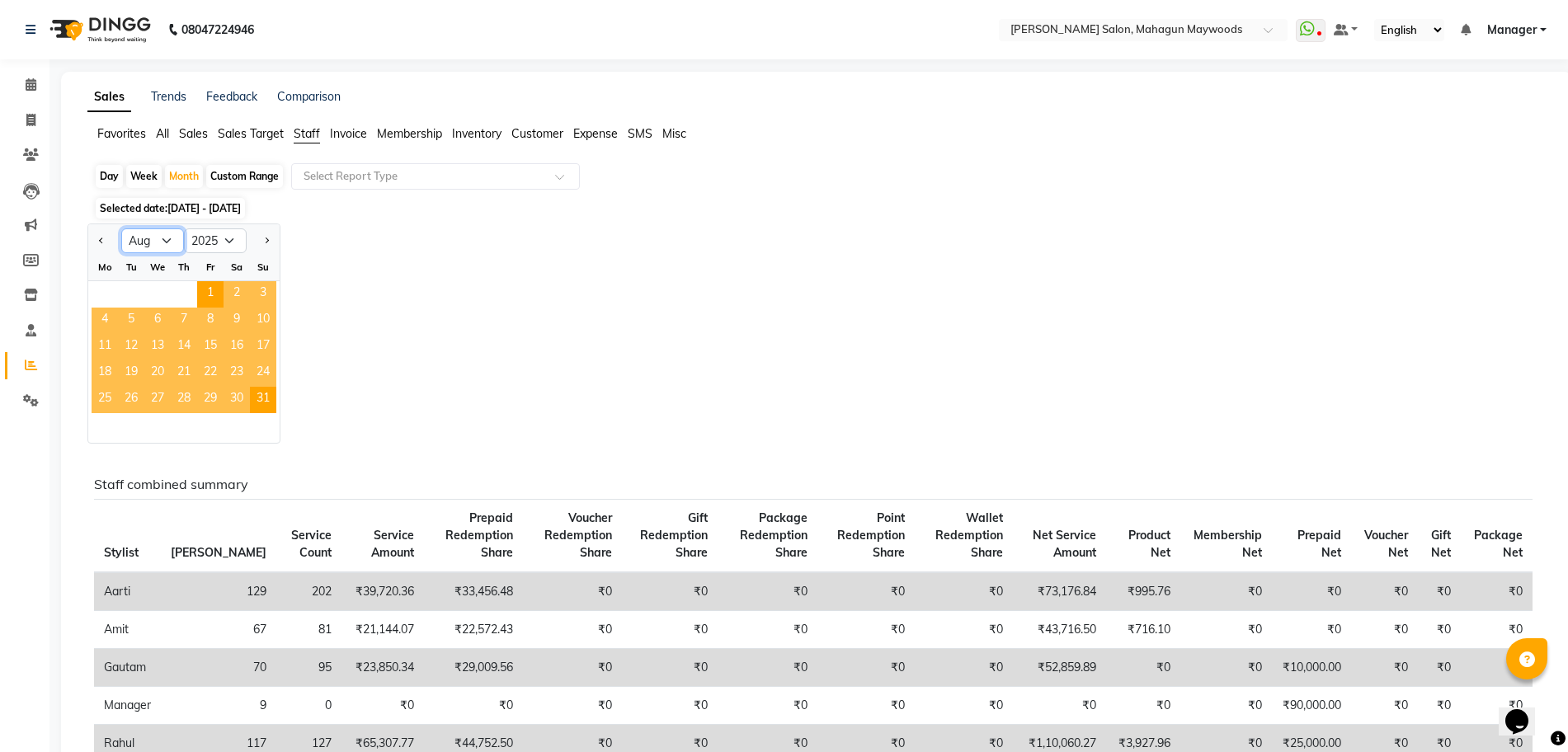
click at [166, 233] on select "Jan Feb Mar Apr May Jun [DATE] Aug Sep Oct Nov Dec" at bounding box center [153, 240] width 63 height 25
click at [390, 213] on div "Selected date: [DATE] - [DATE]" at bounding box center [820, 208] width 1452 height 18
click at [239, 239] on select "2015 2016 2017 2018 2019 2020 2021 2022 2023 2024 2025 2026 2027 2028 2029 2030…" at bounding box center [216, 240] width 63 height 25
click at [368, 240] on div "Jan Feb Mar Apr May Jun [DATE] Aug Sep Oct Nov [DATE] 2016 2017 2018 2019 2020 …" at bounding box center [817, 333] width 1459 height 220
click at [270, 246] on button "Next month" at bounding box center [265, 240] width 13 height 27
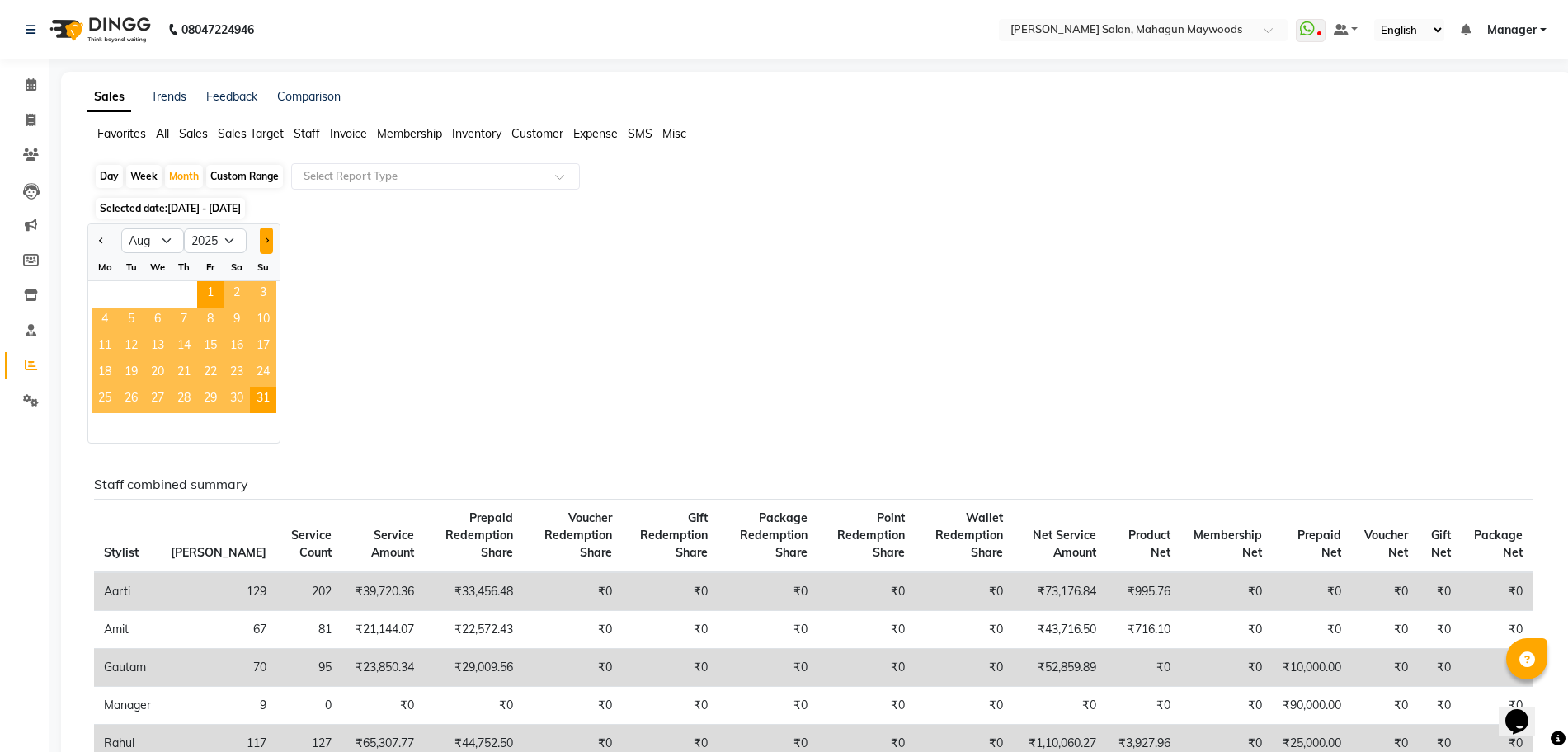
select select "9"
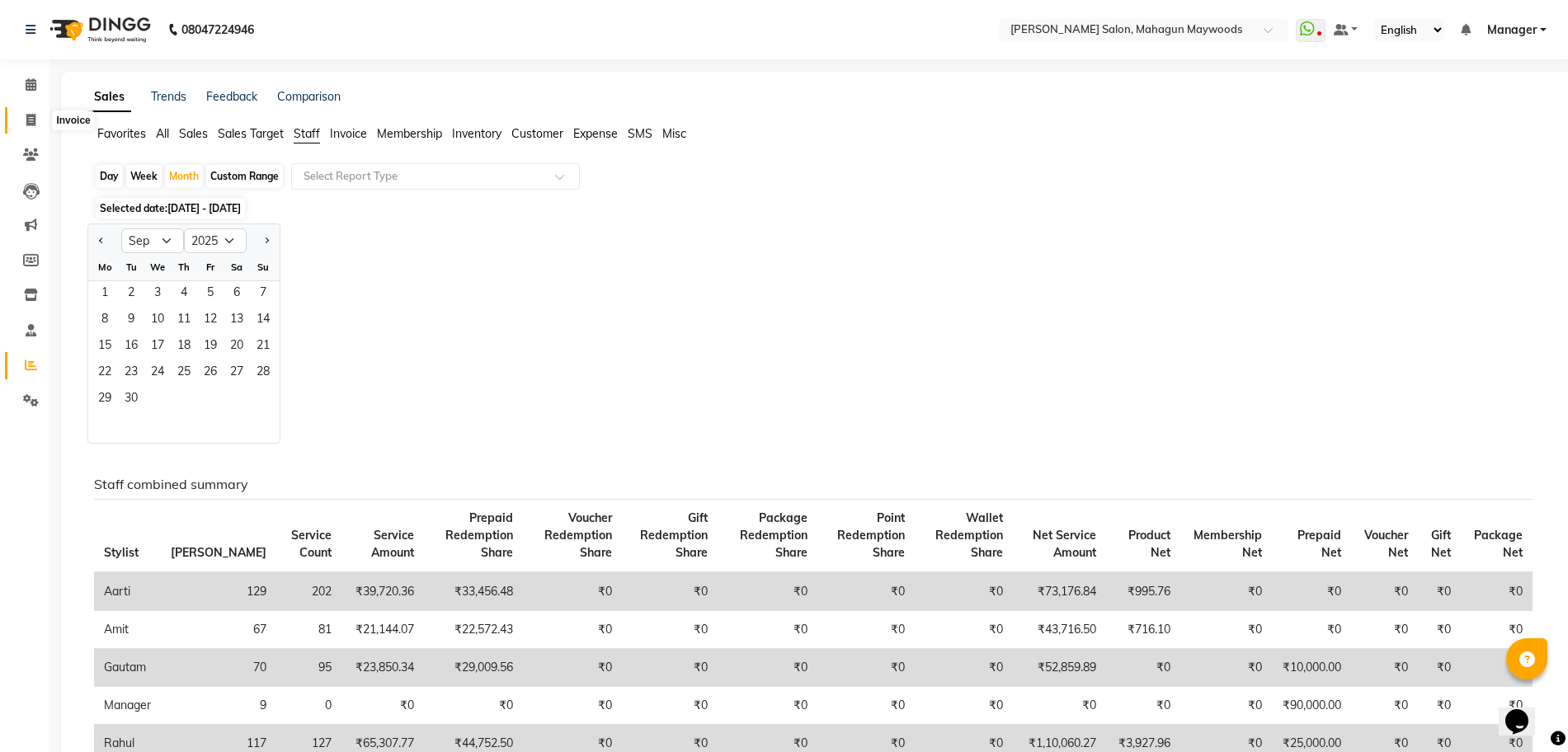
click at [37, 111] on span at bounding box center [31, 120] width 29 height 19
select select "service"
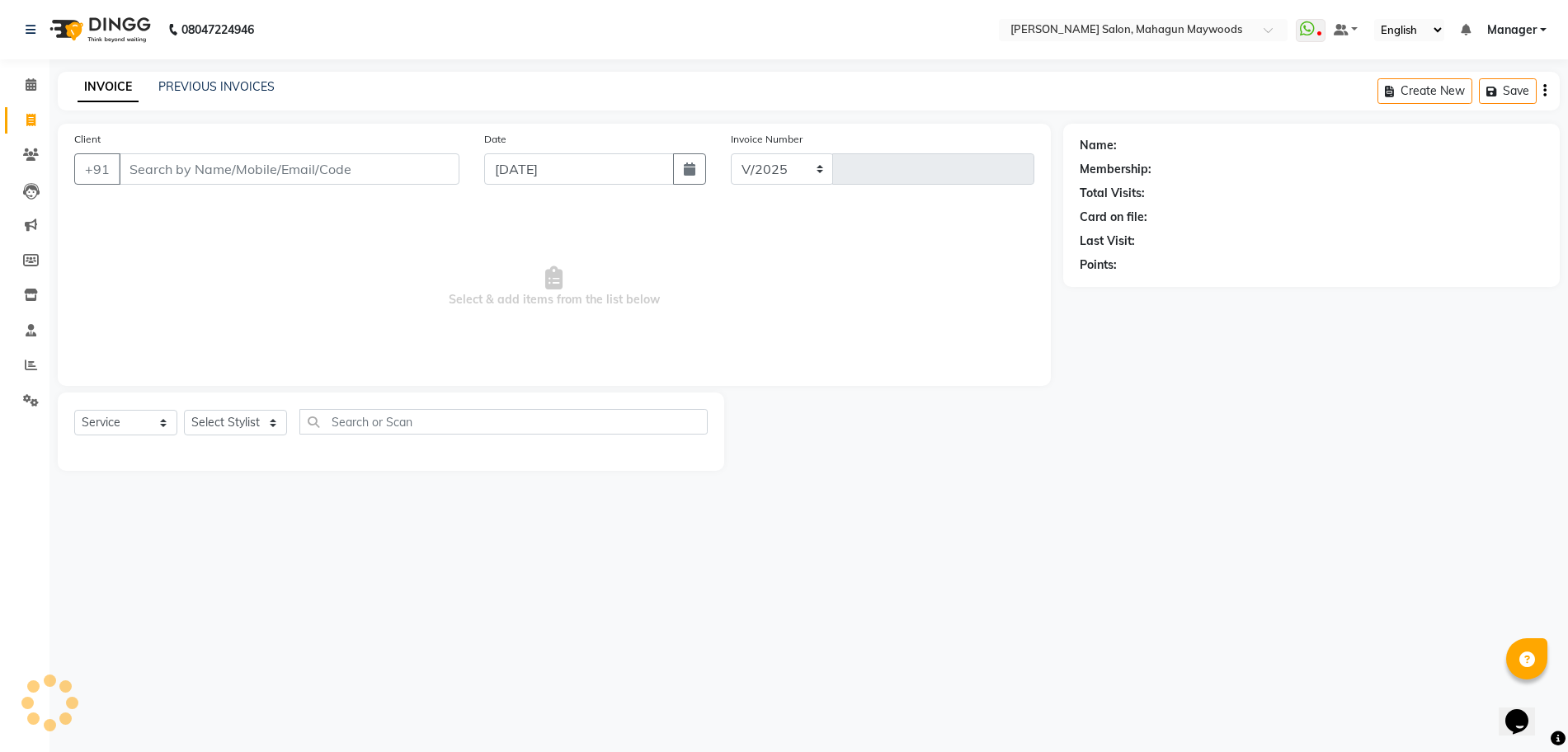
select select "6425"
type input "2706"
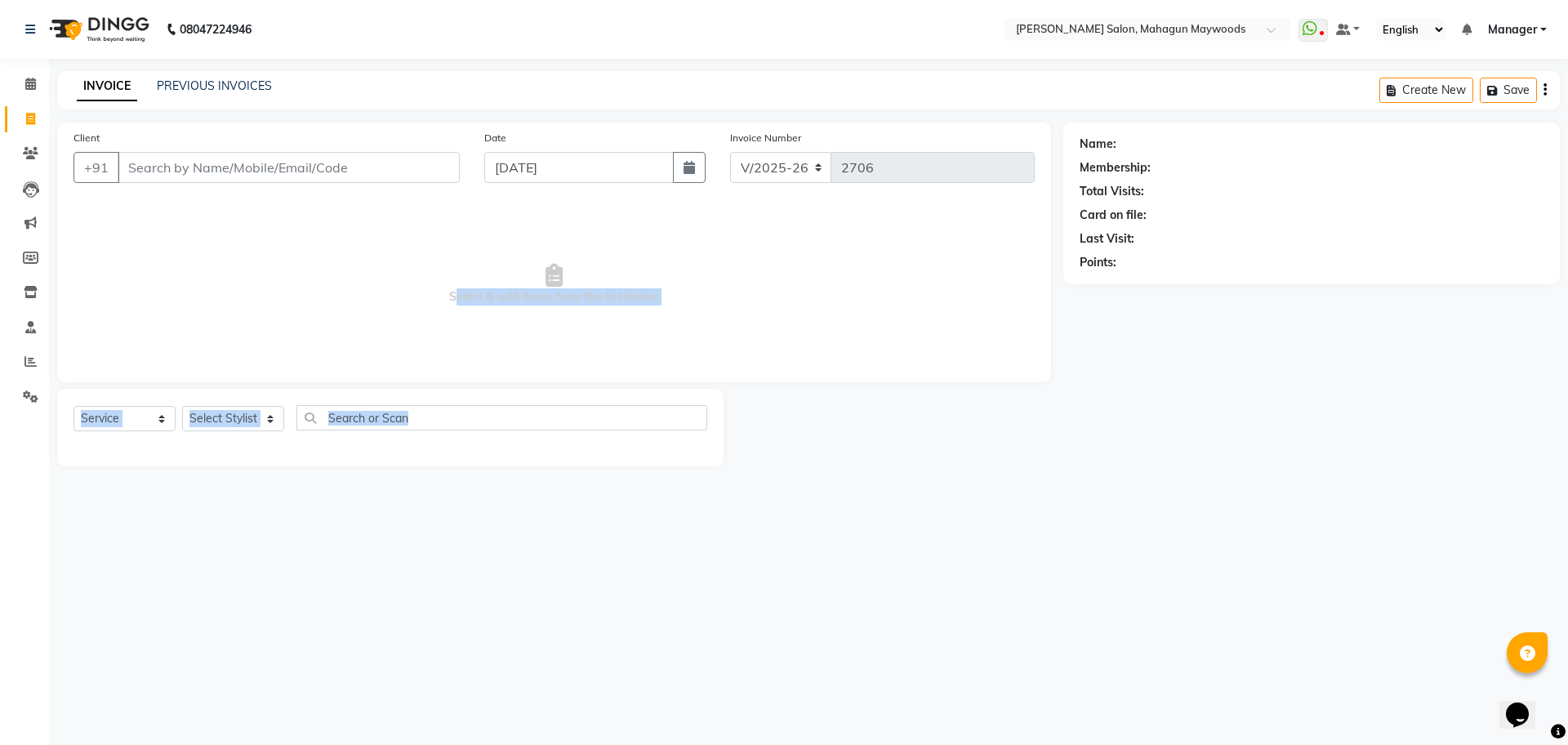
drag, startPoint x: 703, startPoint y: 500, endPoint x: 82, endPoint y: 300, distance: 652.4
click at [82, 300] on div "08047224946 Select Location × [PERSON_NAME] Salon, Mahagun Maywoods WhatsApp St…" at bounding box center [784, 372] width 1568 height 745
click at [33, 360] on icon at bounding box center [30, 361] width 13 height 13
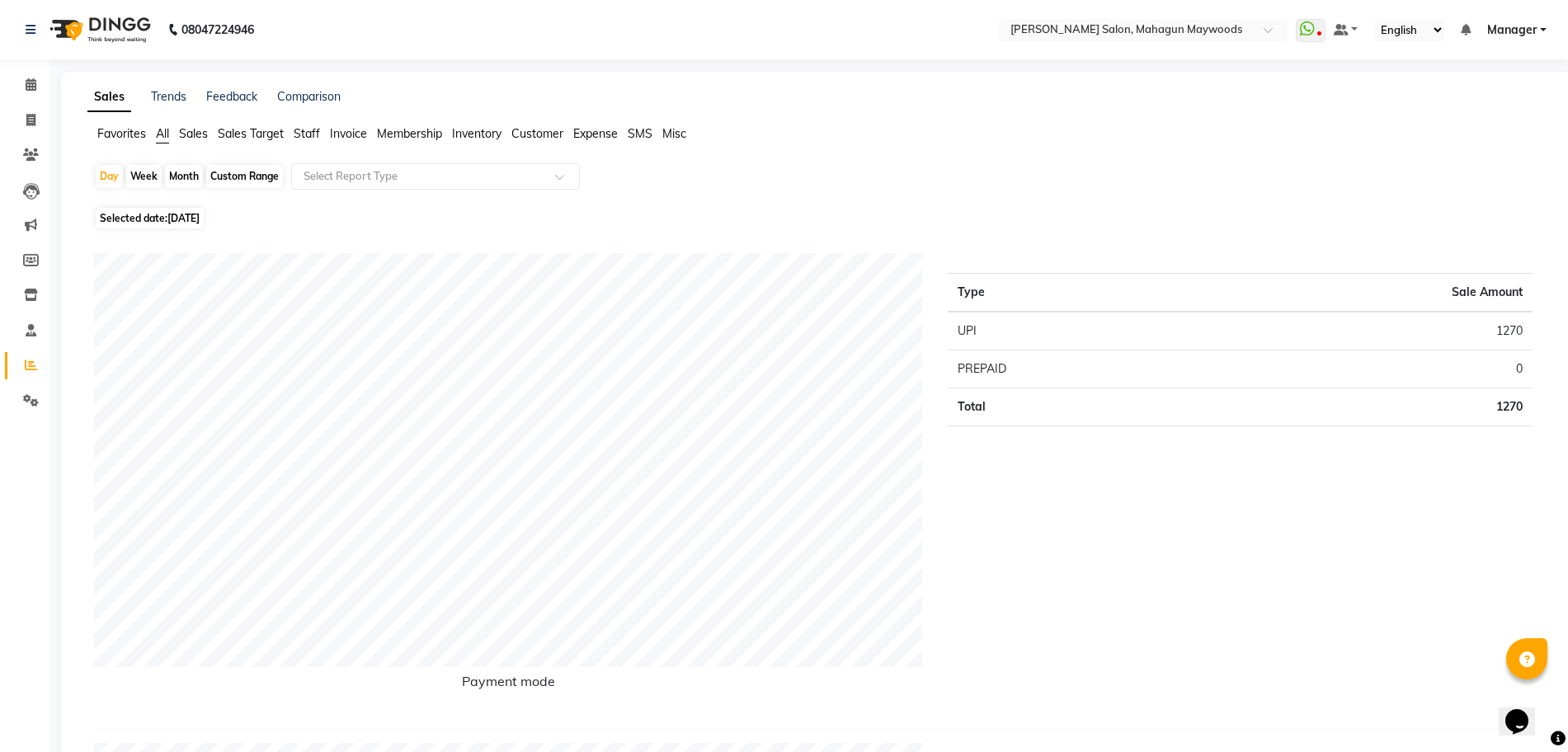
click at [207, 128] on span "Sales" at bounding box center [193, 133] width 29 height 15
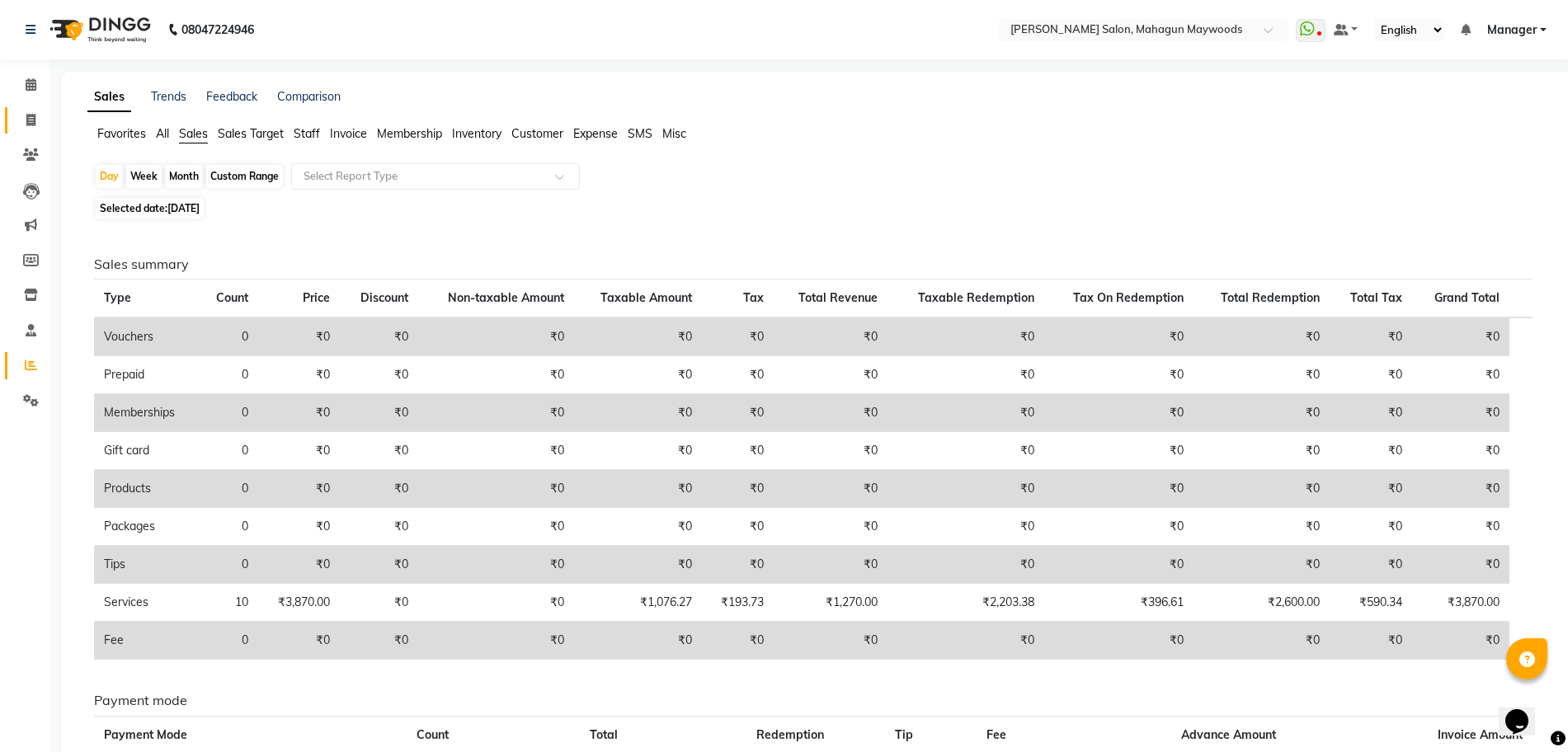
click at [28, 107] on link "Invoice" at bounding box center [25, 121] width 39 height 28
select select "service"
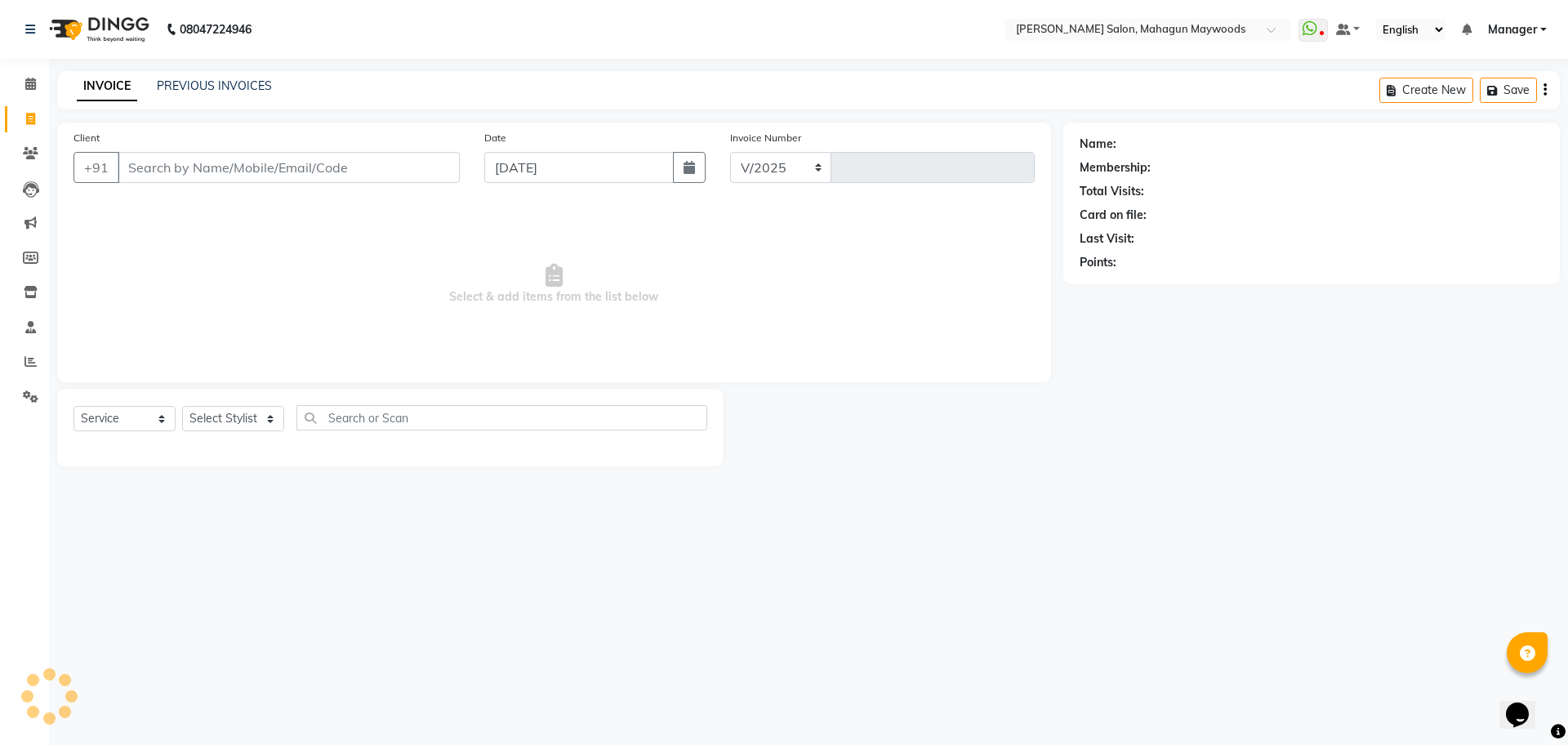
select select "6425"
type input "2706"
click at [21, 512] on div "Calendar Invoice Clients Leads Marketing Members Inventory Staff Reports Settin…" at bounding box center [110, 384] width 221 height 674
click at [272, 172] on input "Client" at bounding box center [288, 168] width 342 height 31
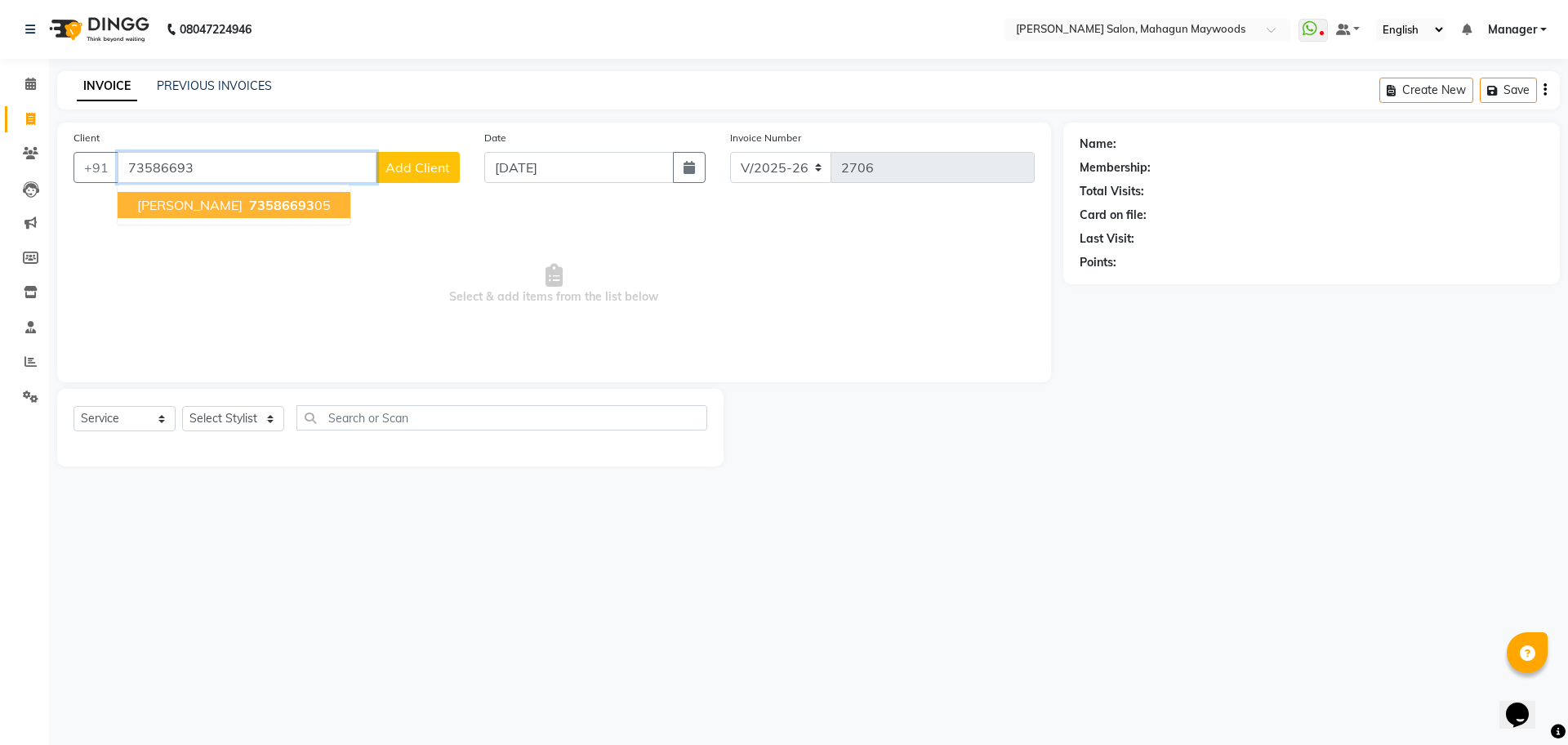
drag, startPoint x: 272, startPoint y: 172, endPoint x: 243, endPoint y: 215, distance: 51.9
click at [243, 183] on div "[PHONE_NUMBER] [PERSON_NAME] 73586693 05 Add Client" at bounding box center [267, 168] width 387 height 31
click at [243, 215] on button "[PERSON_NAME] 73586693 05" at bounding box center [233, 205] width 232 height 26
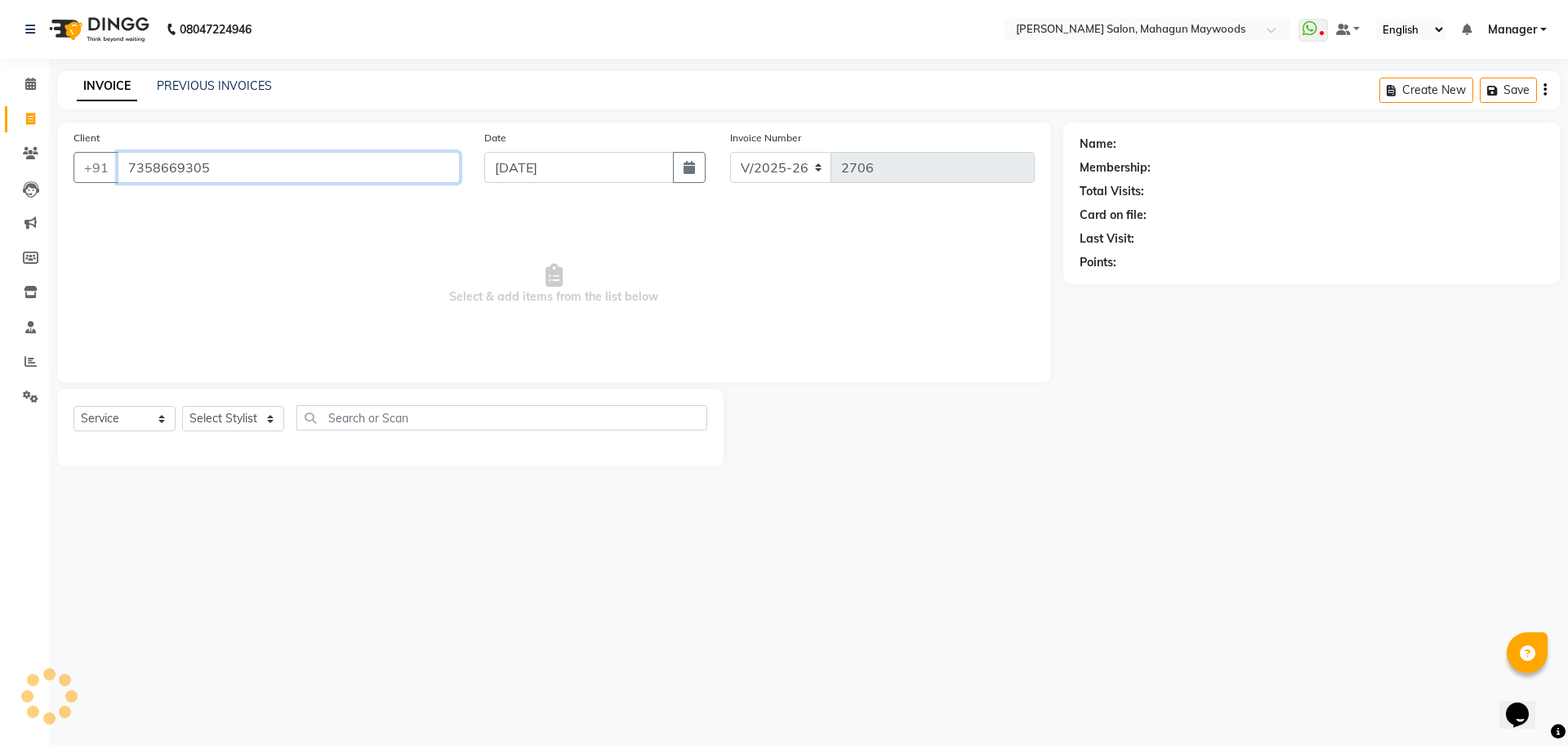
type input "7358669305"
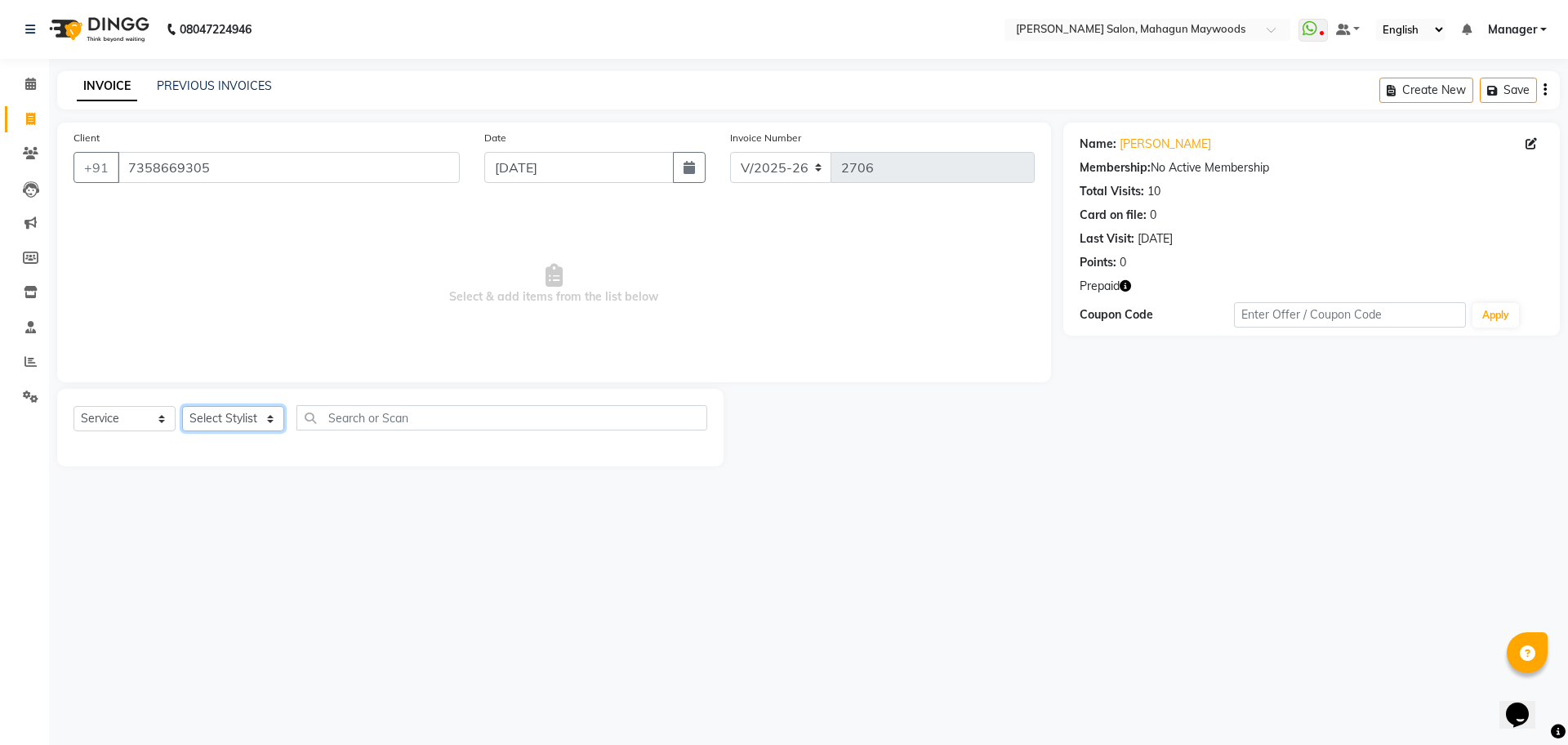
click at [242, 414] on select "Select Stylist Aarti [PERSON_NAME] Manager Pranshant [PERSON_NAME] V Admin" at bounding box center [233, 419] width 103 height 25
select select "48625"
click at [183, 406] on select "Select Stylist Aarti [PERSON_NAME] Manager Pranshant [PERSON_NAME] V Admin" at bounding box center [233, 419] width 103 height 25
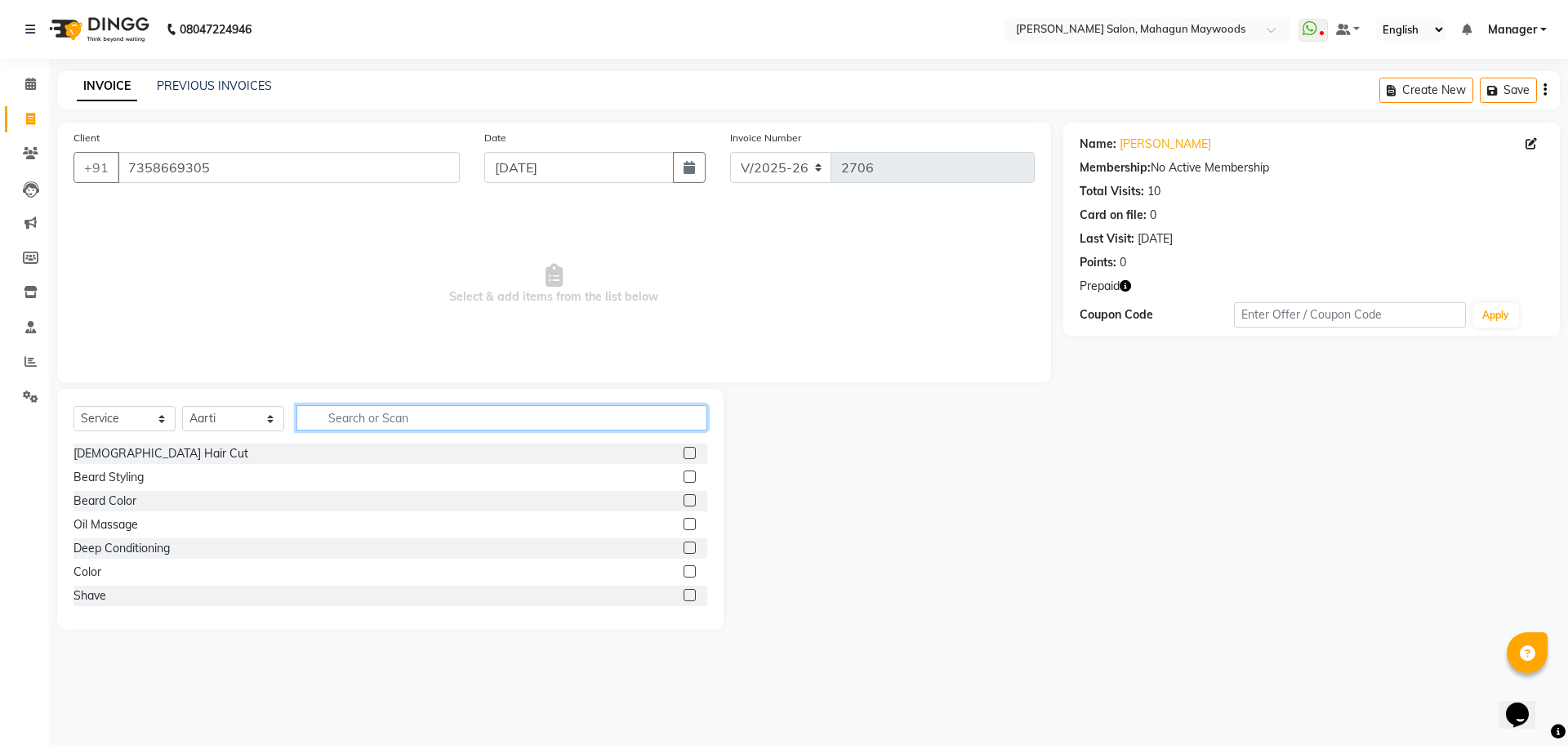
click at [344, 416] on input "text" at bounding box center [502, 418] width 411 height 25
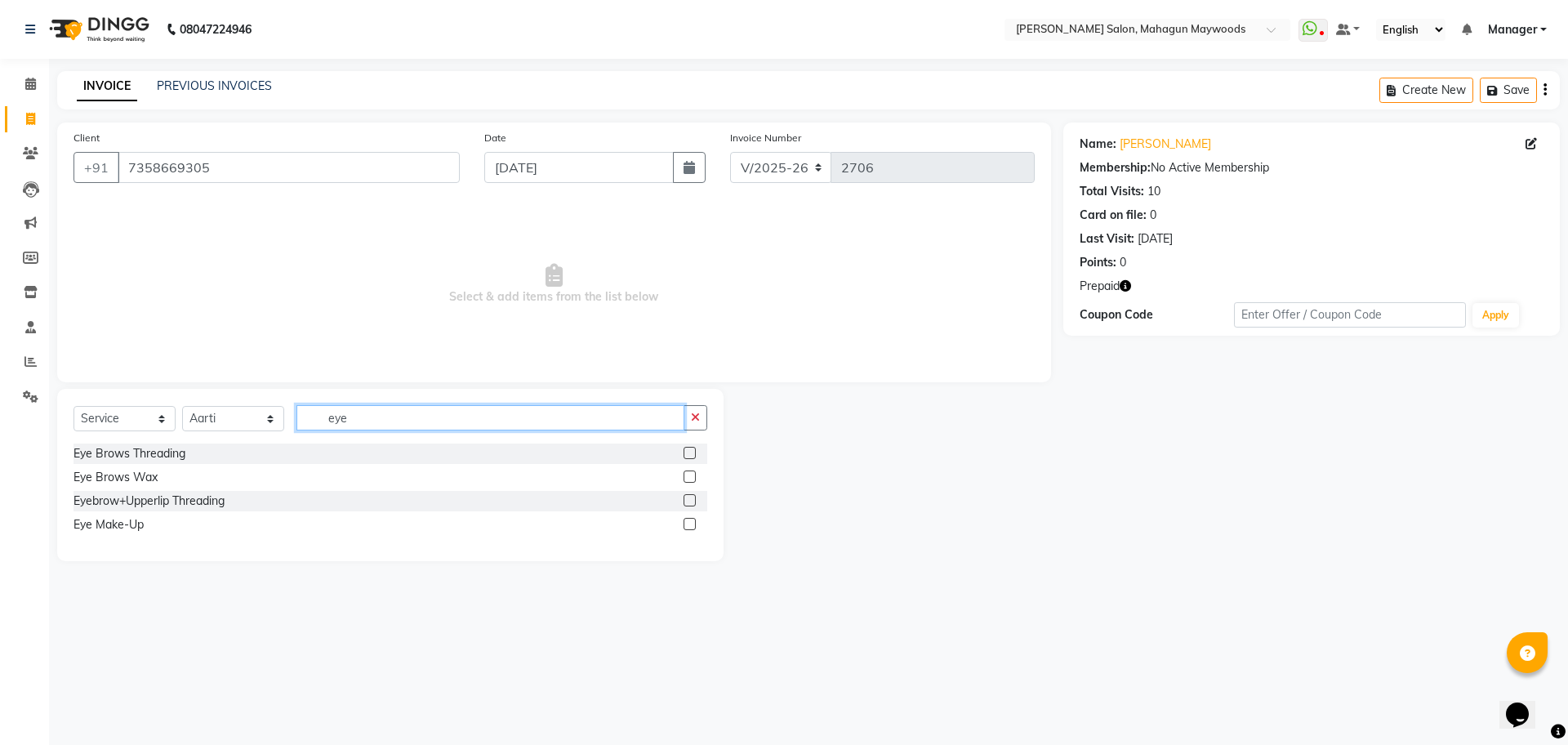
type input "eye"
click at [691, 502] on label at bounding box center [689, 500] width 13 height 13
click at [691, 502] on input "checkbox" at bounding box center [688, 501] width 11 height 11
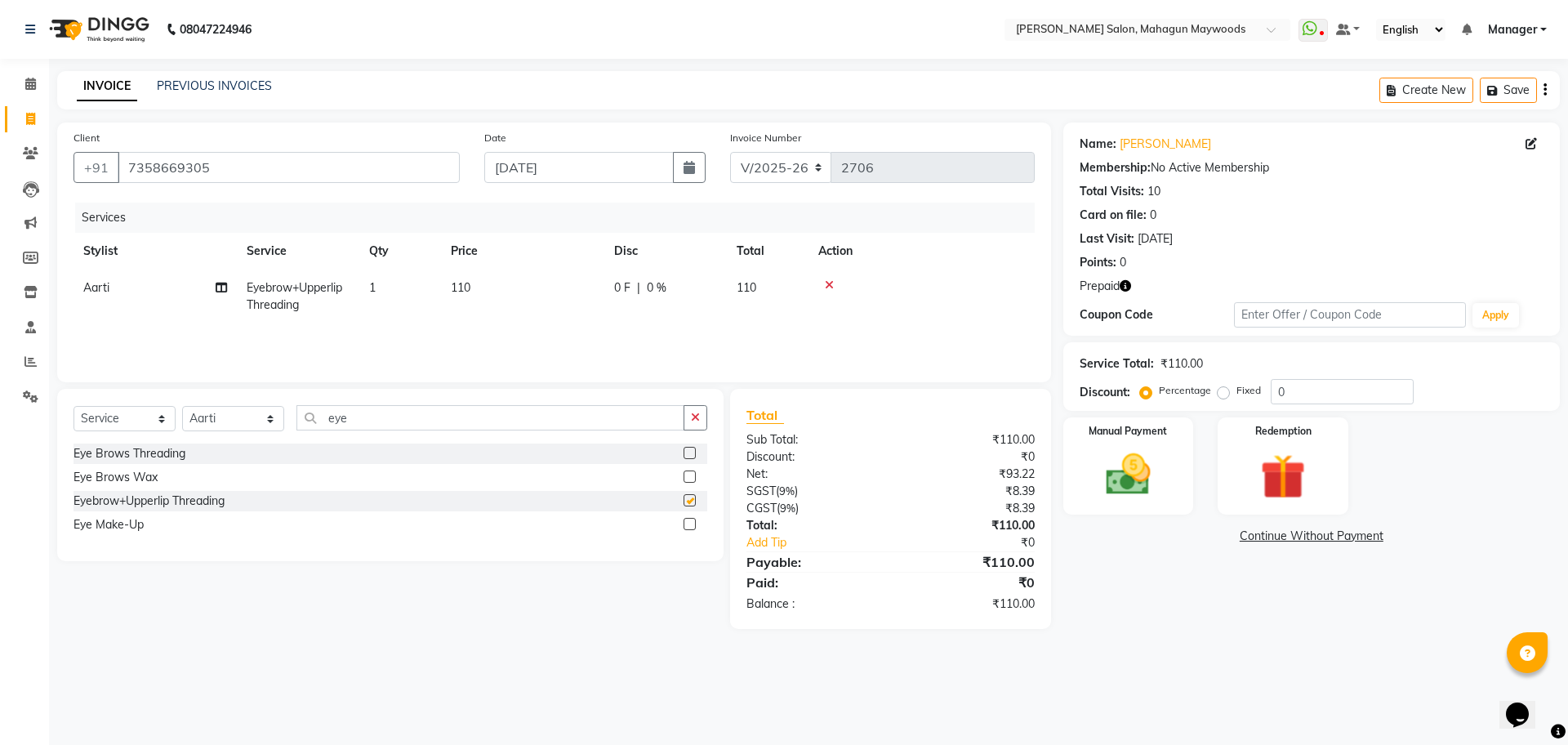
checkbox input "false"
click at [506, 279] on td "110" at bounding box center [522, 296] width 163 height 54
click at [128, 297] on select "[PERSON_NAME] Manager Pranshant [PERSON_NAME] V Admin" at bounding box center [154, 292] width 144 height 25
select select "83791"
click at [688, 498] on label at bounding box center [689, 500] width 13 height 13
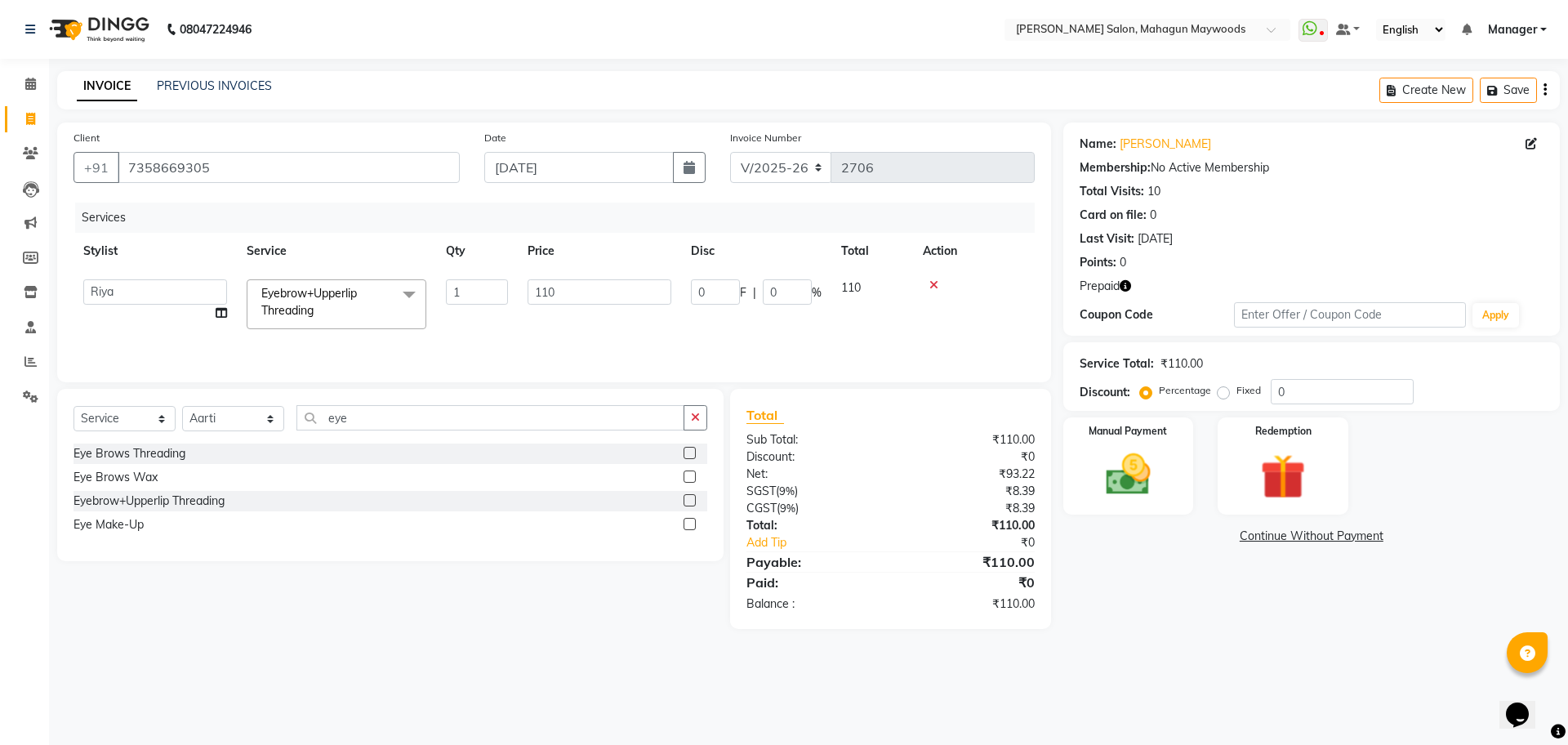
click at [688, 498] on input "checkbox" at bounding box center [688, 501] width 11 height 11
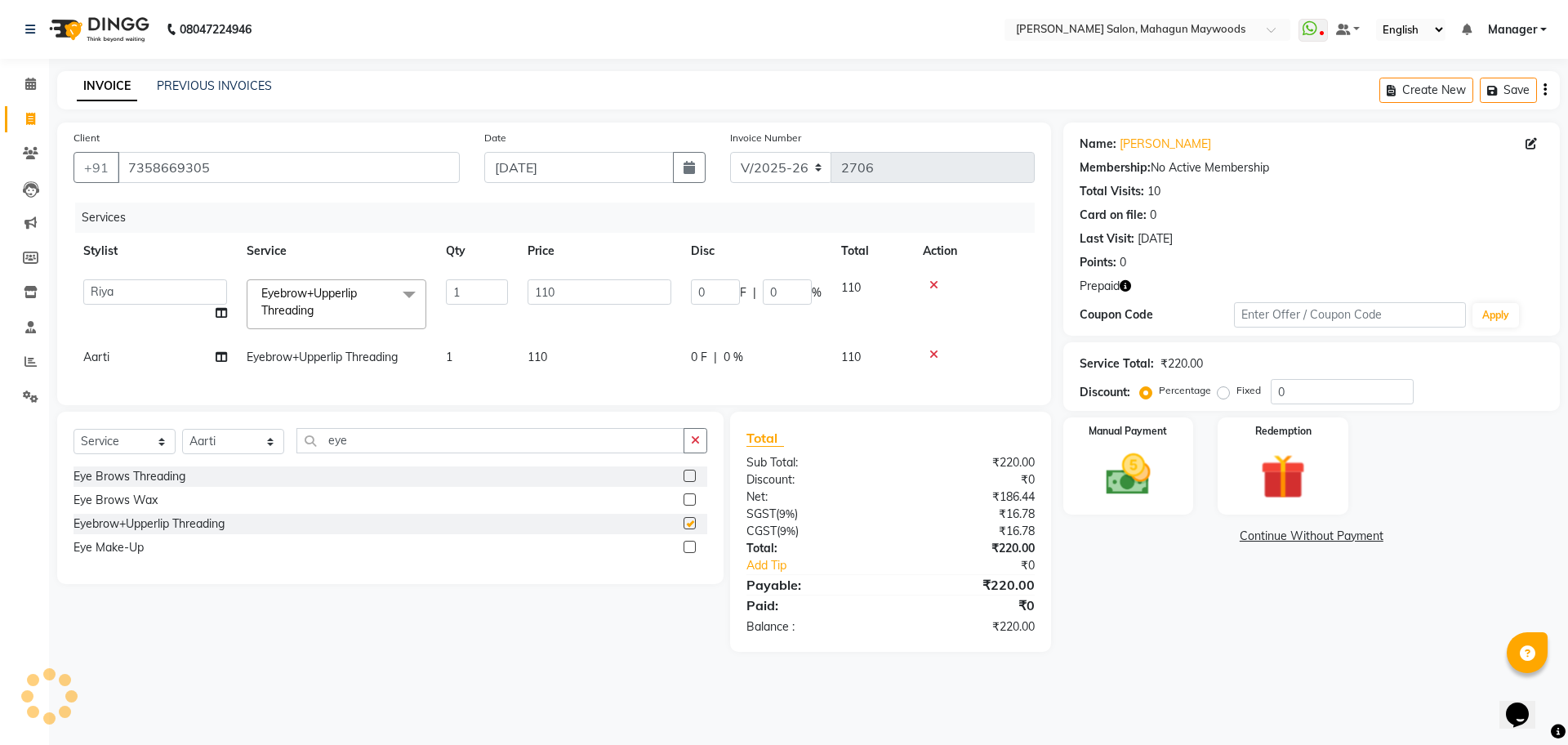
checkbox input "false"
click at [592, 347] on td "110" at bounding box center [598, 357] width 163 height 37
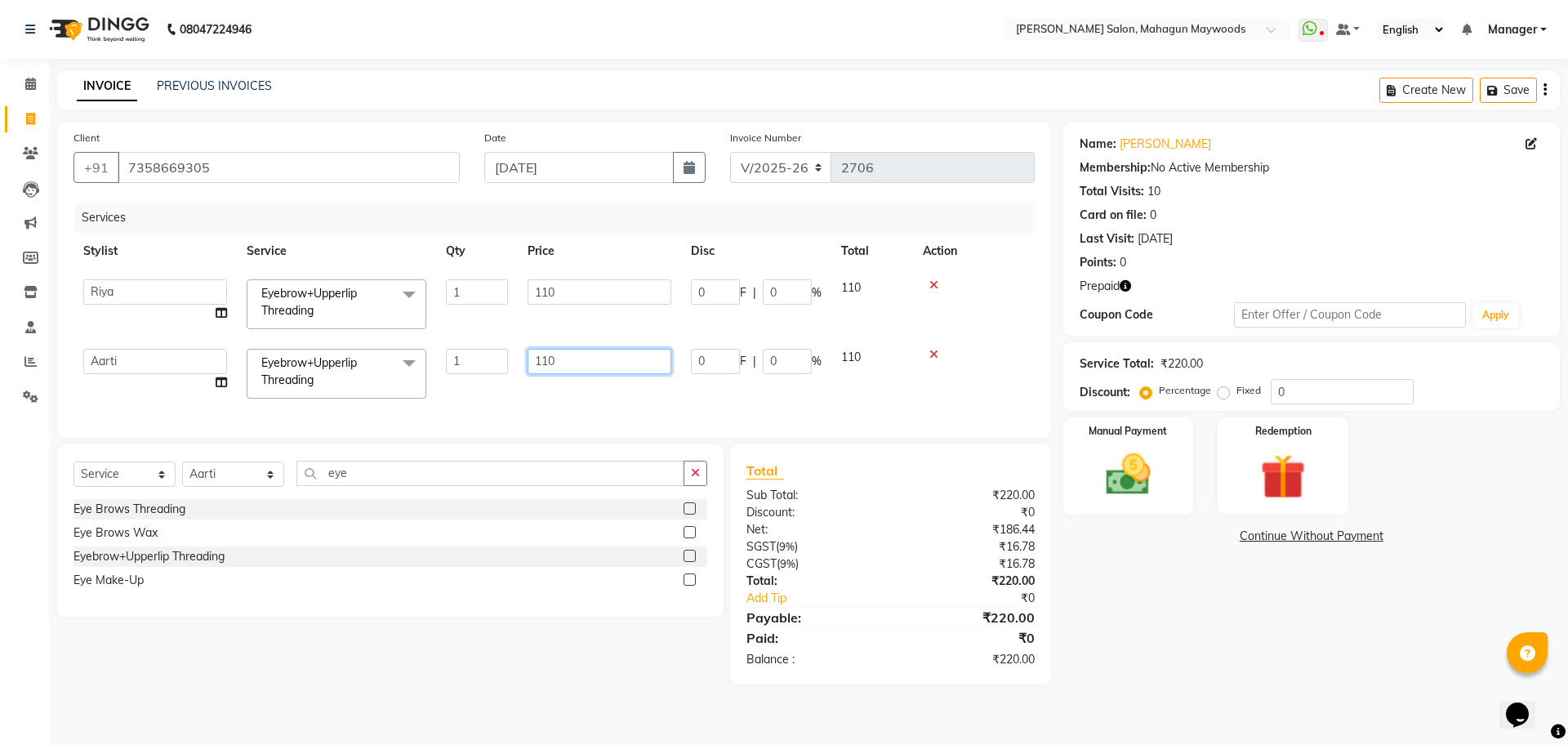
click at [612, 352] on input "110" at bounding box center [598, 361] width 144 height 25
type input "1"
type input "200"
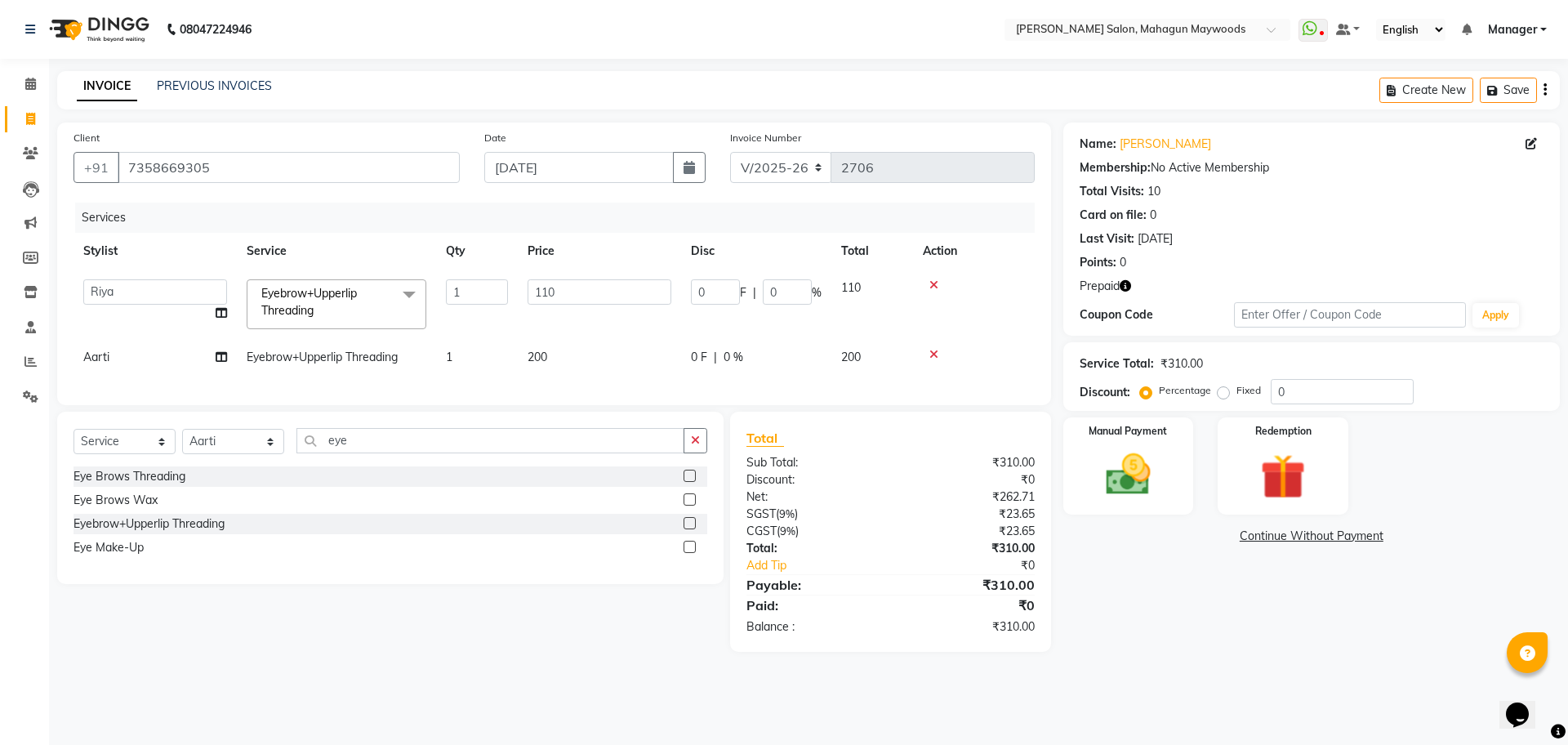
click at [1128, 287] on icon "button" at bounding box center [1126, 286] width 12 height 12
click at [1284, 495] on img at bounding box center [1283, 476] width 76 height 58
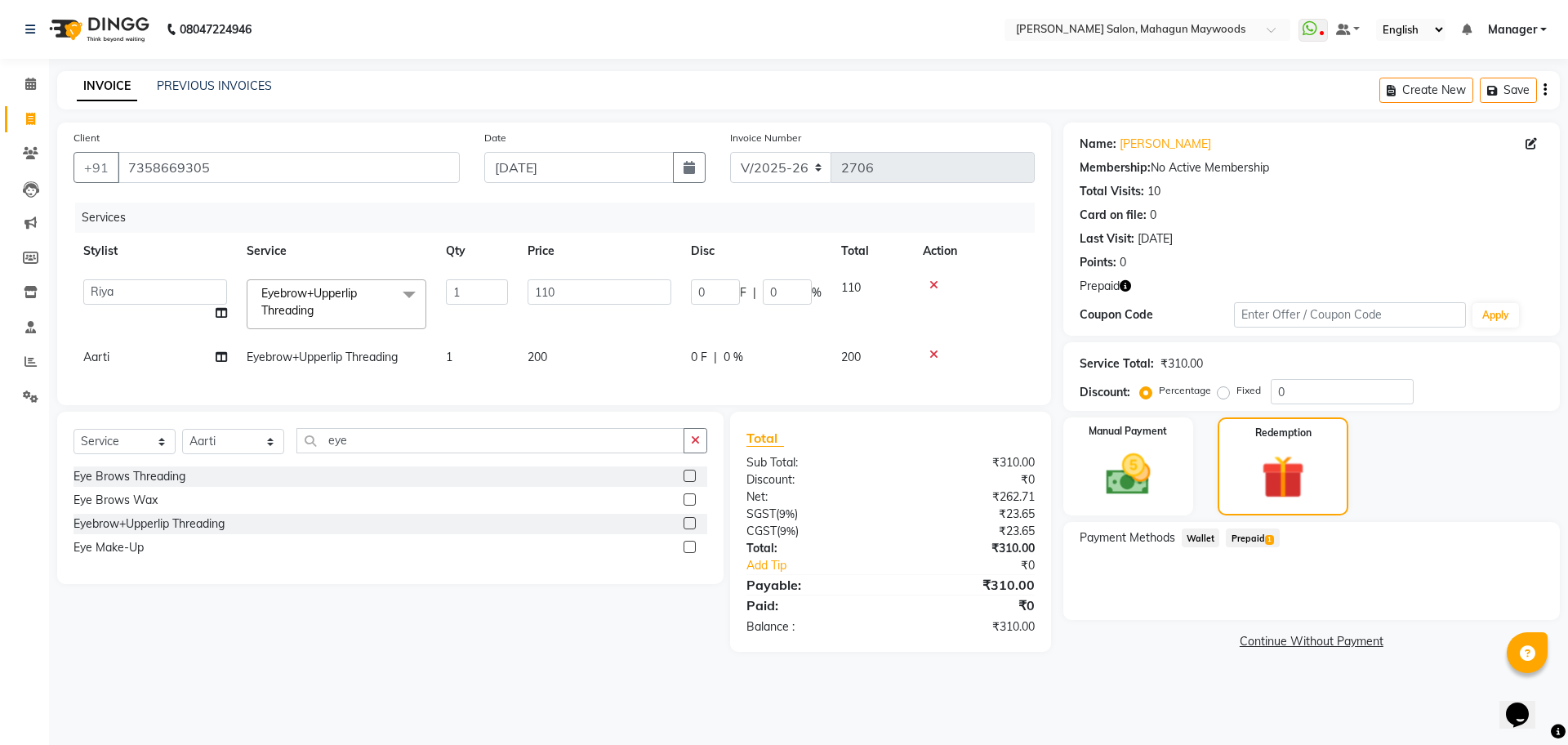
click at [1246, 539] on span "Prepaid 1" at bounding box center [1253, 537] width 53 height 19
click at [1323, 597] on input "310" at bounding box center [1321, 603] width 98 height 25
type input "3"
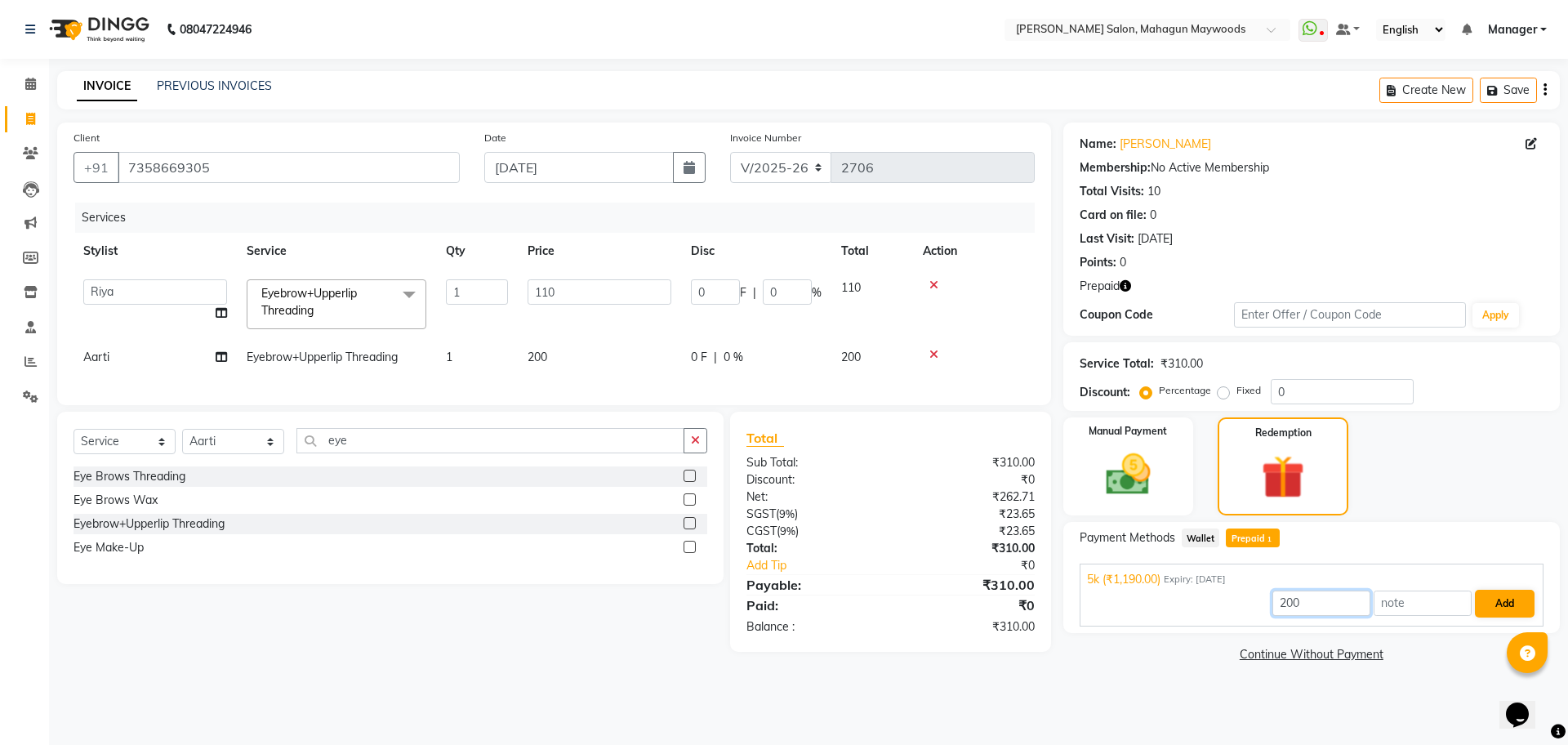
type input "200"
click at [1515, 607] on button "Add" at bounding box center [1505, 603] width 60 height 27
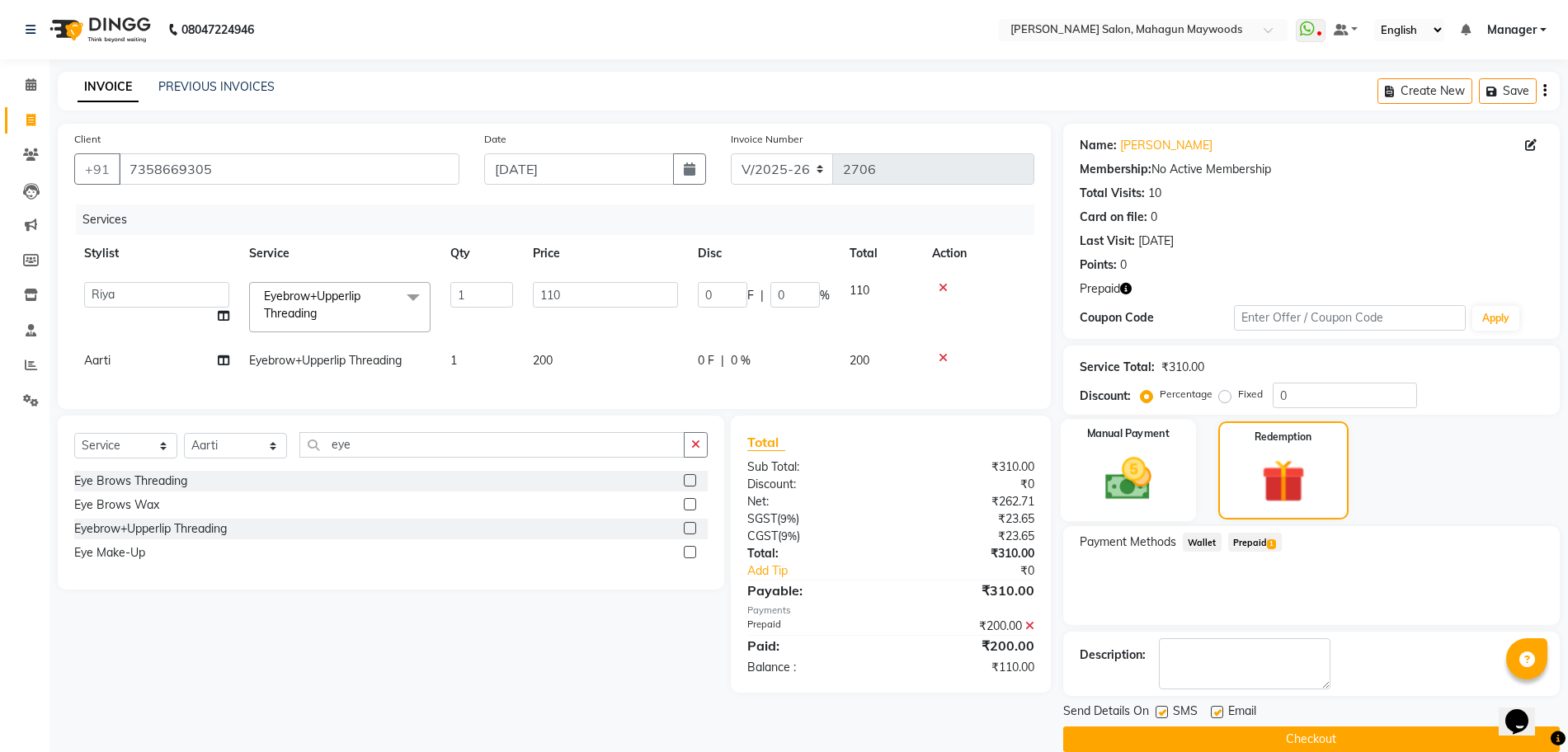
click at [1137, 491] on img at bounding box center [1128, 478] width 76 height 53
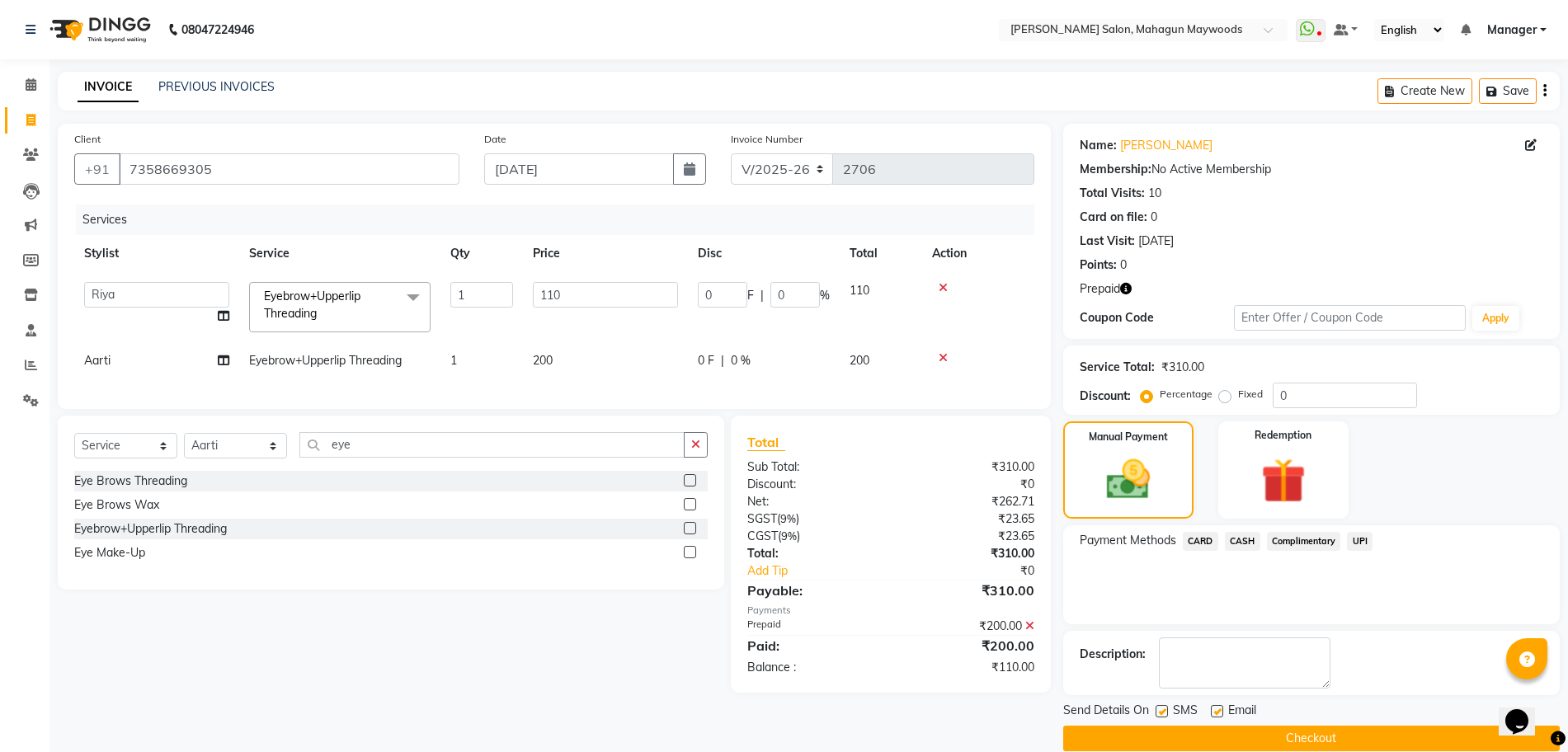
click at [1351, 536] on span "UPI" at bounding box center [1360, 541] width 26 height 19
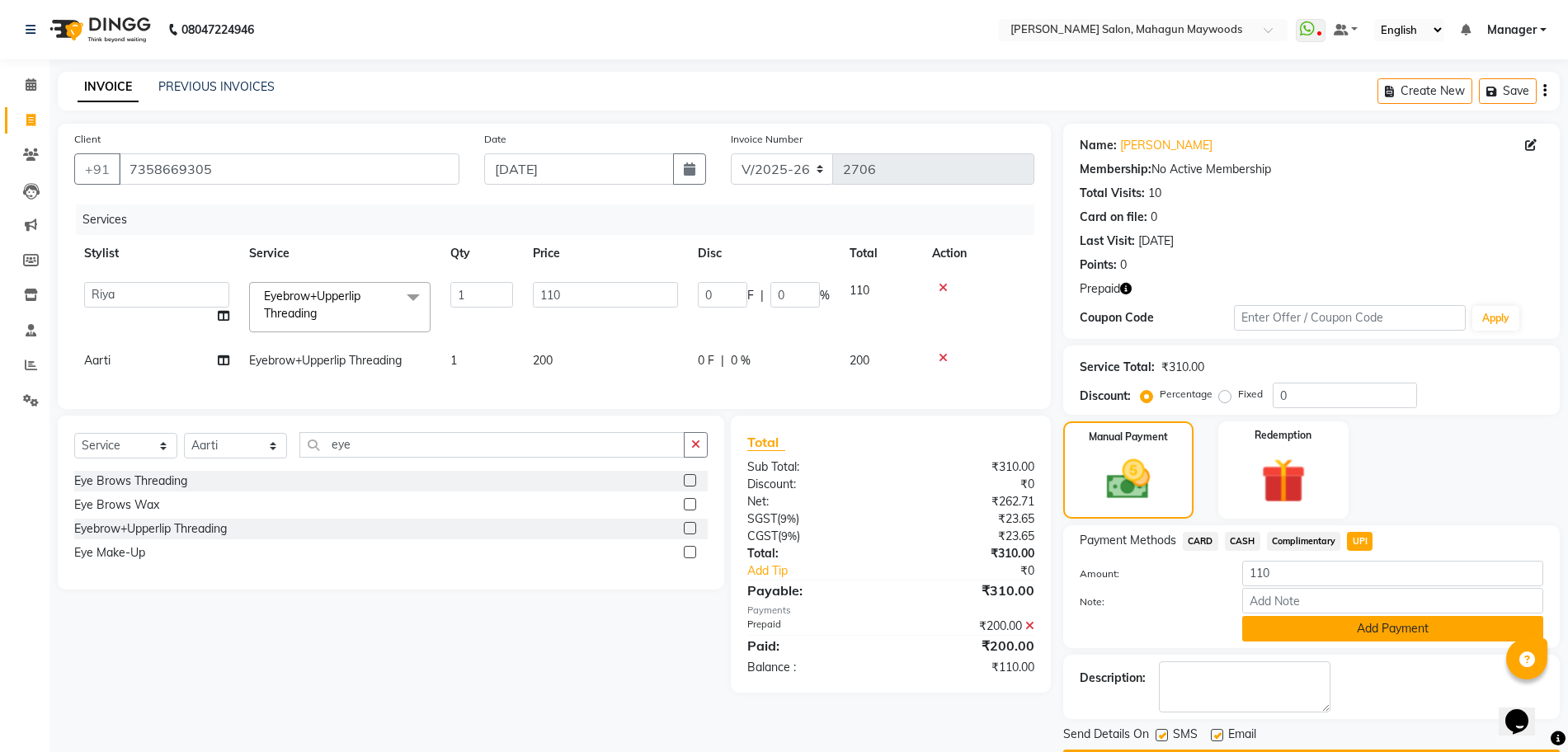
click at [1329, 630] on button "Add Payment" at bounding box center [1392, 629] width 301 height 26
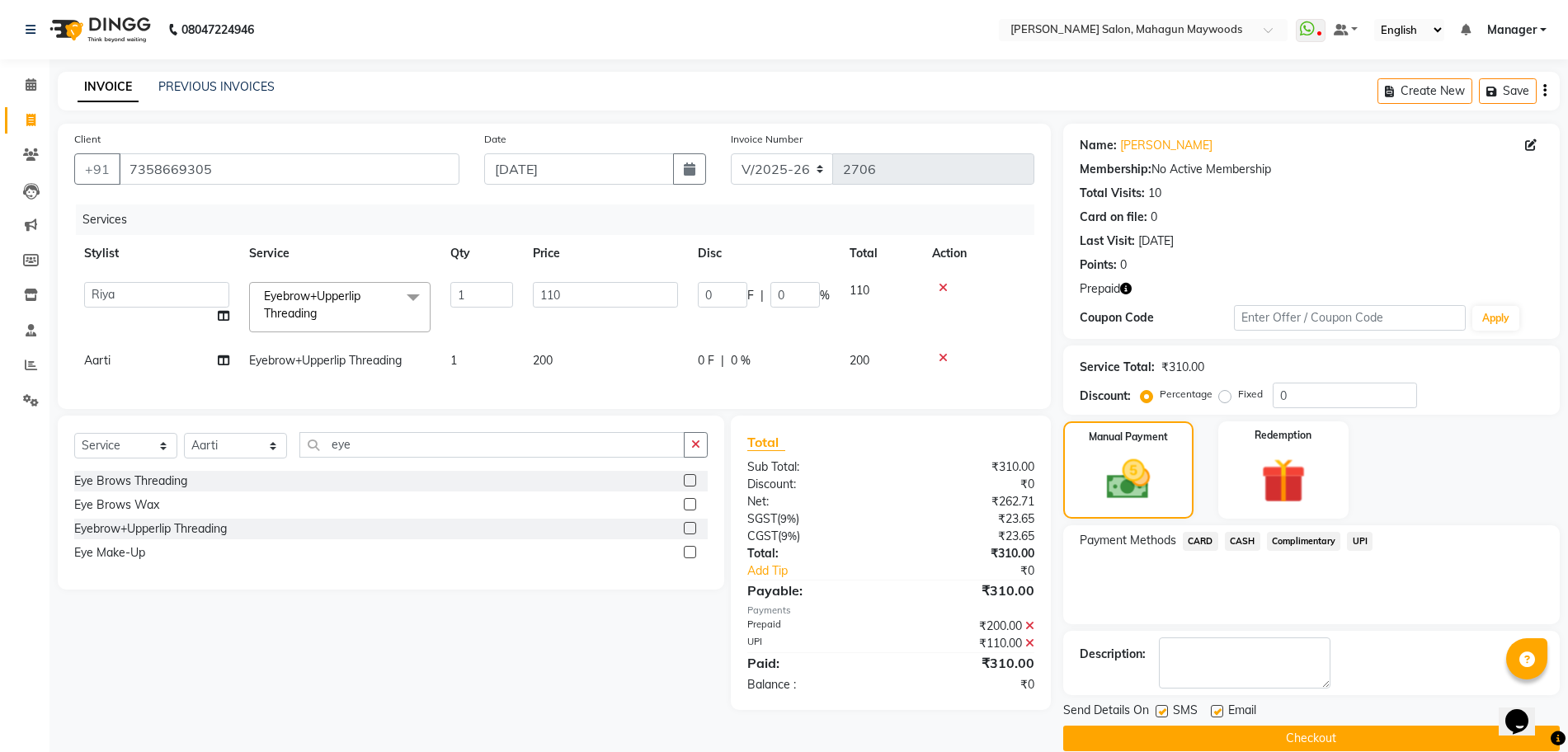
click at [1261, 739] on button "Checkout" at bounding box center [1312, 738] width 497 height 26
